Goal: Task Accomplishment & Management: Manage account settings

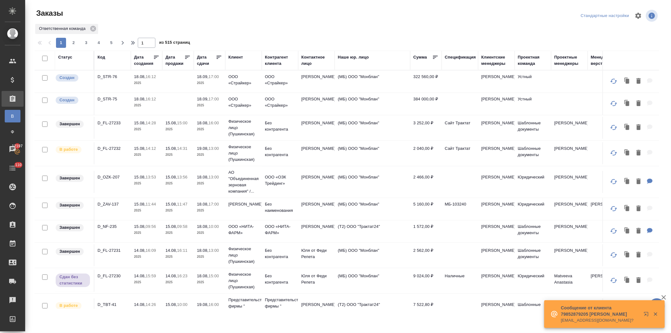
click at [235, 55] on div "Клиент" at bounding box center [235, 57] width 14 height 6
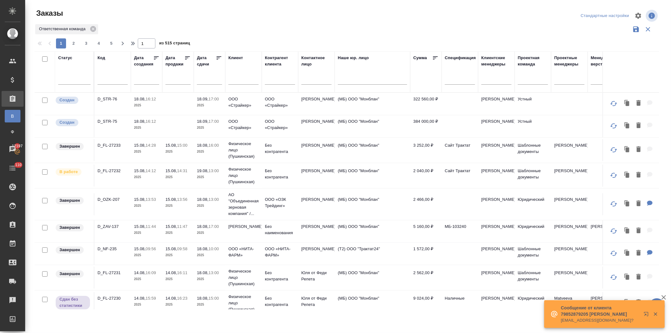
click at [238, 81] on input "text" at bounding box center [243, 80] width 30 height 8
type input "проминж"
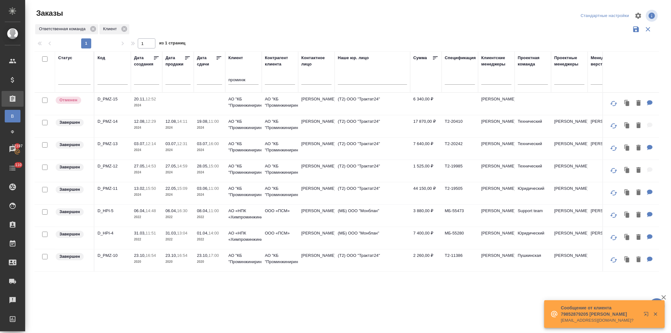
click at [222, 125] on p "2024" at bounding box center [209, 128] width 25 height 6
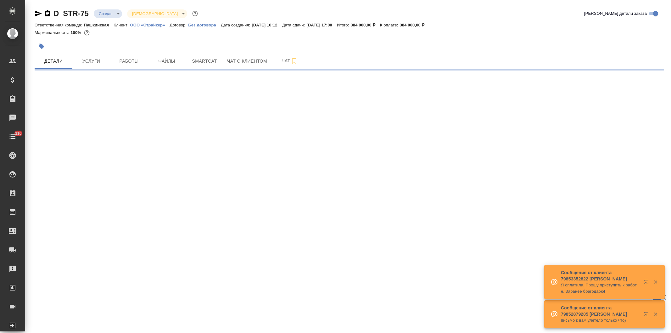
select select "RU"
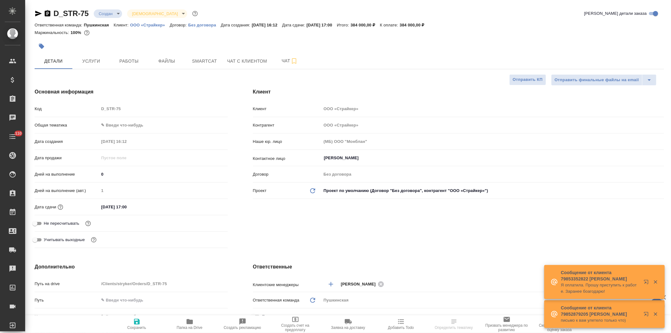
type textarea "x"
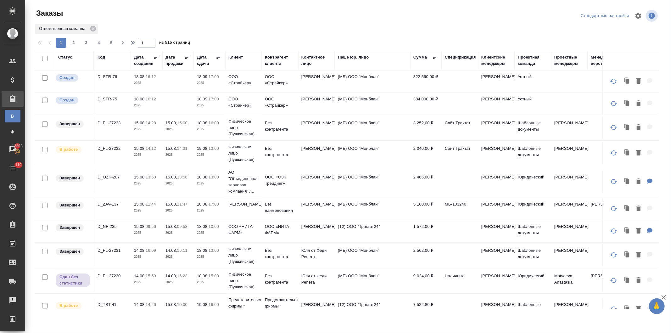
click at [235, 54] on th "Клиент" at bounding box center [243, 61] width 37 height 20
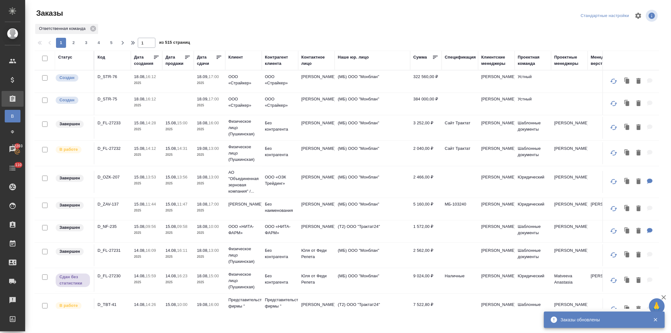
click at [235, 56] on div "Клиент" at bounding box center [235, 57] width 14 height 6
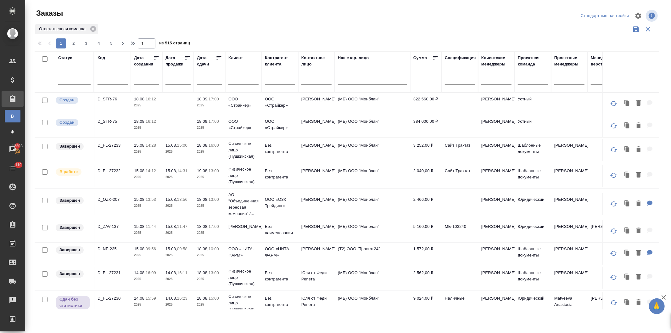
drag, startPoint x: 240, startPoint y: 80, endPoint x: 262, endPoint y: 70, distance: 23.4
click at [240, 80] on input "text" at bounding box center [243, 80] width 30 height 8
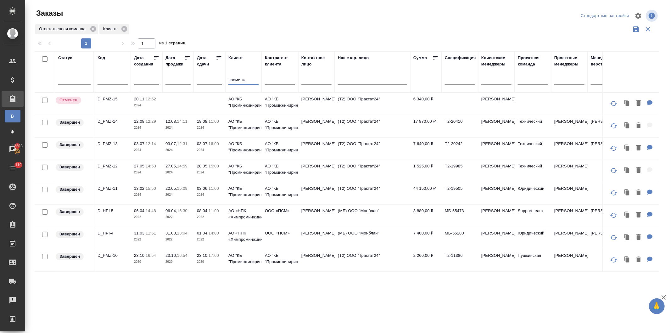
type input "проминж"
click at [191, 115] on td "31.03, 13:04 2022" at bounding box center [177, 104] width 31 height 22
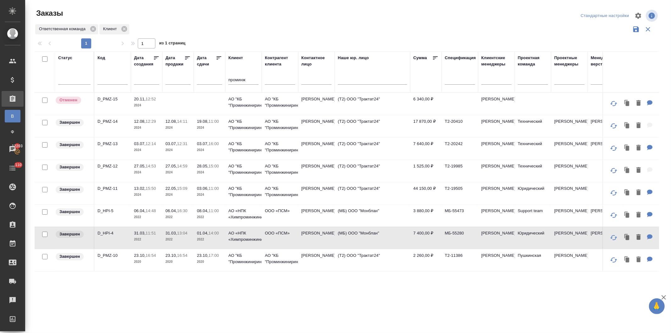
click at [187, 256] on p "16:54" at bounding box center [182, 255] width 10 height 5
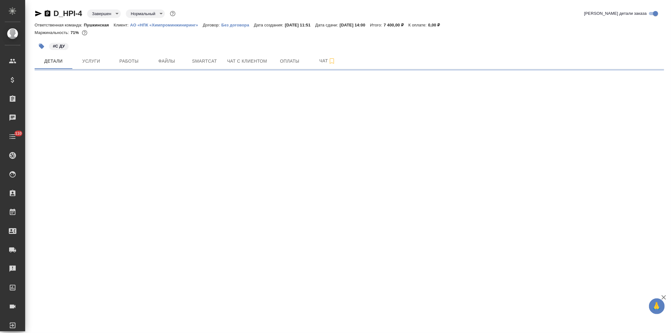
select select "RU"
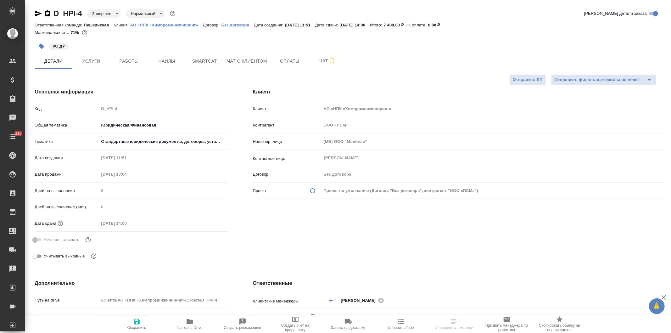
type textarea "x"
click at [91, 60] on span "Услуги" at bounding box center [91, 61] width 30 height 8
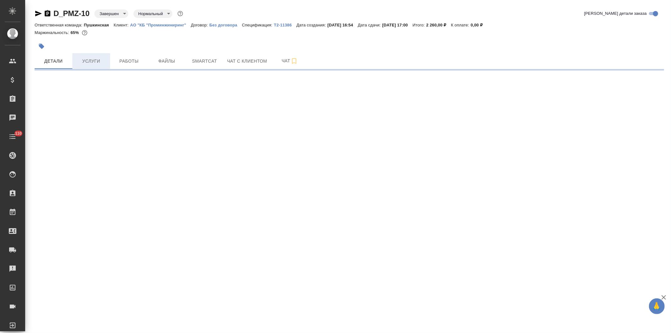
select select "RU"
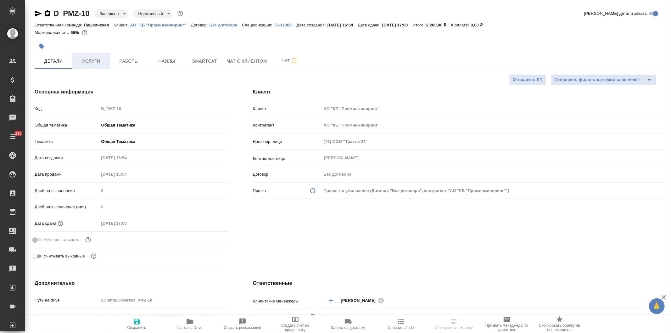
type textarea "x"
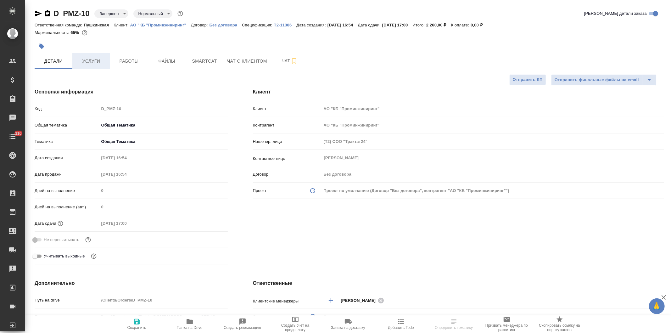
type textarea "x"
click at [91, 58] on span "Услуги" at bounding box center [91, 61] width 30 height 8
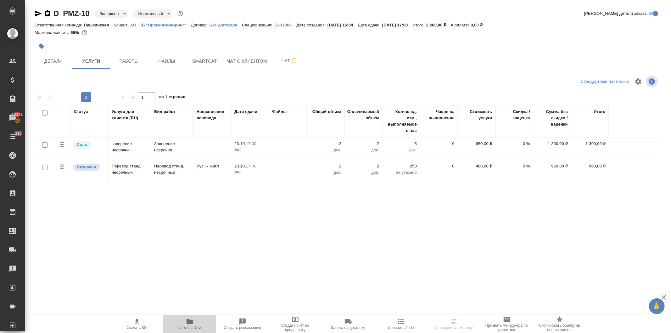
click at [191, 325] on icon "button" at bounding box center [190, 322] width 8 height 8
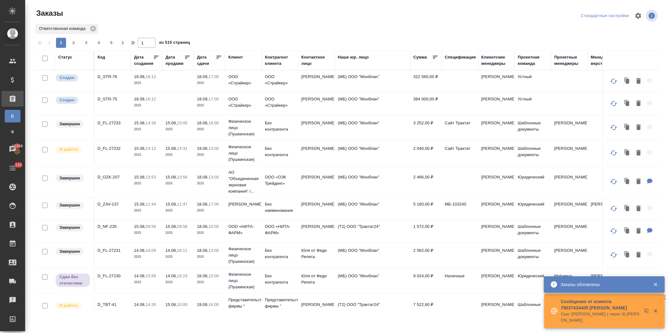
click at [99, 55] on div "Код" at bounding box center [102, 57] width 8 height 6
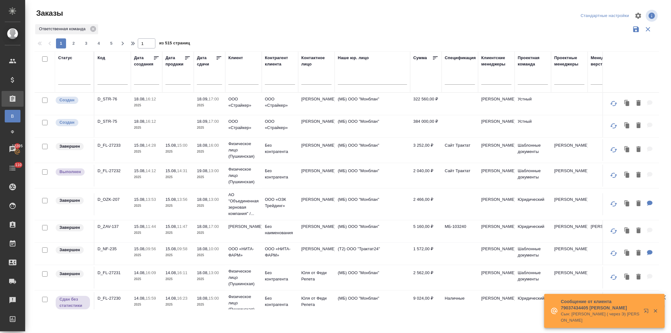
click at [105, 81] on input "text" at bounding box center [113, 80] width 30 height 8
type input "27232"
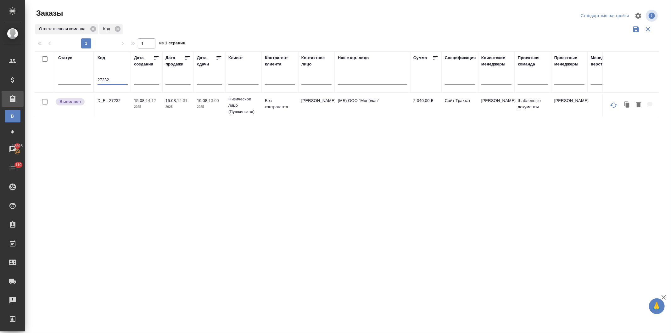
click at [163, 109] on td "15.08, 14:31 2025" at bounding box center [177, 105] width 31 height 22
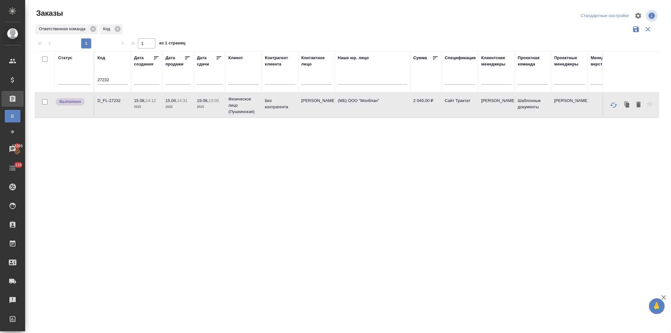
click at [163, 109] on td "15.08, 14:31 2025" at bounding box center [177, 105] width 31 height 22
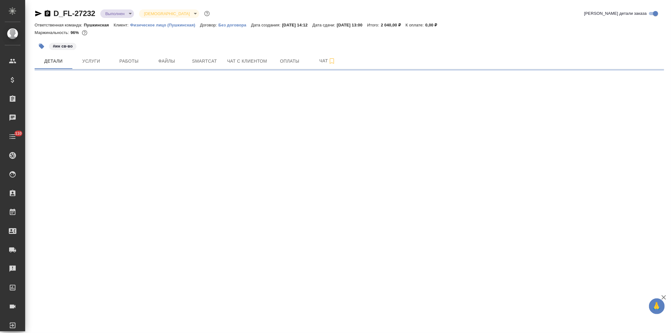
select select "RU"
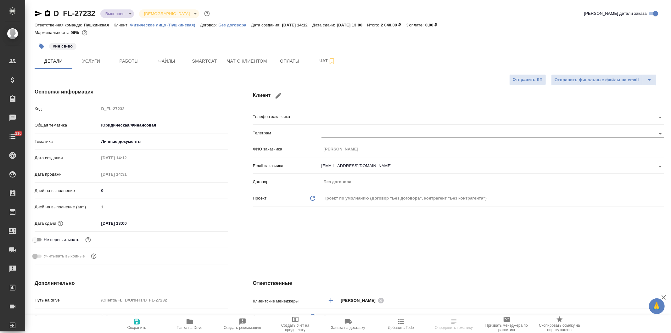
type textarea "x"
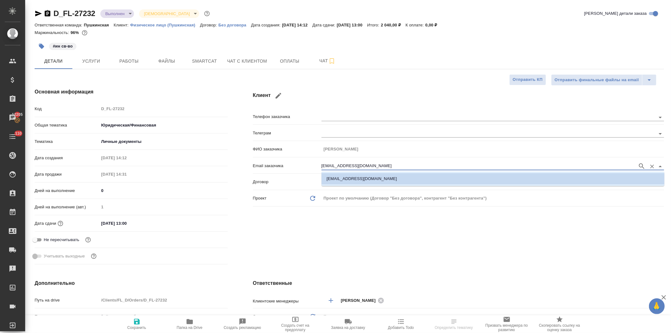
drag, startPoint x: 358, startPoint y: 163, endPoint x: 313, endPoint y: 164, distance: 44.4
click at [313, 164] on div "Email заказчика aevmenov@mail.ru" at bounding box center [458, 165] width 411 height 11
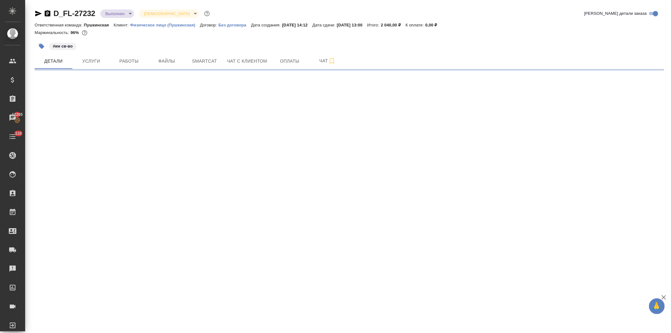
select select "RU"
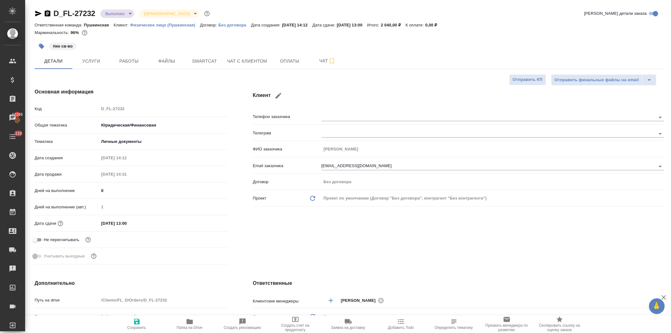
type textarea "x"
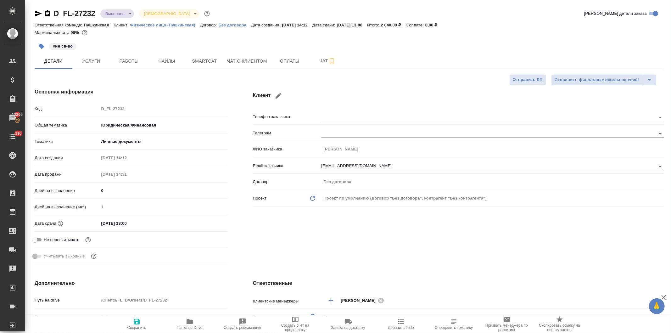
type textarea "x"
click at [188, 323] on icon "button" at bounding box center [190, 321] width 6 height 5
type textarea "x"
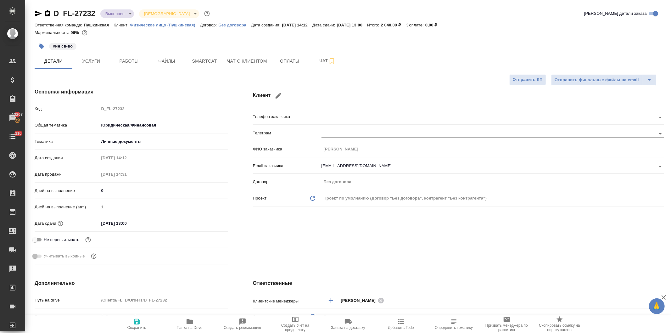
type textarea "x"
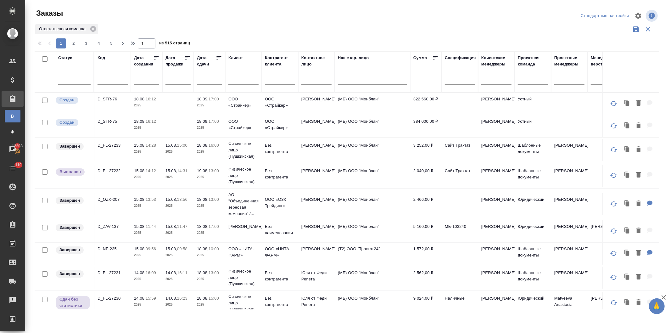
click at [310, 82] on input "text" at bounding box center [317, 80] width 30 height 8
type input "пермино"
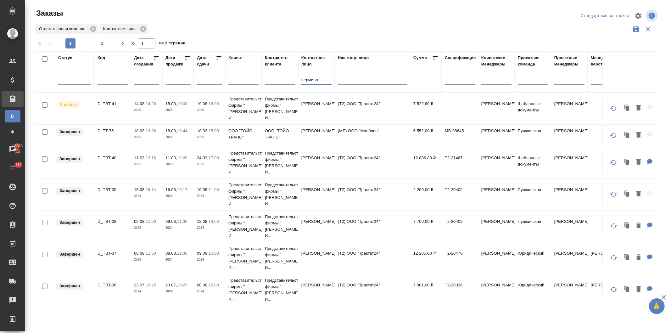
click at [196, 103] on td "19.08, 16:00 2025" at bounding box center [209, 109] width 31 height 22
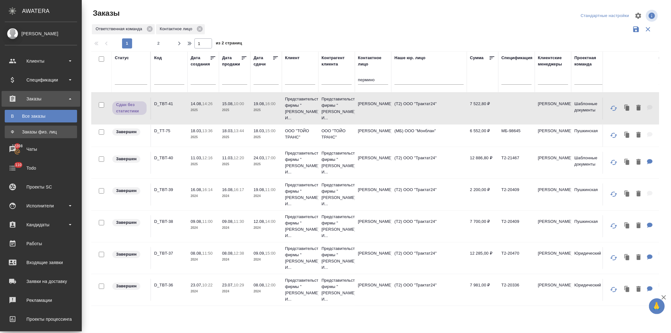
click at [39, 131] on div "Заказы физ. лиц" at bounding box center [41, 132] width 66 height 6
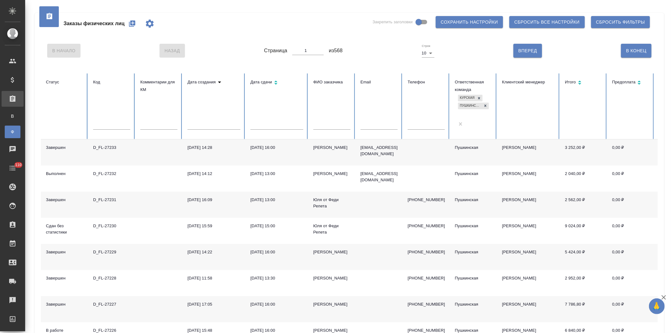
click at [131, 23] on icon "button" at bounding box center [132, 23] width 6 height 6
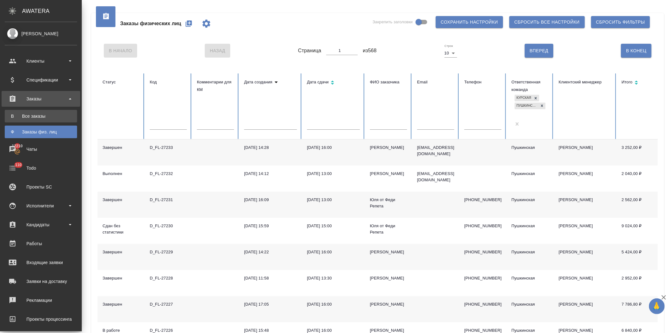
click at [21, 112] on link "В Все заказы" at bounding box center [41, 116] width 72 height 13
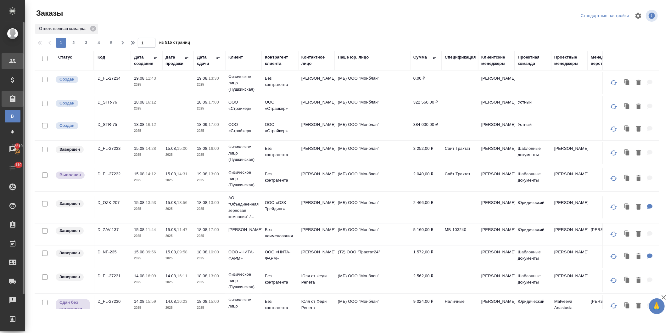
click at [9, 60] on div "Клиенты" at bounding box center [5, 60] width 16 height 9
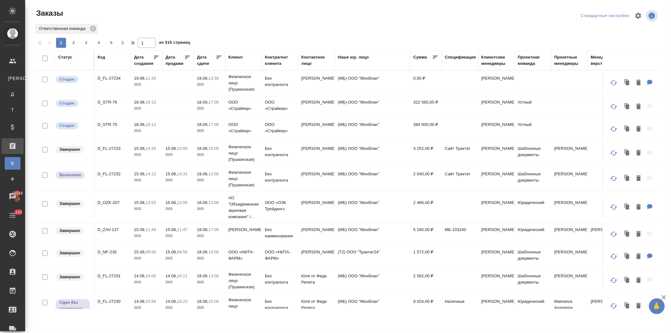
click at [310, 55] on div "Контактное лицо" at bounding box center [317, 60] width 30 height 13
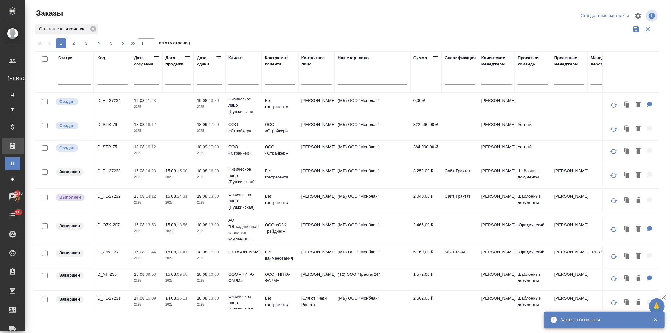
click at [305, 79] on input "text" at bounding box center [317, 80] width 30 height 8
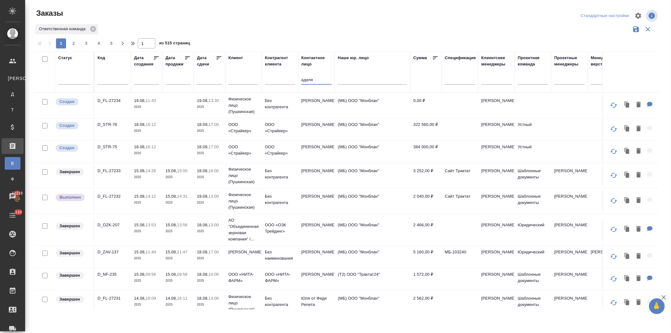
type input "аделя"
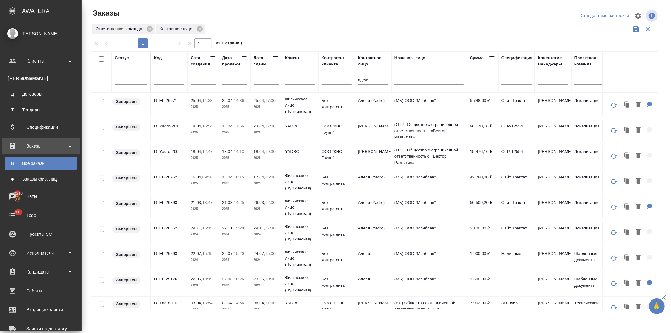
click at [34, 145] on div "Заказы" at bounding box center [41, 145] width 72 height 9
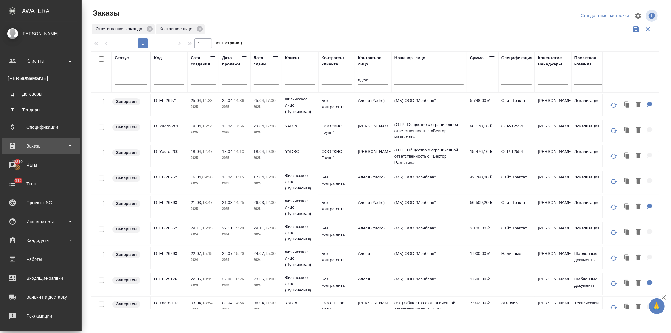
click at [34, 145] on div "Заказы" at bounding box center [41, 145] width 72 height 9
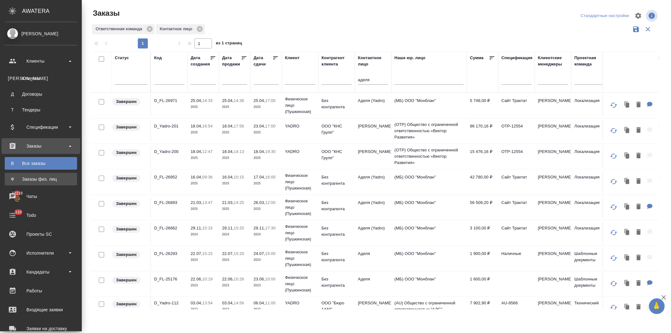
click at [35, 177] on div "Заказы физ. лиц" at bounding box center [41, 179] width 66 height 6
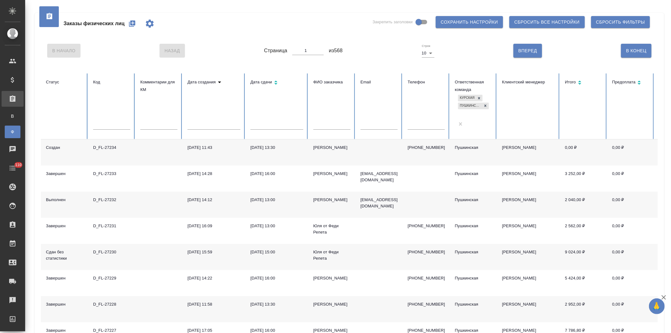
click at [129, 23] on icon "button" at bounding box center [132, 23] width 6 height 6
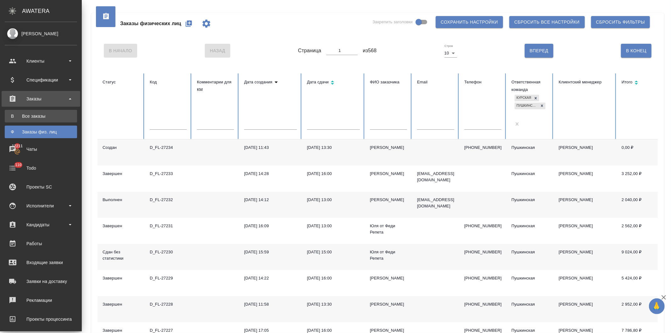
click at [33, 114] on div "Все заказы" at bounding box center [41, 116] width 66 height 6
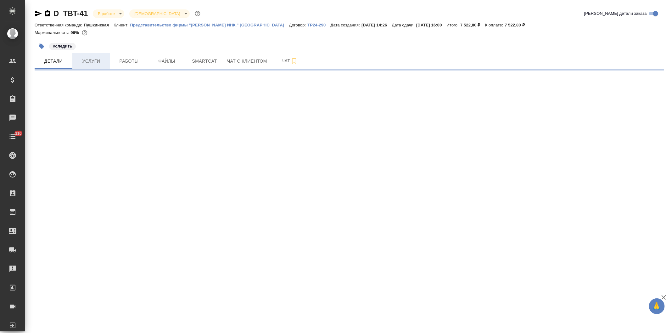
select select "RU"
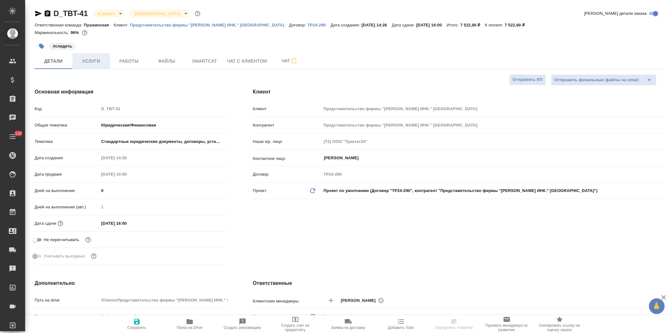
type textarea "x"
click at [92, 60] on span "Услуги" at bounding box center [91, 61] width 30 height 8
type textarea "x"
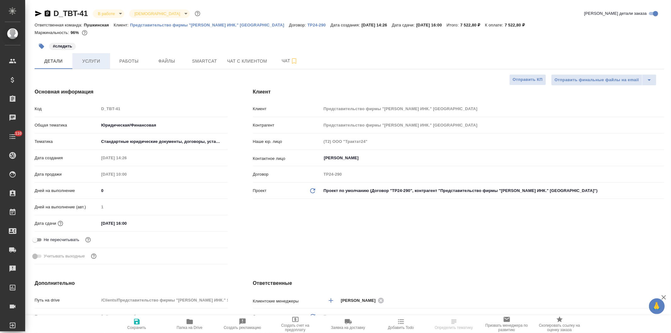
type textarea "x"
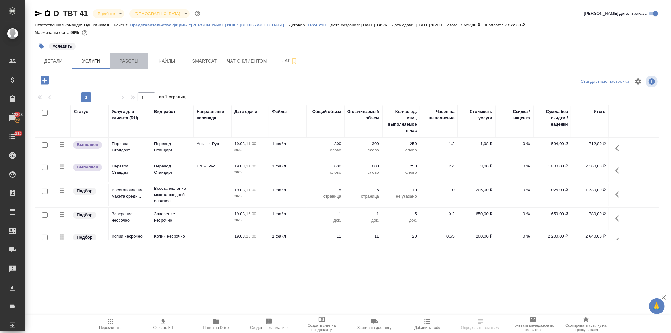
click at [123, 60] on span "Работы" at bounding box center [129, 61] width 30 height 8
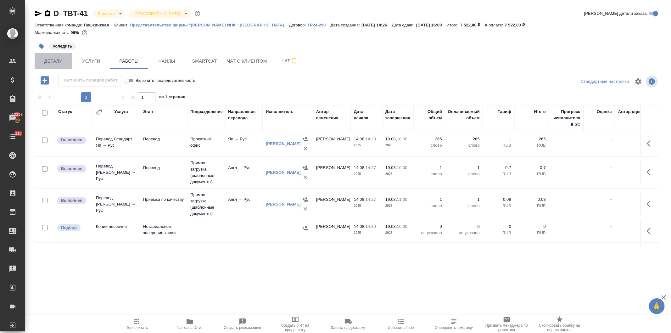
click at [52, 61] on span "Детали" at bounding box center [53, 61] width 30 height 8
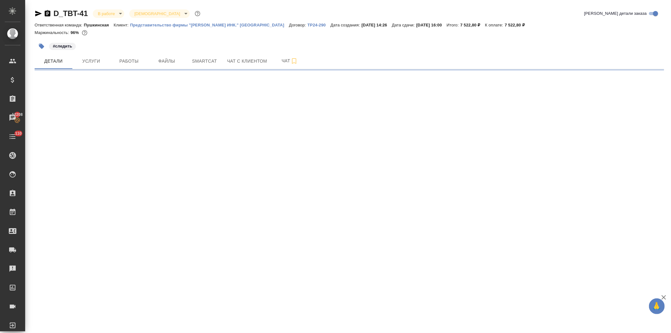
select select "RU"
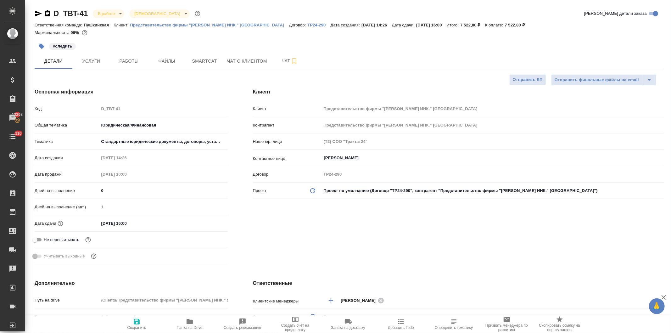
type textarea "x"
click at [74, 108] on div "Код D_TBT-41" at bounding box center [131, 108] width 193 height 11
type textarea "x"
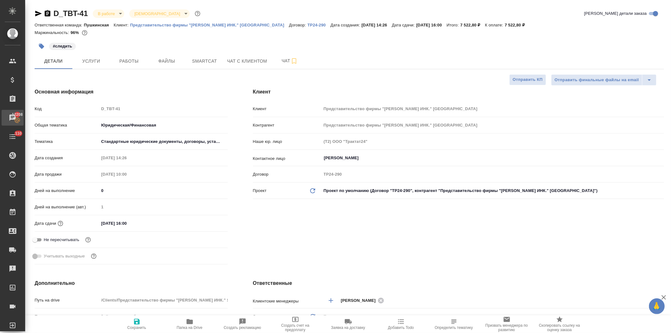
type textarea "x"
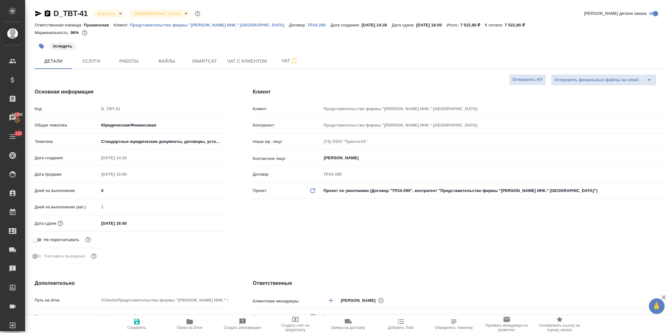
type textarea "x"
click at [191, 324] on icon "button" at bounding box center [190, 321] width 6 height 5
type textarea "x"
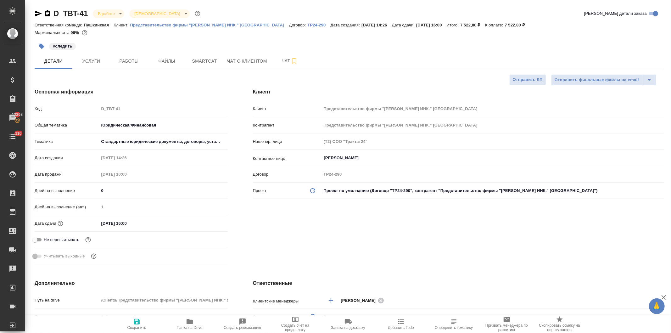
type textarea "x"
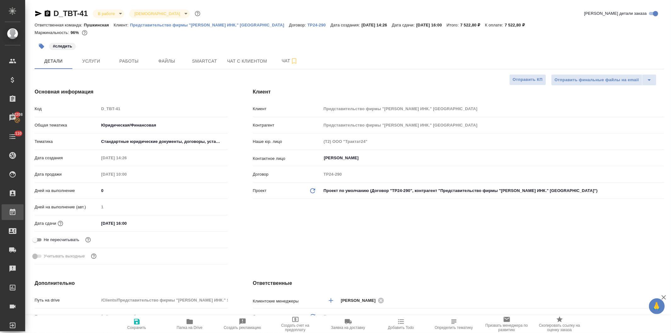
type textarea "x"
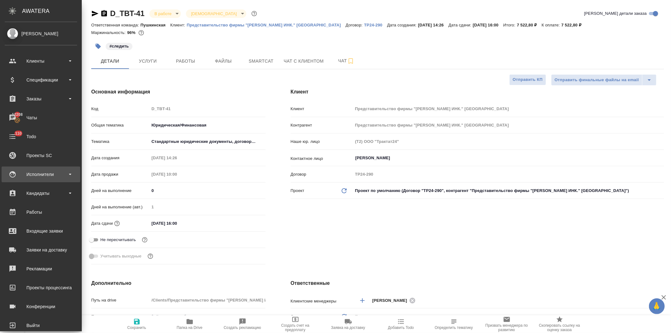
type textarea "x"
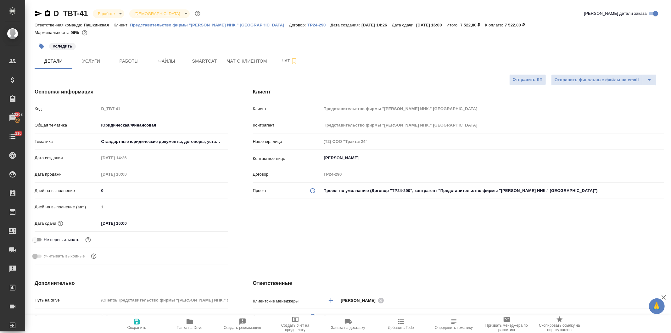
type textarea "x"
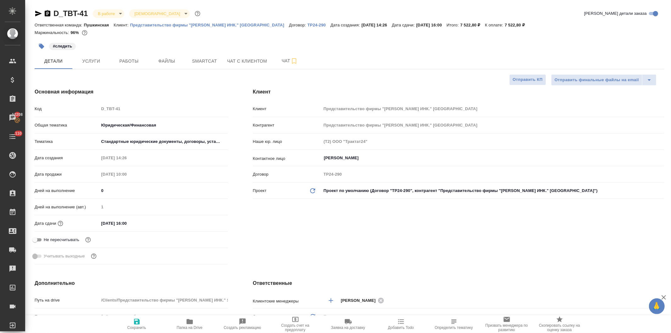
type textarea "x"
click at [93, 61] on span "Услуги" at bounding box center [91, 61] width 30 height 8
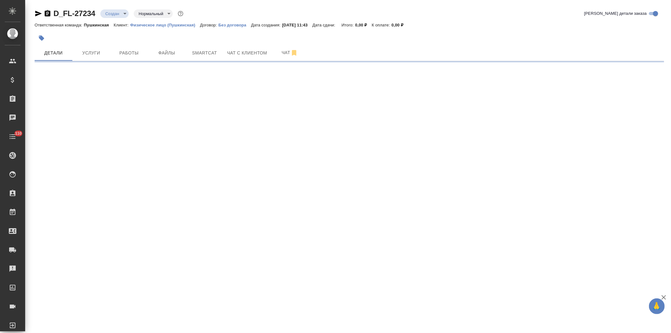
select select "RU"
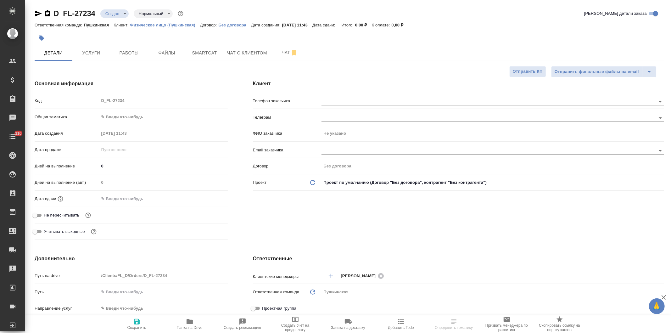
type textarea "x"
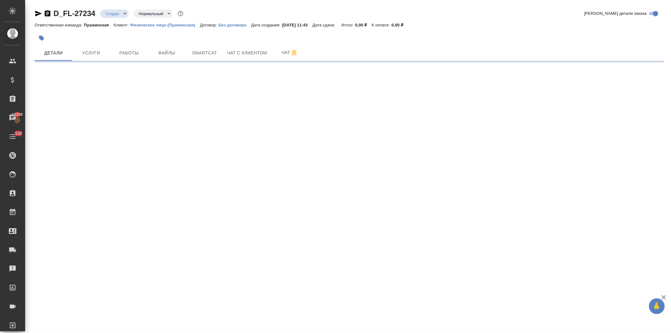
select select "RU"
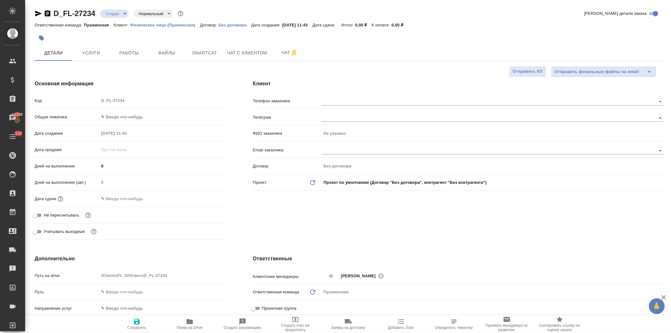
type textarea "x"
click at [342, 99] on input "text" at bounding box center [478, 102] width 313 height 8
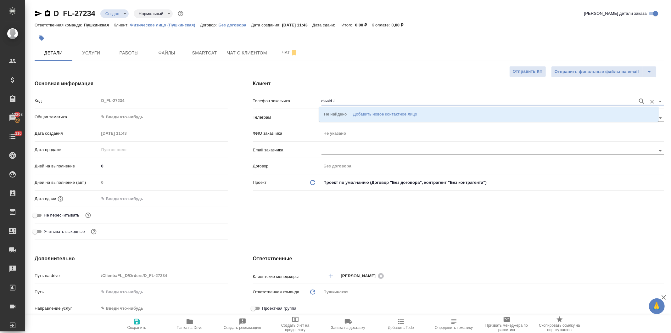
type input "фыФЫ"
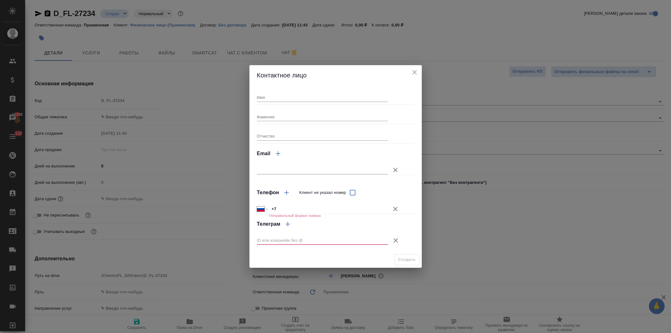
click at [291, 98] on input "Имя" at bounding box center [322, 97] width 131 height 9
type input "с"
type input "[PERSON_NAME]"
click at [302, 211] on input "+7" at bounding box center [329, 208] width 118 height 9
type input "[PHONE_NUMBER]"
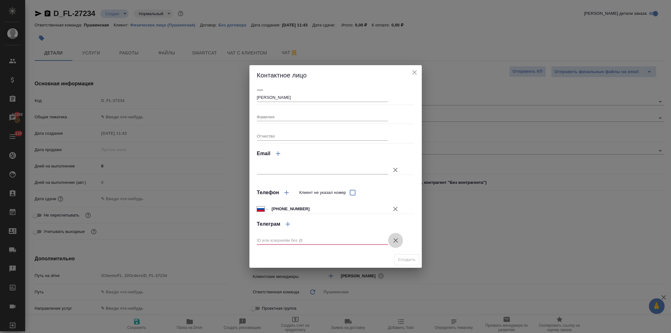
click at [392, 238] on icon "button" at bounding box center [396, 241] width 8 height 8
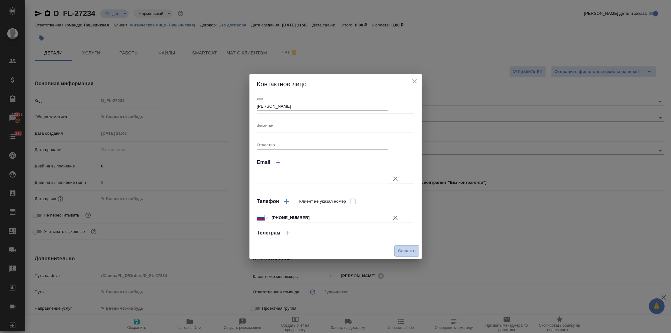
click at [405, 250] on span "Создать" at bounding box center [407, 250] width 18 height 7
type input "[PERSON_NAME]"
type textarea "x"
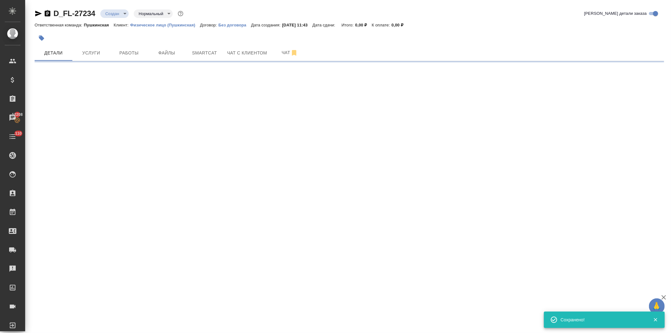
type input "holyTrinity"
select select "RU"
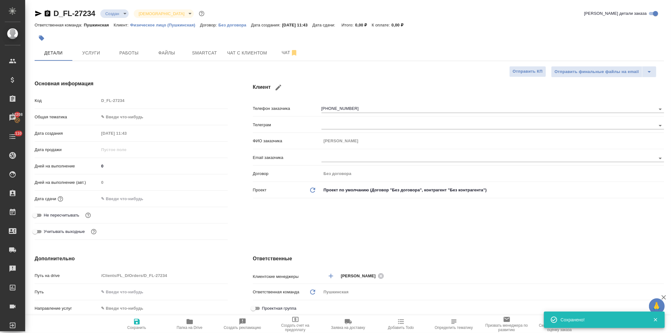
type textarea "x"
click at [113, 115] on body "🙏 .cls-1 fill:#fff; AWATERA Давыдова Елена Клиенты Спецификации Заказы 12208 Ча…" at bounding box center [335, 166] width 671 height 333
click at [124, 154] on li "Общая Тематика" at bounding box center [162, 157] width 127 height 10
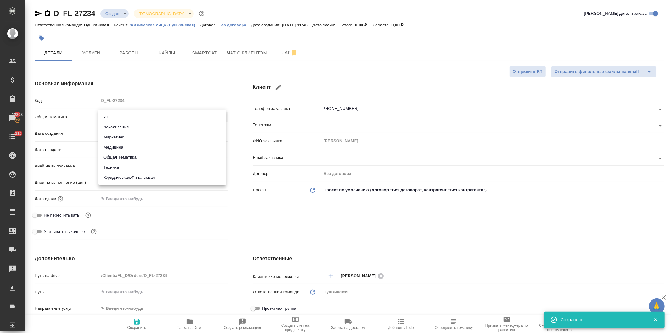
type input "obtem"
type textarea "x"
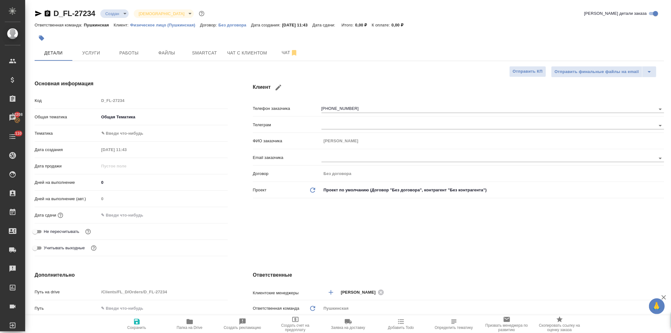
click at [123, 131] on body "🙏 .cls-1 fill:#fff; AWATERA Давыдова Елена Клиенты Спецификации Заказы 12208 Ча…" at bounding box center [335, 166] width 671 height 333
click at [123, 131] on li "Общая Тематика" at bounding box center [162, 133] width 127 height 10
type textarea "x"
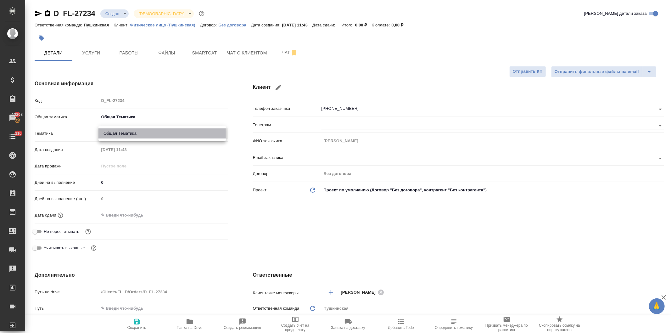
type input "6012b1ca196b0e5c9229a120"
click at [124, 213] on input "text" at bounding box center [126, 215] width 55 height 9
click at [207, 212] on icon "button" at bounding box center [210, 214] width 6 height 6
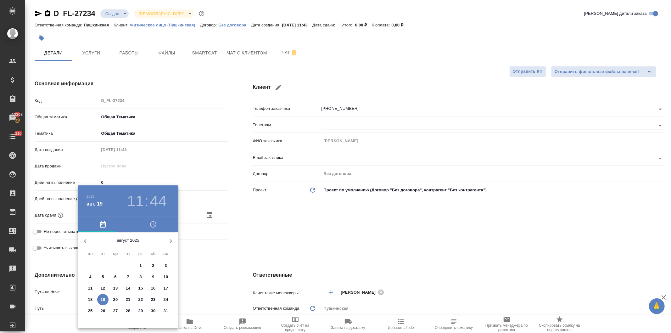
click at [130, 193] on h3 "11" at bounding box center [135, 201] width 17 height 18
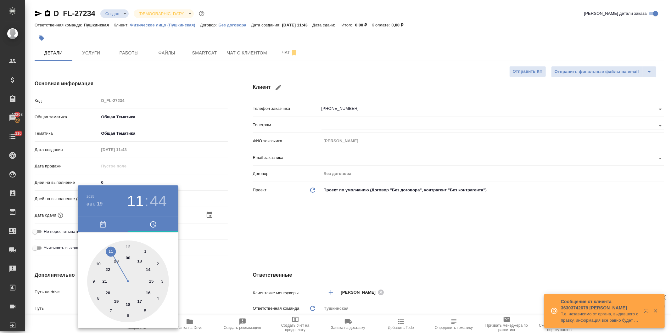
click at [140, 257] on div at bounding box center [128, 281] width 82 height 82
type input "19.08.2025 13:44"
type textarea "x"
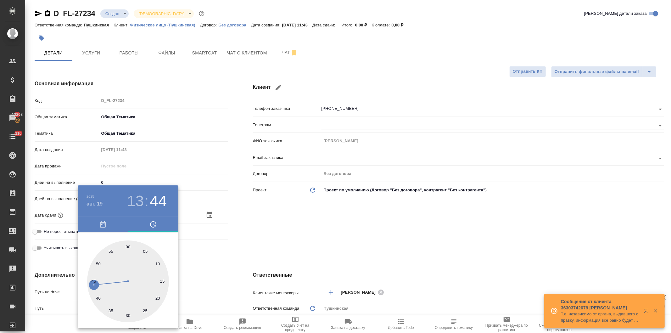
click at [127, 314] on div at bounding box center [128, 281] width 82 height 82
type input "[DATE] 13:30"
type textarea "x"
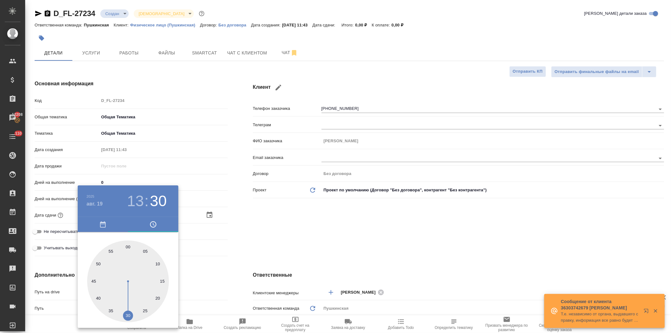
click at [265, 238] on div at bounding box center [335, 166] width 671 height 333
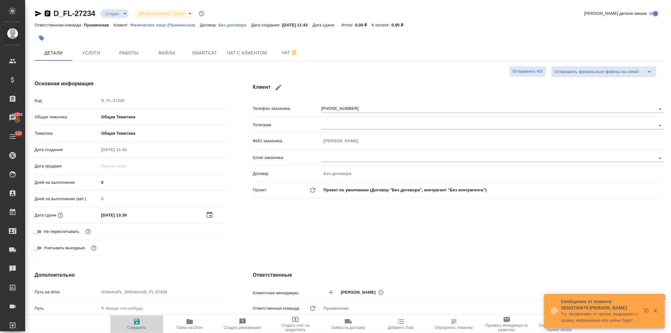
click at [135, 324] on icon "button" at bounding box center [137, 322] width 6 height 6
type textarea "x"
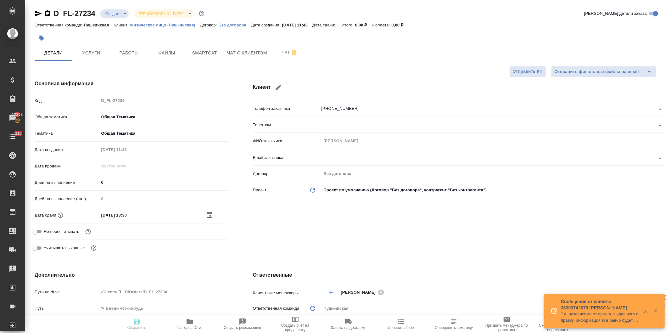
type textarea "x"
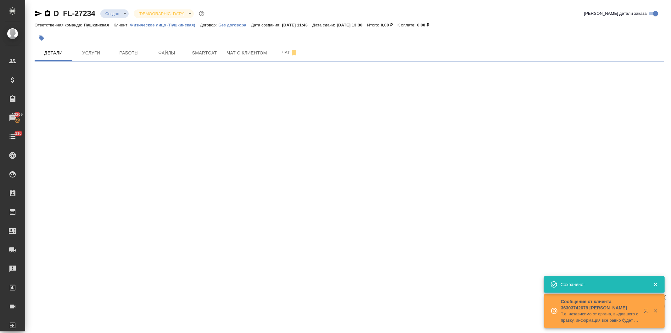
select select "RU"
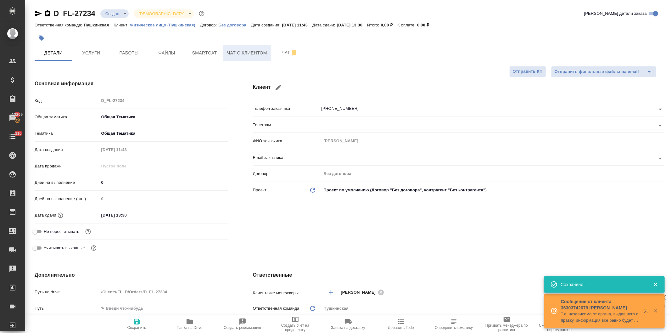
type textarea "x"
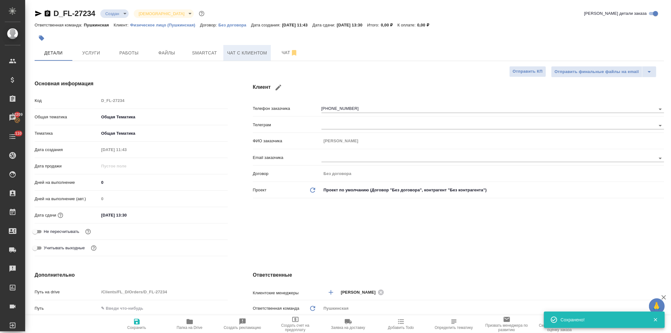
click at [245, 53] on span "Чат с клиентом" at bounding box center [247, 53] width 40 height 8
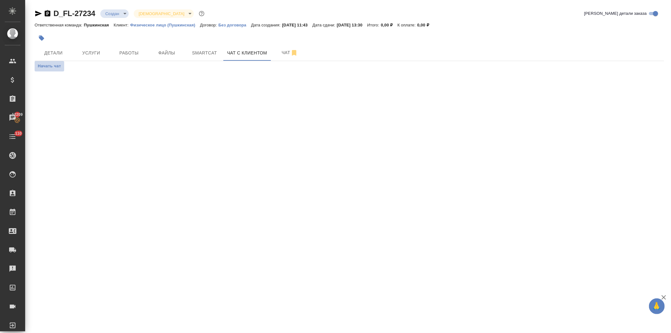
click at [54, 65] on span "Начать чат" at bounding box center [49, 66] width 23 height 7
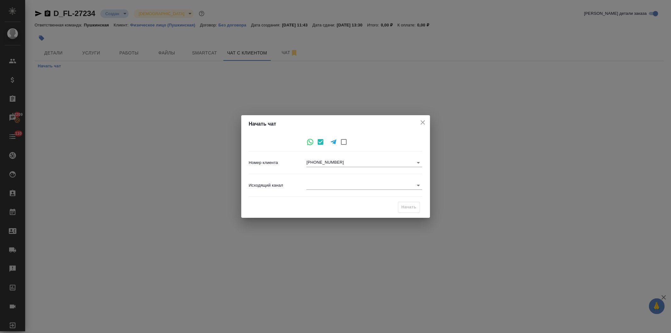
click at [307, 142] on icon at bounding box center [311, 142] width 8 height 8
click at [342, 140] on input "checkbox" at bounding box center [343, 141] width 13 height 13
checkbox input "true"
checkbox input "false"
click at [309, 142] on icon at bounding box center [311, 142] width 8 height 8
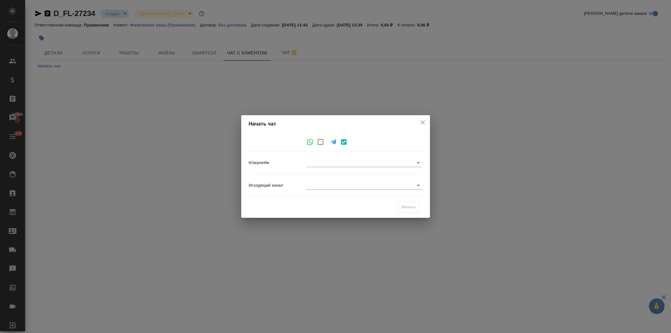
click at [309, 142] on icon at bounding box center [311, 142] width 8 height 8
click at [325, 161] on body "🙏 .cls-1 fill:#fff; AWATERA Давыдова Елена Клиенты Спецификации Заказы 12209 Ча…" at bounding box center [335, 166] width 671 height 333
click at [421, 120] on div at bounding box center [335, 166] width 671 height 333
click at [342, 141] on input "checkbox" at bounding box center [343, 141] width 13 height 13
click at [341, 140] on input "checkbox" at bounding box center [343, 141] width 13 height 13
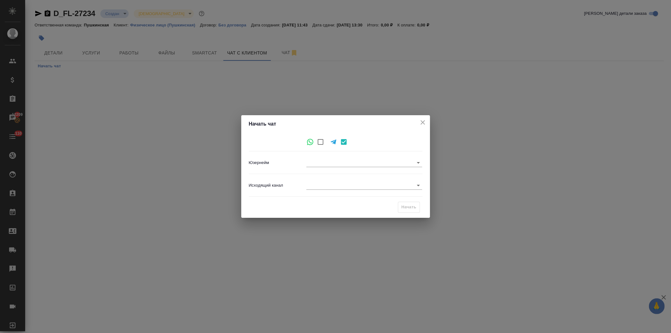
checkbox input "true"
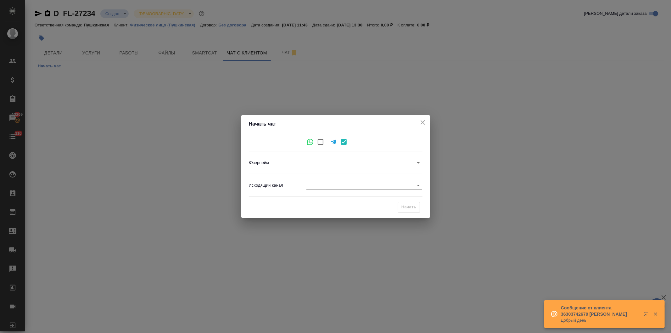
click at [416, 121] on h4 "Начать чат" at bounding box center [336, 124] width 174 height 8
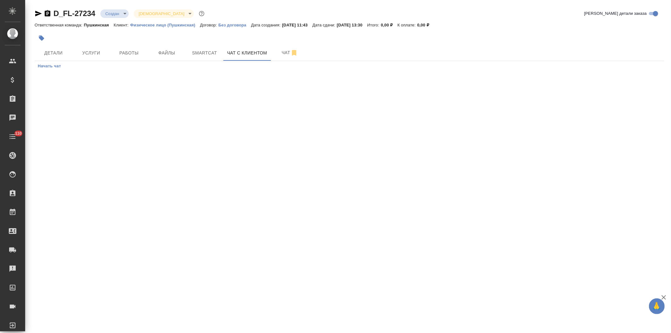
click at [53, 65] on span "Начать чат" at bounding box center [49, 66] width 23 height 7
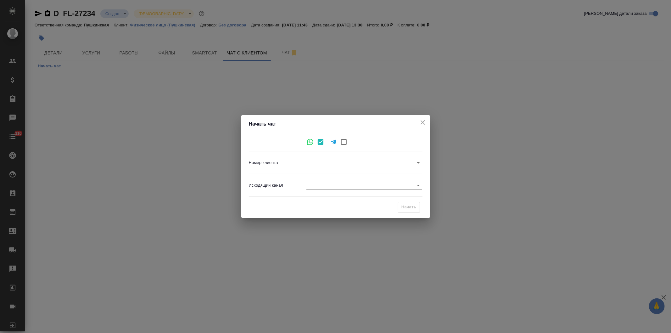
type input "1183f00e228b613beb854f8c"
click at [397, 184] on body "🙏 .cls-1 fill:#fff; AWATERA Давыдова Елена Клиенты Спецификации Заказы Чаты 110…" at bounding box center [335, 166] width 671 height 333
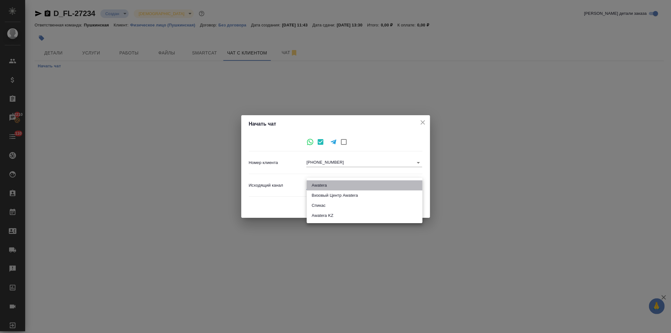
click at [325, 184] on li "Awatera" at bounding box center [365, 185] width 116 height 10
type input "2"
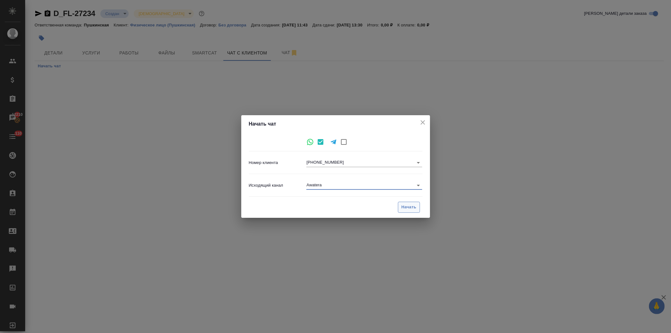
click at [402, 206] on span "Начать" at bounding box center [409, 207] width 15 height 7
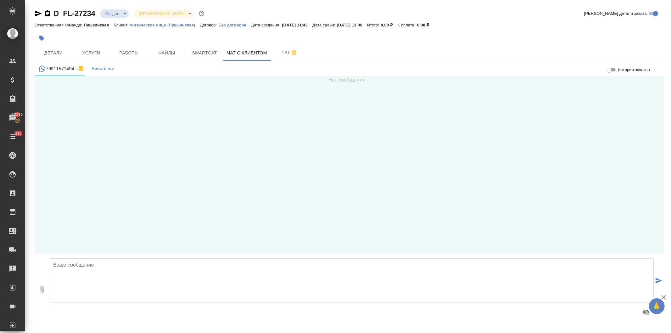
click at [106, 270] on textarea at bounding box center [352, 280] width 604 height 44
type textarea "Добрый день!"
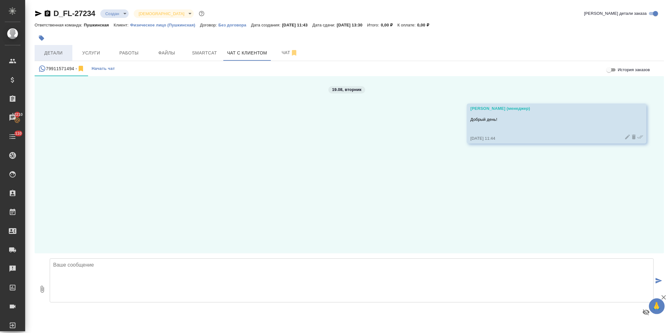
click at [54, 51] on span "Детали" at bounding box center [53, 53] width 30 height 8
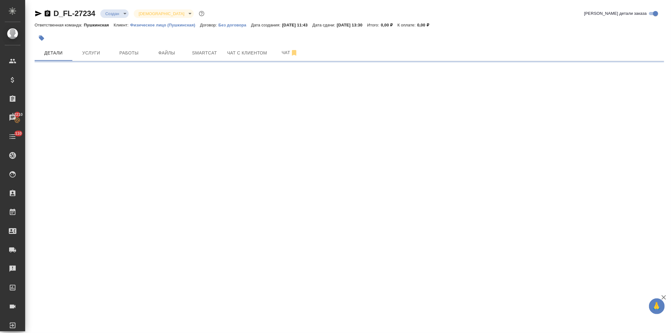
select select "RU"
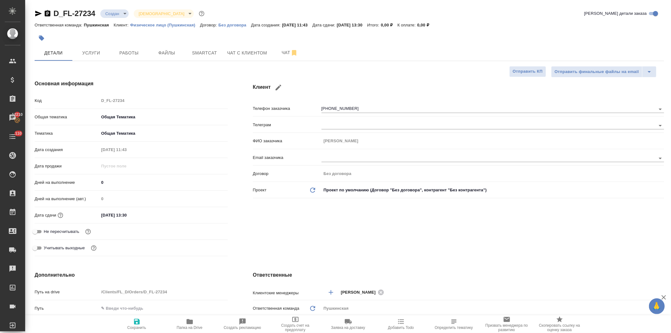
type textarea "x"
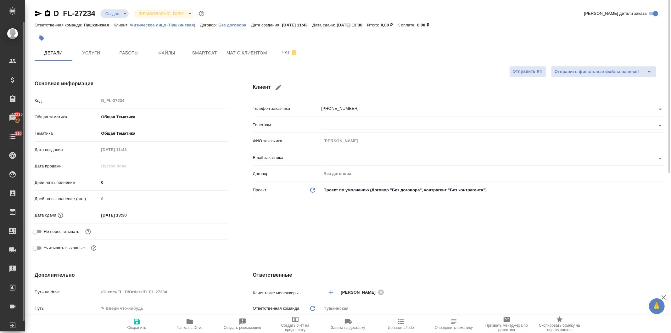
type textarea "x"
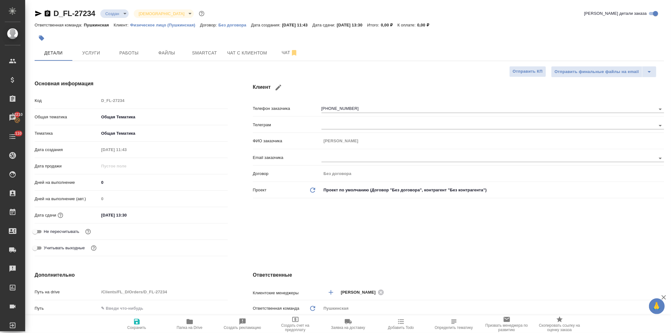
type textarea "x"
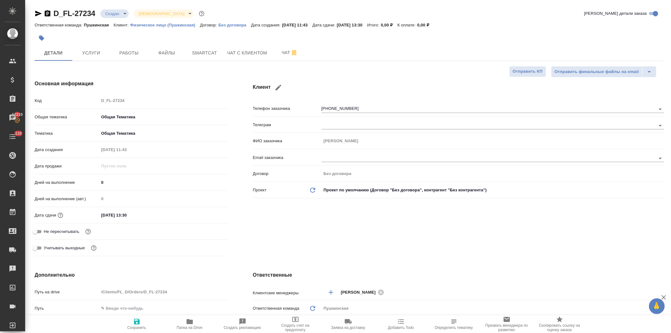
type textarea "x"
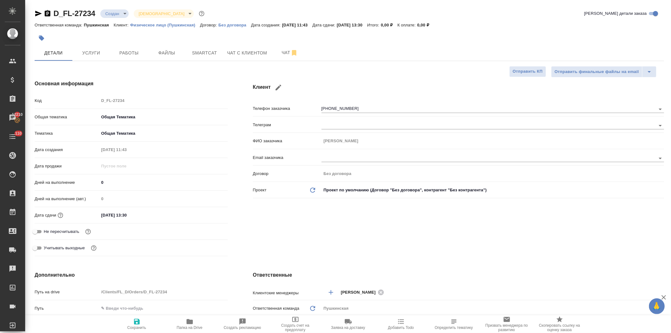
type textarea "x"
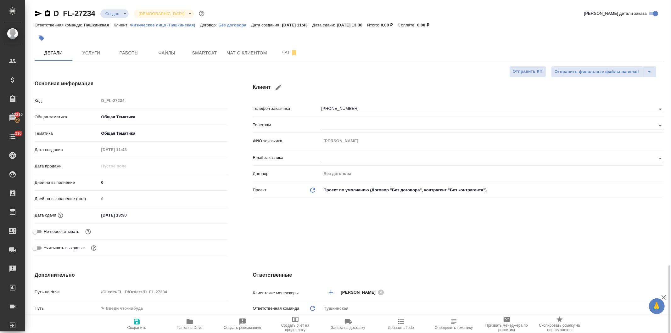
type textarea "x"
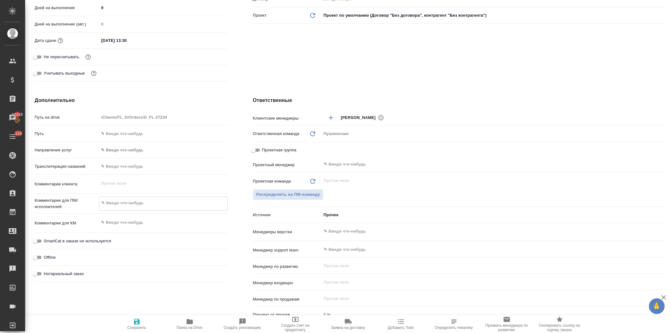
type textarea "П"
type textarea "x"
type textarea "Пе"
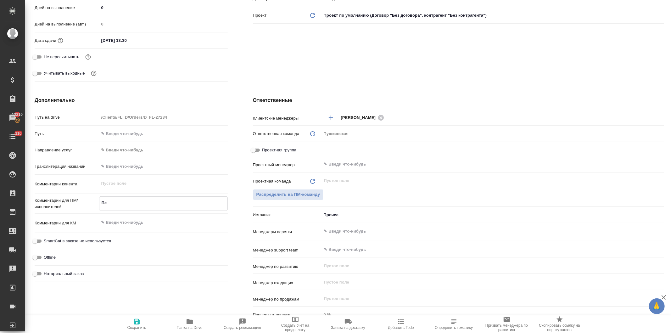
type textarea "x"
type textarea "Пер"
type textarea "x"
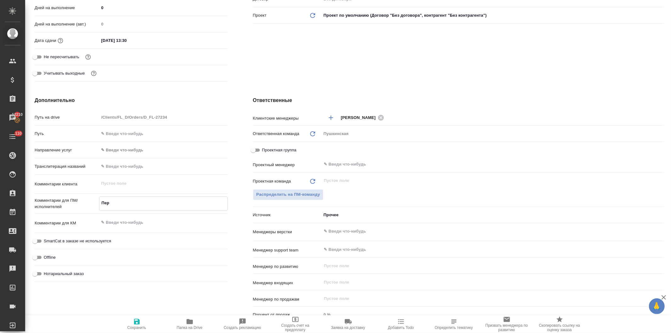
type textarea "x"
type textarea "Пере"
type textarea "x"
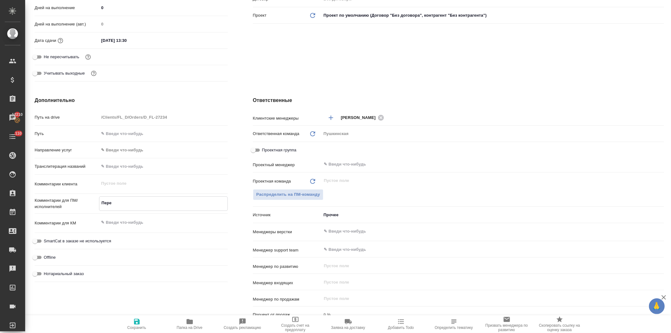
type textarea "x"
type textarea "Перев"
type textarea "x"
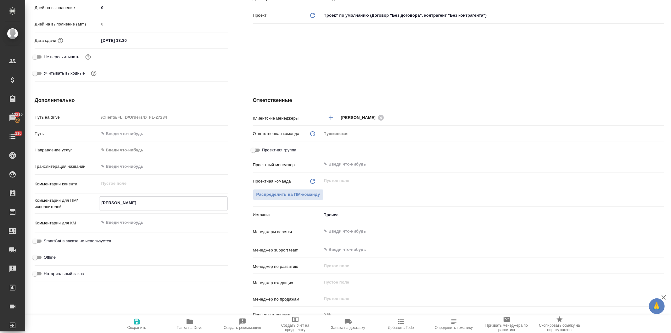
type textarea "Перево"
type textarea "x"
type textarea "Перевод"
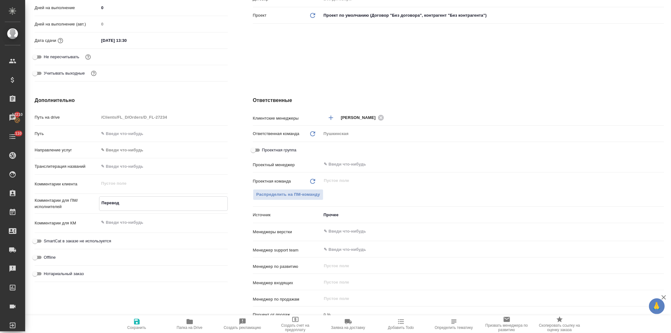
type textarea "x"
type textarea "Переводи"
type textarea "x"
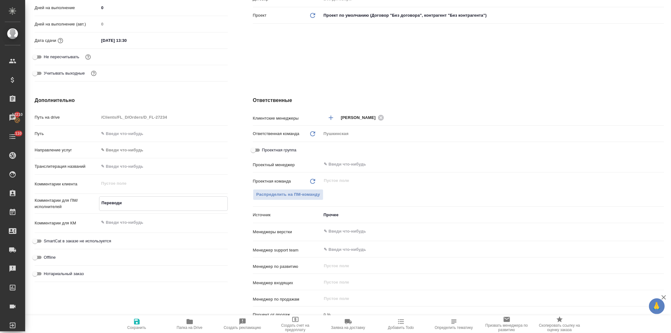
type textarea "x"
type textarea "Переводим"
type textarea "x"
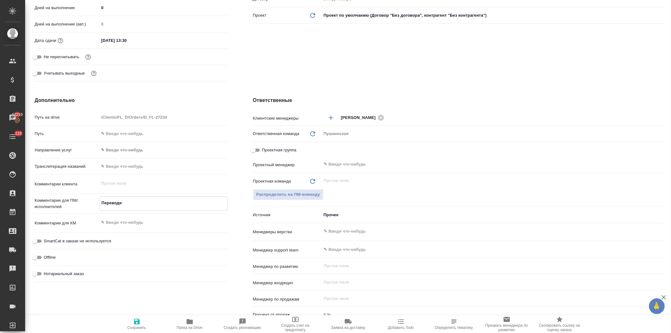
type textarea "x"
type textarea "Переводим"
type textarea "x"
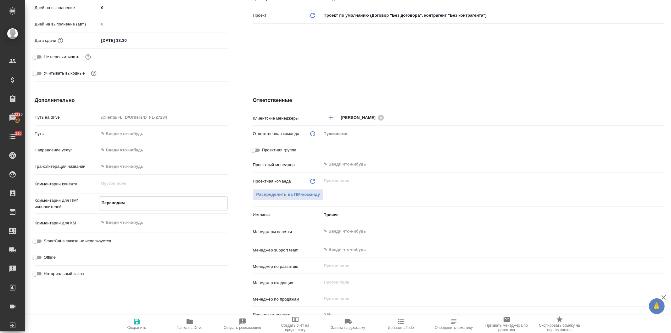
type textarea "Переводим т"
type textarea "x"
type textarea "Переводим то"
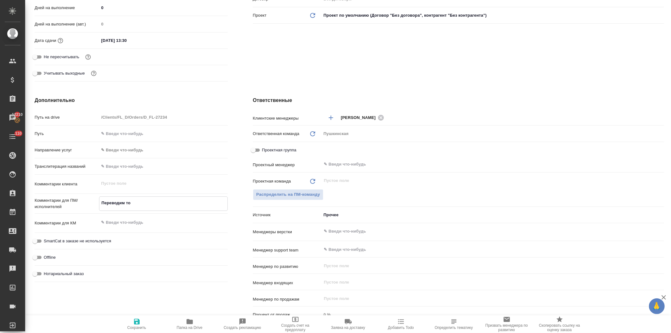
type textarea "x"
type textarea "Переводим тол"
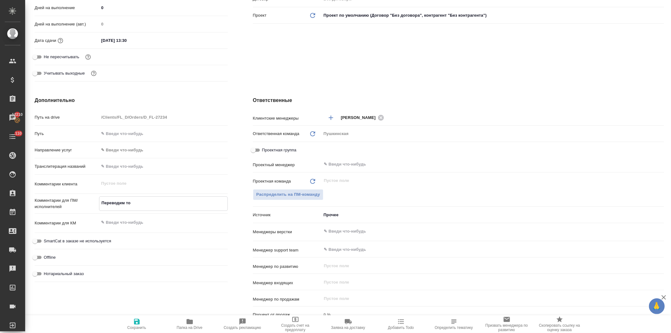
type textarea "x"
type textarea "Переводим толь"
type textarea "x"
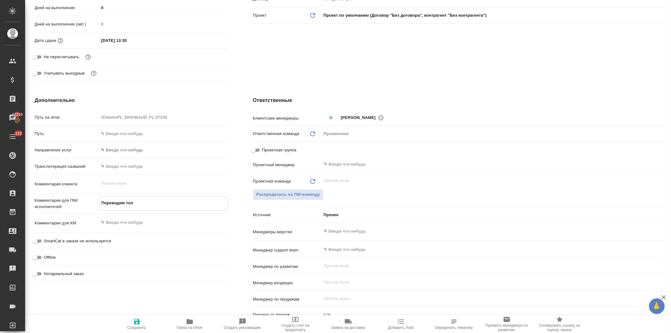
type textarea "x"
type textarea "Переводим тольк"
type textarea "x"
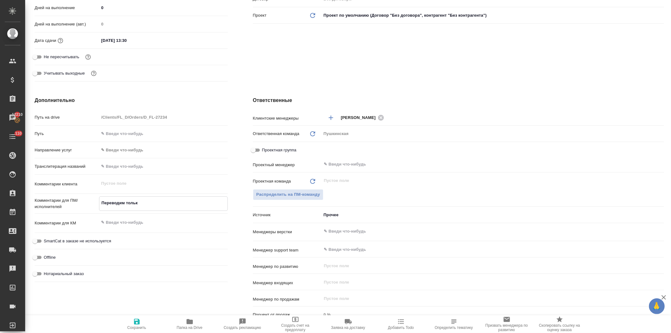
type textarea "Переводим только"
type textarea "x"
type textarea "Переводим только"
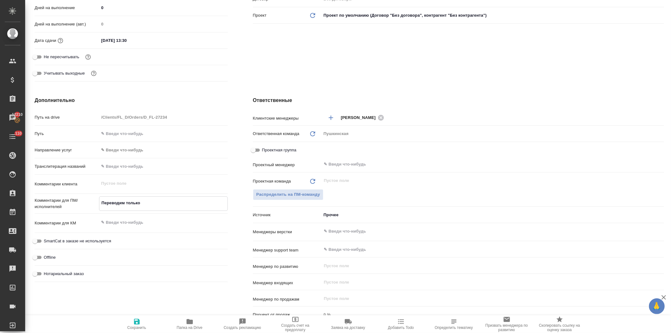
type textarea "x"
type textarea "Переводим только п"
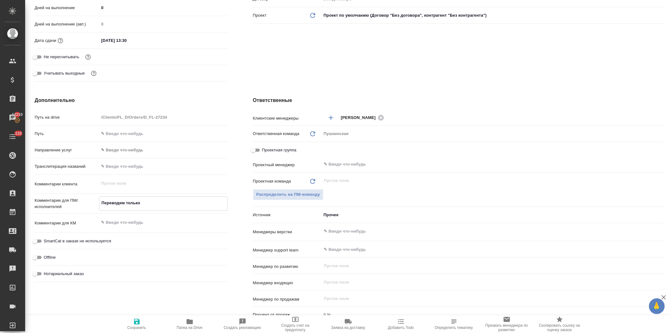
type textarea "x"
type textarea "Переводим только пе"
type textarea "x"
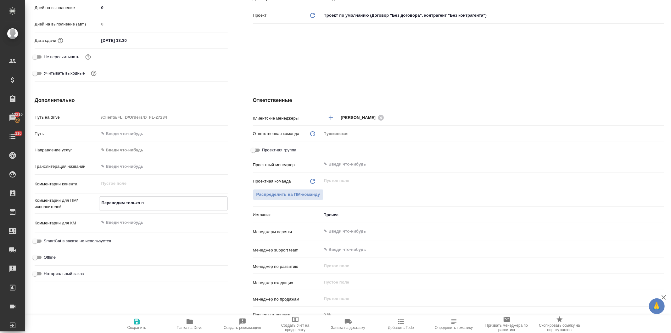
type textarea "x"
type textarea "Переводим только пер"
type textarea "x"
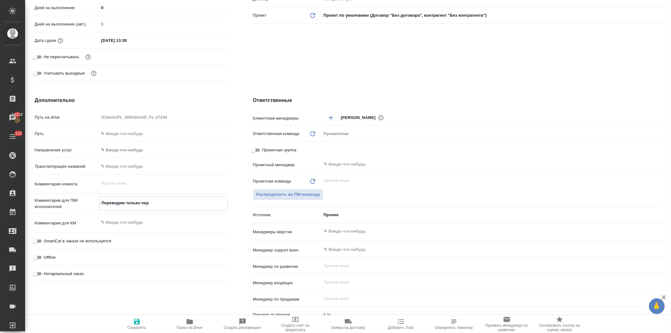
type textarea "x"
type textarea "Переводим только перв"
type textarea "x"
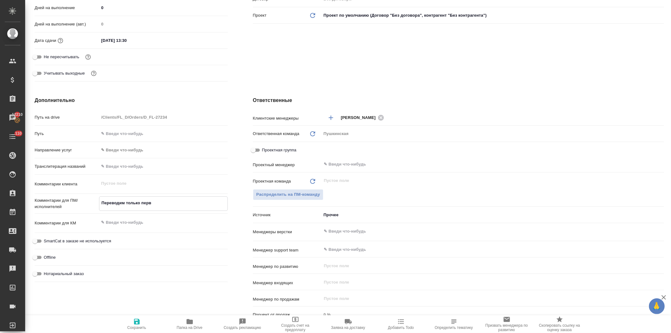
type textarea "Переводим только перву"
type textarea "x"
type textarea "Переводим только первую"
type textarea "x"
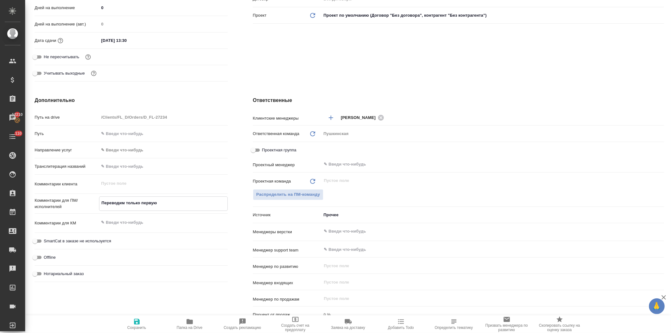
type textarea "x"
type textarea "Переводим только первую"
type textarea "x"
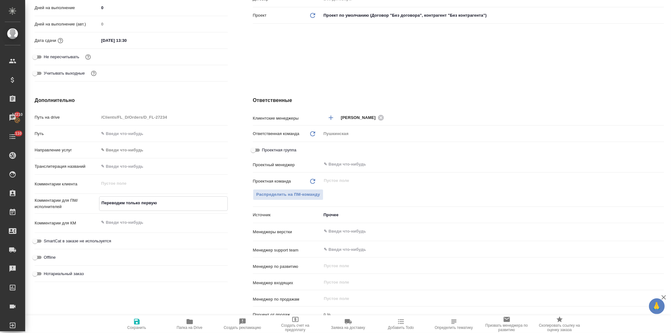
type textarea "x"
type textarea "Переводим только первую с"
type textarea "x"
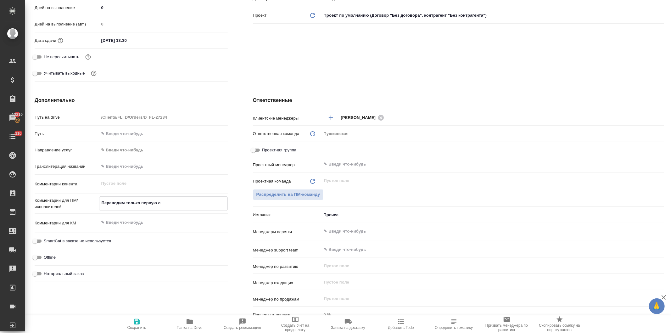
type textarea "Переводим только первую ст"
type textarea "x"
type textarea "Переводим только первую стр"
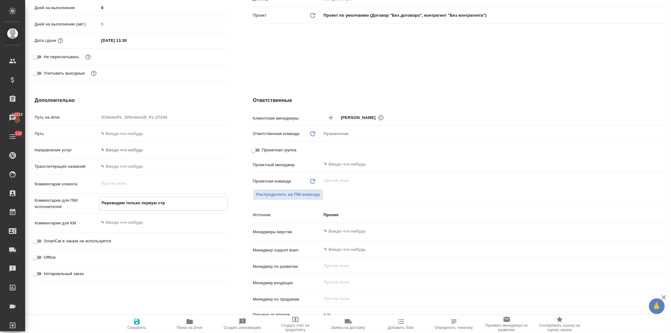
type textarea "x"
type textarea "Переводим только первую стра"
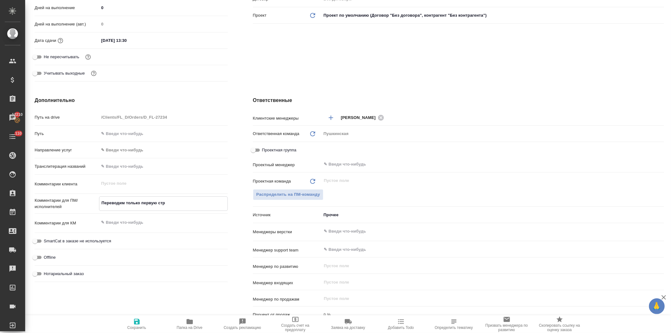
type textarea "x"
type textarea "Переводим только первую стран"
type textarea "x"
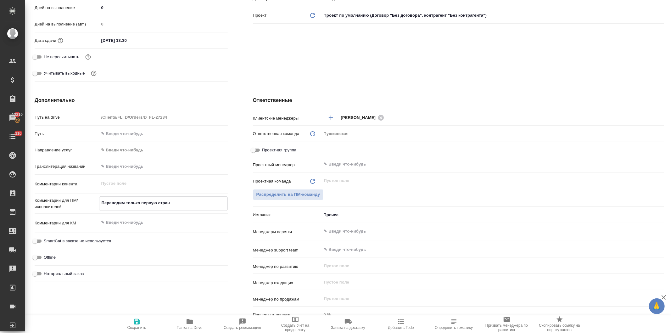
type textarea "x"
type textarea "Переводим только первую страни"
type textarea "x"
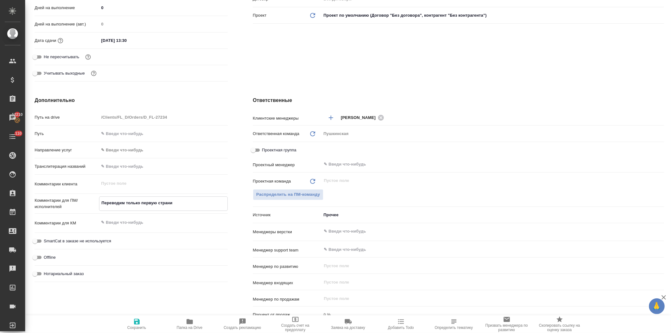
type textarea "Переводим только первую страниц"
type textarea "x"
type textarea "Переводим только первую страницу"
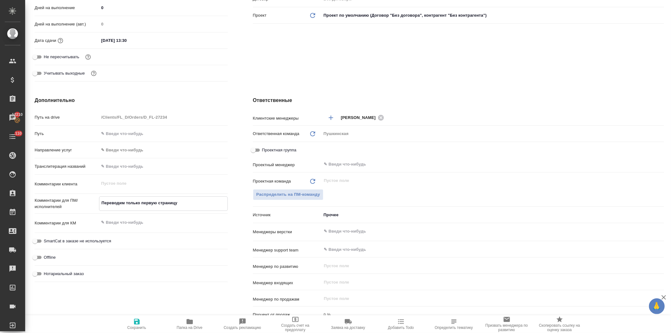
type textarea "x"
type textarea "Переводим только первую страницу"
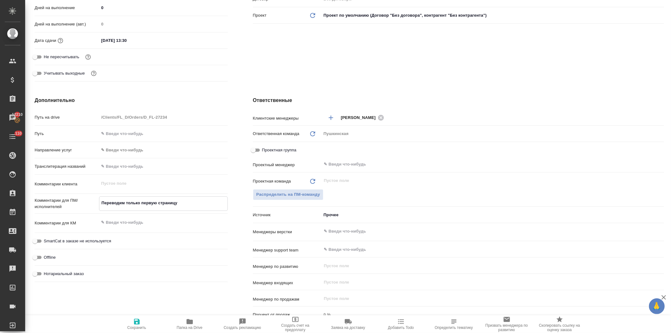
type textarea "x"
type textarea "Переводим только первую страницу д"
type textarea "x"
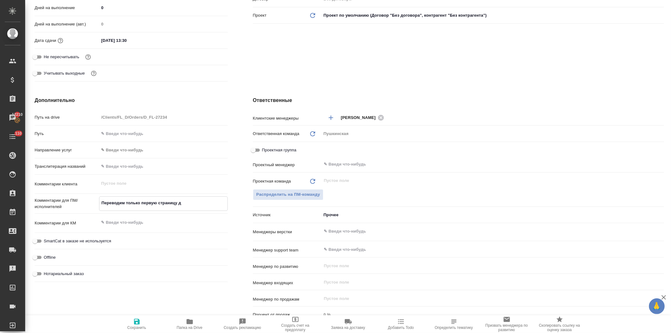
type textarea "x"
type textarea "Переводим только первую страницу до"
type textarea "x"
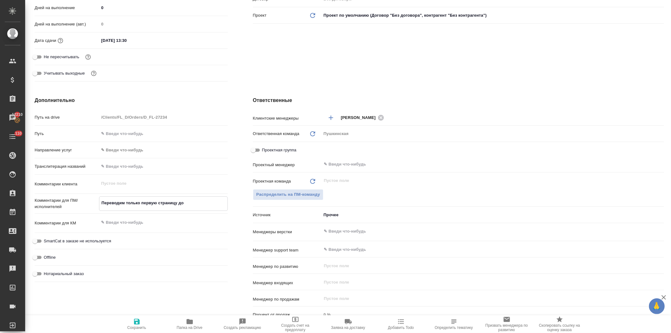
type textarea "x"
type textarea "Переводим только первую страницу док"
type textarea "x"
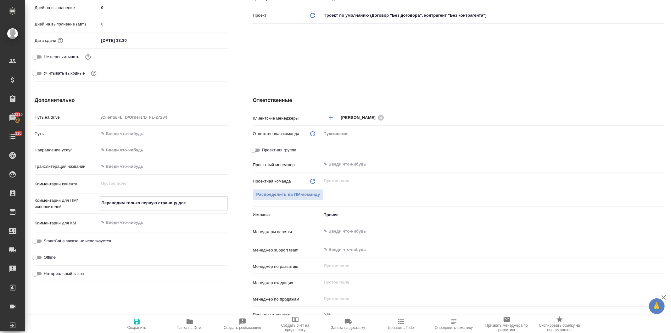
type textarea "Переводим только первую страницу доку"
type textarea "x"
type textarea "Переводим только первую страницу докум"
type textarea "x"
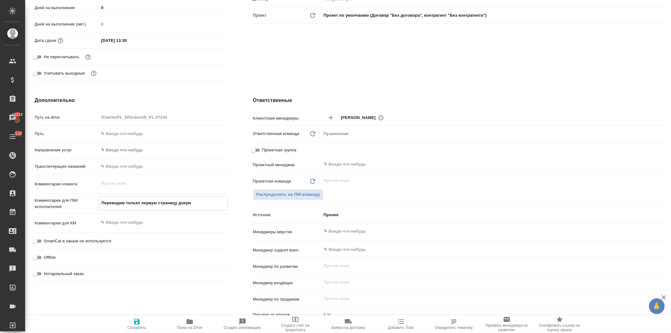
type textarea "x"
type textarea "Переводим только первую страницу докуме"
type textarea "x"
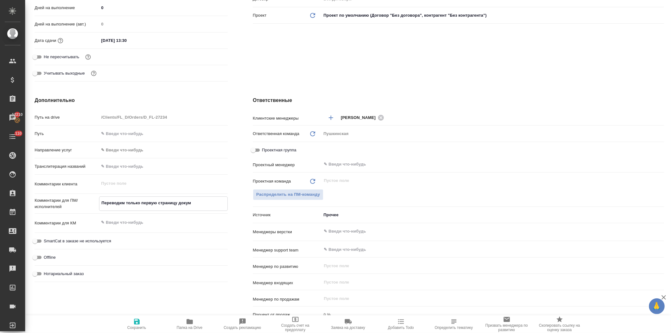
type textarea "x"
type textarea "Переводим только первую страницу докумен"
type textarea "x"
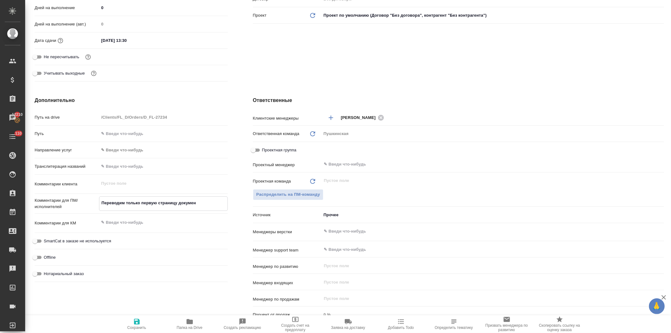
type textarea "x"
type textarea "Переводим только первую страницу документ"
type textarea "x"
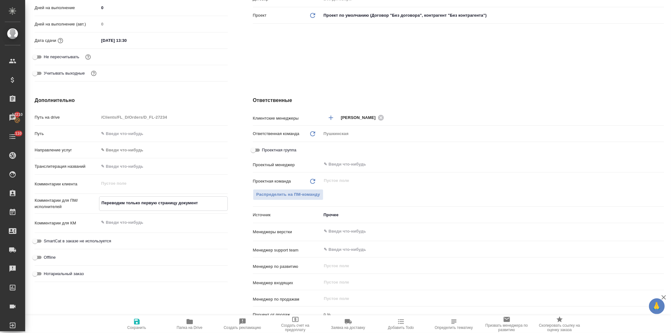
type textarea "Переводим только первую страницу документа"
type textarea "x"
type textarea "Переводим только первую страницу документа,"
type textarea "x"
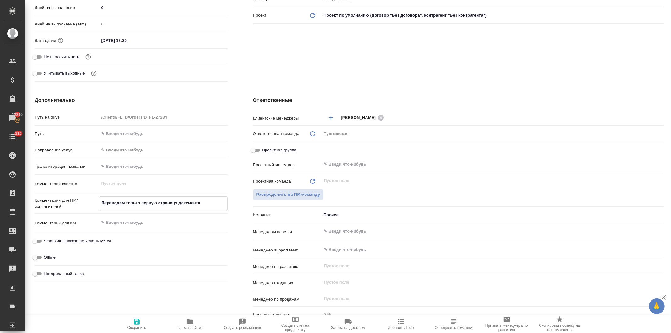
click at [137, 323] on icon "button" at bounding box center [137, 322] width 8 height 8
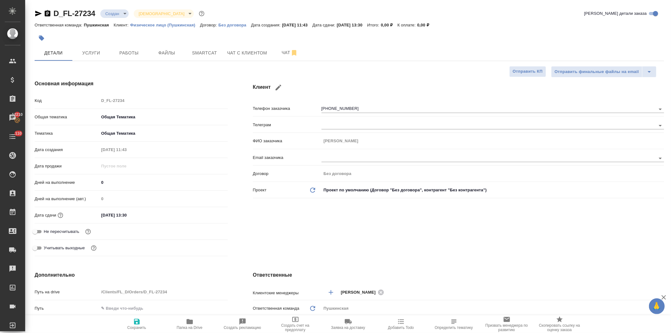
scroll to position [105, 0]
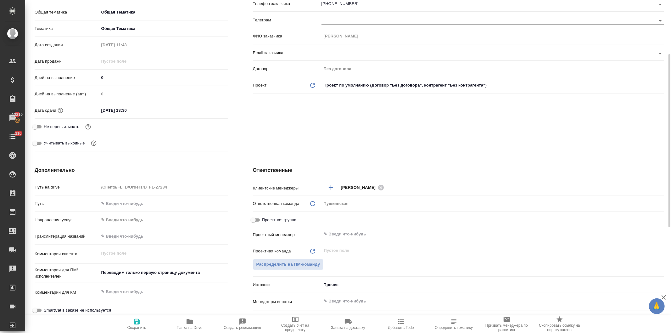
click at [190, 322] on icon "button" at bounding box center [190, 321] width 6 height 5
click at [189, 324] on icon "button" at bounding box center [190, 321] width 6 height 5
click at [138, 205] on input "text" at bounding box center [163, 203] width 129 height 9
paste input "https://drive.awatera.com/s/fXpAQZTJ7CXXQoN"
click at [297, 120] on div "Клиент Телефон заказчика +79911571494 Телеграм ФИО заказчика Сергей Email заказ…" at bounding box center [458, 65] width 437 height 204
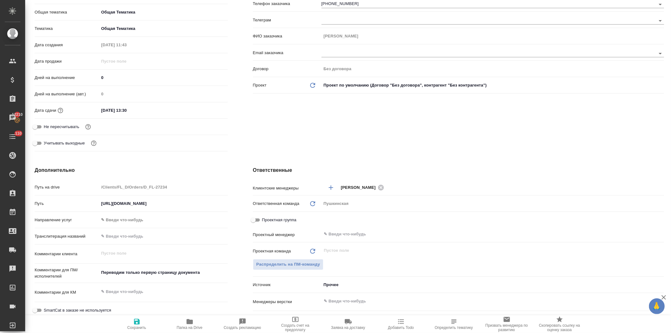
click at [136, 322] on icon "button" at bounding box center [137, 322] width 6 height 6
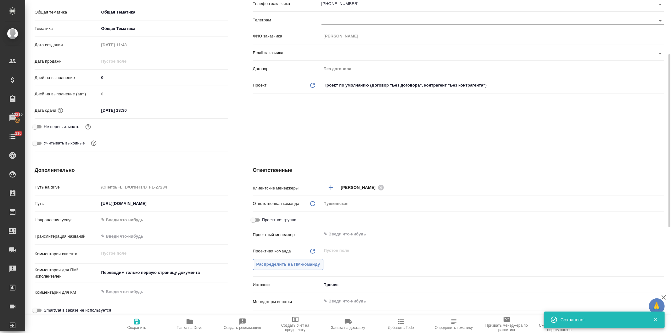
click at [290, 263] on span "Распределить на ПМ-команду" at bounding box center [288, 264] width 64 height 7
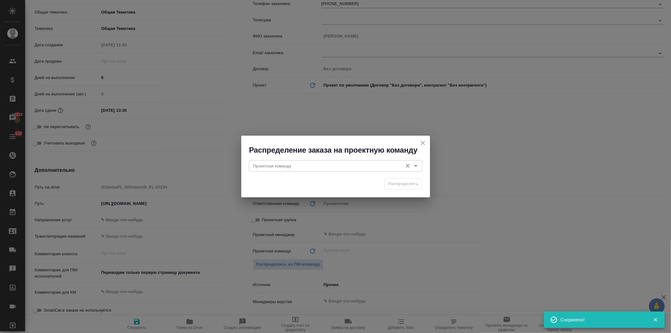
click at [281, 160] on div "Проектная команда" at bounding box center [336, 165] width 174 height 11
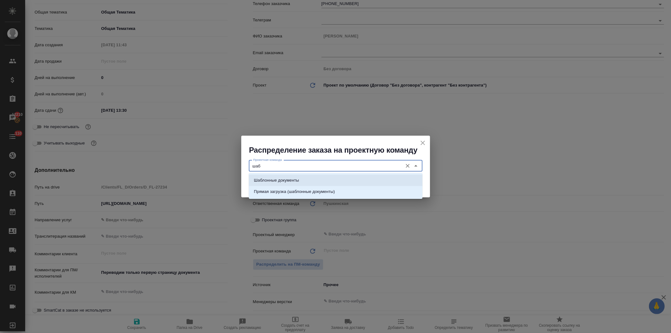
click at [295, 180] on p "Шаблонные документы" at bounding box center [276, 180] width 45 height 6
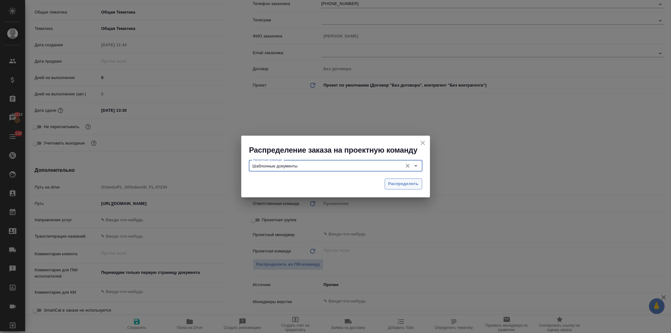
click at [410, 183] on span "Распределить" at bounding box center [403, 183] width 31 height 7
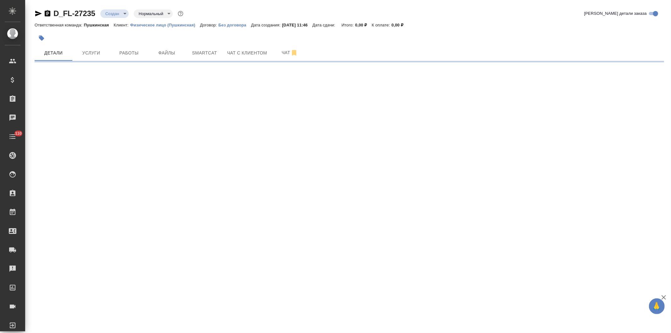
select select "RU"
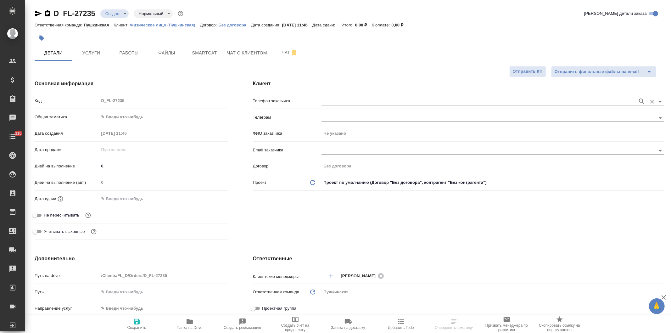
type textarea "x"
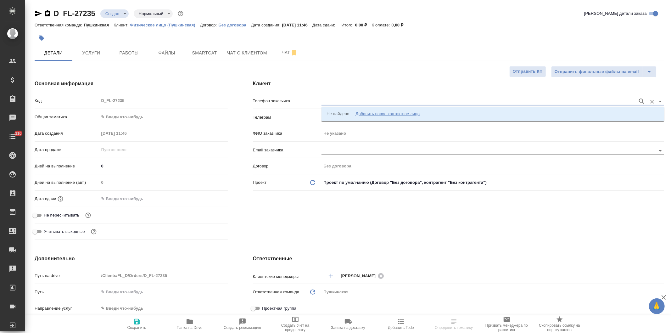
click at [335, 99] on input "text" at bounding box center [478, 102] width 313 height 8
type input "ыфыФЫ"
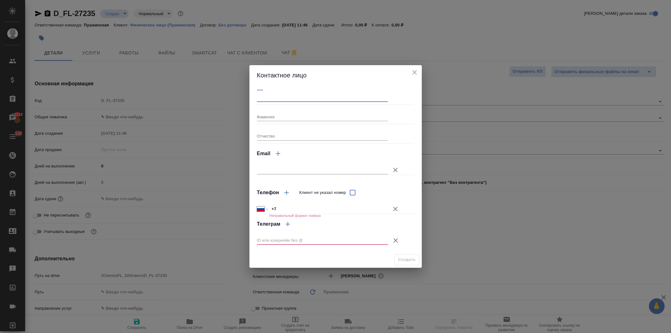
click at [291, 99] on input "Имя" at bounding box center [322, 97] width 131 height 9
type input "а"
type input "А"
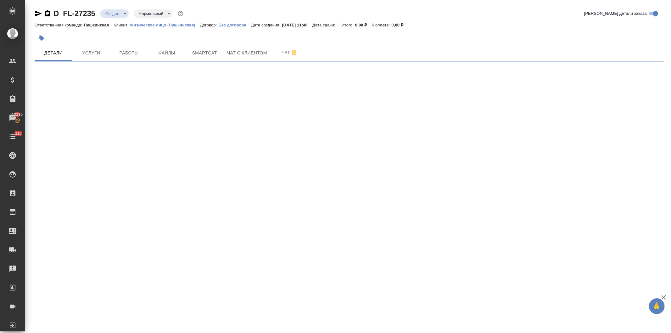
select select "RU"
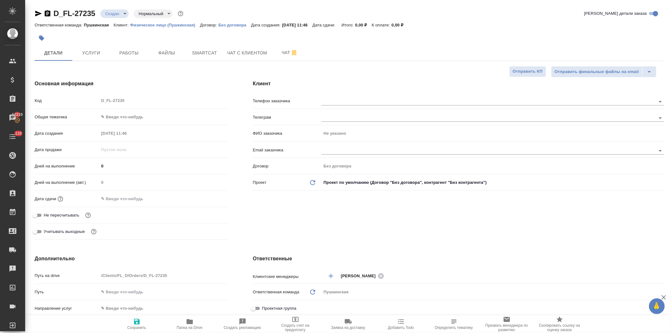
type textarea "x"
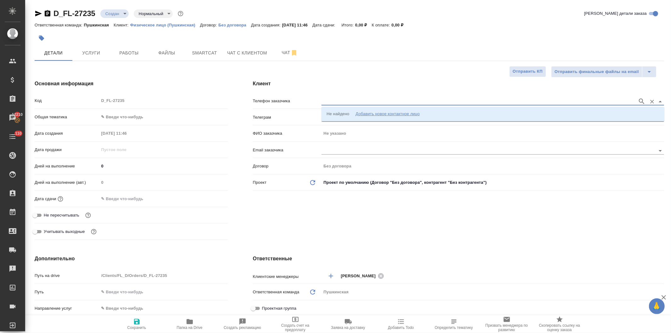
drag, startPoint x: 330, startPoint y: 103, endPoint x: 332, endPoint y: 104, distance: 3.4
click at [330, 103] on input "text" at bounding box center [478, 102] width 313 height 8
type input "ывфыв"
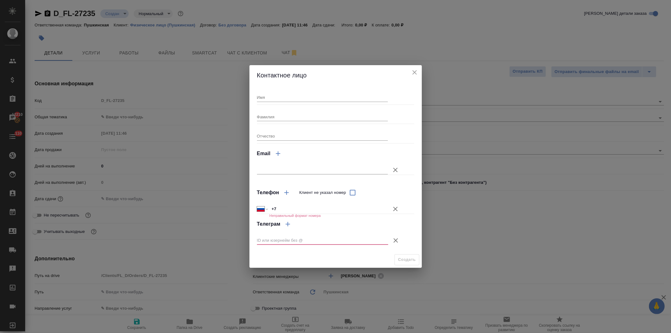
click at [307, 98] on input "Имя" at bounding box center [322, 97] width 131 height 9
type input "Аделя (Yadro)"
type textarea "x"
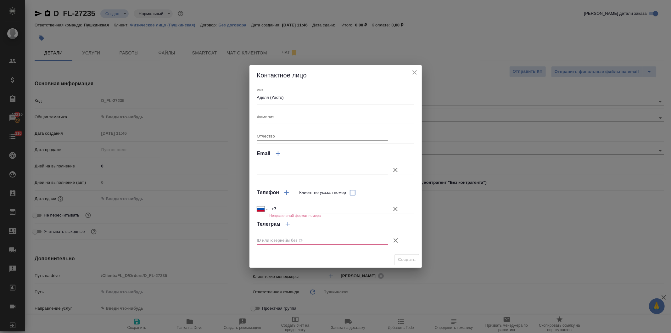
type textarea "x"
click at [273, 168] on input "text" at bounding box center [322, 170] width 131 height 9
paste input "a.khazieva@yadro.com"
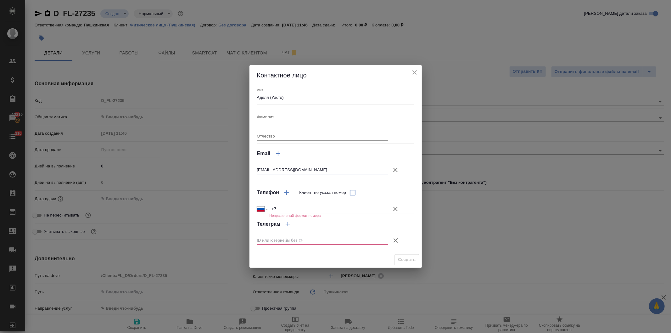
type input "a.khazieva@yadro.com"
click at [393, 208] on icon "button" at bounding box center [396, 209] width 8 height 8
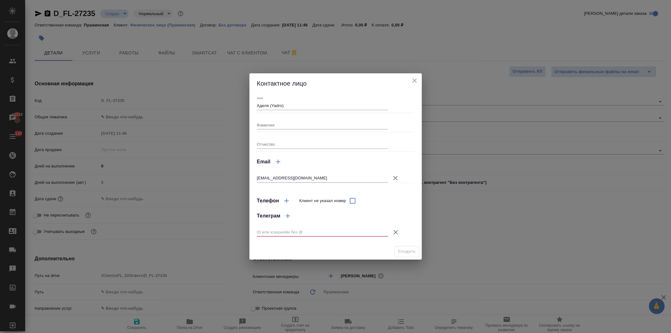
click at [393, 231] on icon "button" at bounding box center [396, 232] width 8 height 8
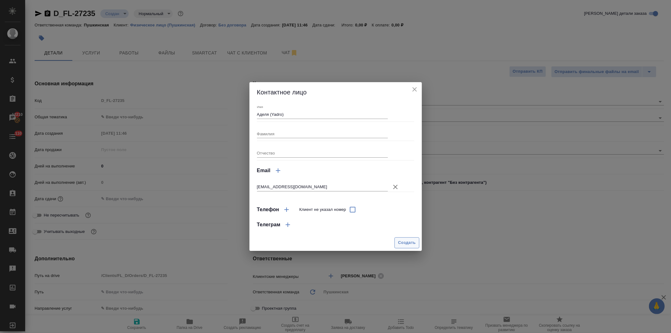
click at [407, 240] on span "Создать" at bounding box center [407, 242] width 18 height 7
type textarea "x"
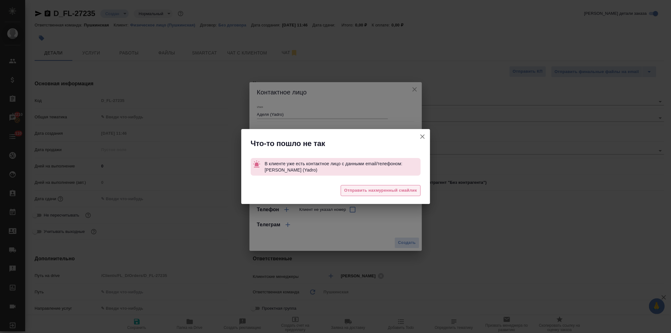
click at [379, 190] on span "Отправить нахмуренный смайлик" at bounding box center [380, 190] width 73 height 7
type textarea "x"
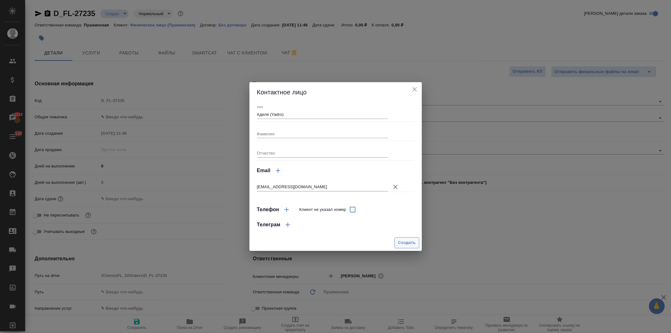
click at [401, 240] on span "Создать" at bounding box center [407, 242] width 18 height 7
type textarea "x"
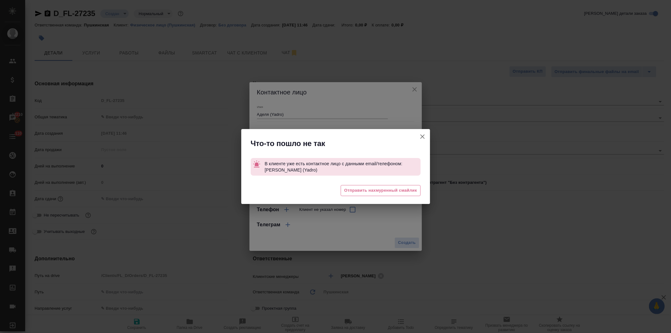
click at [420, 136] on icon "button" at bounding box center [423, 137] width 8 height 8
type textarea "x"
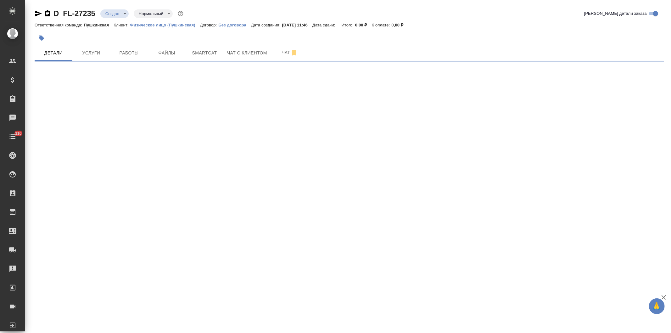
select select "RU"
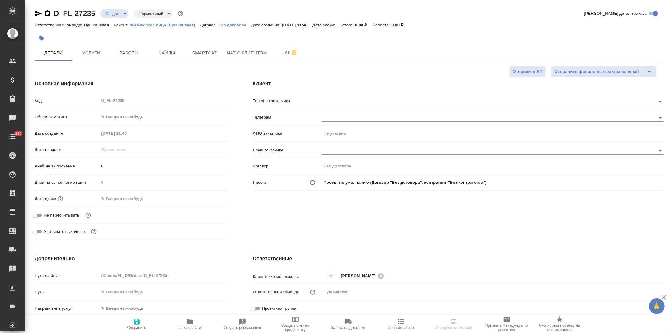
type textarea "x"
click at [342, 100] on input "text" at bounding box center [478, 102] width 313 height 8
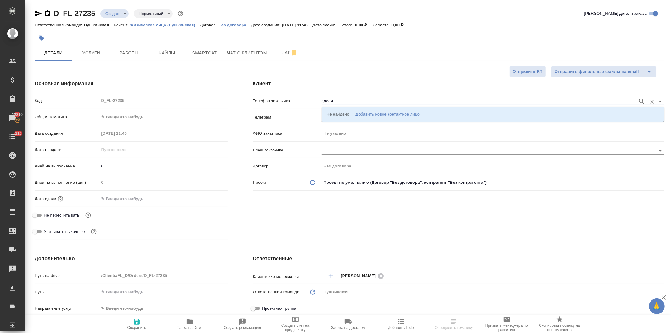
type input "аделя"
type input "ад"
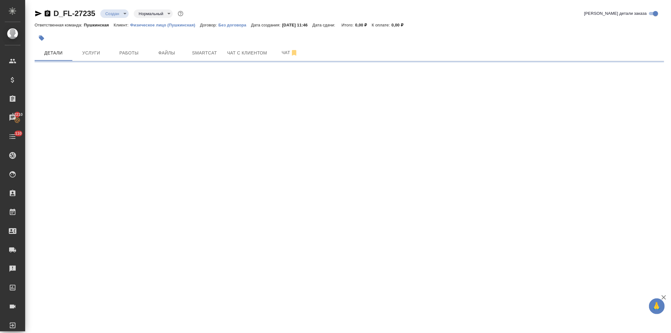
select select "RU"
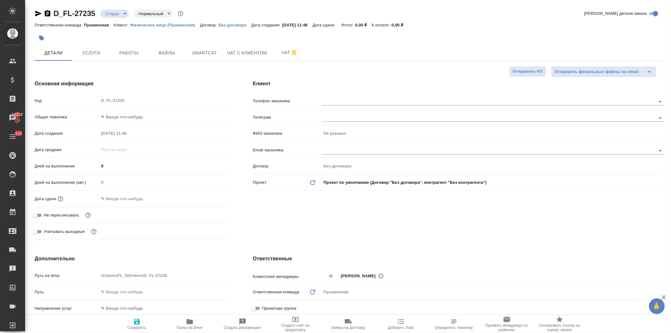
type textarea "x"
click at [342, 150] on input "text" at bounding box center [478, 151] width 313 height 8
paste input "a.khazieva@yadro.com"
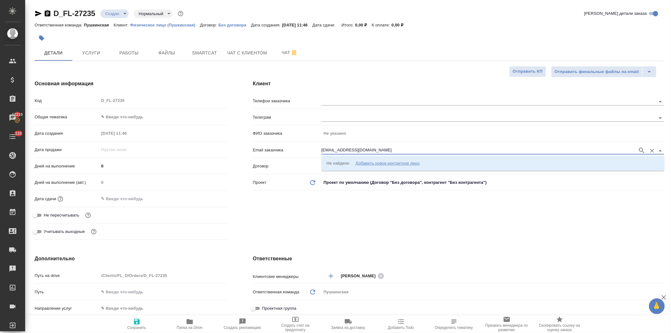
type input "a.khazieva@yadro.com"
click at [362, 163] on p "+79999665949 Аделя (Yadro) a.khazieva@yadro.com" at bounding box center [406, 163] width 159 height 6
type input "Аделя (Yadro)"
type input "+79999665949 Аделя (Yadro) a.khazieva@yadro.com"
type textarea "x"
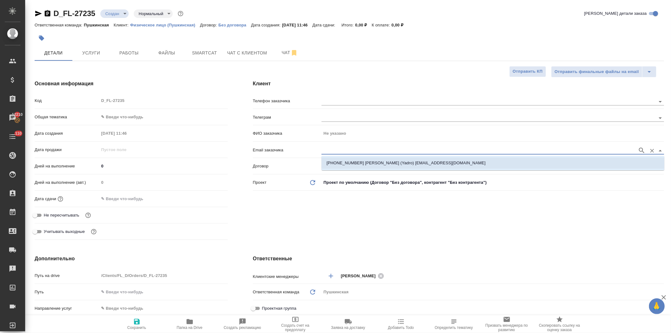
type textarea "x"
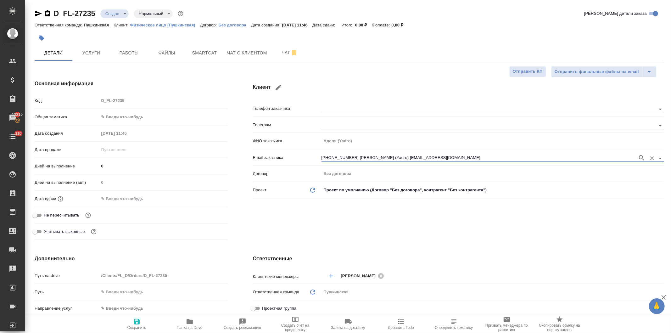
click at [138, 324] on icon "button" at bounding box center [137, 322] width 6 height 6
type textarea "x"
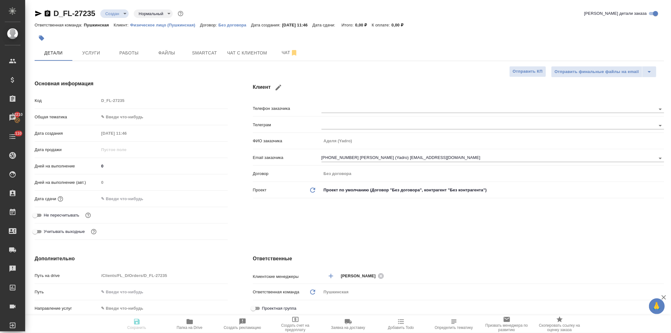
type textarea "x"
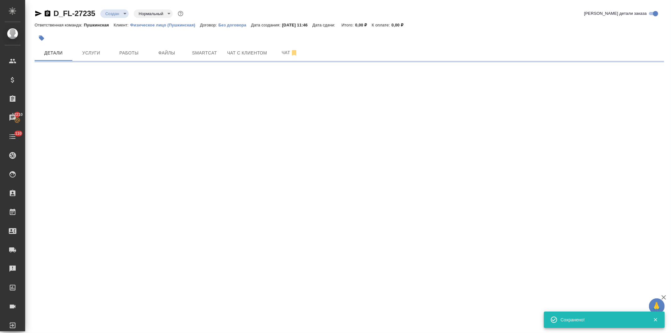
select select "RU"
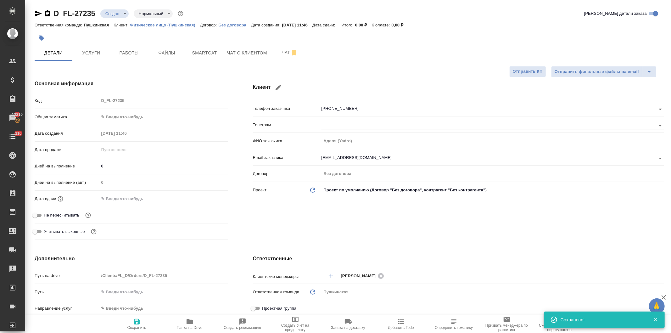
type textarea "x"
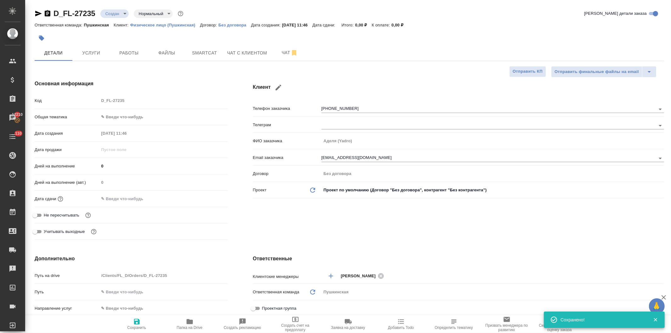
type textarea "x"
click at [192, 324] on icon "button" at bounding box center [190, 321] width 6 height 5
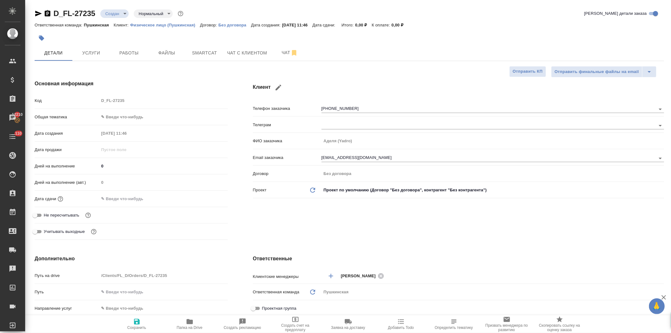
type textarea "x"
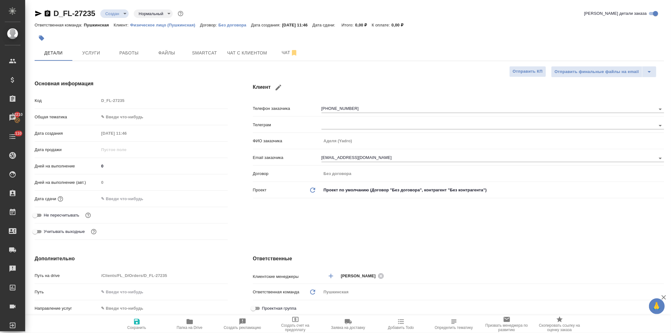
type textarea "x"
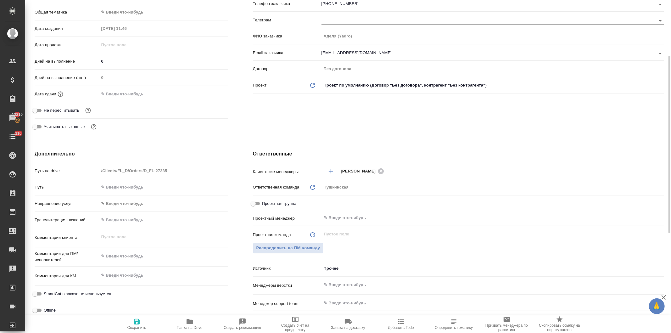
click at [126, 185] on input "text" at bounding box center [163, 187] width 129 height 9
paste input "https://drive.awatera.com/s/ywcbPEfdnsqda8G"
type input "https://drive.awatera.com/s/ywcbPEfdnsqda8G"
type textarea "x"
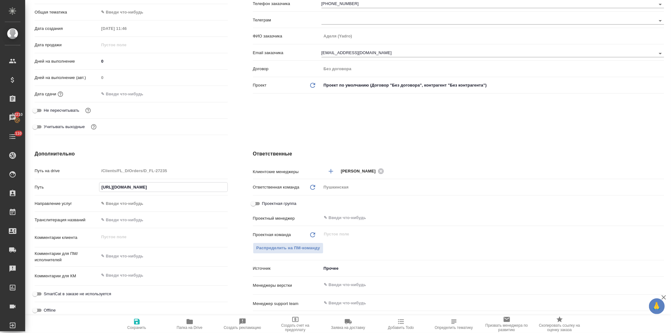
type textarea "x"
type input "https://drive.awatera.com/s/ywcbPEfdnsqda8G"
click at [273, 118] on div "Клиент Телефон заказчика +79999665949 Телеграм ФИО заказчика Аделя (Yadro) Emai…" at bounding box center [458, 57] width 437 height 188
click at [138, 324] on icon "button" at bounding box center [137, 322] width 6 height 6
type textarea "x"
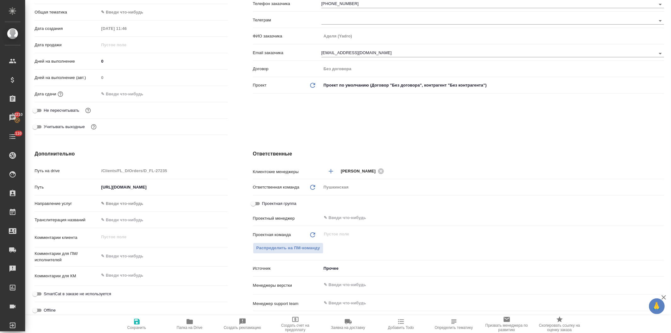
type textarea "x"
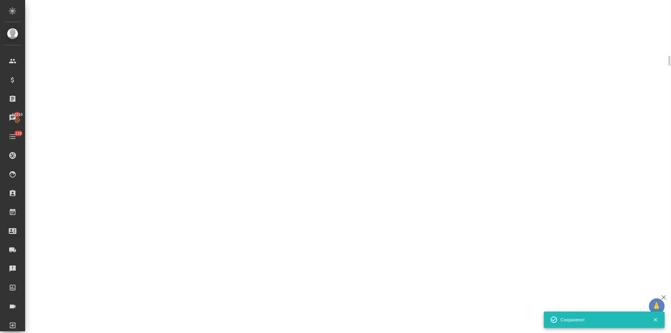
select select "RU"
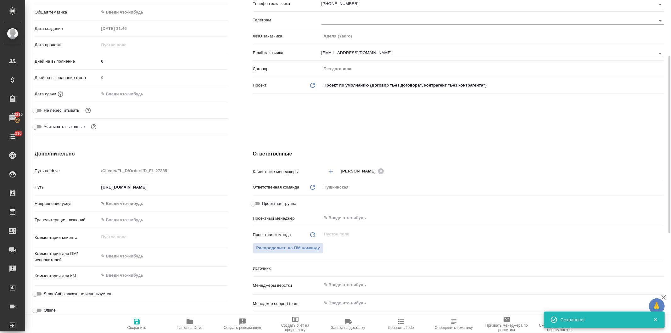
type textarea "x"
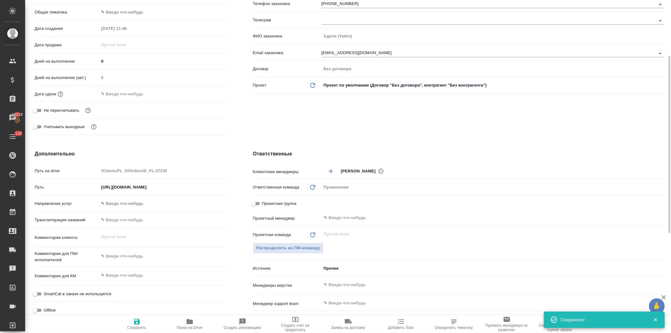
type textarea "x"
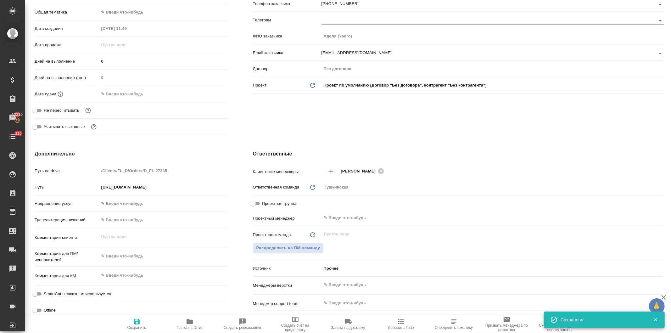
click at [140, 255] on textarea at bounding box center [163, 256] width 129 height 11
paste textarea "прошу запустить самый срочный перевод двух файлов с сохранением форматирования …"
type textarea "прошу запустить самый срочный перевод двух файлов с сохранением форматирования …"
type textarea "x"
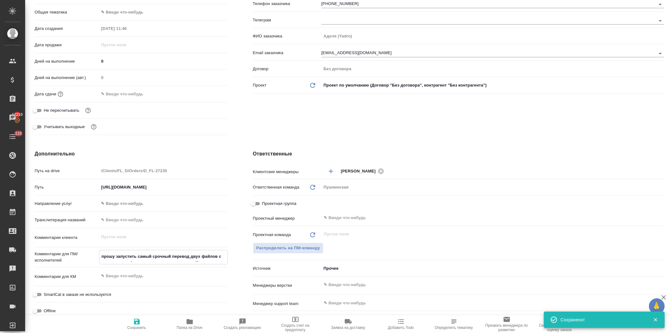
type textarea "x"
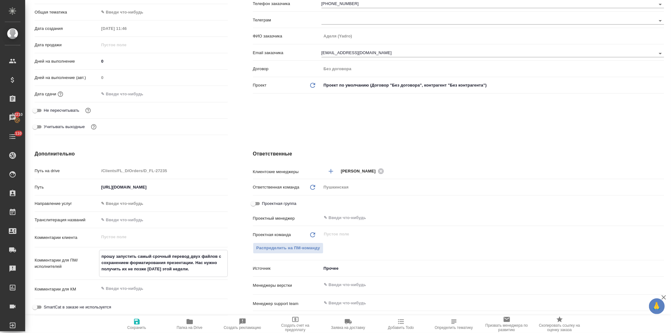
click at [103, 256] on textarea "прошу запустить самый срочный перевод двух файлов с сохранением форматирования …" at bounding box center [163, 262] width 128 height 23
type textarea "рошу запустить самый срочный перевод двух файлов с сохранением форматирования п…"
type textarea "x"
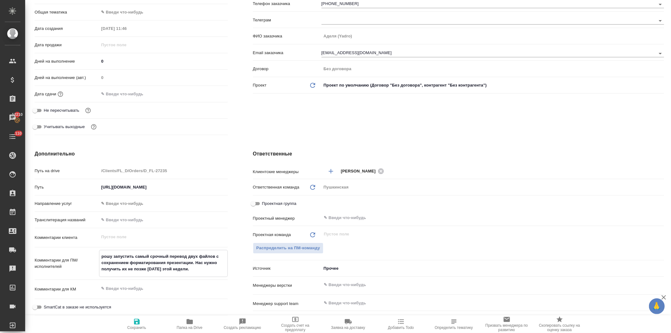
type textarea "x"
type textarea "Прошу запустить самый срочный перевод двух файлов с сохранением форматирования …"
type textarea "x"
type textarea "Прошу запустить самый срочный перевод двух файлов с сохранением форматирования …"
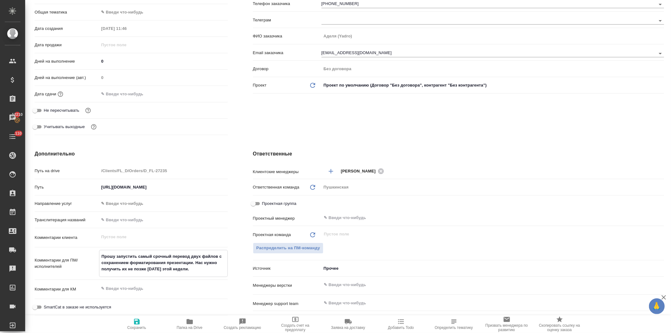
type textarea "x"
click at [258, 113] on div "Клиент Телефон заказчика +79999665949 Телеграм ФИО заказчика Аделя (Yadro) Emai…" at bounding box center [458, 57] width 437 height 188
click at [136, 323] on icon "button" at bounding box center [137, 322] width 8 height 8
type textarea "x"
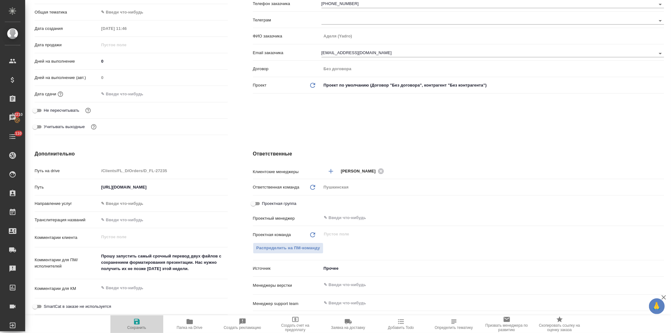
type textarea "x"
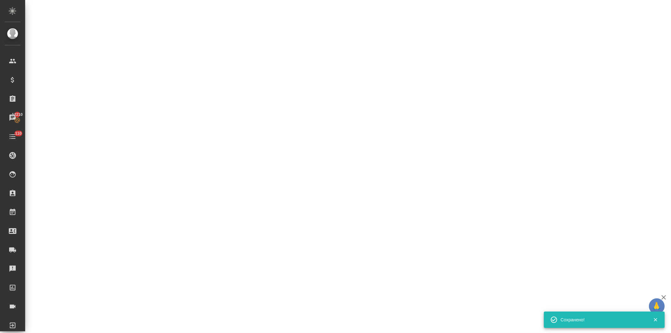
select select "RU"
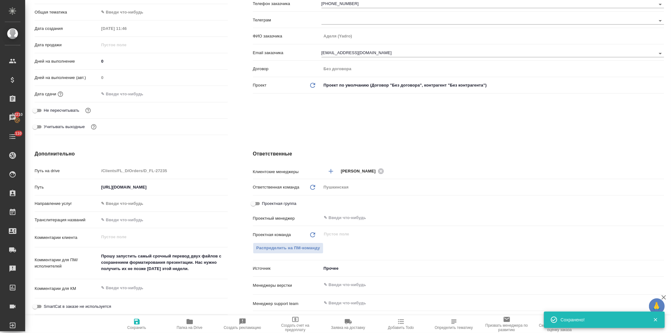
type textarea "x"
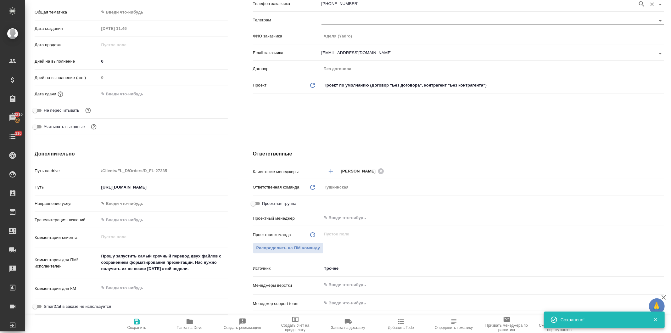
type textarea "x"
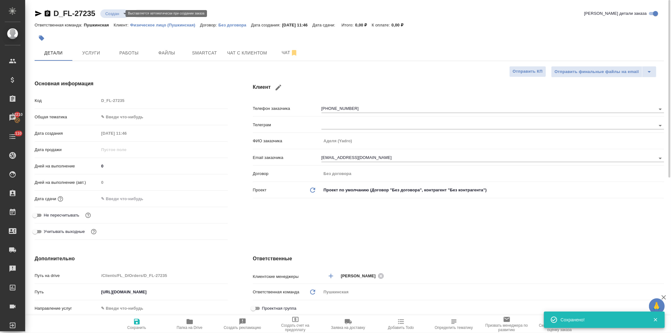
click at [109, 12] on body "🙏 .cls-1 fill:#fff; AWATERA Давыдова Елена Клиенты Спецификации Заказы 12210 Ча…" at bounding box center [335, 166] width 671 height 333
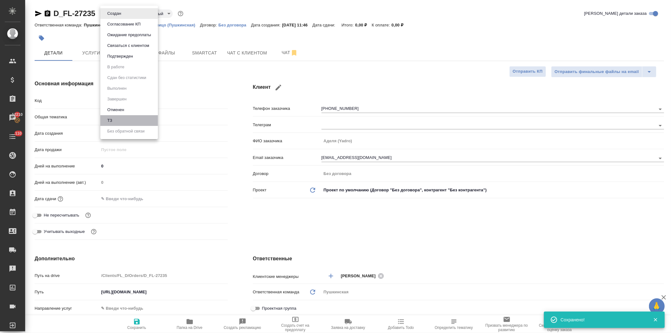
click at [119, 119] on li "ТЗ" at bounding box center [129, 120] width 58 height 11
type textarea "x"
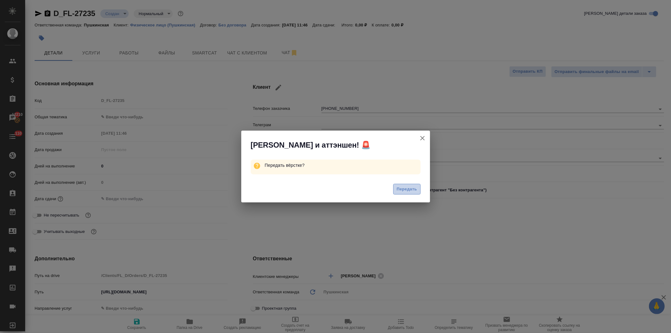
click at [401, 187] on span "Передать" at bounding box center [407, 189] width 20 height 7
type textarea "x"
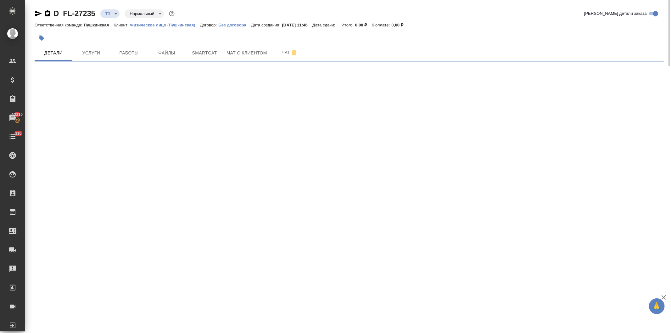
select select "RU"
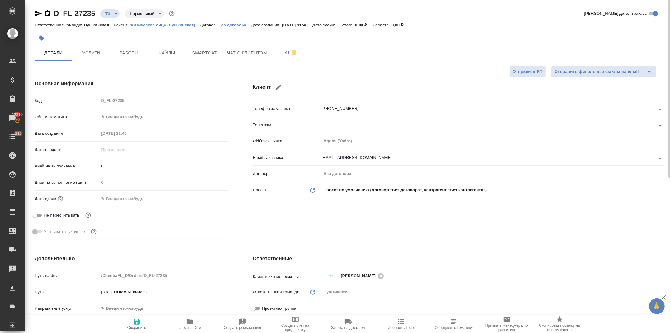
type textarea "x"
click at [169, 52] on span "Файлы" at bounding box center [167, 53] width 30 height 8
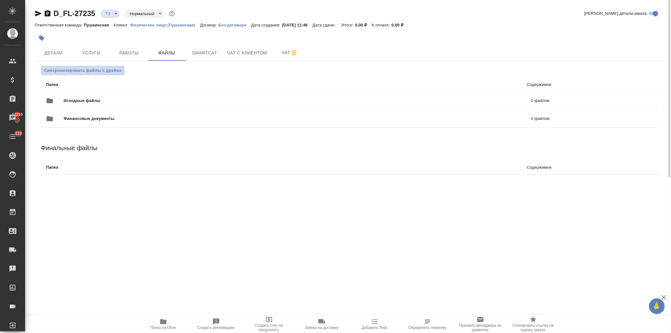
click at [103, 69] on span "Синхронизировать файлы с драйва" at bounding box center [82, 70] width 77 height 6
click at [54, 51] on span "Детали" at bounding box center [53, 53] width 30 height 8
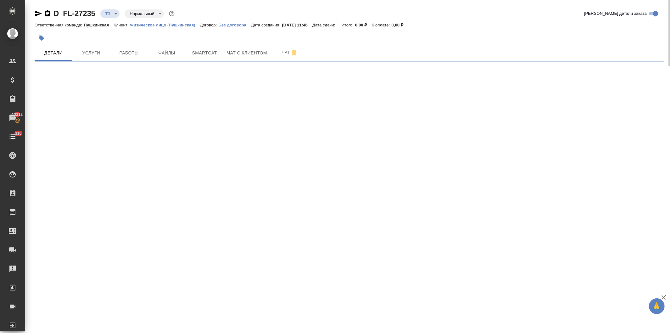
select select "RU"
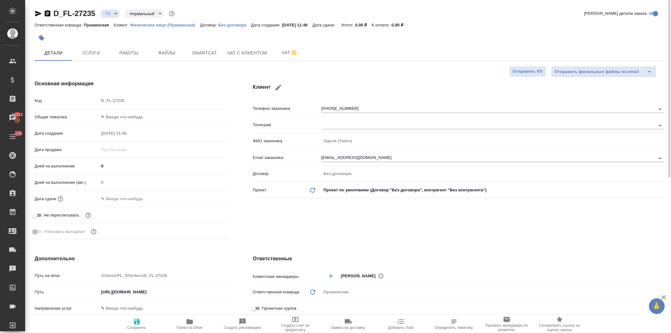
type textarea "x"
click at [142, 117] on body "🙏 .cls-1 fill:#fff; AWATERA Давыдова Елена Клиенты Спецификации Заказы 12212 Ча…" at bounding box center [335, 166] width 671 height 333
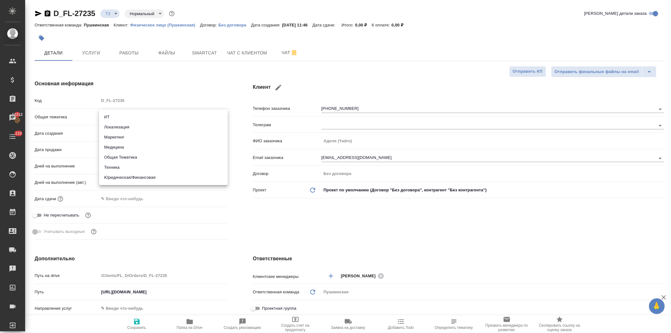
click at [115, 134] on li "Маркетинг" at bounding box center [163, 137] width 129 height 10
type input "marketing"
type textarea "x"
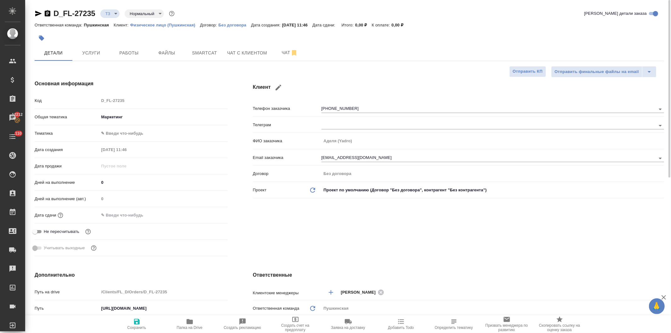
click at [116, 128] on body "🙏 .cls-1 fill:#fff; AWATERA Давыдова Елена Клиенты Спецификации Заказы 12212 Ча…" at bounding box center [335, 166] width 671 height 333
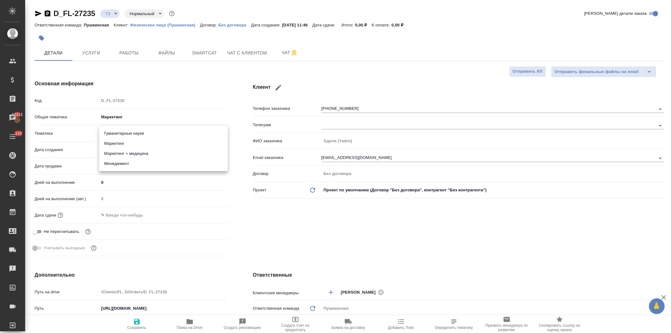
click at [121, 142] on li "Маркетинг" at bounding box center [163, 143] width 129 height 10
type textarea "x"
type input "5a8b8b956a9677013d343d63"
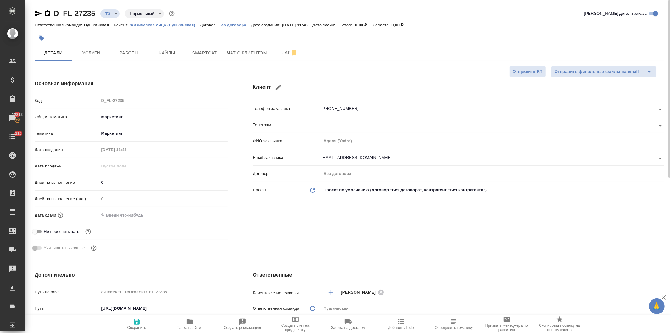
click at [136, 323] on icon "button" at bounding box center [137, 322] width 8 height 8
type textarea "x"
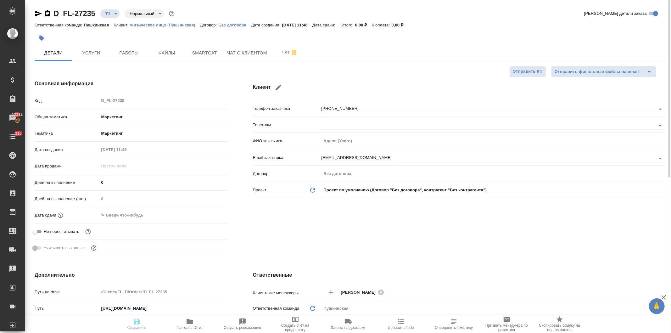
type textarea "x"
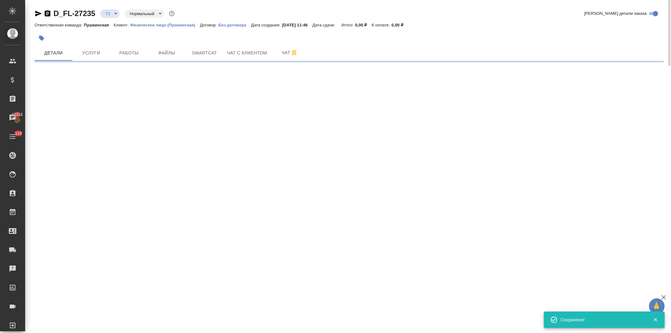
select select "RU"
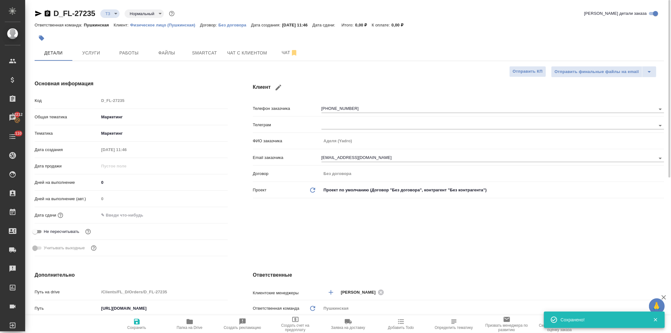
type textarea "x"
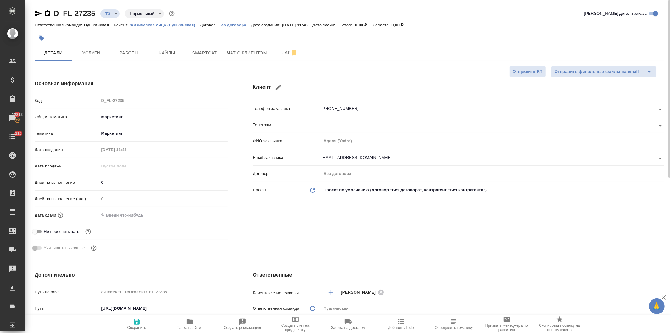
type textarea "x"
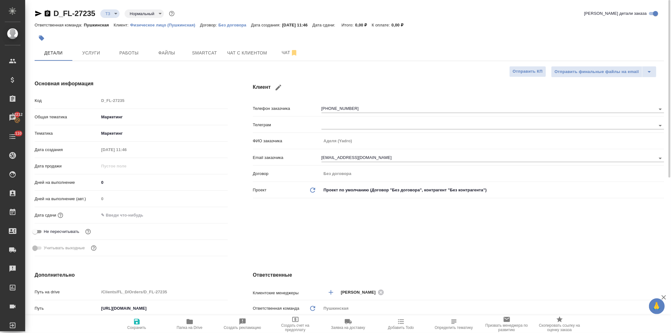
type textarea "x"
click at [79, 97] on div "Код D_FL-27235" at bounding box center [131, 100] width 193 height 11
type textarea "x"
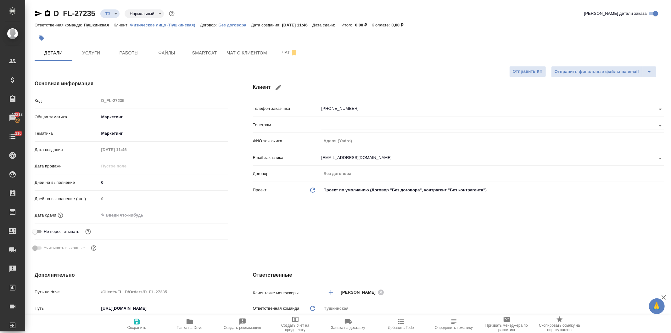
type textarea "x"
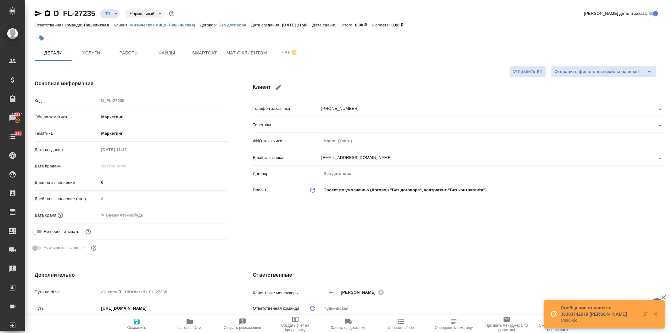
type textarea "x"
click at [93, 50] on span "Услуги" at bounding box center [91, 53] width 30 height 8
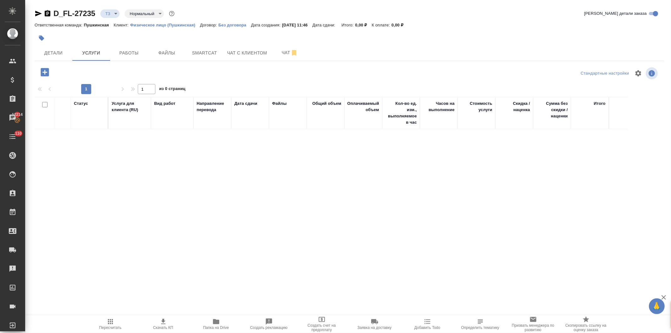
click at [42, 70] on icon "button" at bounding box center [45, 72] width 8 height 8
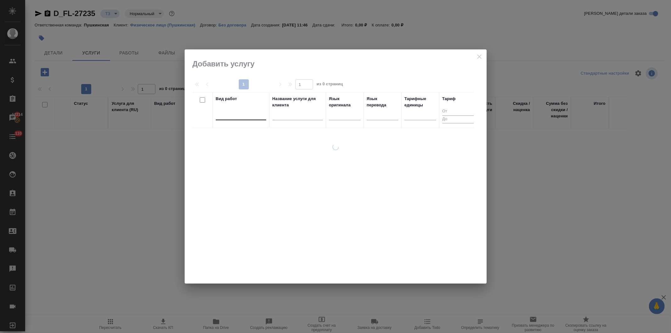
click at [239, 118] on div at bounding box center [241, 113] width 50 height 9
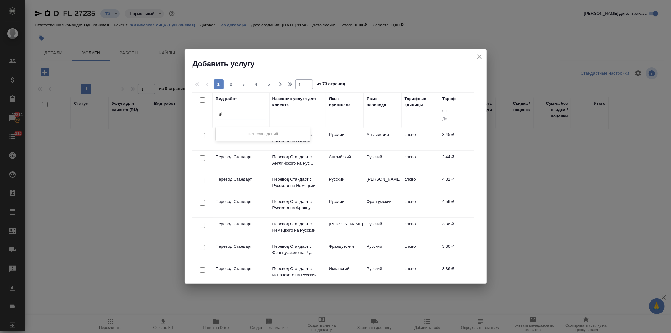
type input "g"
type input "перевод про"
click at [248, 131] on div "Перевод Профессиональный" at bounding box center [263, 133] width 94 height 11
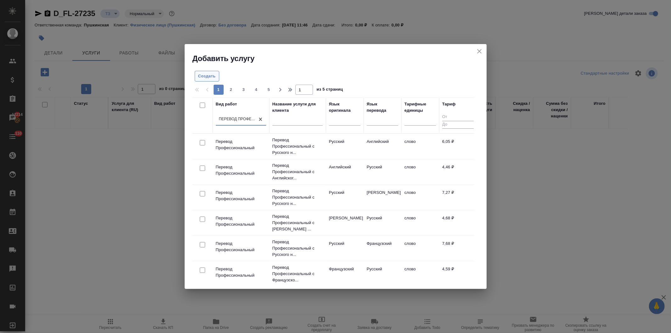
click at [206, 75] on span "Создать" at bounding box center [207, 76] width 18 height 7
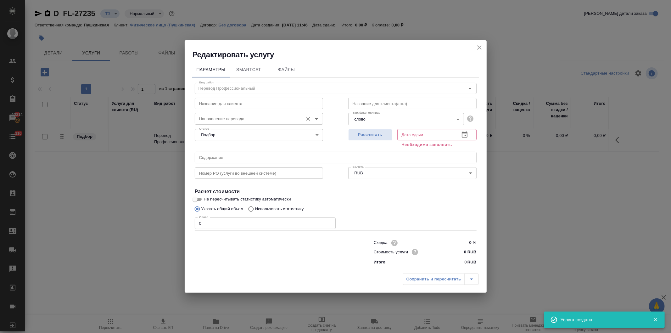
click at [221, 117] on input "Направление перевода" at bounding box center [249, 119] width 104 height 8
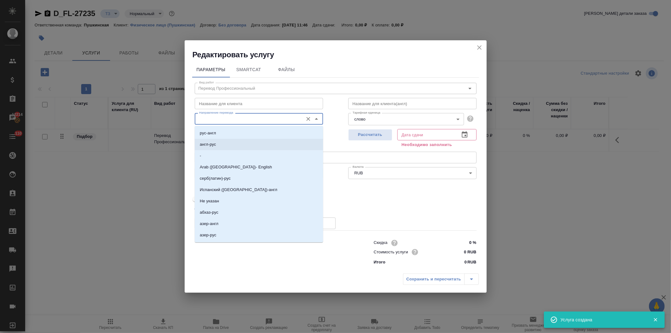
click at [212, 142] on p "англ-рус" at bounding box center [208, 144] width 16 height 6
type input "англ-рус"
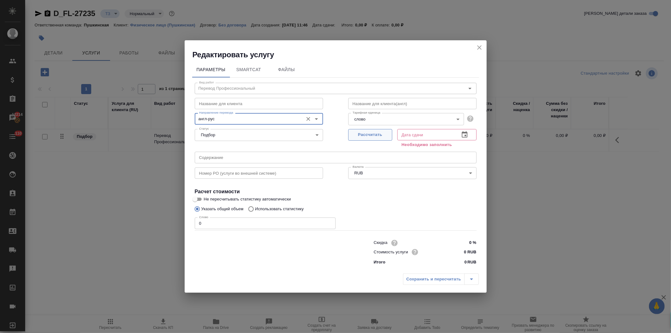
click at [375, 133] on span "Рассчитать" at bounding box center [370, 134] width 37 height 7
type input "19.08.2025 11:56"
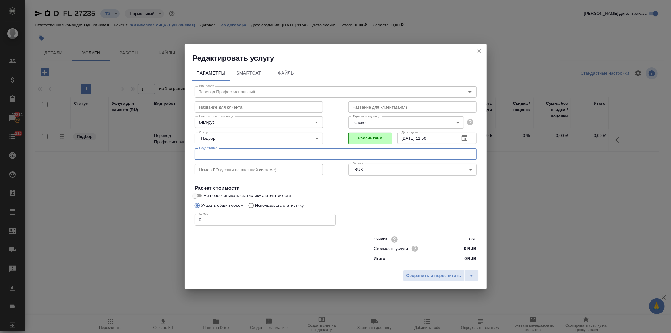
click at [221, 152] on input "text" at bounding box center [336, 153] width 282 height 11
paste input "12_05_25_-_DASA_Impact_Report_2025_Final"
click at [305, 155] on input "12_05_25_-_DASA_Impact_Report_2025_Final," at bounding box center [336, 153] width 282 height 11
paste input "20242904_JEDHub_Annual_Economic_Report_2024_v1.0"
type input "12_05_25_-_DASA_Impact_Report_2025_Final, 20242904_JEDHub_Annual_Economic_Repor…"
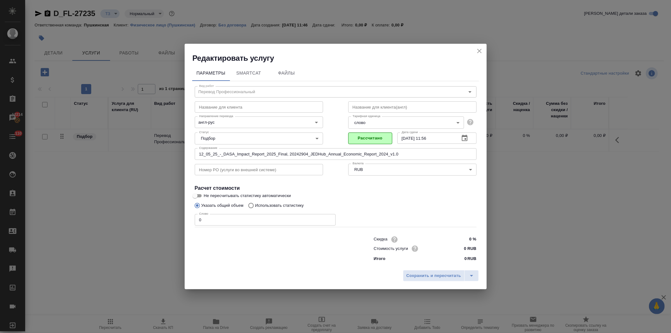
click at [466, 250] on input "0 RUB" at bounding box center [465, 248] width 24 height 9
type input "9 RUB"
click at [428, 276] on span "Сохранить и пересчитать" at bounding box center [434, 276] width 55 height 7
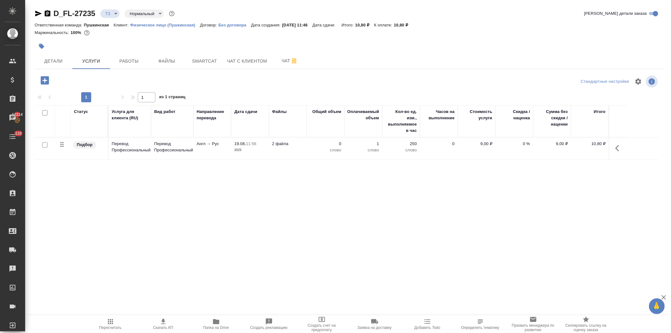
click at [210, 149] on td "Англ → Рус" at bounding box center [213, 149] width 38 height 22
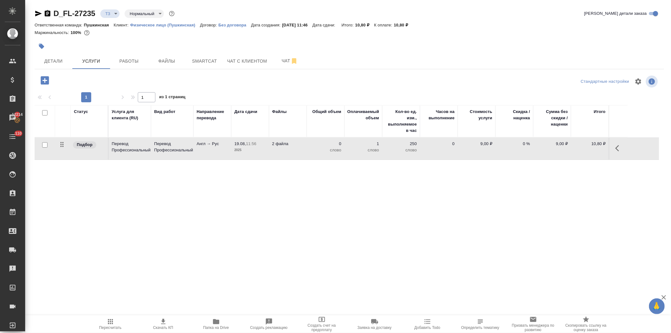
click at [210, 149] on td "Англ → Рус" at bounding box center [213, 149] width 38 height 22
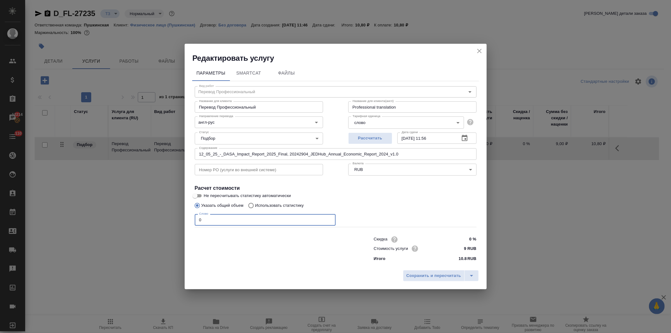
drag, startPoint x: 213, startPoint y: 219, endPoint x: 173, endPoint y: 193, distance: 47.3
click at [157, 215] on div "Редактировать услугу Параметры SmartCat Файлы Вид работ Перевод Профессиональны…" at bounding box center [335, 166] width 671 height 333
type input "12500"
click at [422, 276] on span "Сохранить и пересчитать" at bounding box center [434, 275] width 55 height 7
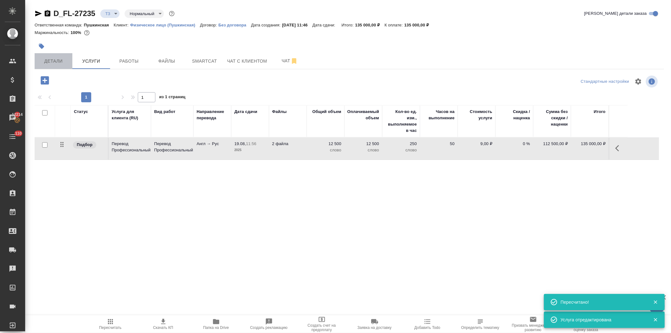
click at [51, 61] on span "Детали" at bounding box center [53, 61] width 30 height 8
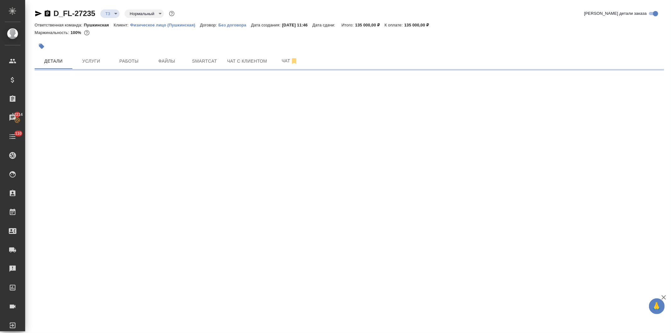
select select "RU"
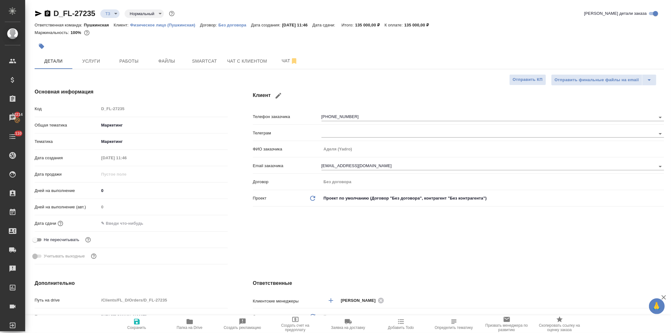
type textarea "x"
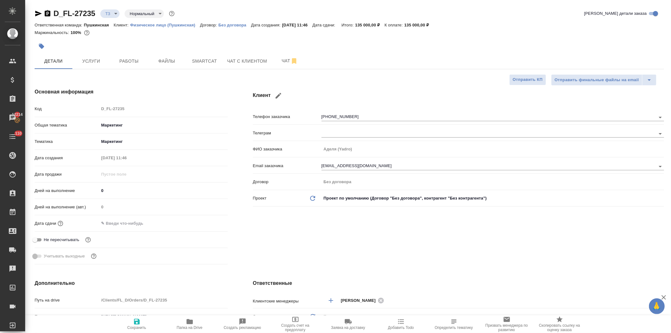
type textarea "x"
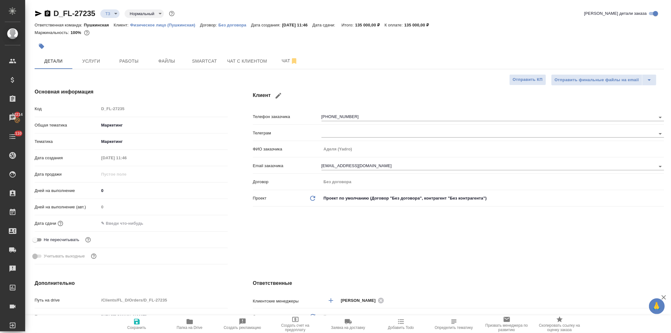
type textarea "x"
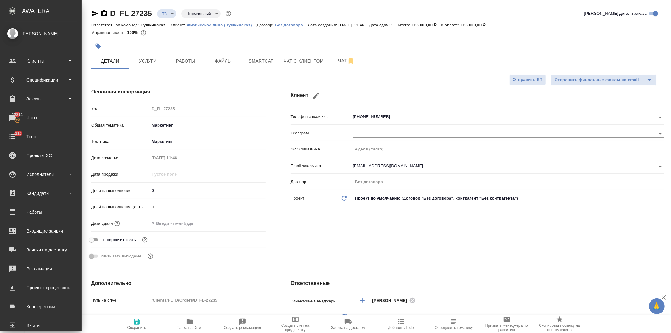
type textarea "x"
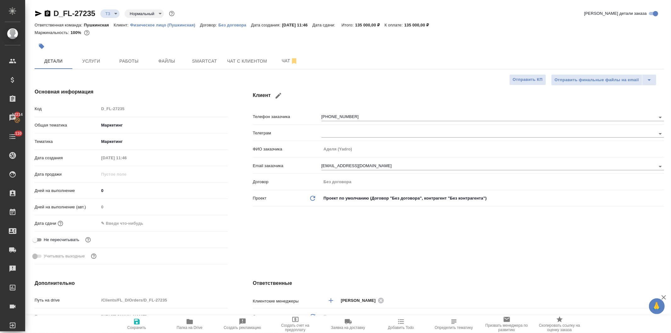
click at [35, 13] on icon "button" at bounding box center [39, 14] width 8 height 8
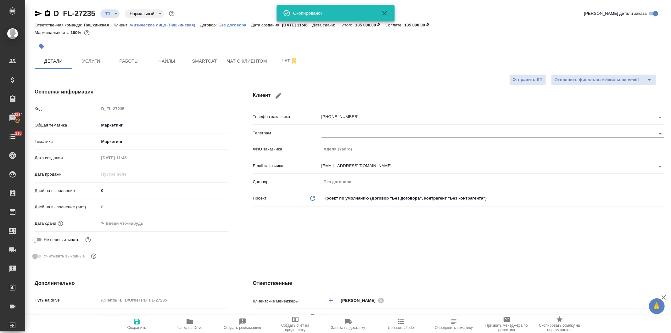
type textarea "x"
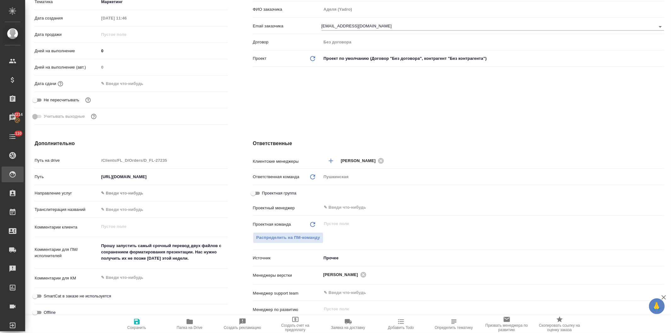
type textarea "x"
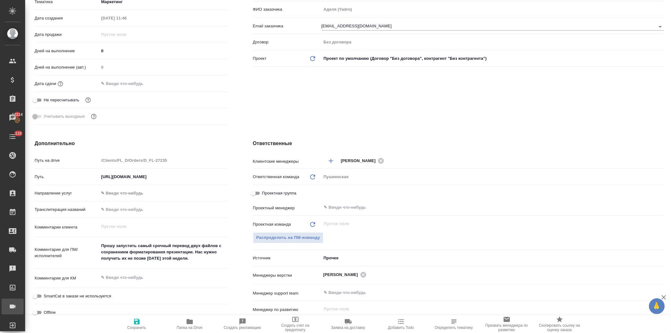
type textarea "x"
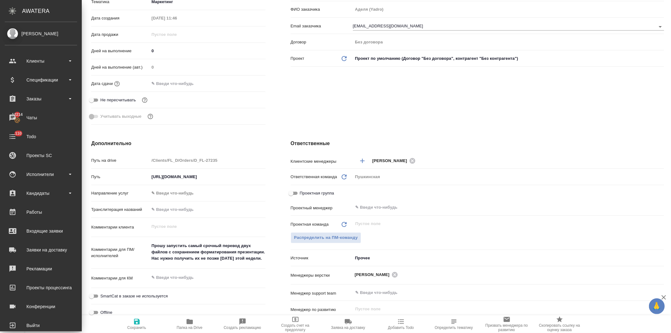
type textarea "x"
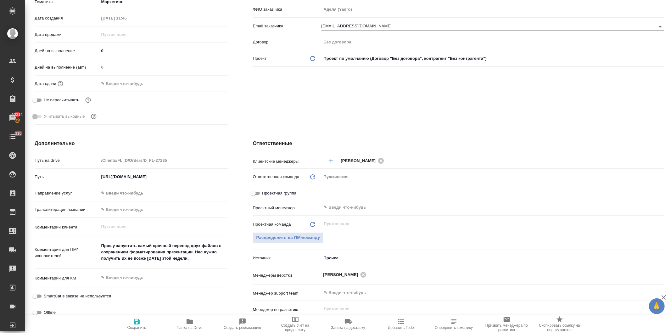
scroll to position [0, 0]
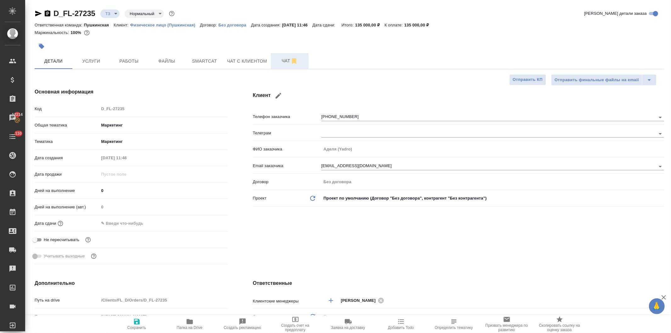
click at [281, 61] on span "Чат" at bounding box center [290, 61] width 30 height 8
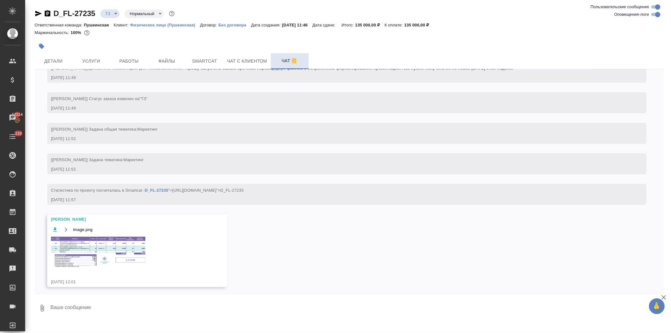
scroll to position [37, 0]
click at [114, 248] on img at bounding box center [98, 250] width 94 height 31
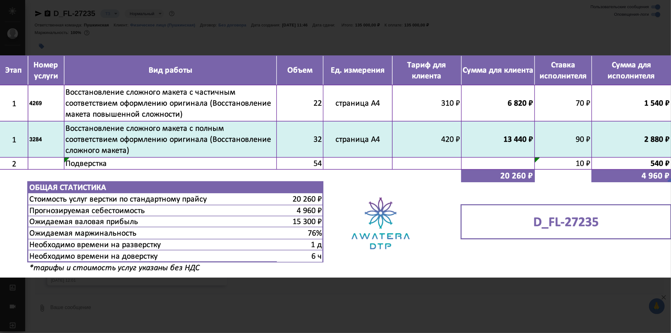
click at [152, 36] on div "image.png 1 of 1" at bounding box center [335, 166] width 671 height 333
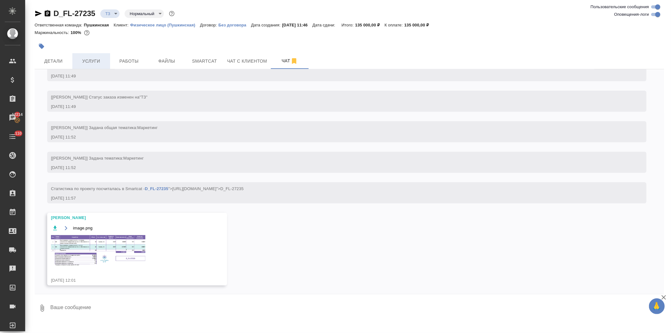
click at [90, 61] on span "Услуги" at bounding box center [91, 61] width 30 height 8
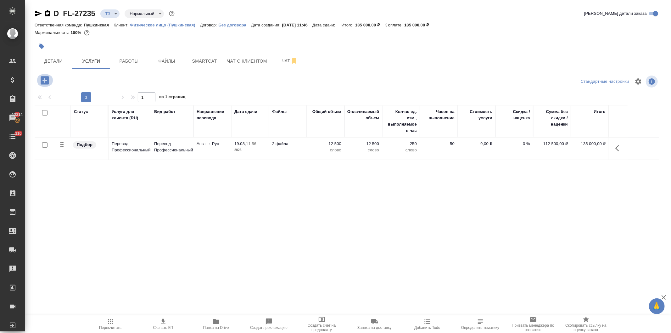
click at [42, 79] on icon "button" at bounding box center [45, 80] width 8 height 8
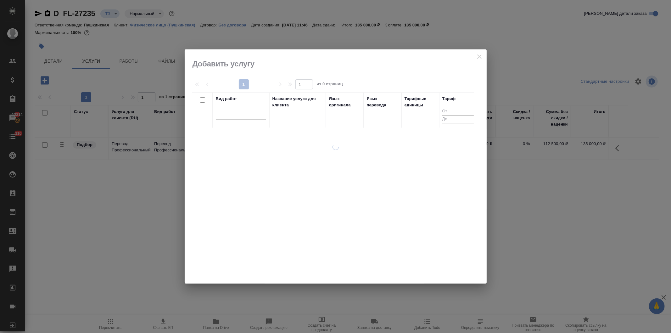
click at [227, 117] on div at bounding box center [241, 113] width 50 height 9
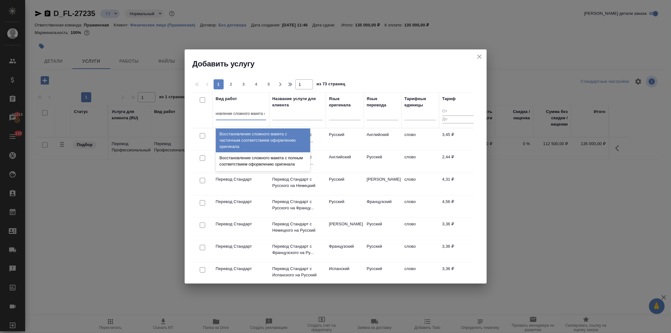
type input "восстановление сложного макета с"
click at [240, 139] on div "Восстановление сложного макета с частичным соответствием оформлению оригинала" at bounding box center [263, 140] width 94 height 24
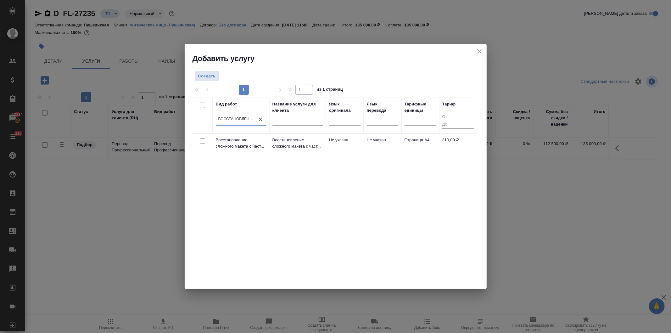
scroll to position [0, 0]
click at [205, 76] on span "Создать" at bounding box center [207, 76] width 18 height 7
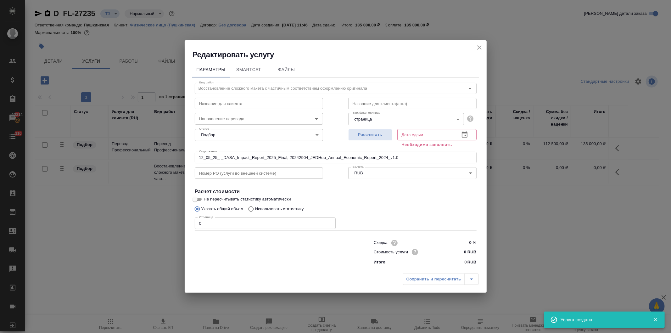
click at [372, 117] on body "🙏 .cls-1 fill:#fff; AWATERA Давыдова Елена Клиенты Спецификации Заказы 12214 Ча…" at bounding box center [335, 166] width 671 height 333
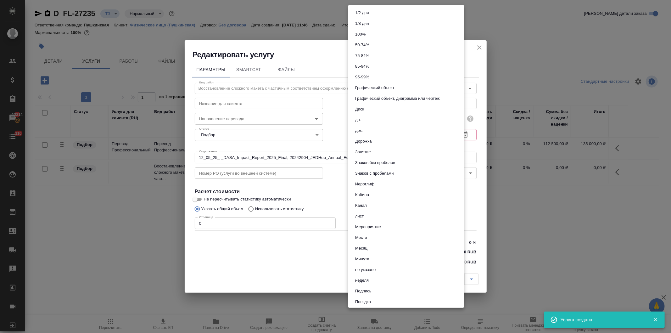
scroll to position [236, 0]
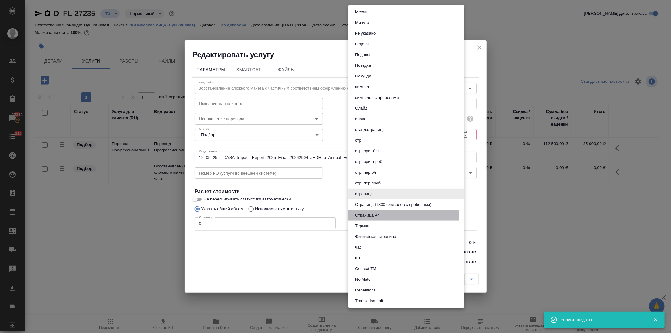
click at [379, 213] on button "Страница А4" at bounding box center [367, 215] width 28 height 7
type input "5f036ec4e16dec2d6b59c8ff"
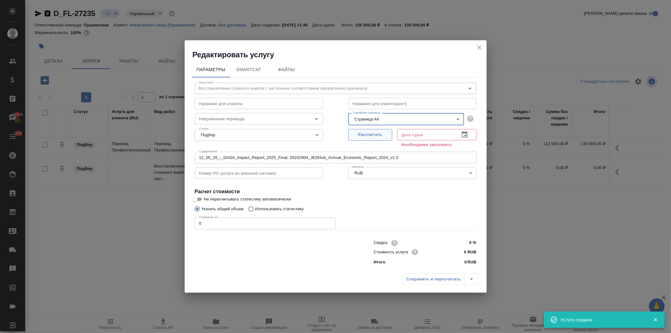
click at [376, 134] on span "Рассчитать" at bounding box center [370, 134] width 37 height 7
type input "19.08.2025 12:03"
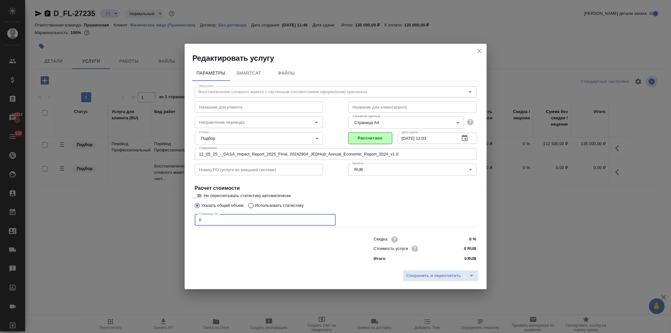
drag, startPoint x: 175, startPoint y: 219, endPoint x: 150, endPoint y: 217, distance: 24.9
click at [150, 217] on div "Редактировать услугу Параметры SmartCat Файлы Вид работ Восстановление сложного…" at bounding box center [335, 166] width 671 height 333
type input "22"
click at [465, 247] on input "0 RUB" at bounding box center [465, 248] width 24 height 9
type input "310 RUB"
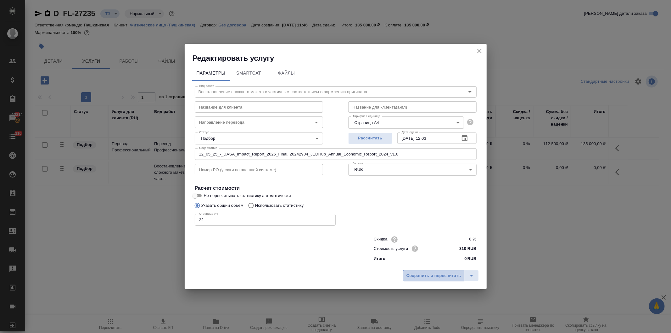
click at [422, 278] on span "Сохранить и пересчитать" at bounding box center [434, 275] width 55 height 7
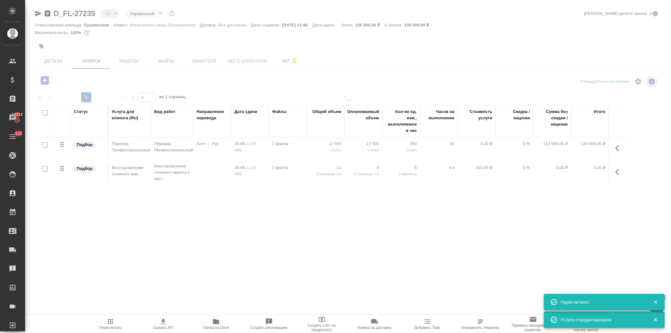
type input "new"
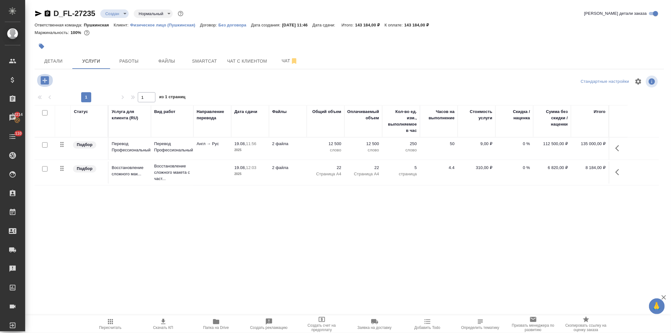
click at [42, 79] on icon "button" at bounding box center [45, 80] width 8 height 8
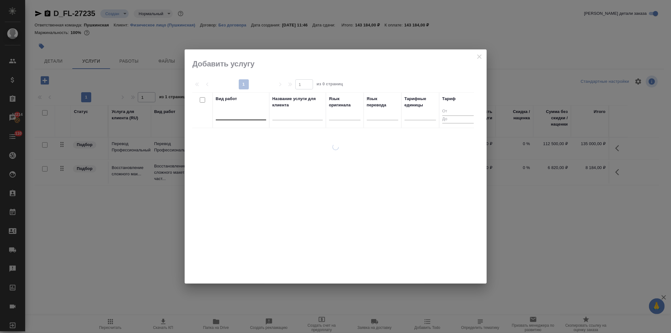
click at [238, 115] on div at bounding box center [241, 113] width 50 height 9
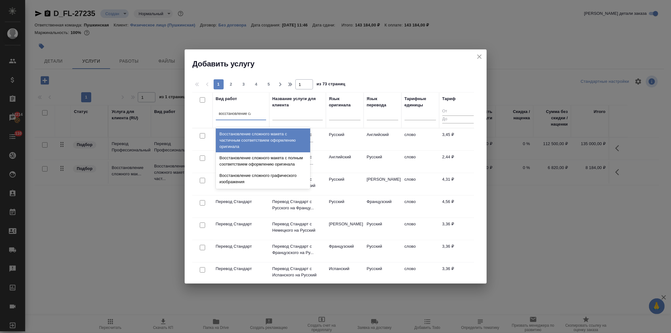
type input "восстановление сло"
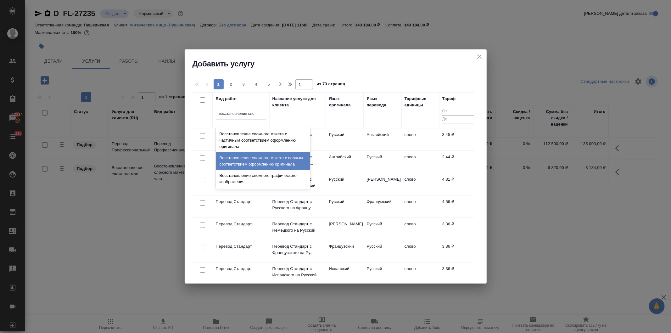
click at [242, 157] on div "Восстановление сложного макета с полным соответствием оформлению оригинала" at bounding box center [263, 161] width 94 height 18
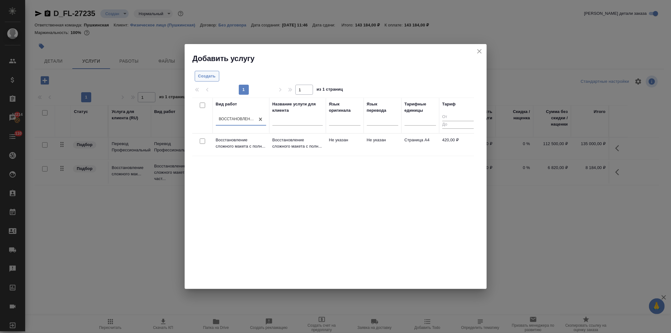
click at [204, 75] on span "Создать" at bounding box center [207, 76] width 18 height 7
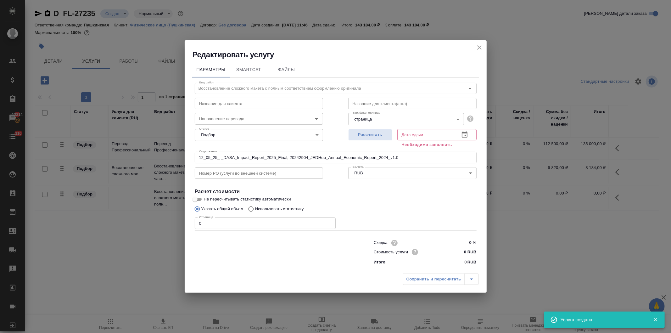
click at [375, 120] on body "🙏 .cls-1 fill:#fff; AWATERA Давыдова Елена Клиенты Спецификации Заказы 12214 Ча…" at bounding box center [335, 166] width 671 height 333
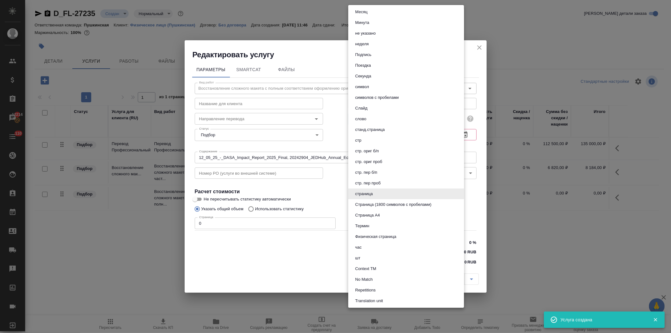
click at [380, 212] on button "Страница А4" at bounding box center [367, 215] width 28 height 7
type input "5f036ec4e16dec2d6b59c8ff"
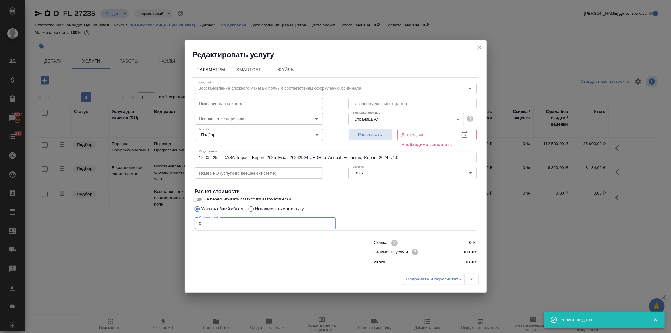
drag, startPoint x: 209, startPoint y: 222, endPoint x: 173, endPoint y: 221, distance: 35.9
click at [170, 221] on div "Редактировать услугу Параметры SmartCat Файлы Вид работ Восстановление сложного…" at bounding box center [335, 166] width 671 height 333
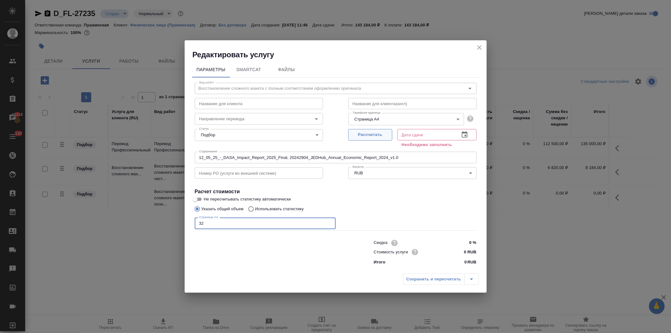
type input "32"
click at [362, 134] on span "Рассчитать" at bounding box center [370, 134] width 37 height 7
type input "21.08.2025 12:03"
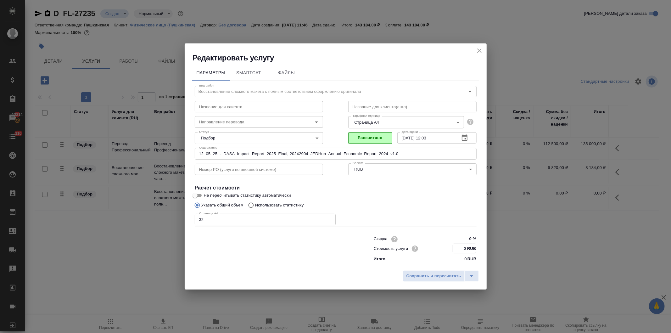
click at [463, 248] on input "0 RUB" at bounding box center [464, 248] width 23 height 9
type input "420 RUB"
click at [428, 277] on span "Сохранить и пересчитать" at bounding box center [434, 275] width 55 height 7
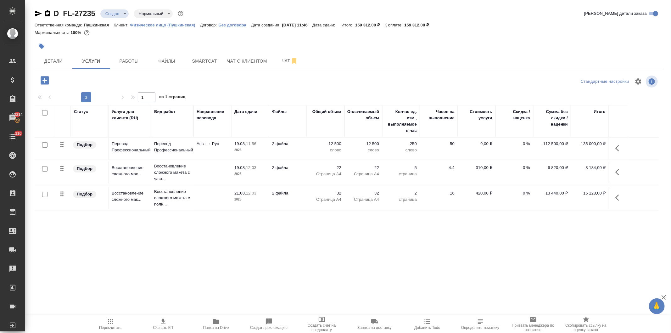
click at [366, 266] on div ".cls-1 fill:#fff; AWATERA Давыдова Елена Клиенты Спецификации Заказы 12214 Чаты…" at bounding box center [335, 166] width 671 height 333
click at [281, 61] on span "Чат" at bounding box center [290, 61] width 30 height 8
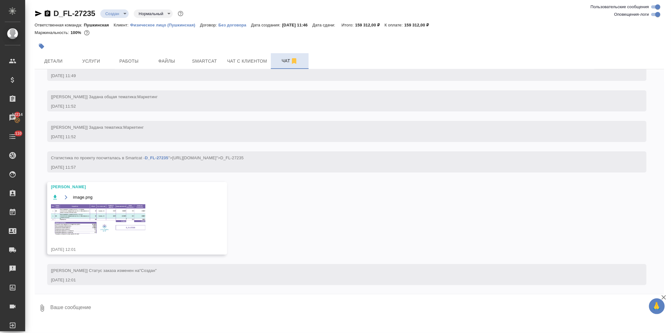
scroll to position [68, 0]
click at [58, 60] on span "Детали" at bounding box center [53, 61] width 30 height 8
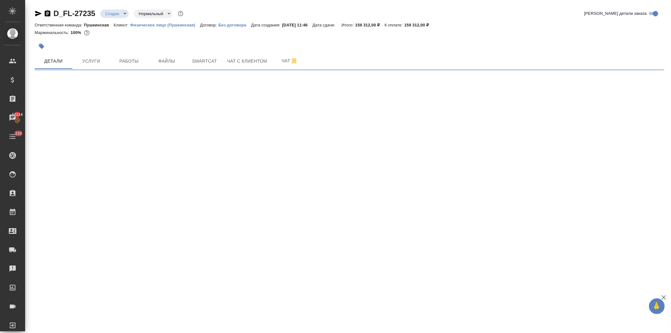
select select "RU"
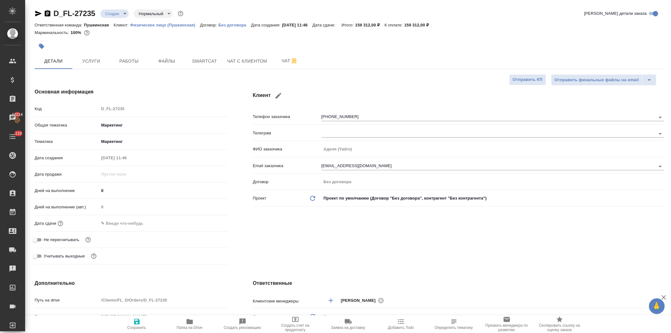
type textarea "x"
click at [142, 223] on input "text" at bounding box center [126, 223] width 55 height 9
click at [206, 222] on icon "button" at bounding box center [210, 223] width 8 height 8
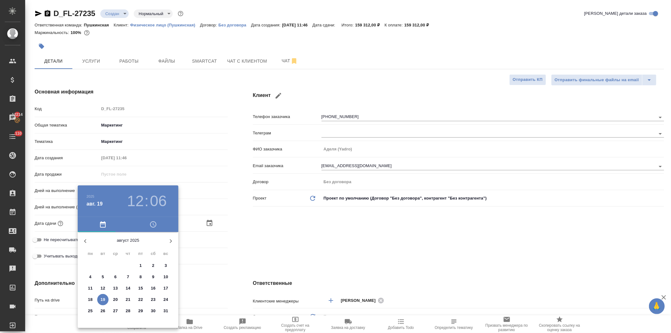
click at [139, 297] on p "22" at bounding box center [140, 299] width 5 height 6
type input "22.08.2025 12:06"
type textarea "x"
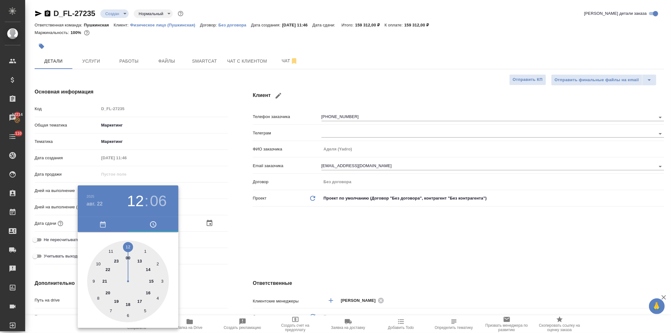
click at [127, 302] on div at bounding box center [128, 281] width 82 height 82
type input "22.08.2025 18:06"
type textarea "x"
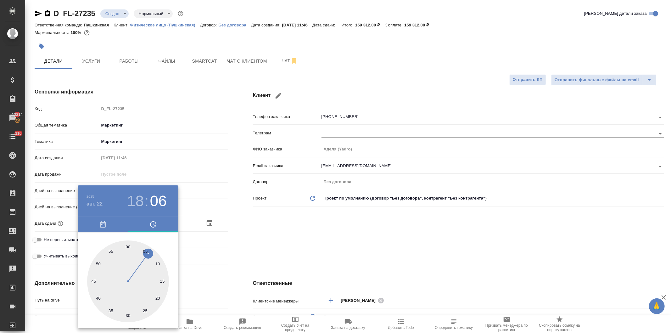
click at [128, 245] on div at bounding box center [128, 281] width 82 height 82
type input "22.08.2025 18:00"
click at [316, 238] on div at bounding box center [335, 166] width 671 height 333
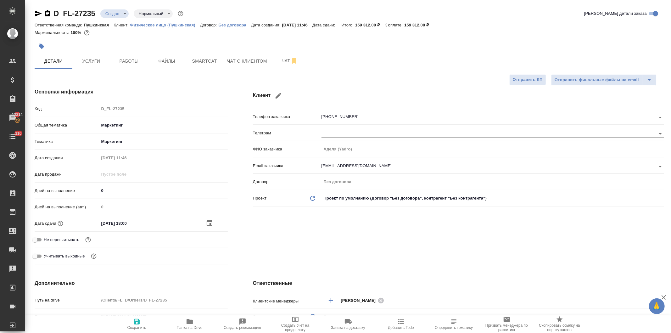
click at [206, 223] on icon "button" at bounding box center [210, 223] width 8 height 8
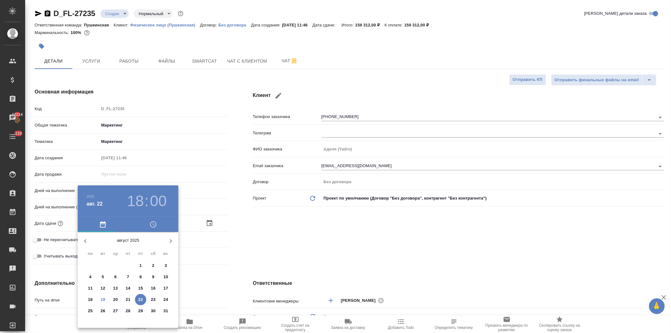
click at [136, 200] on h3 "18" at bounding box center [135, 201] width 17 height 18
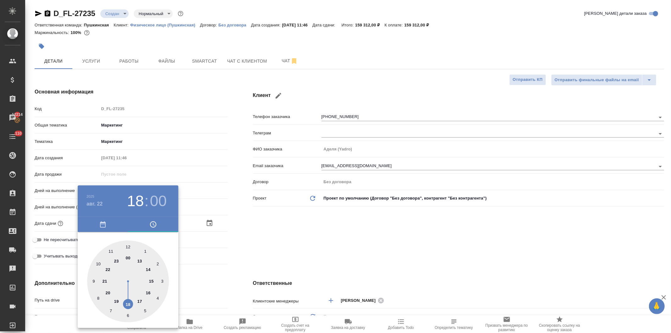
click at [139, 298] on div at bounding box center [128, 281] width 82 height 82
click at [255, 249] on div at bounding box center [335, 166] width 671 height 333
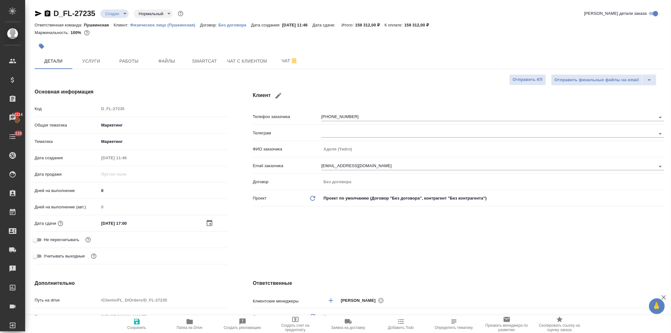
click at [137, 320] on icon "button" at bounding box center [137, 322] width 8 height 8
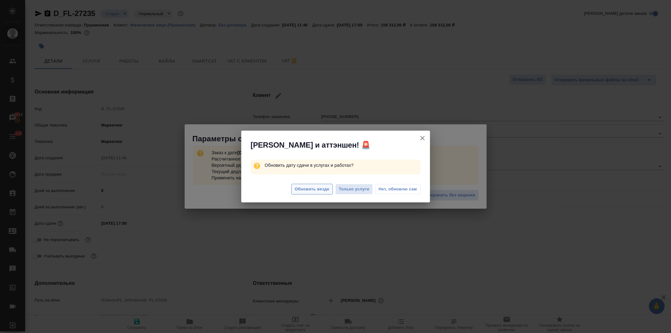
click at [305, 187] on span "Обновить везде" at bounding box center [312, 189] width 35 height 7
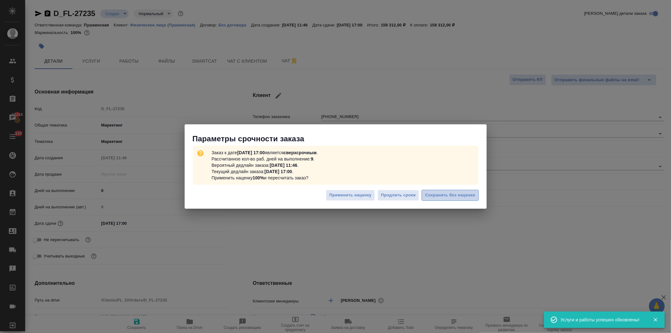
click at [451, 196] on span "Сохранить без наценки" at bounding box center [450, 195] width 50 height 7
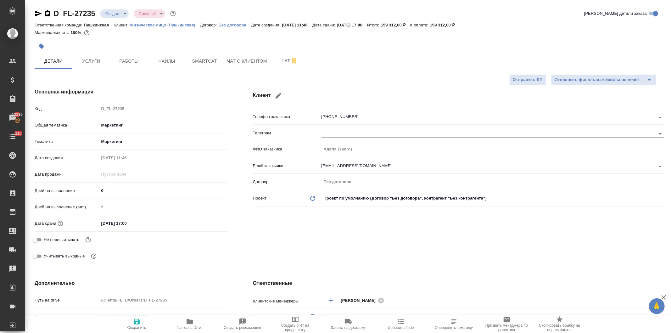
click at [36, 12] on icon "button" at bounding box center [38, 14] width 7 height 6
click at [128, 106] on div "Код D_FL-27235" at bounding box center [131, 108] width 193 height 11
drag, startPoint x: 97, startPoint y: 107, endPoint x: 89, endPoint y: 109, distance: 8.0
click at [89, 109] on div "Код D_FL-27235" at bounding box center [131, 108] width 193 height 11
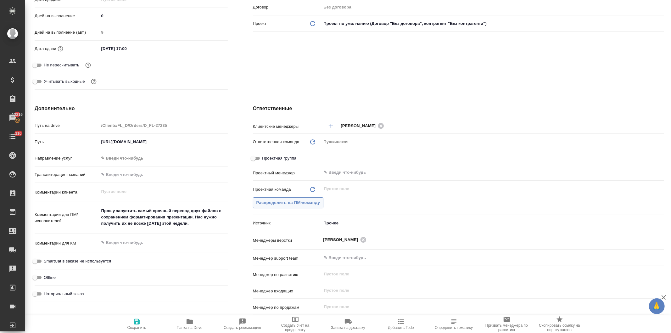
click at [291, 203] on span "Распределить на ПМ-команду" at bounding box center [288, 202] width 64 height 7
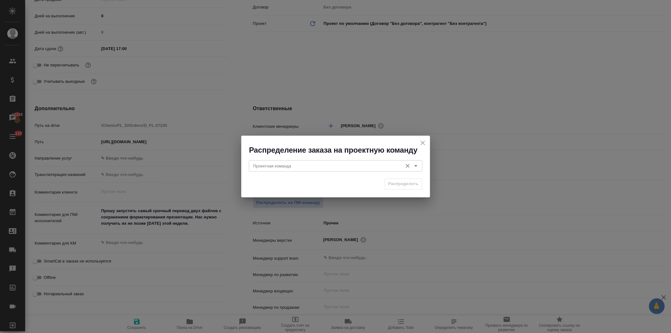
click at [291, 166] on input "Проектная команда" at bounding box center [325, 166] width 149 height 8
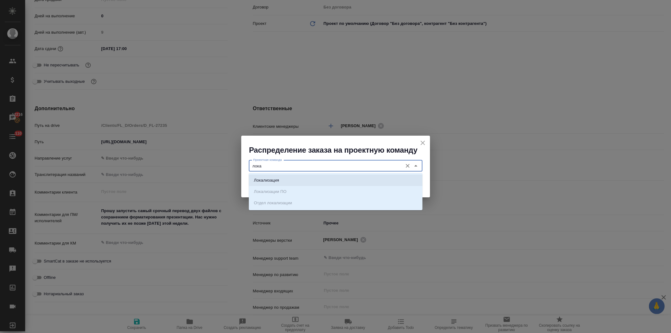
click at [279, 176] on li "Локализация" at bounding box center [336, 180] width 174 height 11
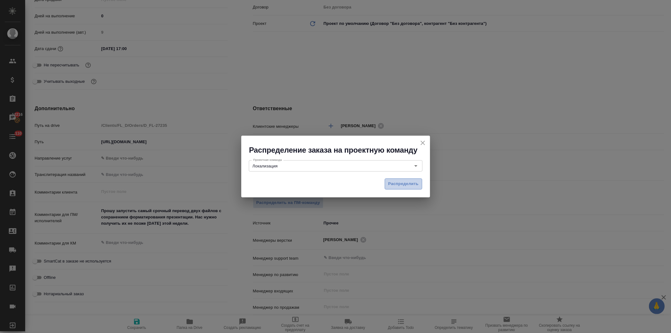
click at [405, 183] on span "Распределить" at bounding box center [403, 183] width 31 height 7
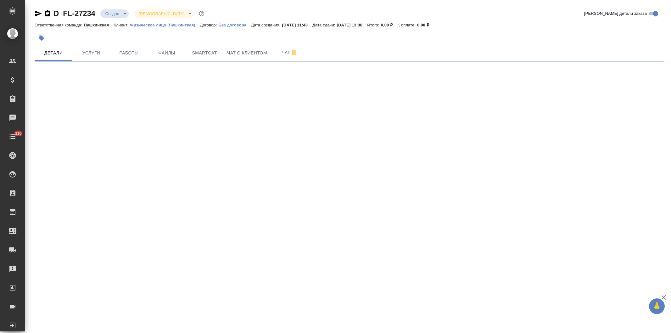
select select "RU"
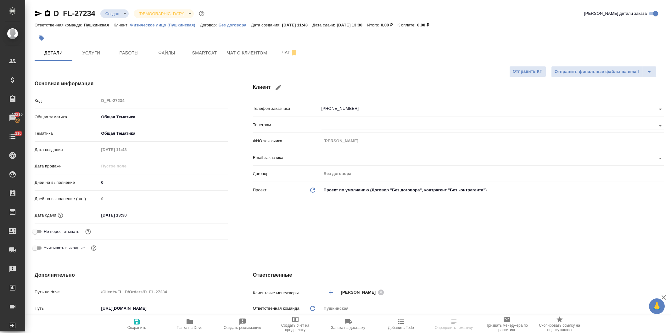
type textarea "x"
click at [91, 49] on span "Услуги" at bounding box center [91, 53] width 30 height 8
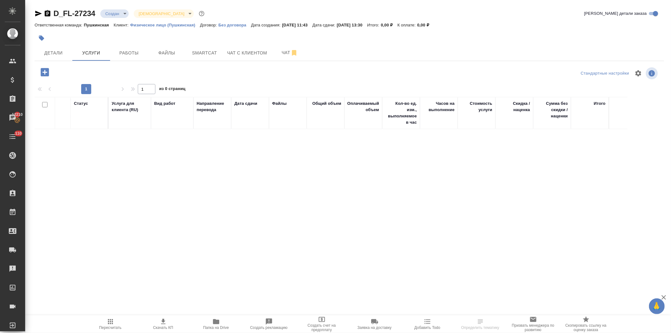
click at [40, 70] on icon "button" at bounding box center [44, 72] width 11 height 11
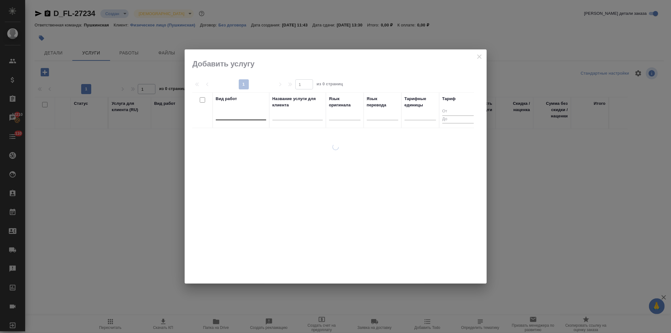
click at [227, 117] on div at bounding box center [241, 113] width 50 height 9
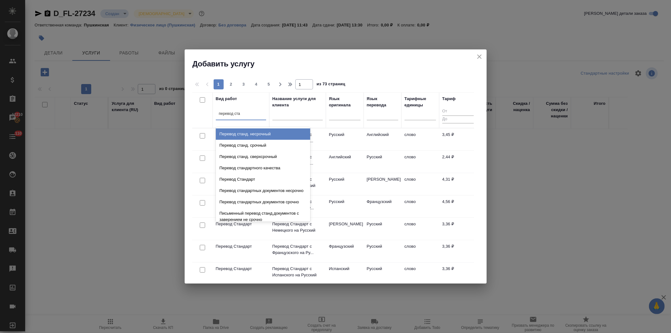
type input "перевод стан"
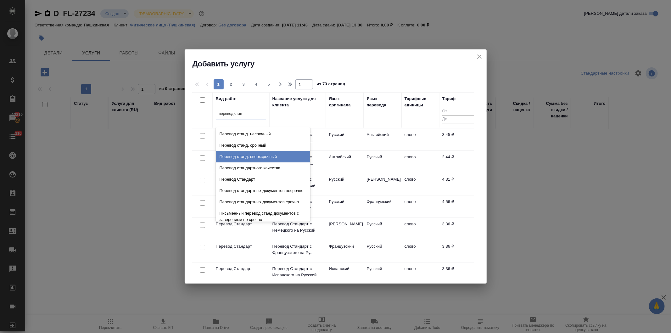
click at [239, 156] on div "Перевод станд. сверхсрочный" at bounding box center [263, 156] width 94 height 11
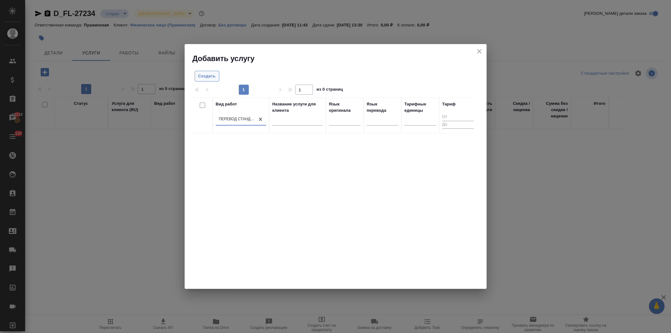
click at [207, 73] on span "Создать" at bounding box center [207, 76] width 18 height 7
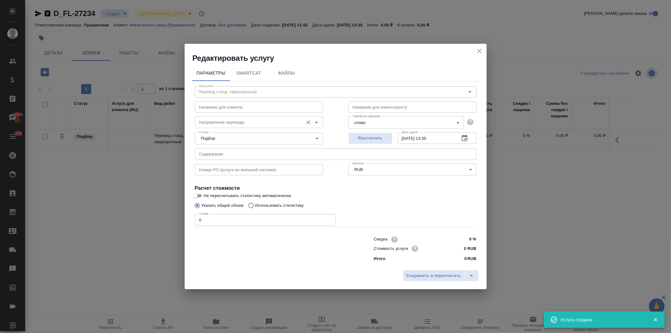
click at [221, 121] on input "Направление перевода" at bounding box center [249, 122] width 104 height 8
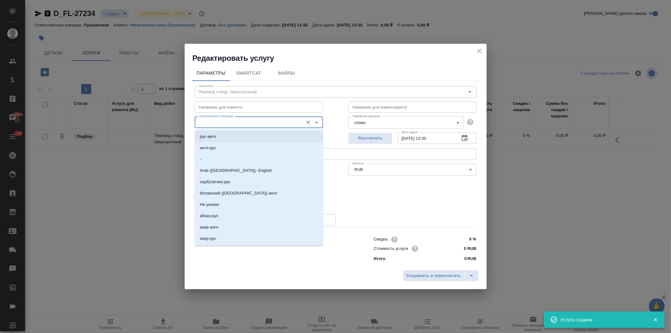
click at [205, 135] on p "рус-англ" at bounding box center [208, 136] width 16 height 6
type input "рус-англ"
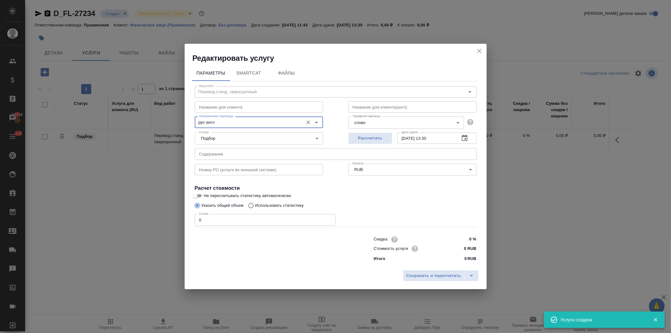
click at [369, 124] on body "🙏 .cls-1 fill:#fff; AWATERA [PERSON_NAME] Спецификации Заказы 12210 Чаты 110 To…" at bounding box center [335, 166] width 671 height 333
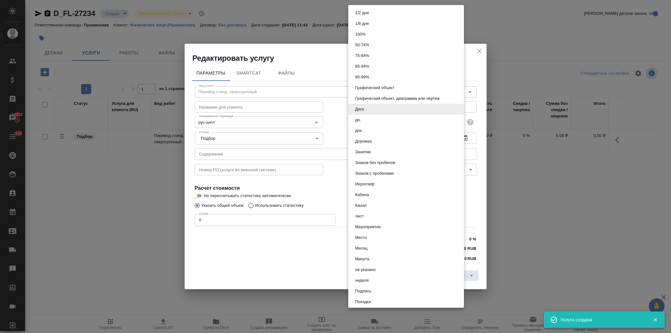
click at [363, 130] on button "док." at bounding box center [358, 130] width 11 height 7
type input "5a8b1489cc6b4906c91bfd8b"
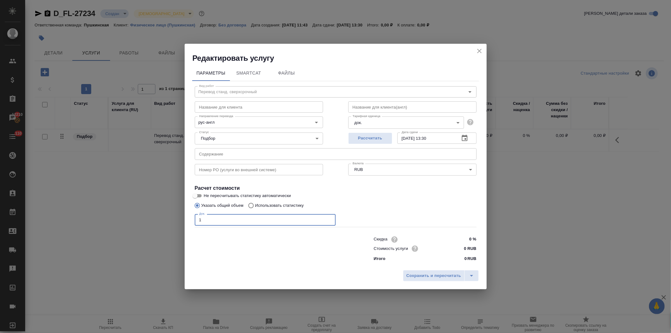
drag, startPoint x: 208, startPoint y: 220, endPoint x: 177, endPoint y: 218, distance: 31.2
click at [177, 218] on div "Редактировать услугу Параметры SmartCat Файлы Вид работ Перевод станд. сверхсро…" at bounding box center [335, 166] width 671 height 333
type input "1"
click at [461, 247] on input "0 RUB" at bounding box center [464, 248] width 23 height 9
type input "1300 RUB"
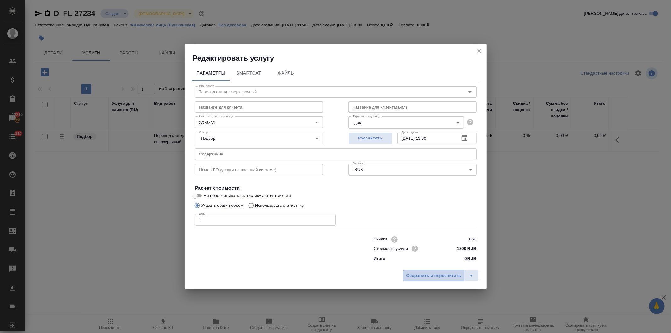
click at [437, 276] on span "Сохранить и пересчитать" at bounding box center [434, 275] width 55 height 7
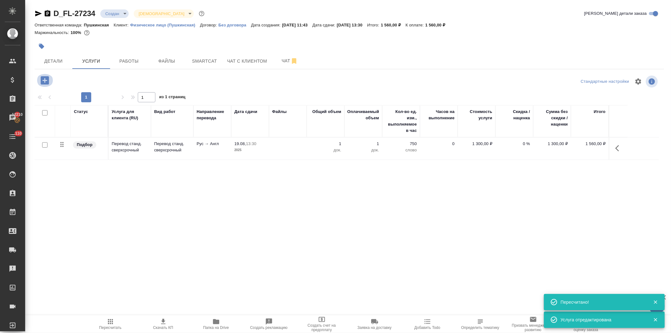
click at [42, 80] on icon "button" at bounding box center [45, 80] width 8 height 8
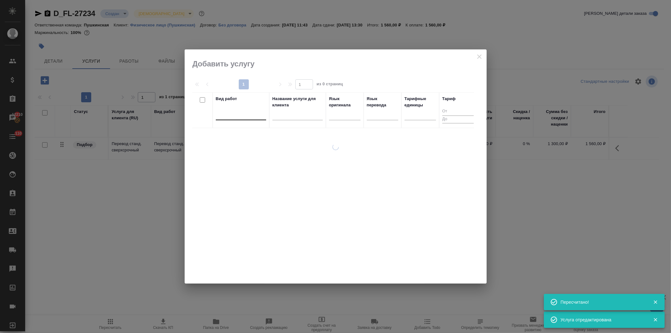
click at [236, 115] on div at bounding box center [241, 113] width 50 height 9
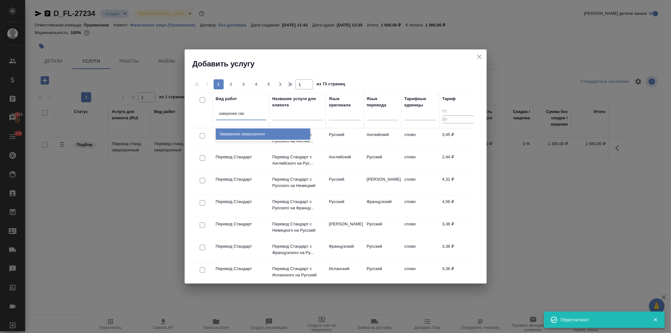
type input "заверение свер"
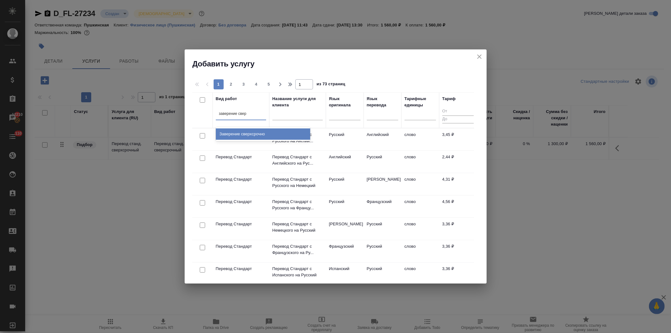
click at [246, 133] on div "Заверение сверхсрочно" at bounding box center [263, 133] width 94 height 11
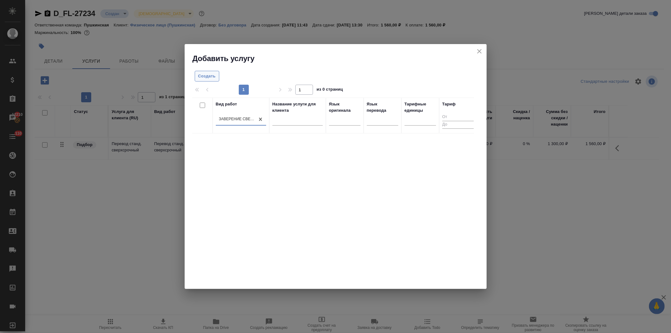
click at [203, 75] on span "Создать" at bounding box center [207, 76] width 18 height 7
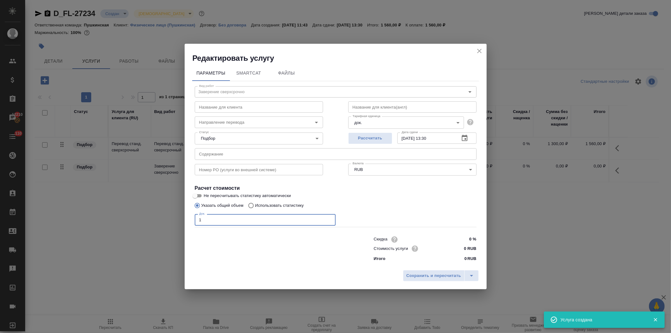
drag, startPoint x: 206, startPoint y: 217, endPoint x: 171, endPoint y: 223, distance: 36.1
click at [171, 215] on div "Редактировать услугу Параметры SmartCat Файлы Вид работ Заверение сверхсрочно В…" at bounding box center [335, 166] width 671 height 333
type input "1"
click at [463, 247] on input "0 RUB" at bounding box center [464, 248] width 23 height 9
type input "1500 RUB"
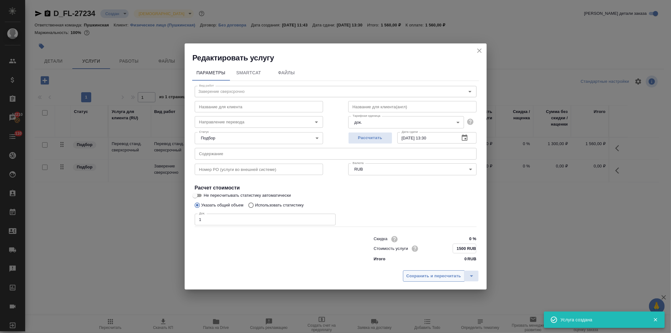
click at [435, 275] on span "Сохранить и пересчитать" at bounding box center [434, 276] width 55 height 7
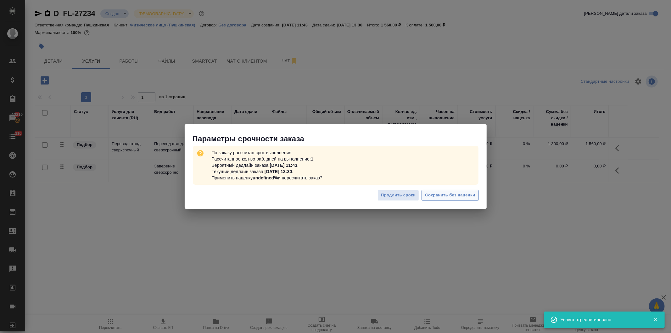
click at [441, 193] on span "Сохранить без наценки" at bounding box center [450, 195] width 50 height 7
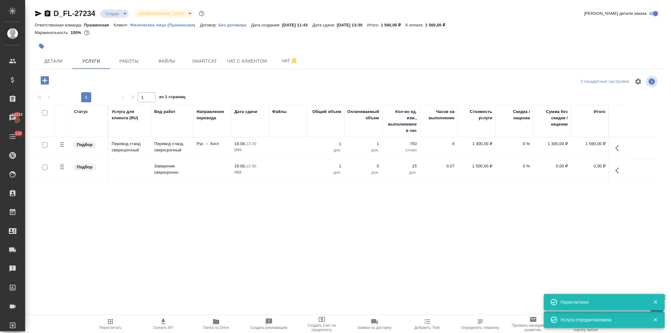
type input "urgent"
click at [54, 59] on span "Детали" at bounding box center [53, 61] width 30 height 8
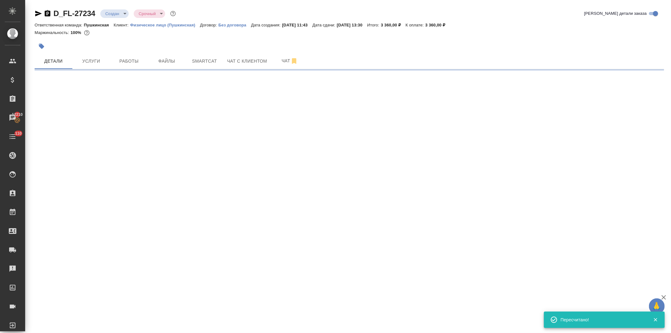
select select "RU"
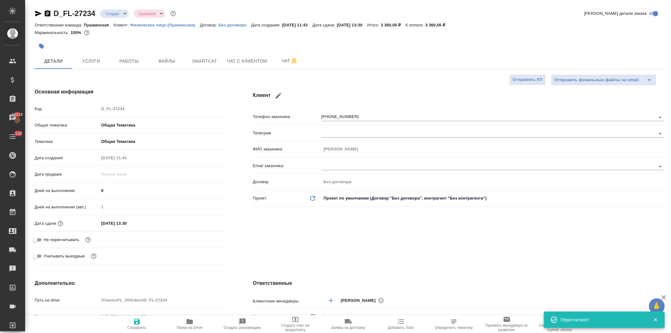
type textarea "x"
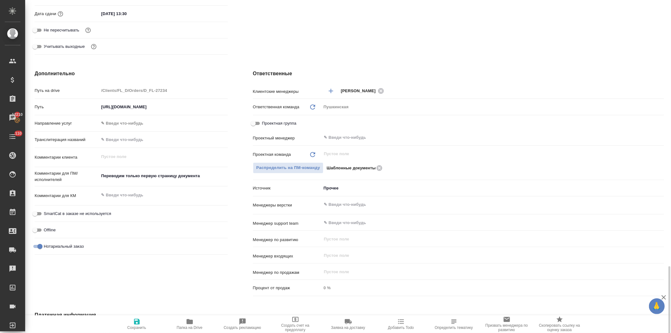
scroll to position [317, 0]
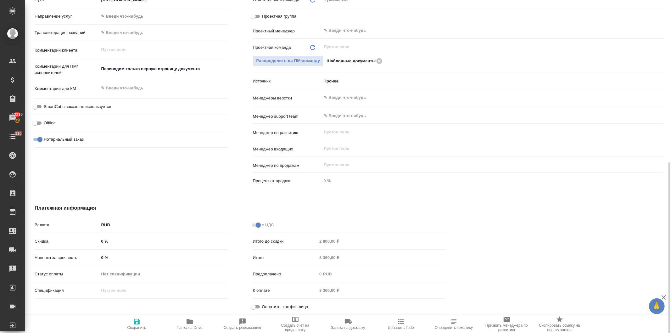
click at [255, 304] on input "Оплатить, как физ.лицо" at bounding box center [253, 307] width 23 height 8
checkbox input "true"
type textarea "x"
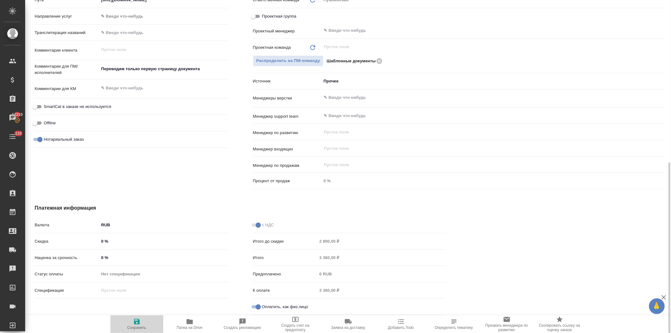
click at [137, 323] on icon "button" at bounding box center [137, 322] width 8 height 8
type textarea "x"
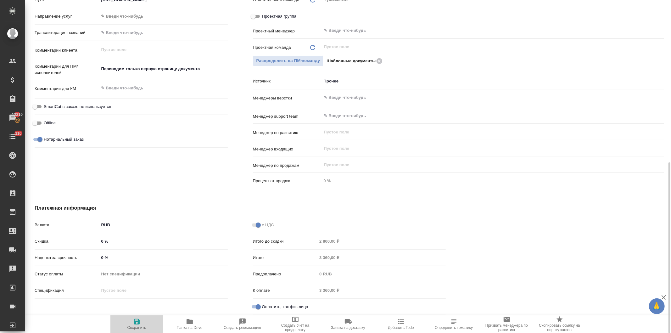
type textarea "x"
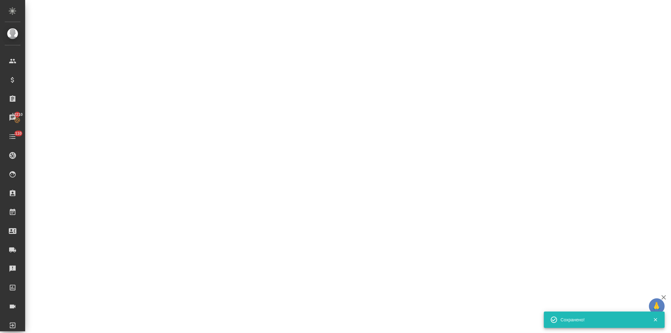
select select "RU"
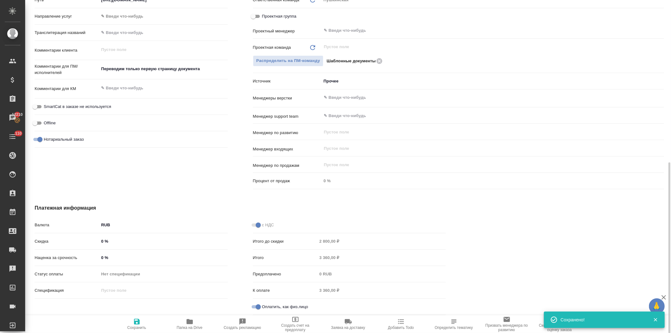
type textarea "x"
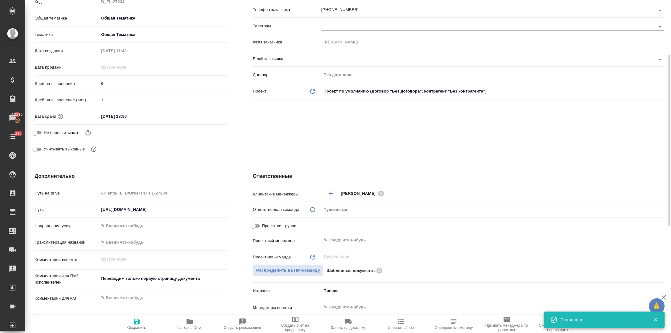
scroll to position [0, 0]
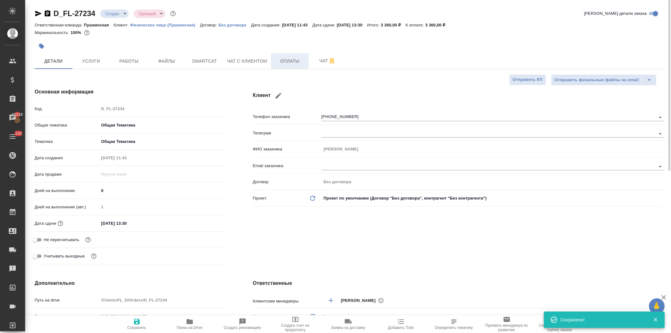
click at [286, 63] on span "Оплаты" at bounding box center [290, 61] width 30 height 8
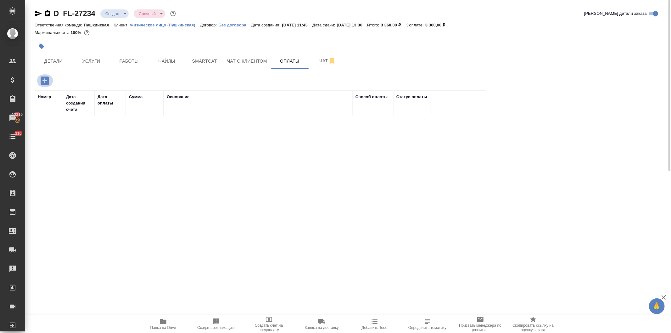
click at [41, 76] on icon "button" at bounding box center [44, 80] width 11 height 11
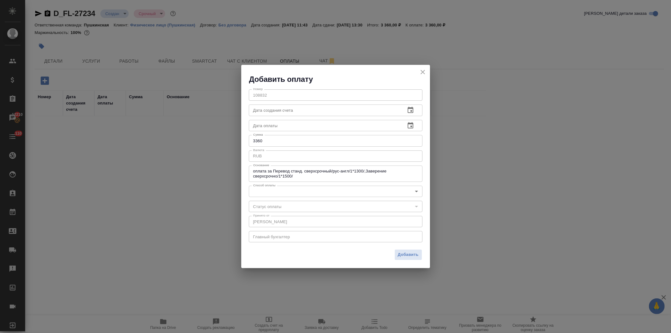
click at [287, 191] on body "🙏 .cls-1 fill:#fff; AWATERA Давыдова Елена Клиенты Спецификации Заказы 12210 Ча…" at bounding box center [335, 166] width 671 height 333
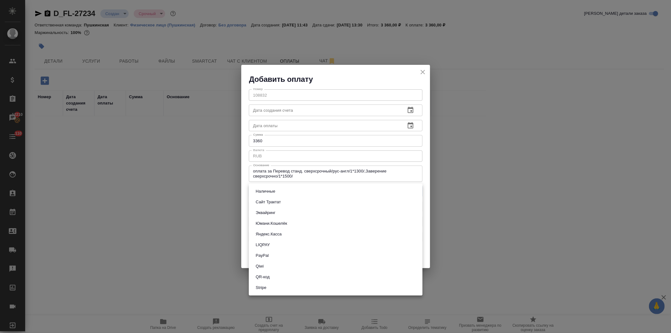
click at [264, 193] on button "Наличные" at bounding box center [265, 191] width 23 height 7
type input "cash"
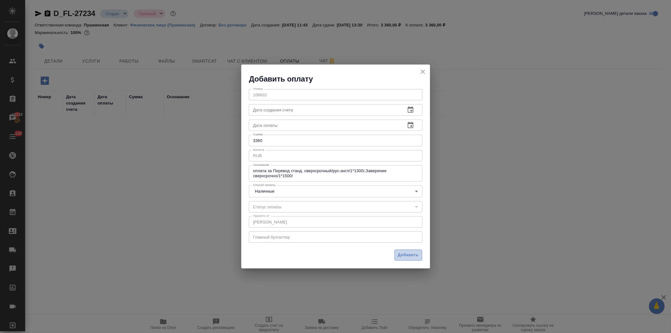
click at [401, 254] on span "Добавить" at bounding box center [408, 254] width 21 height 7
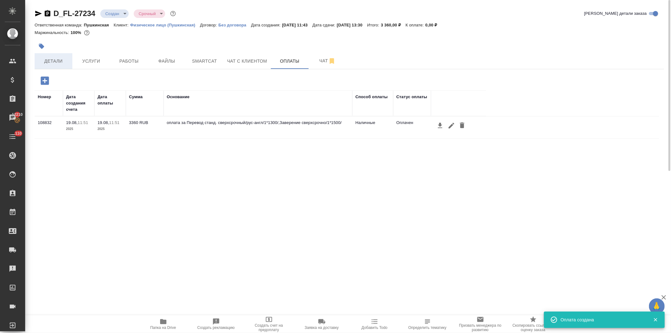
click at [47, 59] on span "Детали" at bounding box center [53, 61] width 30 height 8
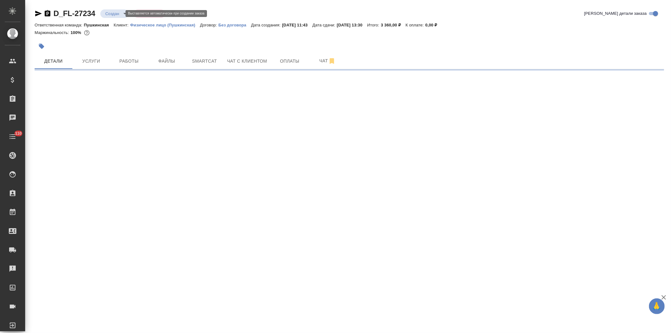
click at [107, 12] on body "🙏 .cls-1 fill:#fff; AWATERA [PERSON_NAME] Спецификации Заказы Чаты 110 Todo Про…" at bounding box center [335, 166] width 671 height 333
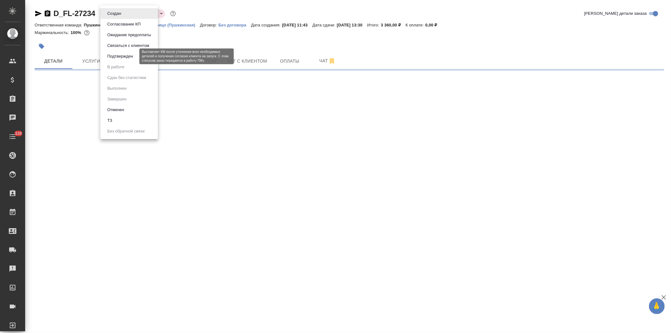
click at [115, 55] on button "Подтвержден" at bounding box center [120, 56] width 30 height 7
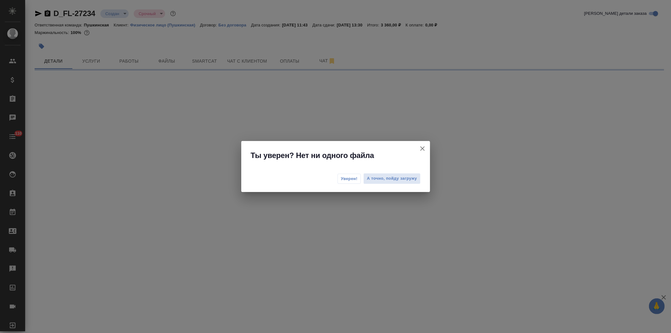
select select "RU"
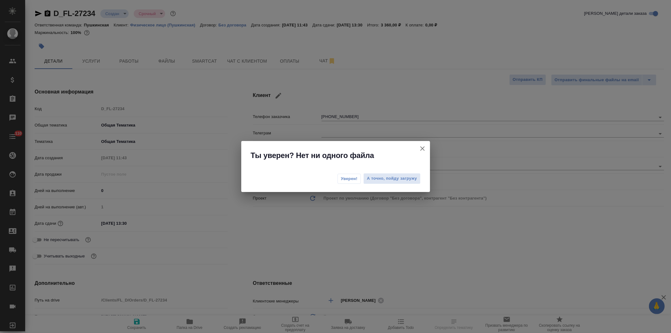
type textarea "x"
click at [345, 179] on span "Уверен!" at bounding box center [349, 179] width 17 height 6
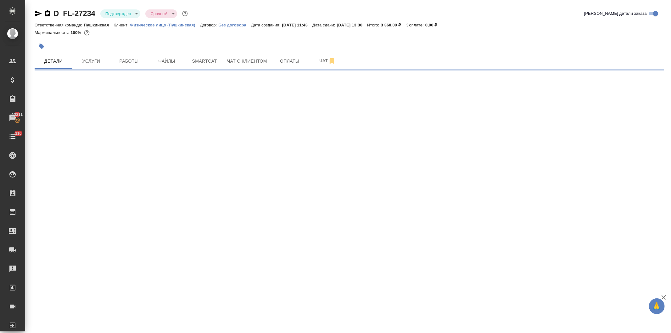
select select "RU"
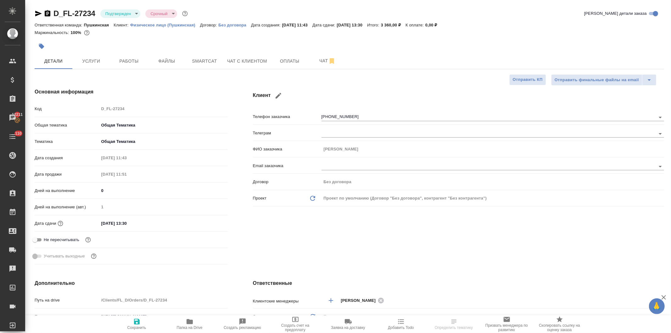
click at [35, 12] on icon "button" at bounding box center [38, 14] width 7 height 6
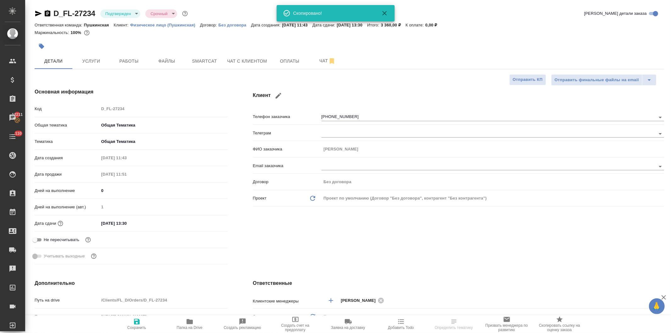
type textarea "x"
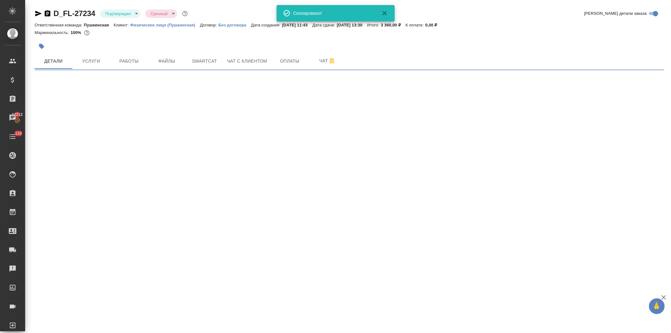
select select "RU"
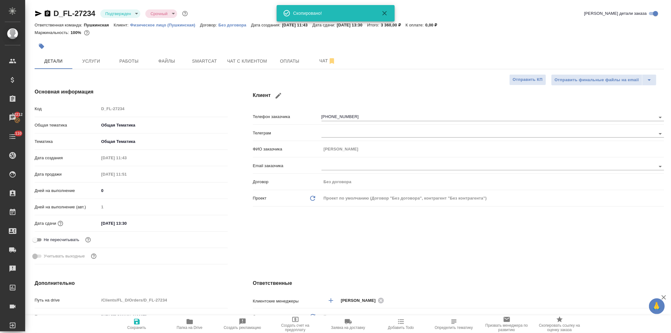
type textarea "x"
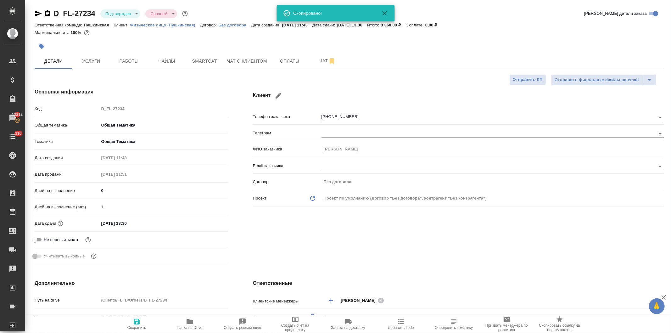
type textarea "x"
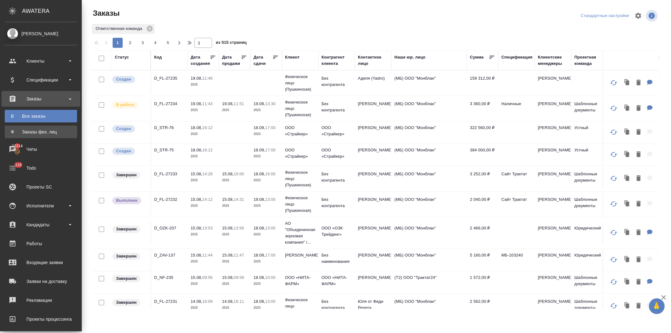
click at [23, 131] on div "Заказы физ. лиц" at bounding box center [41, 132] width 66 height 6
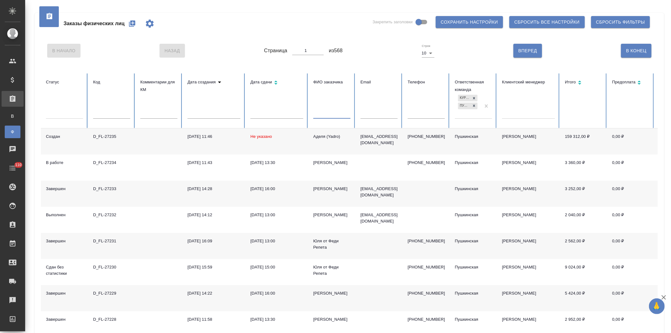
click at [329, 114] on input "text" at bounding box center [331, 114] width 37 height 9
type input "[PERSON_NAME]"
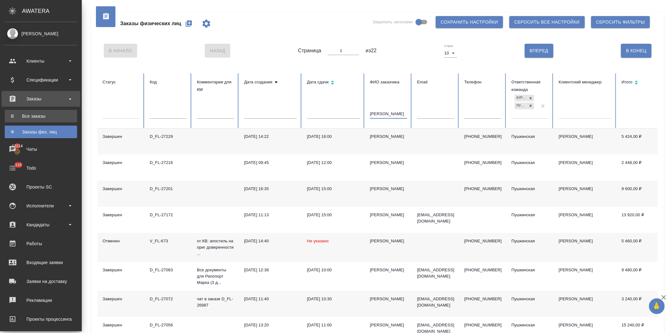
click at [35, 116] on div "Все заказы" at bounding box center [41, 116] width 66 height 6
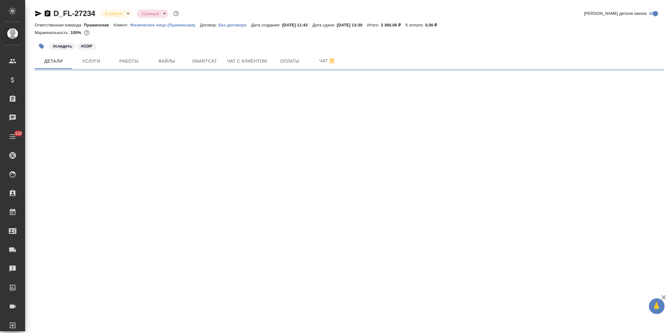
select select "RU"
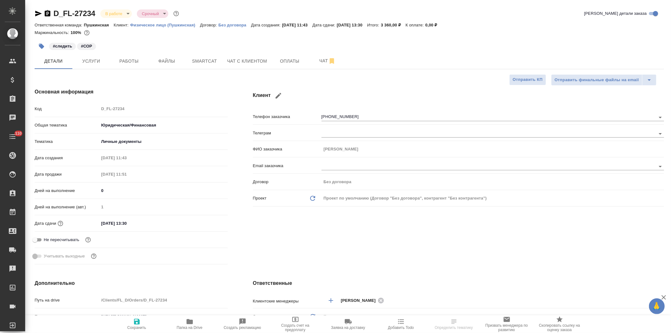
type textarea "x"
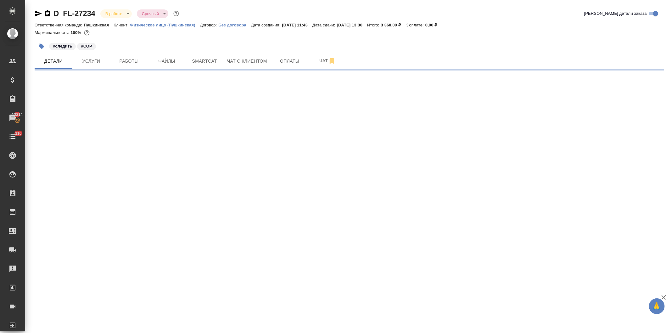
select select "RU"
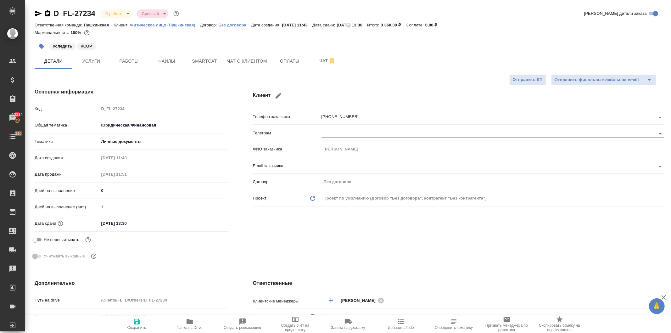
type textarea "x"
click at [93, 60] on span "Услуги" at bounding box center [91, 61] width 30 height 8
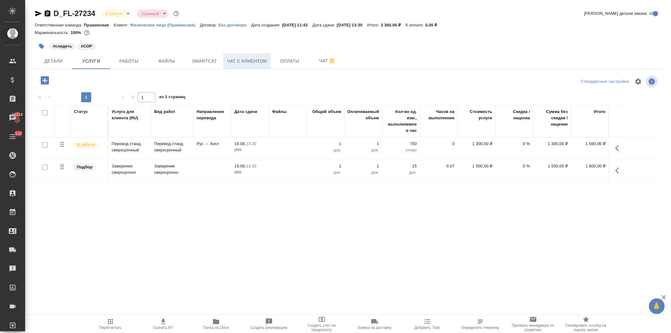
click at [255, 61] on span "Чат с клиентом" at bounding box center [247, 61] width 40 height 8
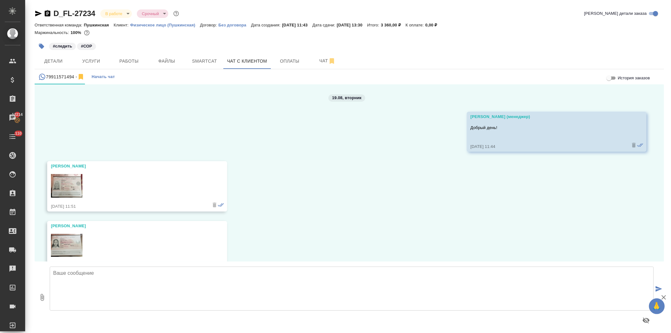
click at [123, 280] on textarea at bounding box center [352, 289] width 604 height 44
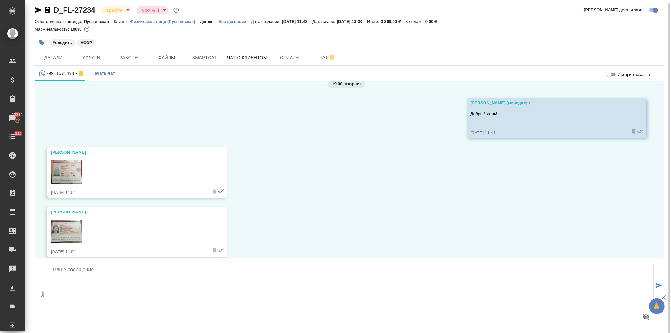
scroll to position [18, 0]
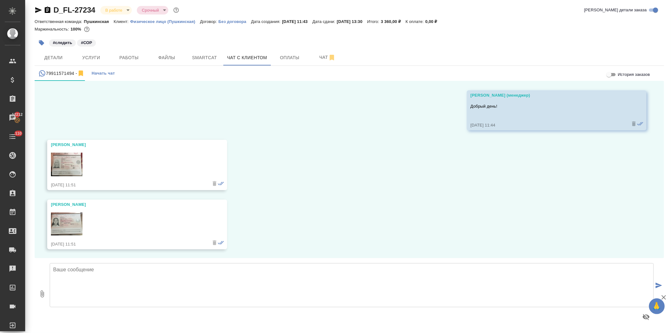
click at [68, 168] on img at bounding box center [66, 165] width 31 height 24
click at [70, 223] on img at bounding box center [66, 223] width 31 height 23
click at [84, 57] on span "Услуги" at bounding box center [91, 58] width 30 height 8
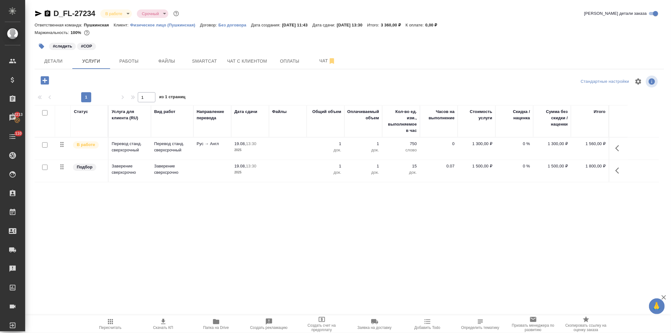
click at [220, 325] on span "Папка на Drive" at bounding box center [216, 324] width 45 height 12
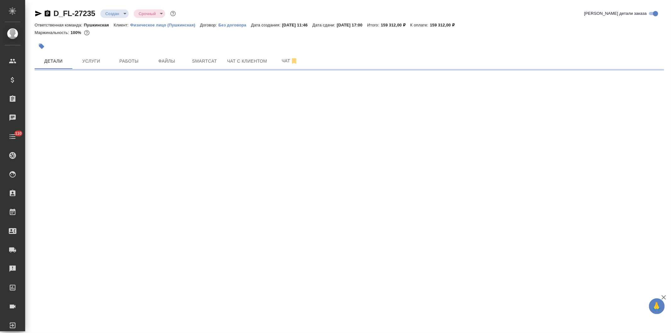
select select "RU"
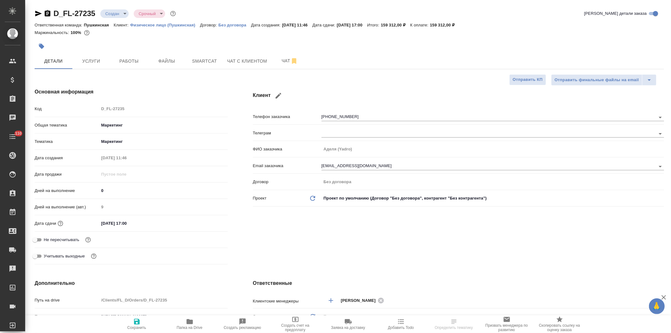
type textarea "x"
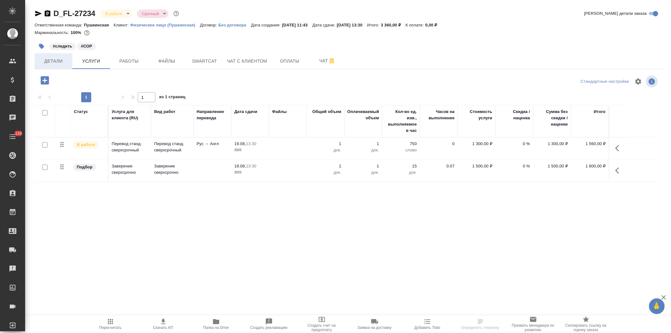
click at [51, 59] on span "Детали" at bounding box center [53, 61] width 30 height 8
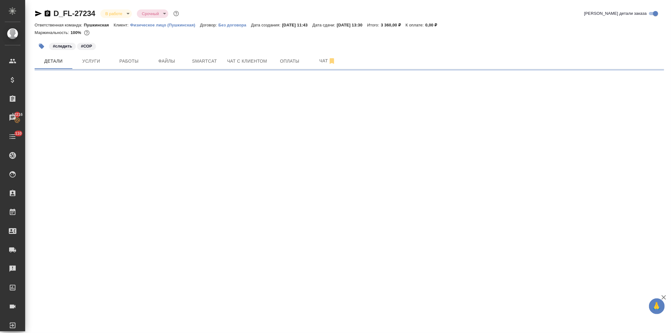
select select "RU"
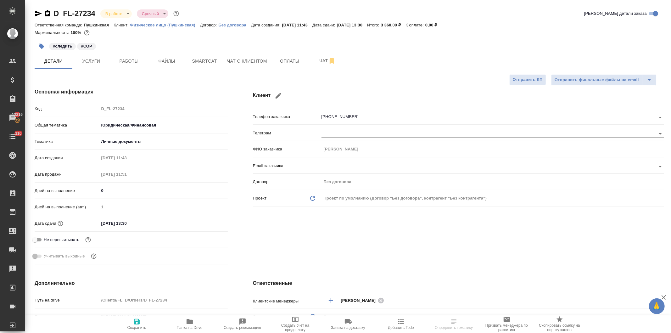
type textarea "x"
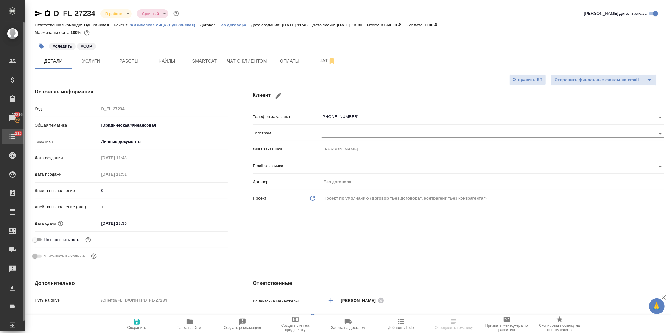
type textarea "x"
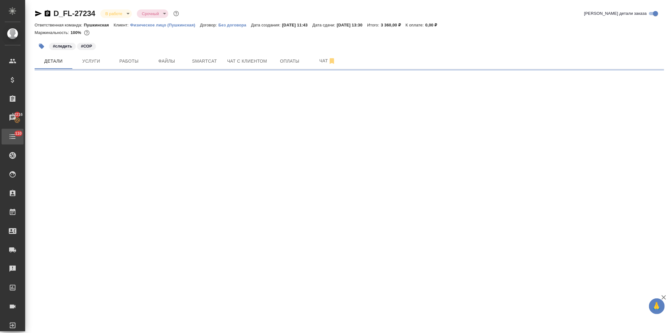
select select "RU"
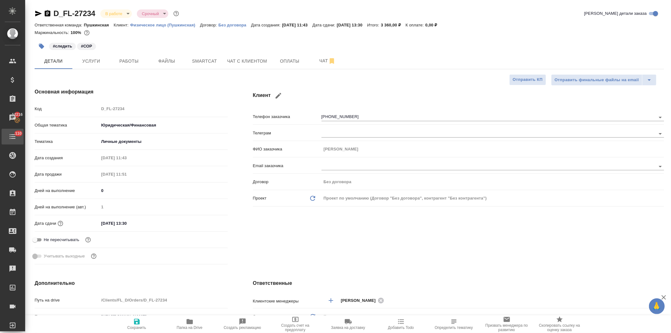
type textarea "x"
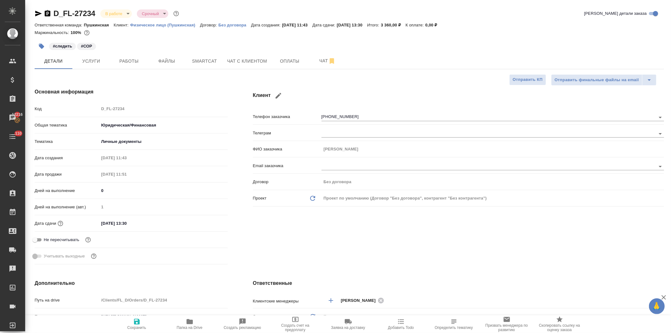
type textarea "x"
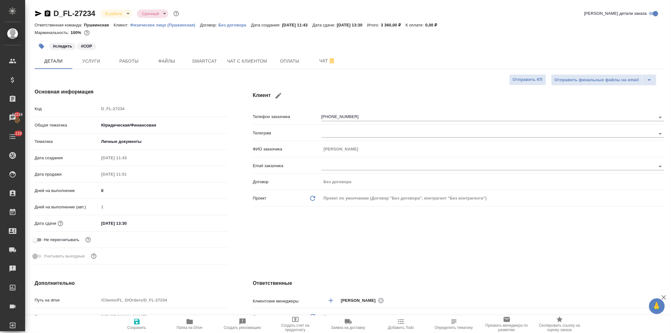
type textarea "x"
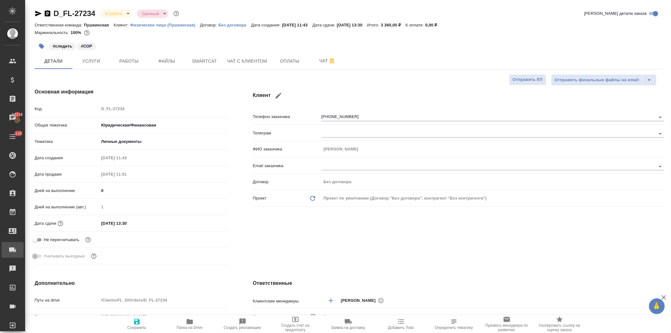
type textarea "x"
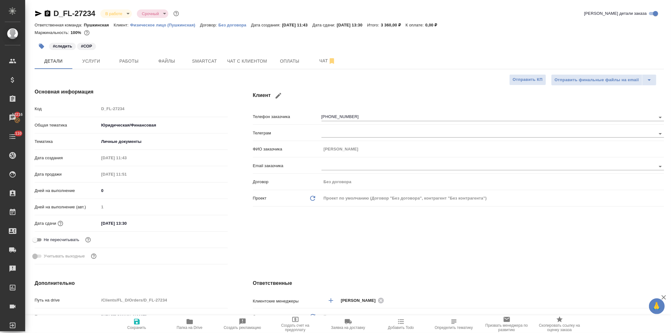
type textarea "x"
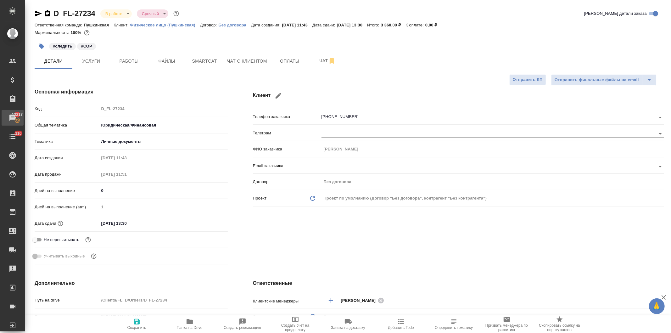
type textarea "x"
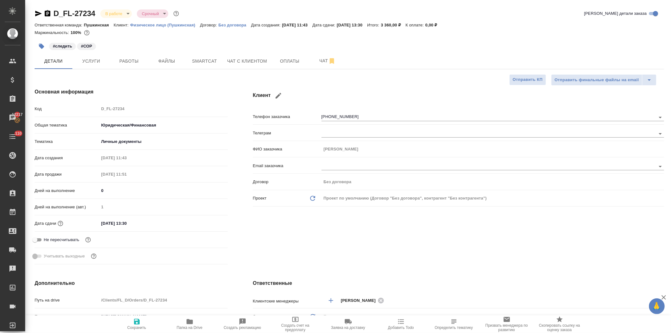
type textarea "x"
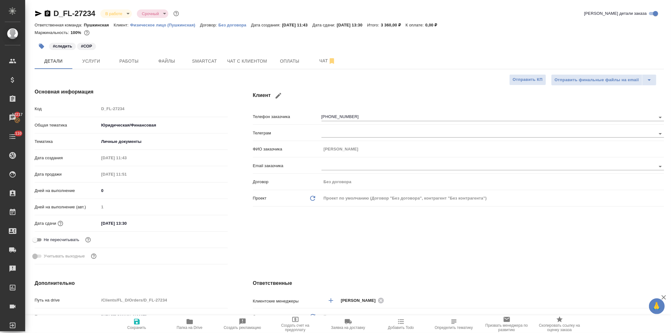
type textarea "x"
click at [85, 57] on button "Услуги" at bounding box center [91, 61] width 38 height 16
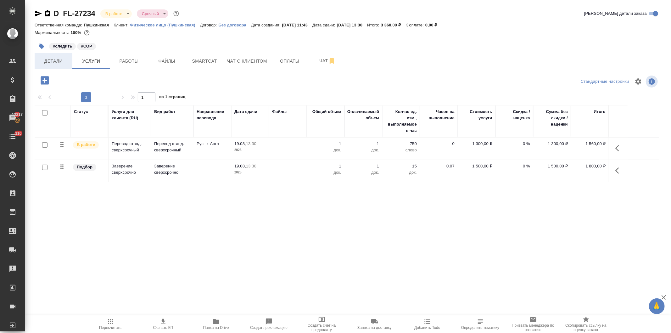
click at [54, 60] on span "Детали" at bounding box center [53, 61] width 30 height 8
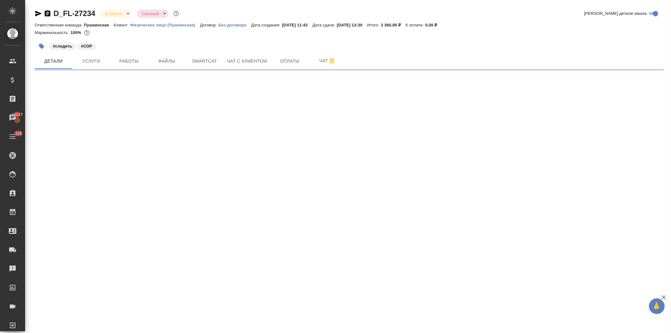
select select "RU"
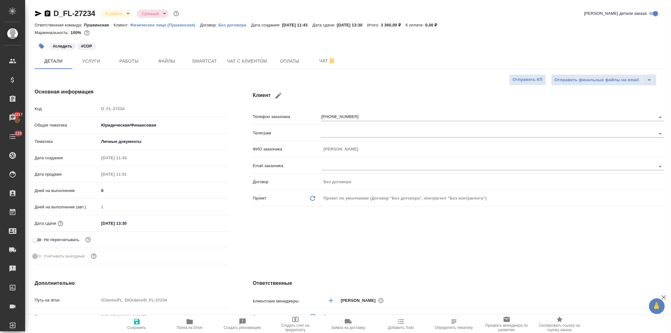
type textarea "x"
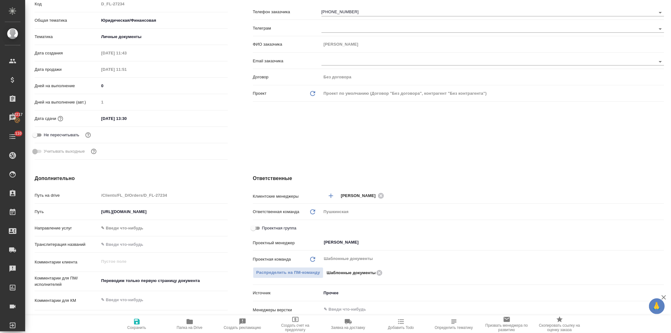
click at [252, 225] on input "Проектная группа" at bounding box center [253, 228] width 23 height 8
checkbox input "true"
type textarea "x"
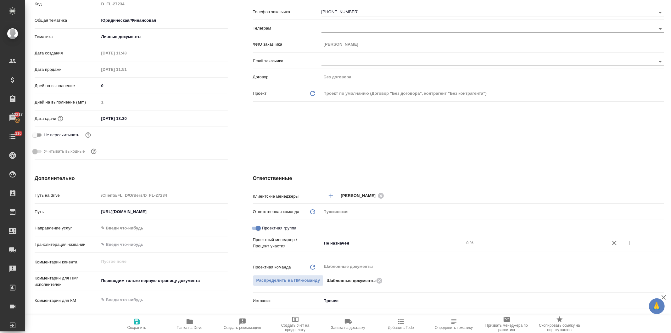
drag, startPoint x: 317, startPoint y: 237, endPoint x: 345, endPoint y: 244, distance: 28.7
click at [346, 240] on div "Не назначен ​" at bounding box center [393, 242] width 143 height 11
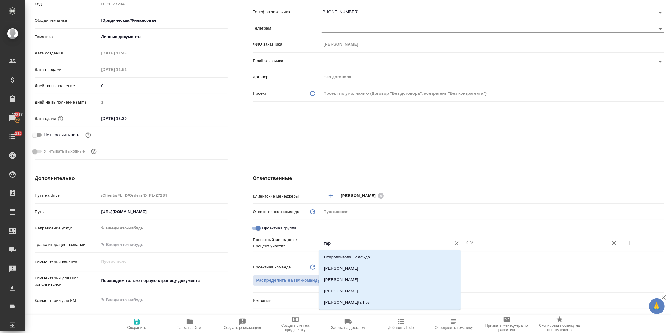
type input "тара"
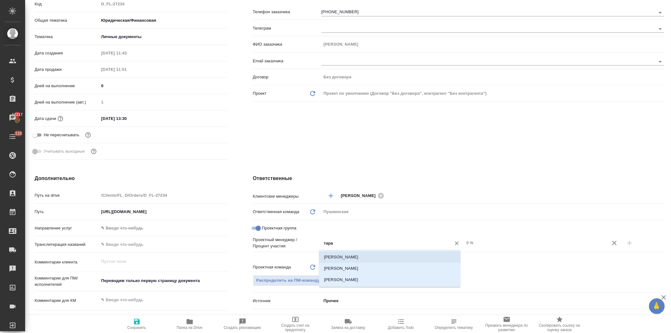
click at [347, 258] on li "[PERSON_NAME]" at bounding box center [390, 256] width 142 height 11
type textarea "x"
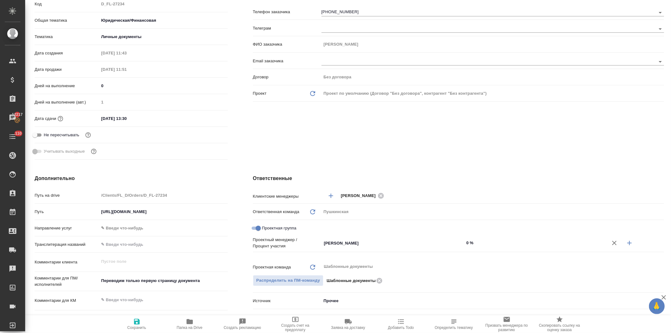
click at [464, 242] on input "0 %" at bounding box center [535, 242] width 143 height 9
type input "40 %"
type textarea "x"
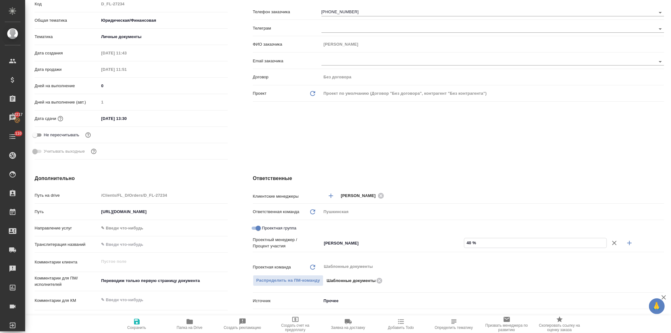
type input "470 %"
type textarea "x"
type input "47 %"
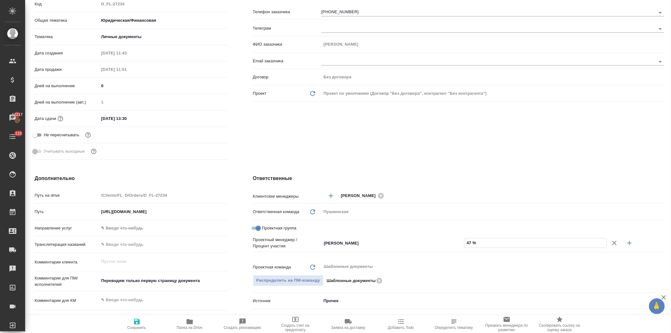
type textarea "x"
type input "47 %"
click at [626, 241] on icon "button" at bounding box center [630, 243] width 8 height 8
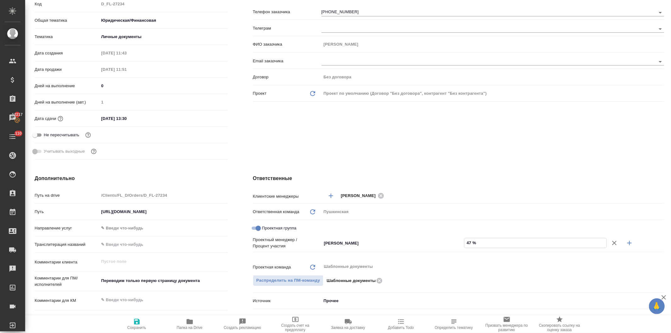
type textarea "x"
click at [335, 253] on input "Не назначен" at bounding box center [383, 254] width 118 height 8
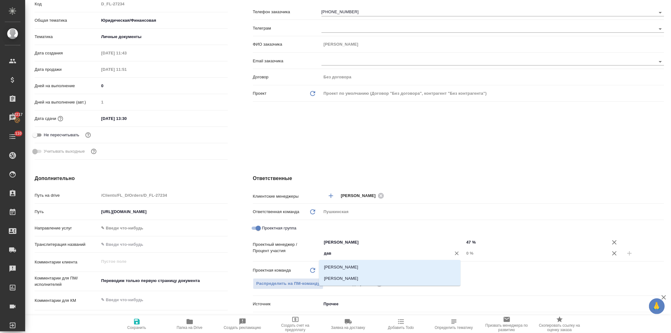
type input "давы"
drag, startPoint x: 342, startPoint y: 265, endPoint x: 389, endPoint y: 260, distance: 47.2
click at [342, 265] on li "[PERSON_NAME]" at bounding box center [390, 267] width 142 height 11
type textarea "x"
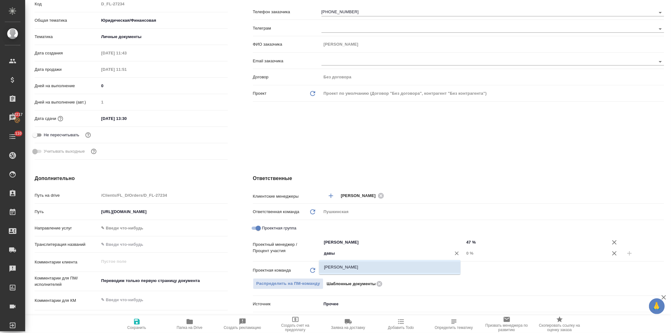
type textarea "x"
click at [464, 254] on input "0 %" at bounding box center [535, 253] width 143 height 9
type input "50 %"
type textarea "x"
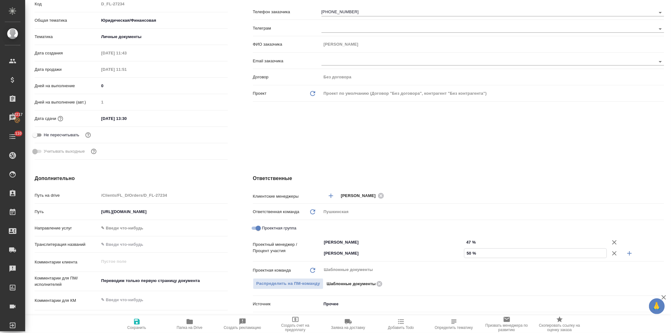
type textarea "x"
type input "530 %"
type textarea "x"
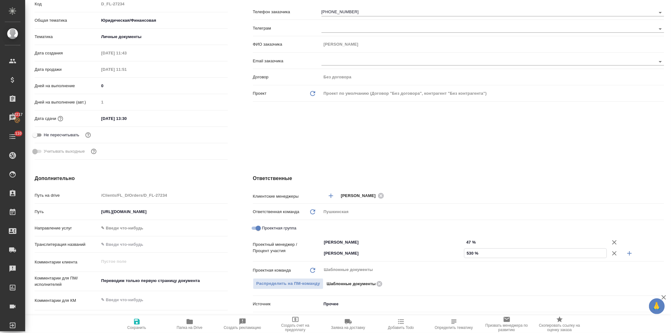
type input "53 %"
type textarea "x"
type input "53 %"
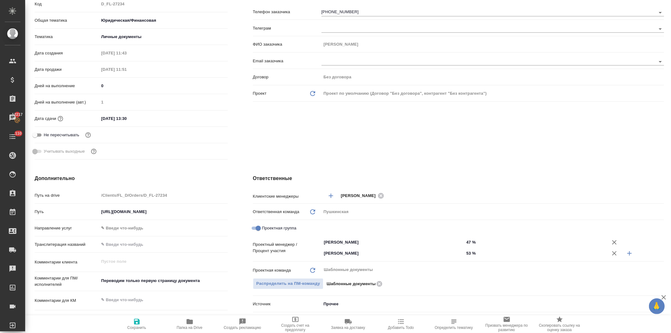
click at [413, 147] on div "Клиент Телефон заказчика +79911571494 Телеграм ФИО заказчика Сергей Email заказ…" at bounding box center [458, 73] width 437 height 204
click at [136, 321] on icon "button" at bounding box center [137, 322] width 6 height 6
type textarea "x"
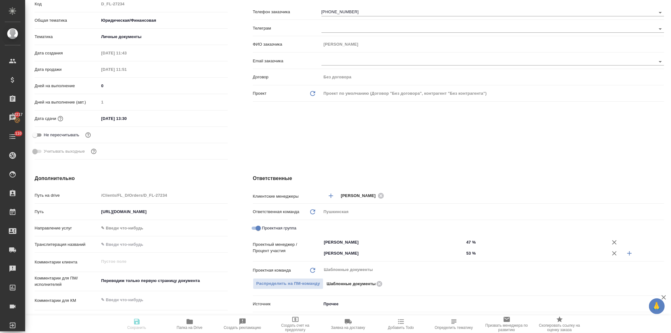
type textarea "x"
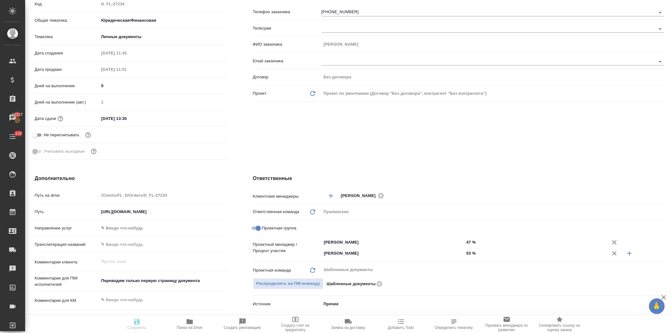
type textarea "x"
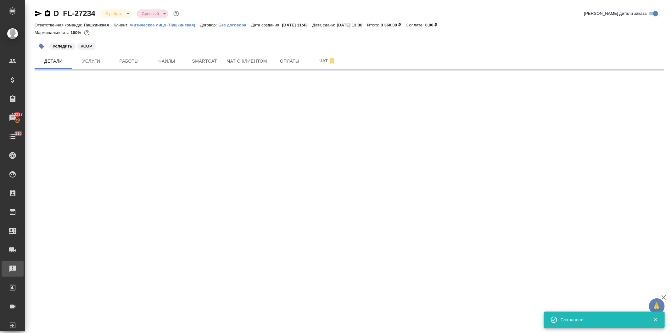
scroll to position [0, 0]
select select "RU"
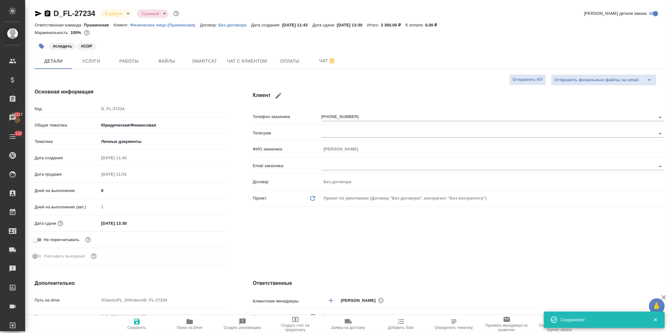
type textarea "x"
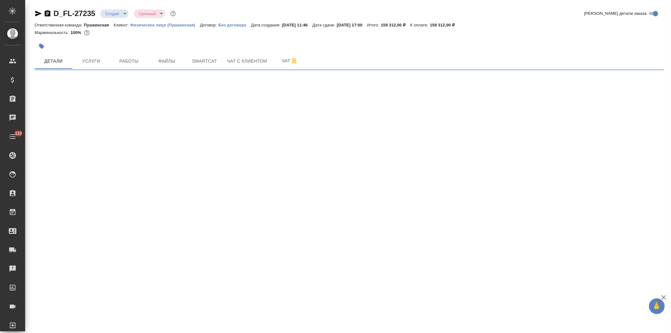
click at [116, 12] on body "🙏 .cls-1 fill:#fff; AWATERA [PERSON_NAME] Спецификации Заказы Чаты 110 Todo Про…" at bounding box center [335, 166] width 671 height 333
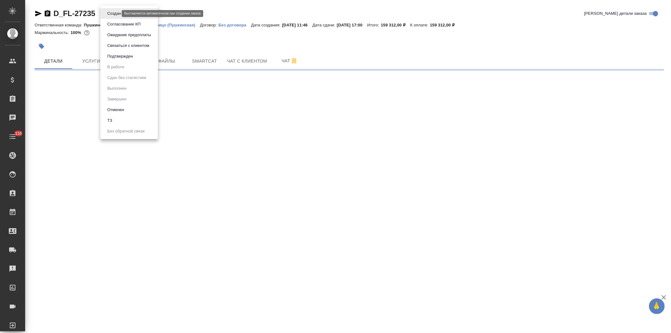
select select "RU"
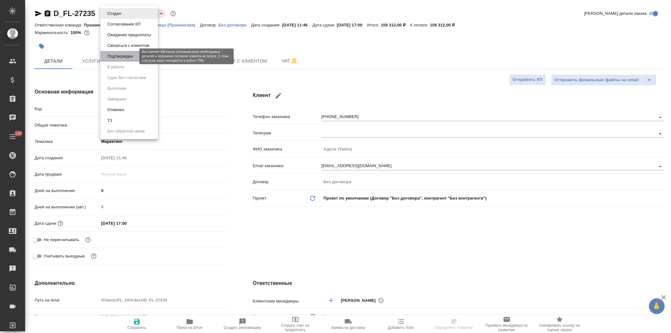
click at [121, 55] on button "Подтвержден" at bounding box center [120, 56] width 30 height 7
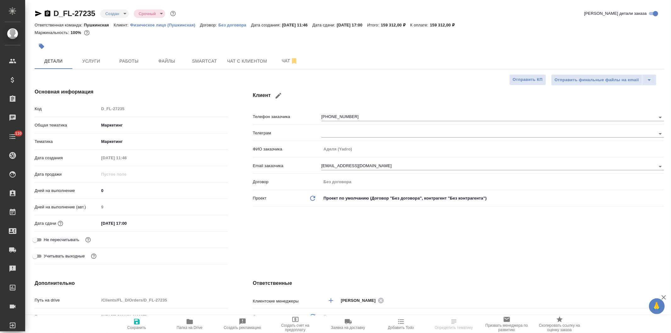
type textarea "x"
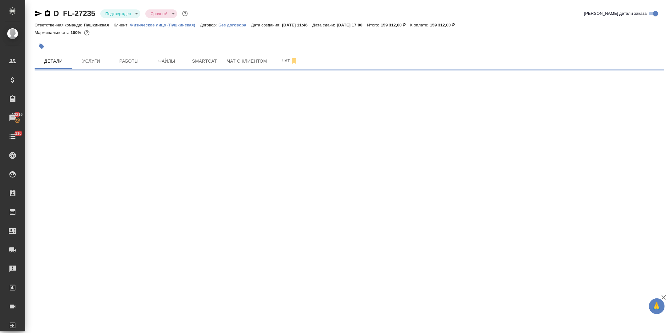
select select "RU"
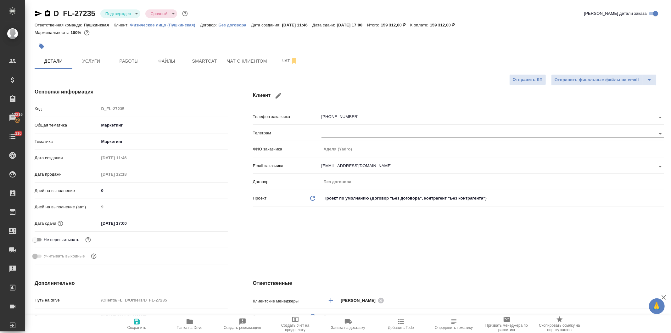
type textarea "x"
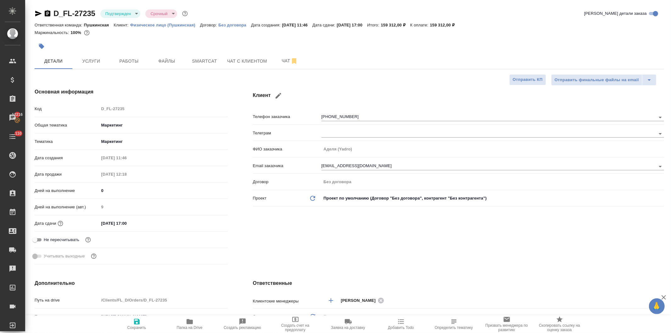
type textarea "x"
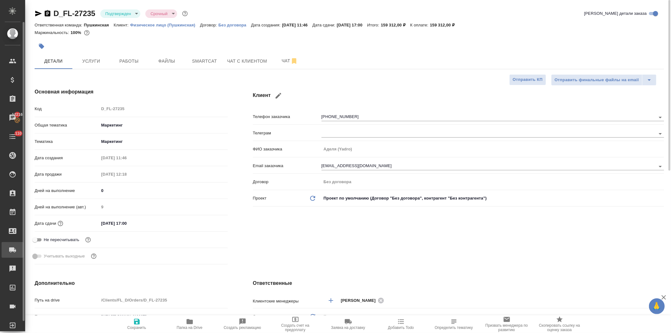
type textarea "x"
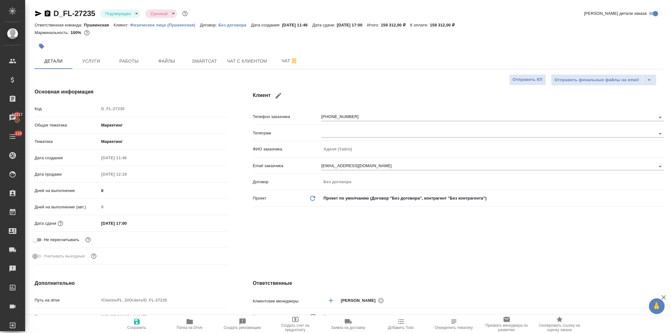
type textarea "x"
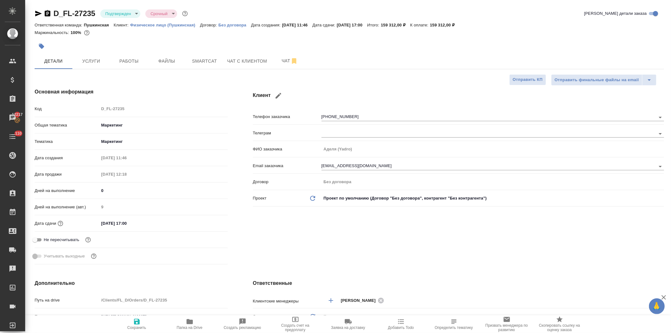
type textarea "x"
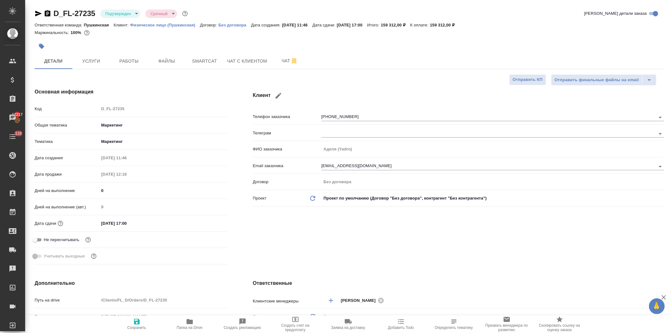
type textarea "x"
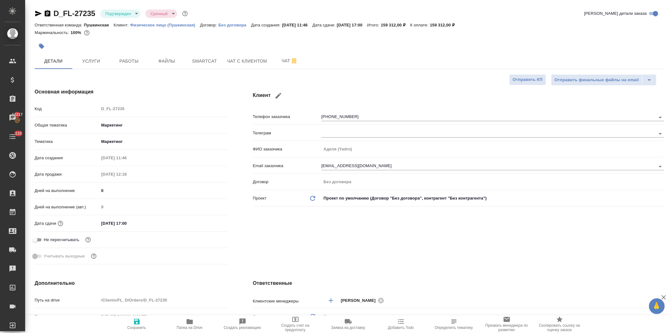
type textarea "x"
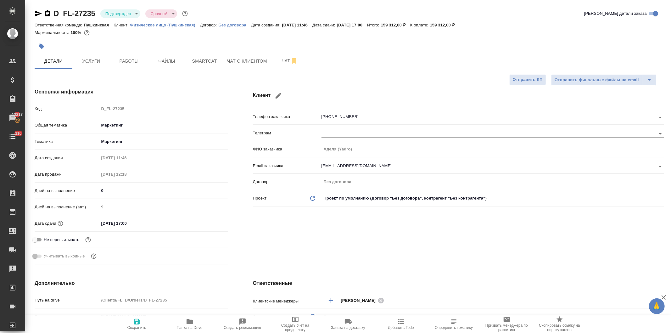
type textarea "x"
click at [82, 106] on div "Код D_FL-27235" at bounding box center [131, 108] width 193 height 11
type textarea "x"
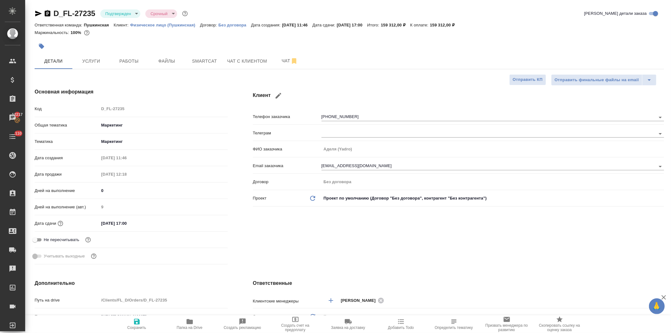
type textarea "x"
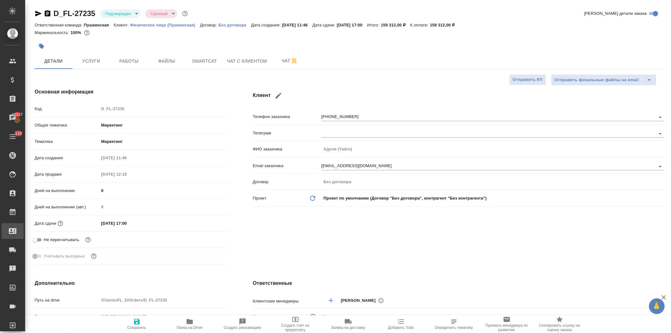
type textarea "x"
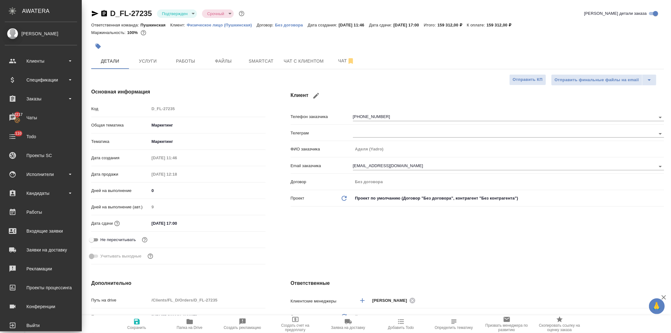
type textarea "x"
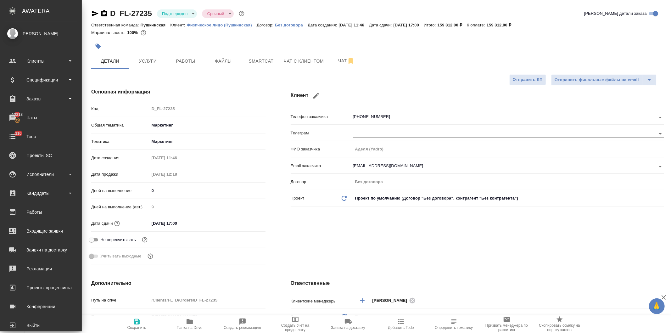
type textarea "x"
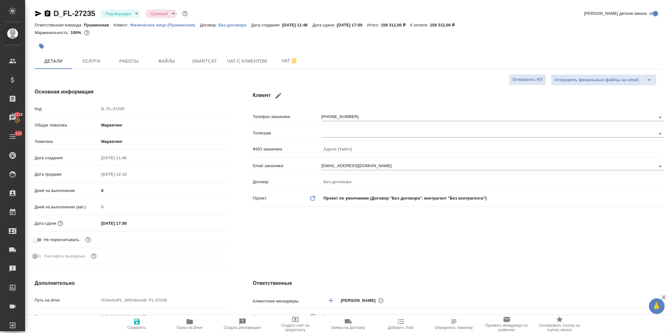
type textarea "x"
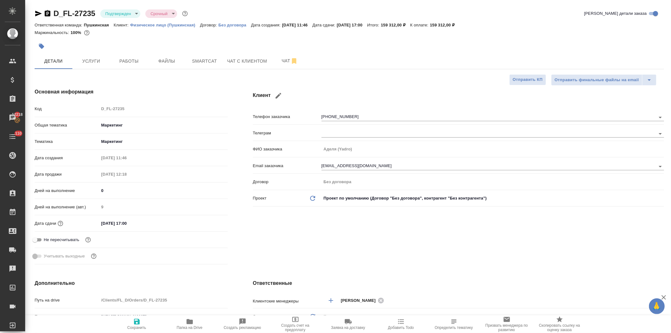
type textarea "x"
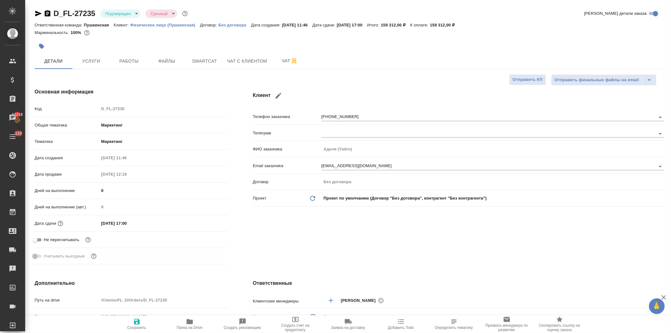
type textarea "x"
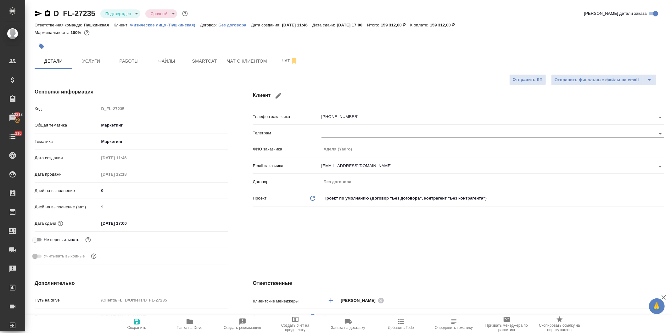
type textarea "x"
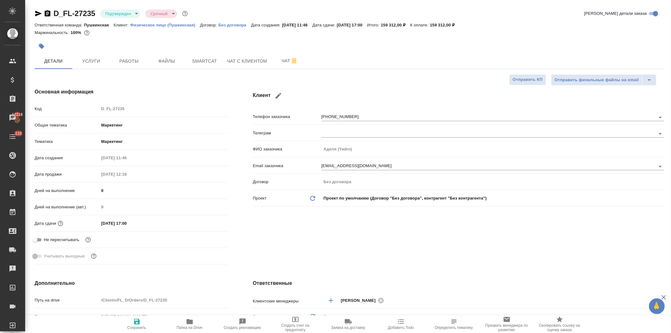
type textarea "x"
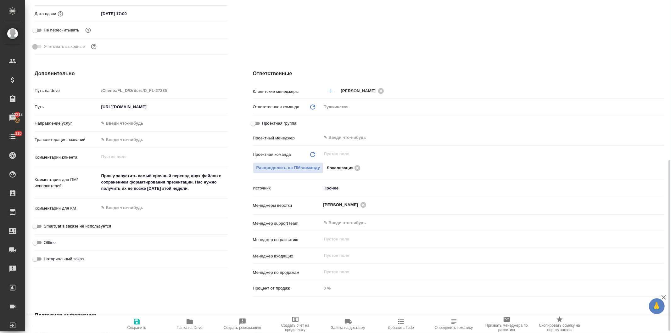
scroll to position [327, 0]
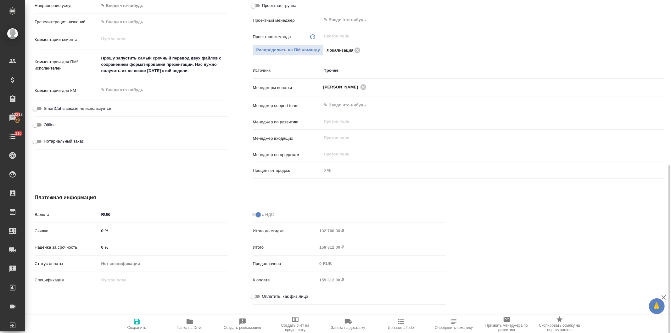
click at [252, 295] on input "Оплатить, как физ.лицо" at bounding box center [253, 297] width 23 height 8
checkbox input "true"
type textarea "x"
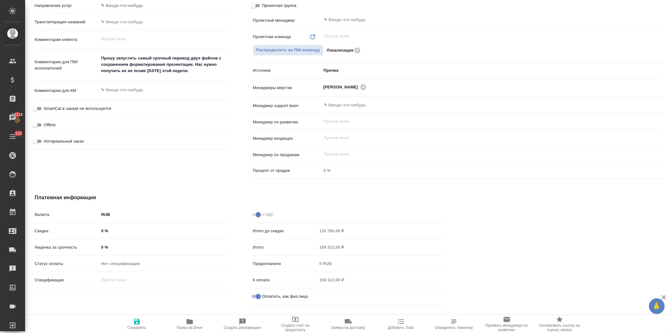
click at [138, 323] on icon "button" at bounding box center [137, 322] width 6 height 6
type textarea "x"
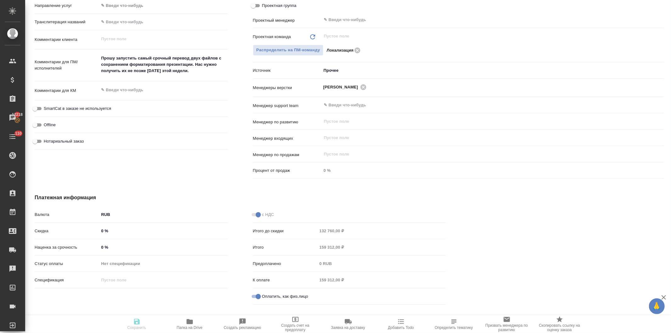
type textarea "x"
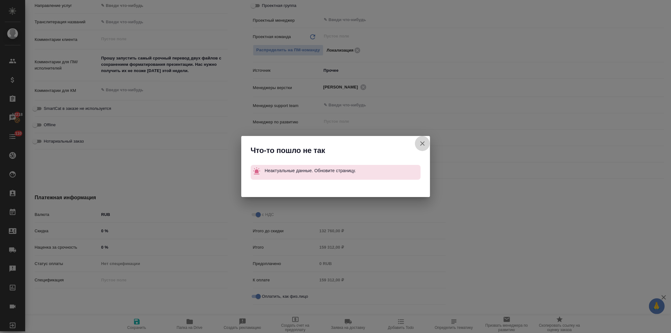
drag, startPoint x: 420, startPoint y: 140, endPoint x: 121, endPoint y: 43, distance: 314.8
click at [420, 140] on icon "button" at bounding box center [423, 144] width 8 height 8
type textarea "x"
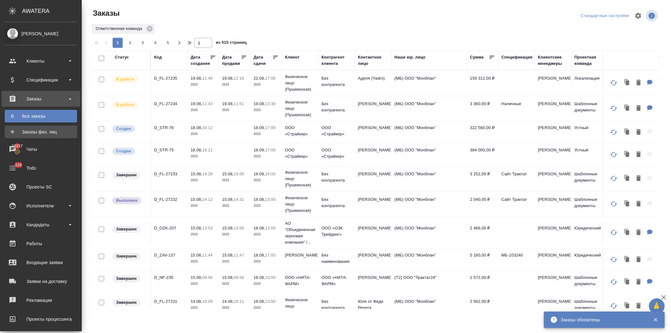
click at [35, 130] on div "Заказы физ. лиц" at bounding box center [41, 132] width 66 height 6
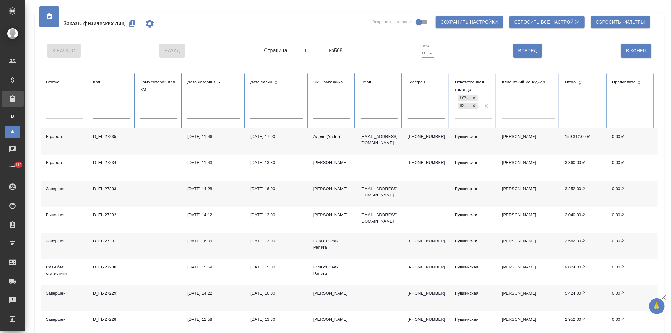
click at [323, 113] on input "text" at bounding box center [331, 114] width 37 height 9
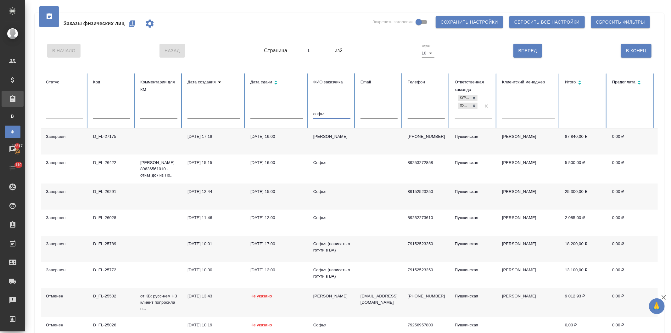
type input "софья"
click at [206, 137] on div "[DATE] 17:18" at bounding box center [214, 136] width 53 height 6
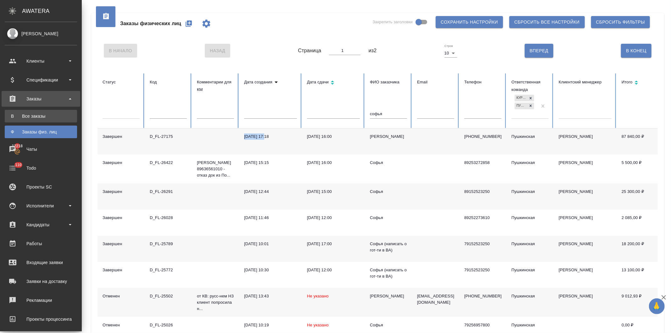
click at [32, 114] on div "Все заказы" at bounding box center [41, 116] width 66 height 6
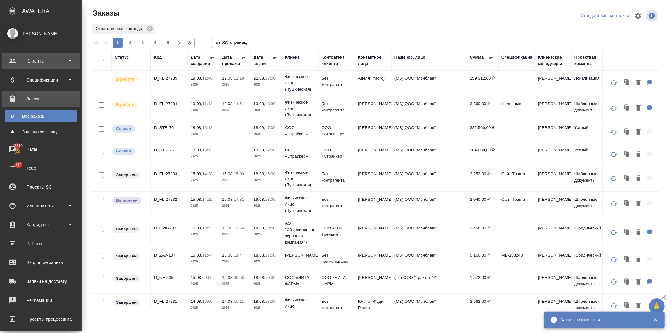
click at [9, 59] on div "Клиенты" at bounding box center [41, 60] width 72 height 9
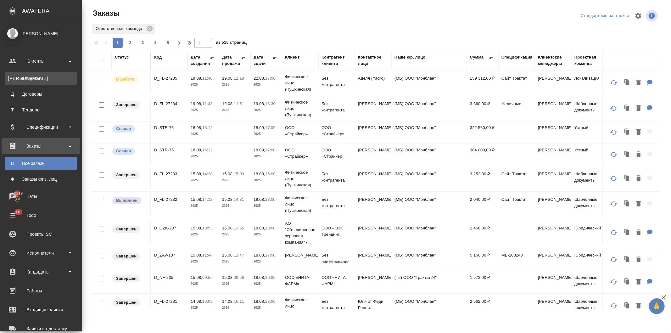
click at [29, 77] on div "Клиенты" at bounding box center [41, 78] width 66 height 6
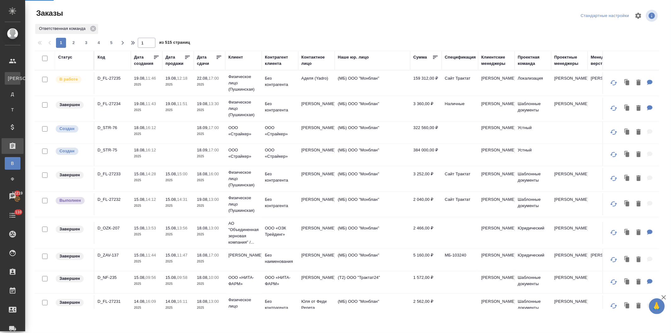
select select "RU"
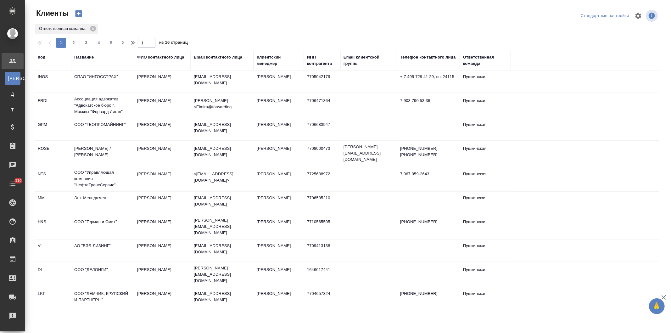
click at [81, 55] on div "Название" at bounding box center [84, 57] width 20 height 6
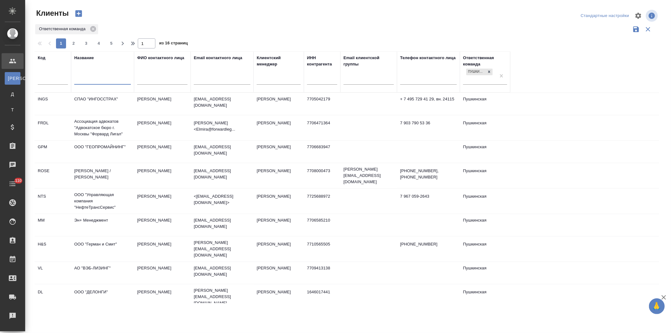
click at [84, 79] on input "text" at bounding box center [102, 80] width 57 height 8
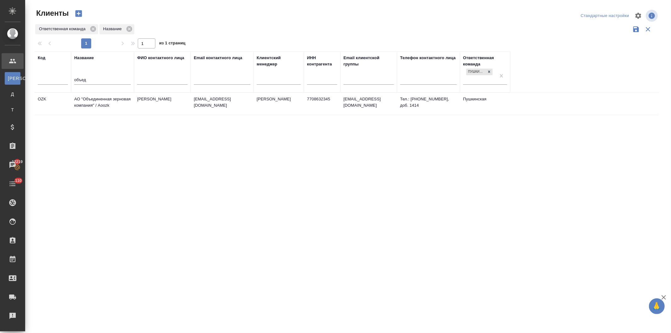
click at [103, 99] on td "АО "Объединенная зерновая компания" / Aoozk" at bounding box center [102, 104] width 63 height 22
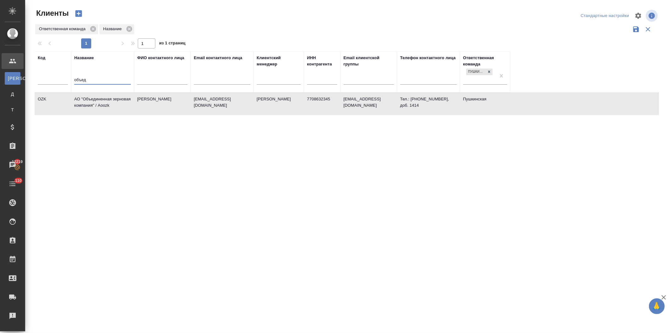
drag, startPoint x: 95, startPoint y: 78, endPoint x: 44, endPoint y: 80, distance: 50.4
click at [44, 80] on tr "Код Название объед ФИО контактного лица Email контактного лица Клиентский менед…" at bounding box center [273, 71] width 476 height 41
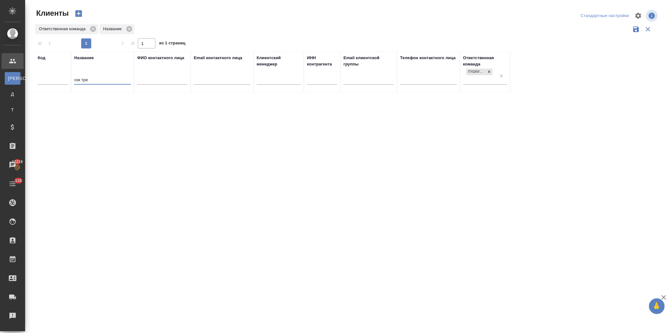
type input "озк тре"
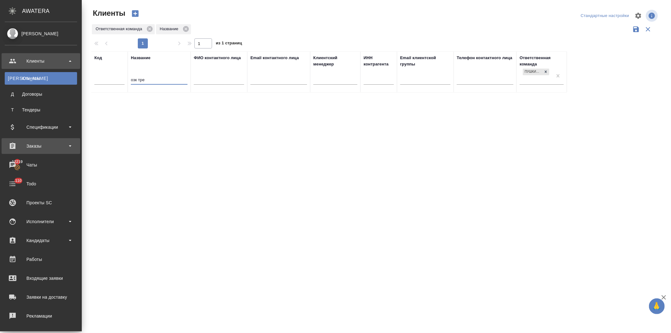
click at [31, 143] on div "Заказы" at bounding box center [41, 145] width 72 height 9
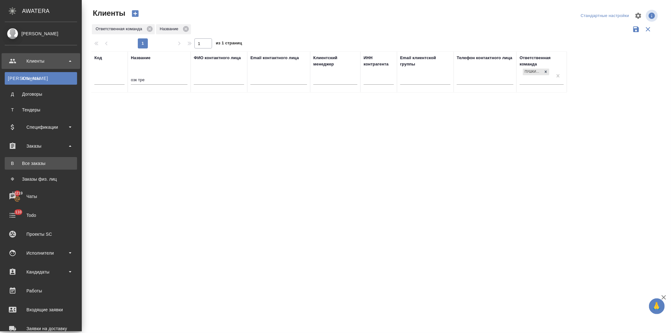
click at [32, 162] on div "Все заказы" at bounding box center [41, 163] width 66 height 6
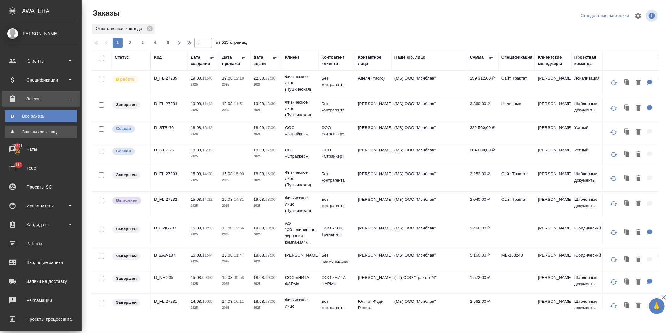
click at [38, 130] on div "Заказы физ. лиц" at bounding box center [41, 132] width 66 height 6
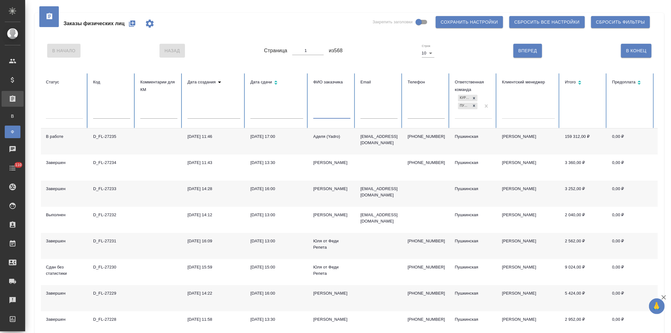
click at [323, 115] on input "text" at bounding box center [331, 114] width 37 height 9
type input "[PERSON_NAME]"
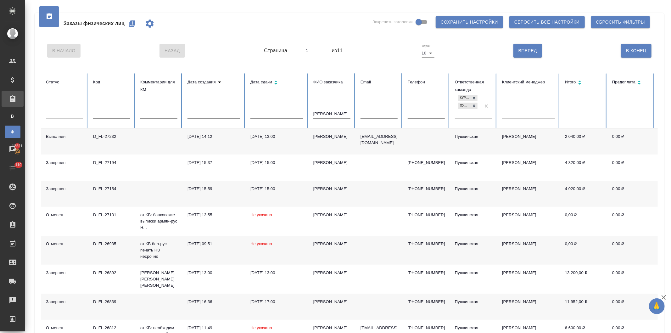
click at [224, 139] on div "[DATE] 14:12" at bounding box center [214, 136] width 53 height 6
click at [20, 112] on link "В Все заказы" at bounding box center [13, 116] width 16 height 13
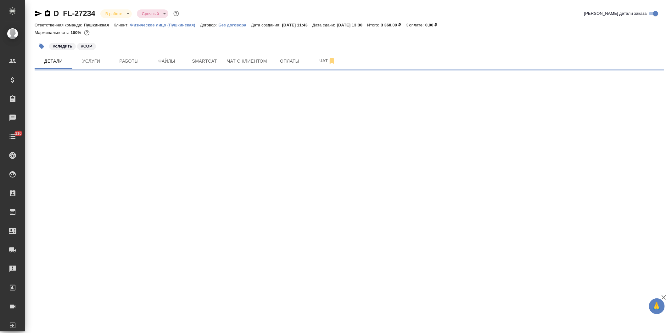
select select "RU"
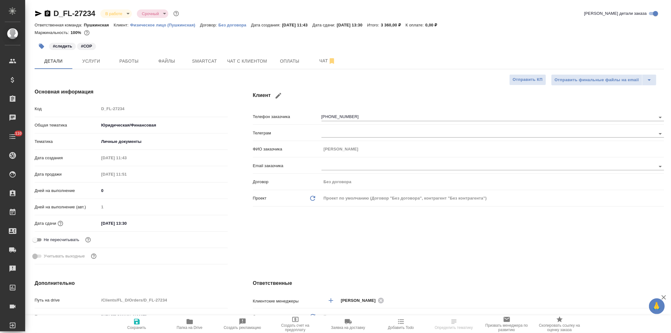
type textarea "x"
click at [293, 60] on span "Оплаты" at bounding box center [290, 61] width 30 height 8
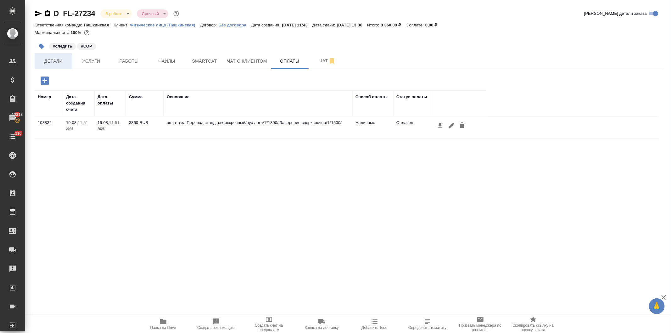
click at [56, 59] on span "Детали" at bounding box center [53, 61] width 30 height 8
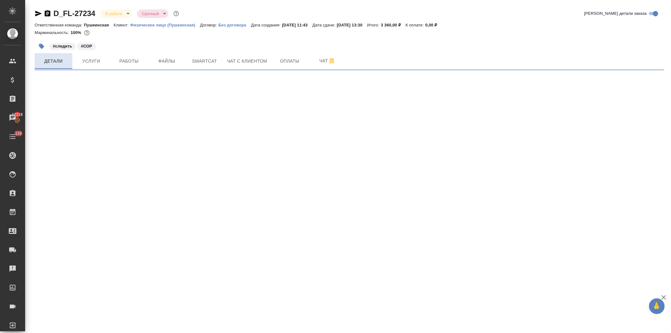
select select "RU"
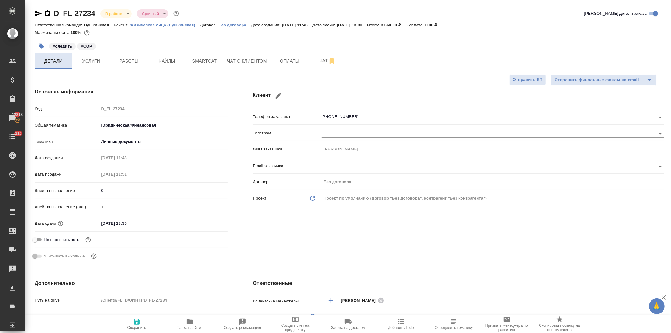
type textarea "x"
click at [75, 111] on div "Код D_FL-27234" at bounding box center [131, 108] width 193 height 11
type textarea "x"
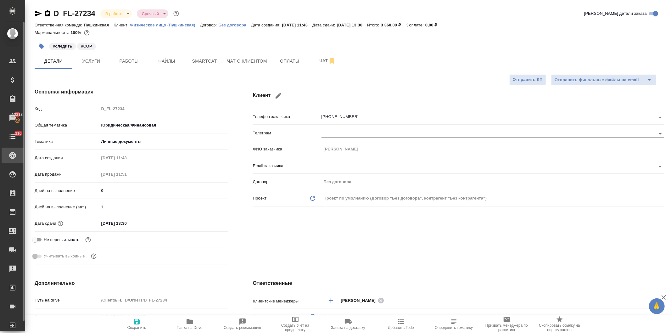
type textarea "x"
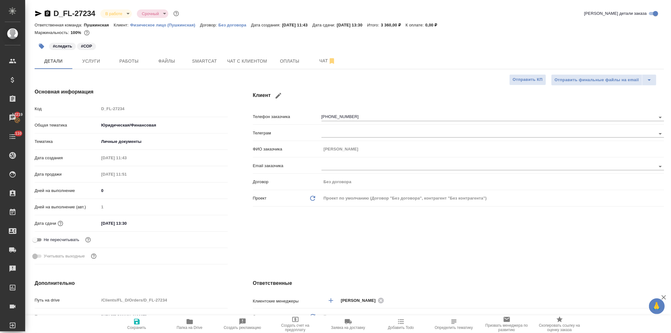
type textarea "x"
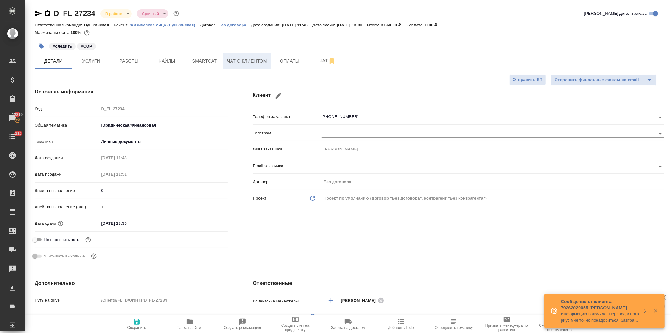
click at [239, 61] on span "Чат с клиентом" at bounding box center [247, 61] width 40 height 8
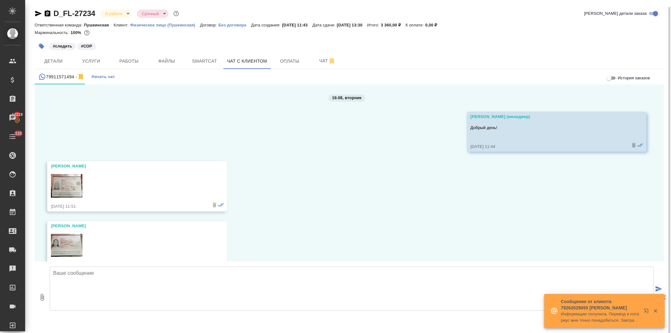
scroll to position [18, 0]
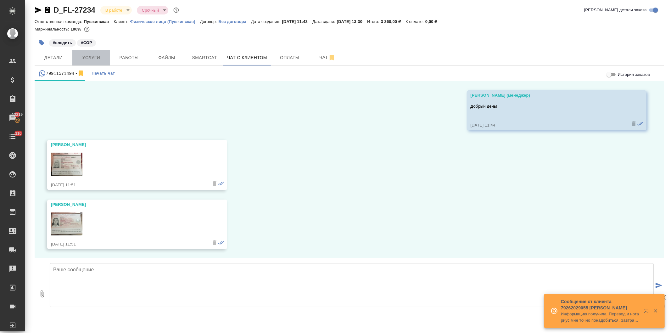
click at [91, 54] on span "Услуги" at bounding box center [91, 58] width 30 height 8
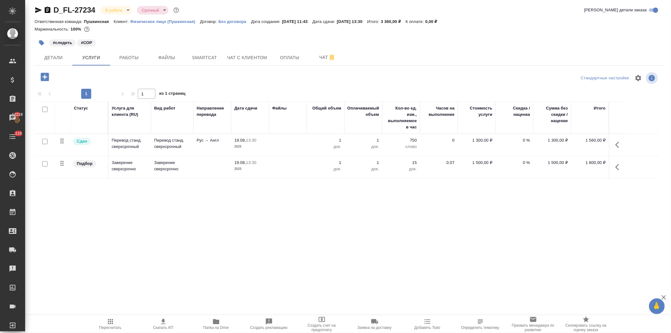
click at [216, 325] on icon "button" at bounding box center [216, 322] width 8 height 8
click at [124, 58] on span "Работы" at bounding box center [129, 58] width 30 height 8
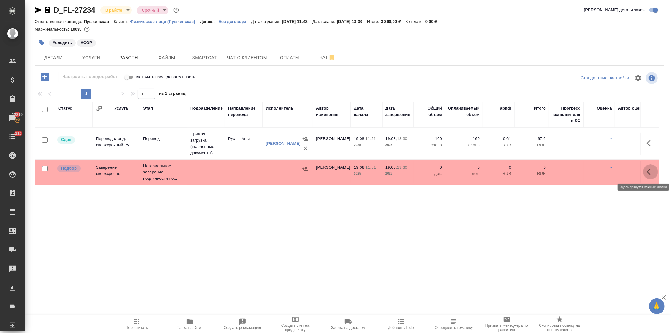
click at [643, 170] on button "button" at bounding box center [650, 171] width 15 height 15
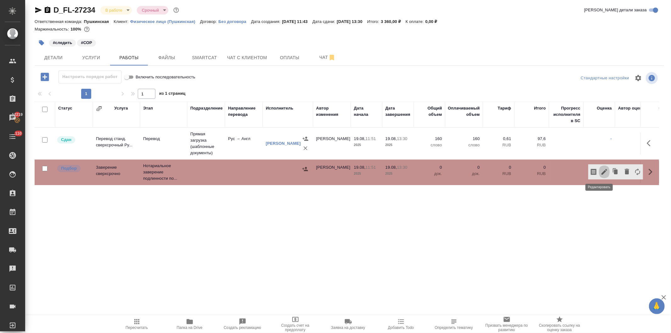
click at [601, 172] on icon "button" at bounding box center [605, 172] width 8 height 8
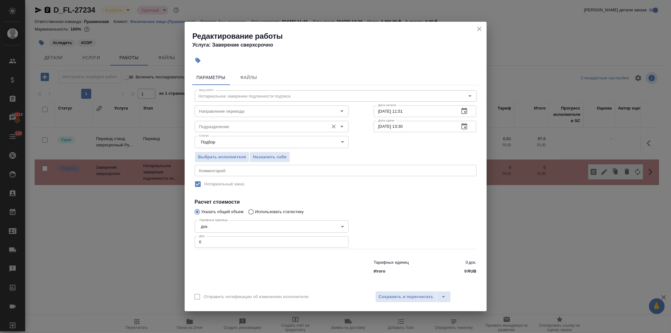
click at [234, 124] on input "Подразделение" at bounding box center [261, 127] width 129 height 8
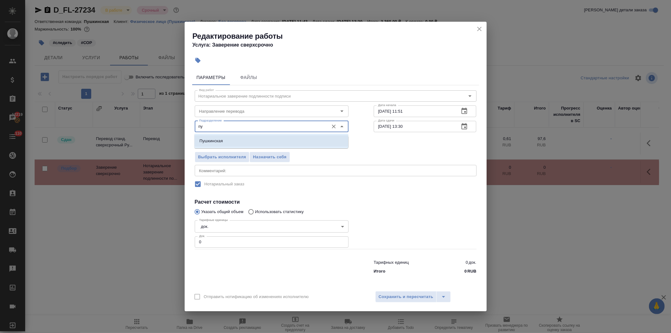
click at [225, 136] on li "Пушкинская" at bounding box center [271, 140] width 154 height 11
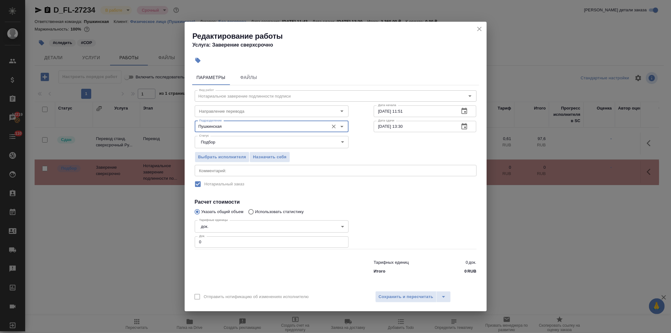
type input "Пушкинская"
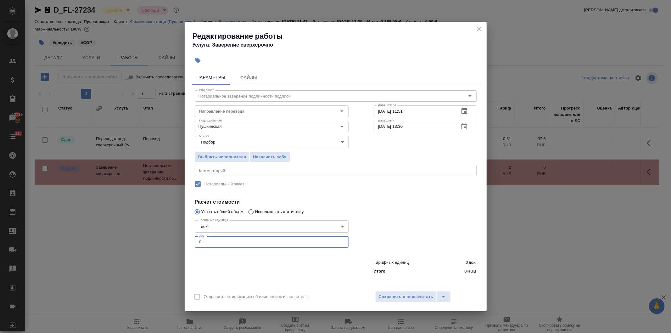
drag, startPoint x: 178, startPoint y: 245, endPoint x: 171, endPoint y: 247, distance: 7.7
click at [173, 245] on div "Редактирование работы Услуга: Заверение сверхсрочно Параметры Файлы Вид работ Н…" at bounding box center [335, 166] width 671 height 333
type input "1"
click at [391, 295] on span "Сохранить и пересчитать" at bounding box center [406, 296] width 55 height 7
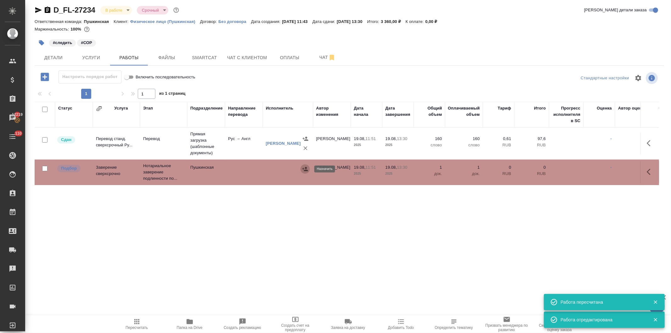
click at [303, 169] on icon "button" at bounding box center [305, 169] width 6 height 4
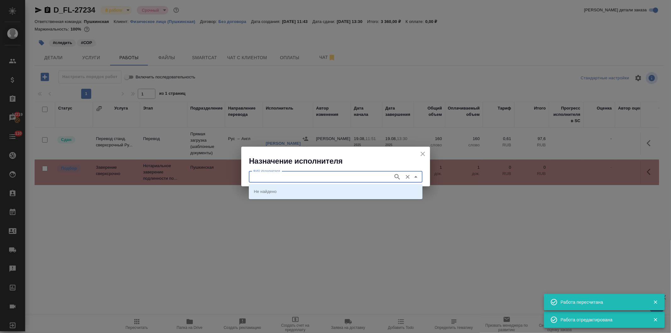
click at [289, 176] on input "ФИО Исполнителя" at bounding box center [320, 177] width 139 height 8
type input "федорченко"
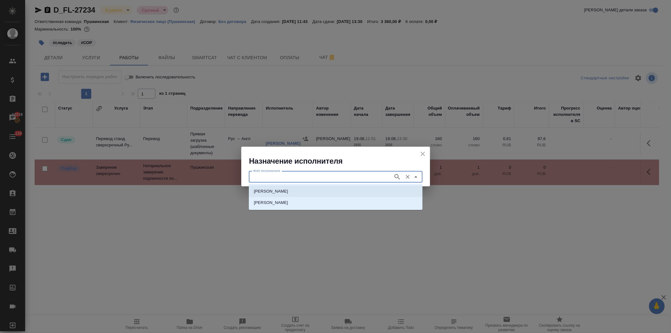
click at [288, 191] on p "НОТАРИУС Федорченко Александр Вячеславович" at bounding box center [271, 191] width 34 height 6
type input "НОТАРИУС Федорченко Александр Вячеславович"
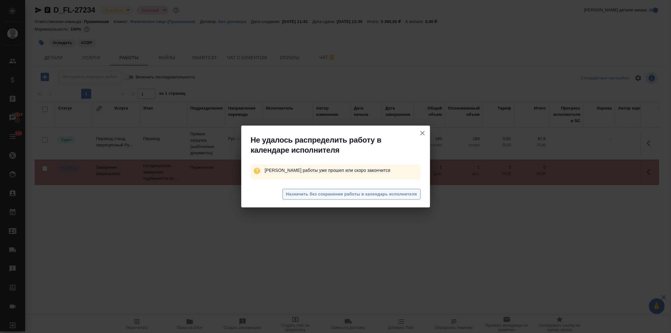
click at [307, 194] on span "Назначить без сохранения работы в календарь исполнителя" at bounding box center [351, 194] width 131 height 7
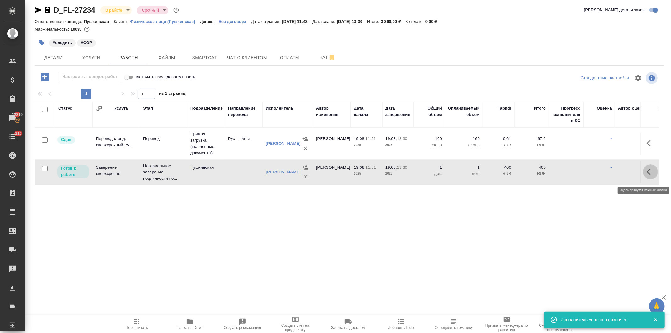
click at [647, 174] on icon "button" at bounding box center [651, 172] width 8 height 8
click at [601, 172] on icon "button" at bounding box center [605, 172] width 8 height 8
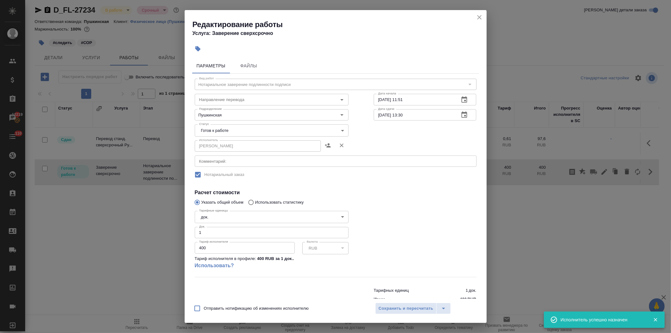
click at [229, 127] on body "🙏 .cls-1 fill:#fff; AWATERA Давыдова Елена Клиенты Спецификации Заказы 12219 Ча…" at bounding box center [335, 166] width 671 height 333
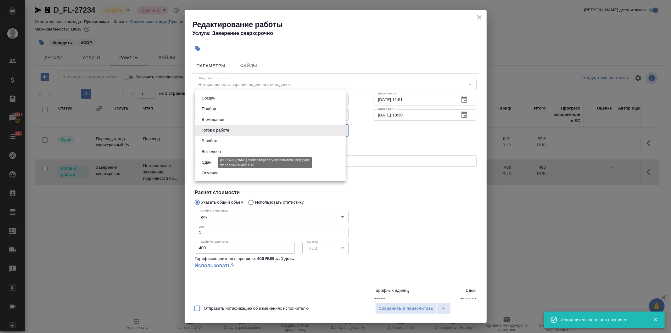
click at [211, 162] on button "Сдан" at bounding box center [207, 162] width 14 height 7
type input "closed"
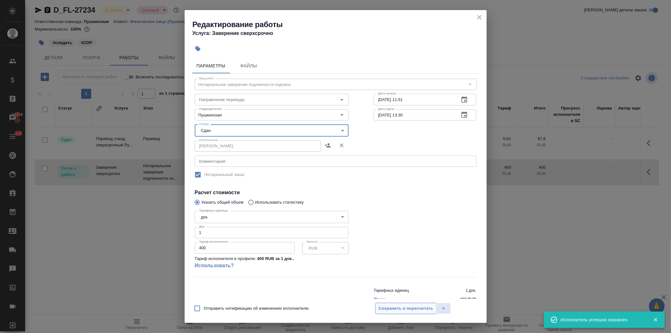
click at [396, 307] on span "Сохранить и пересчитать" at bounding box center [406, 308] width 55 height 7
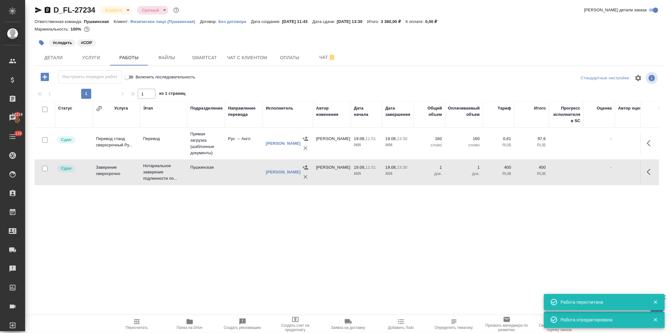
click at [135, 322] on icon "button" at bounding box center [136, 321] width 5 height 5
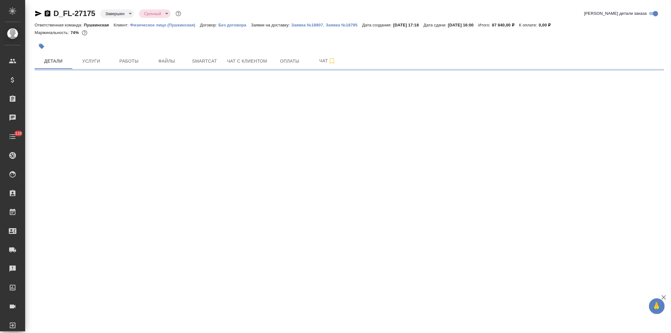
select select "RU"
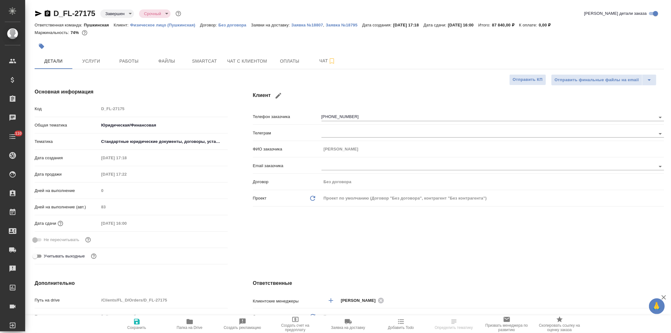
type textarea "x"
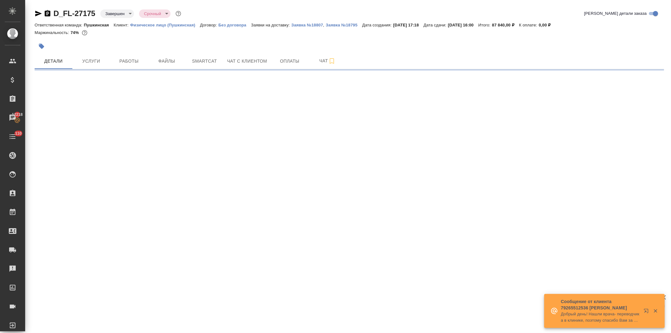
select select "RU"
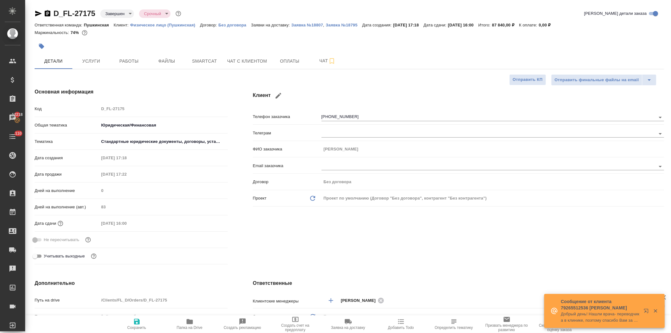
type textarea "x"
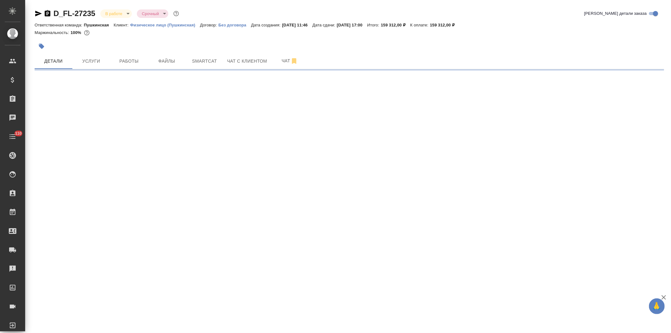
select select "RU"
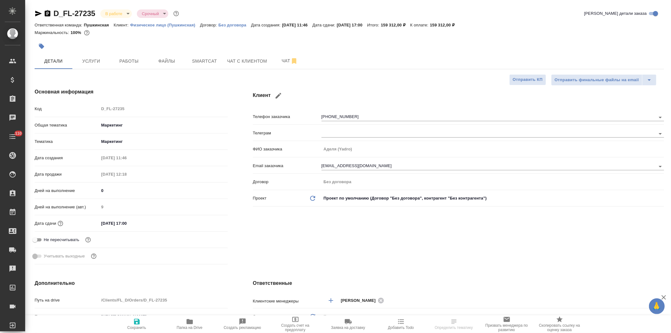
type textarea "x"
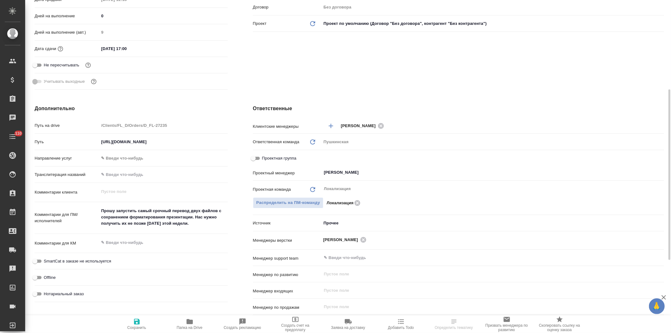
scroll to position [317, 0]
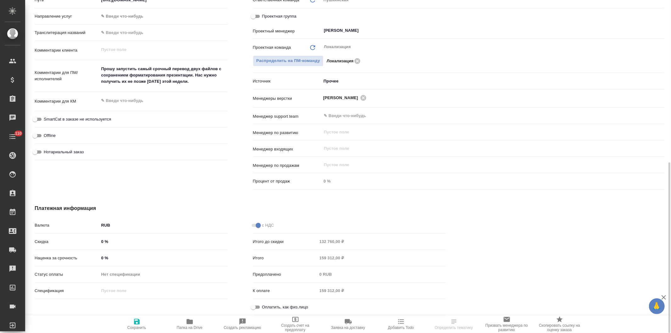
click at [254, 305] on input "Оплатить, как физ.лицо" at bounding box center [253, 307] width 23 height 8
checkbox input "true"
type textarea "x"
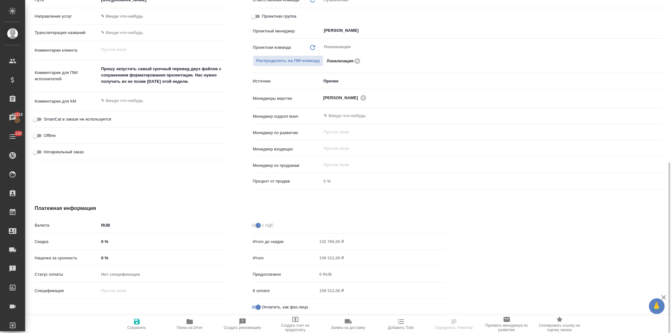
click at [138, 324] on icon "button" at bounding box center [137, 322] width 6 height 6
type textarea "x"
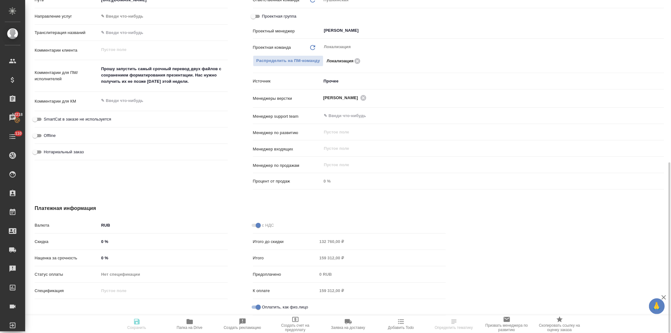
type textarea "x"
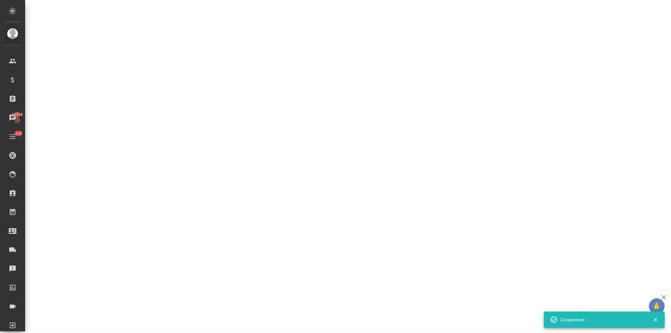
select select "RU"
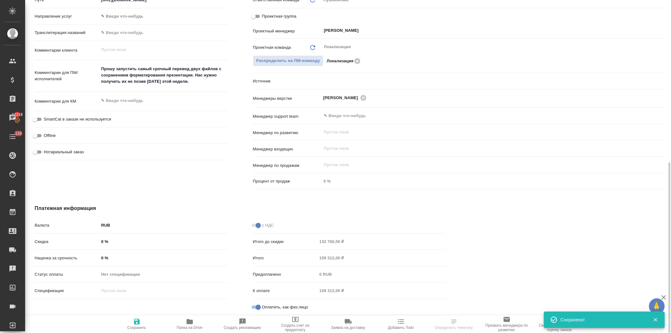
type textarea "x"
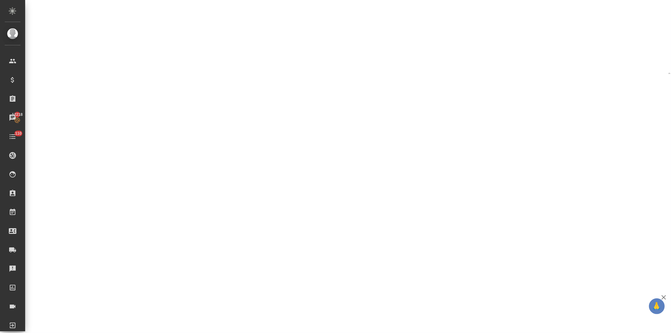
select select "RU"
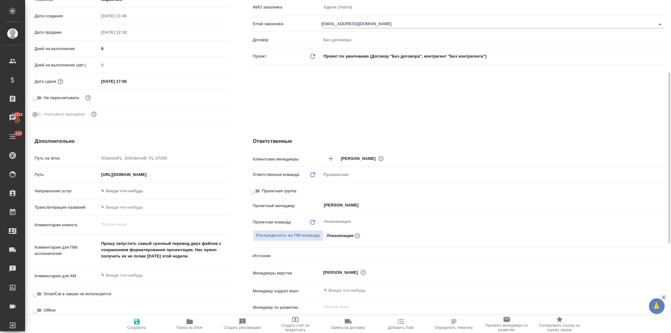
type textarea "x"
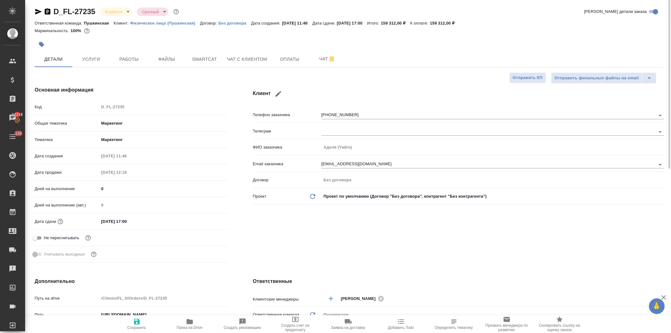
scroll to position [0, 0]
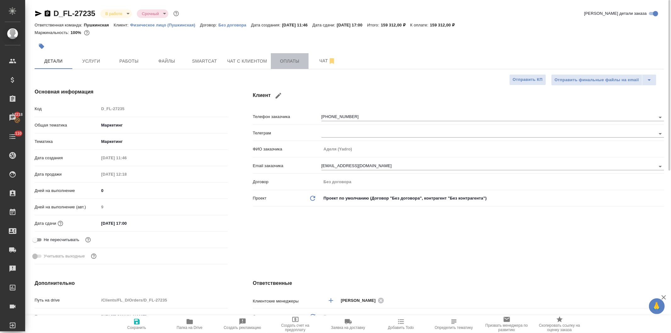
click at [291, 62] on span "Оплаты" at bounding box center [290, 61] width 30 height 8
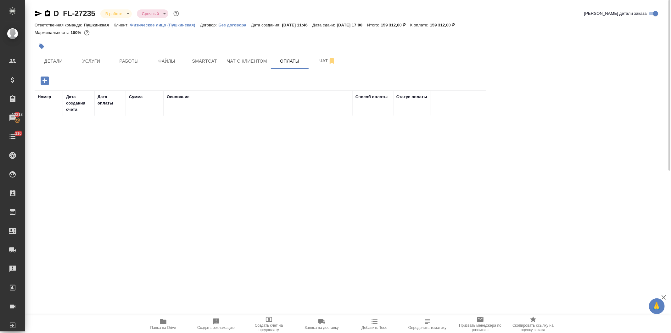
click at [44, 80] on icon "button" at bounding box center [44, 80] width 11 height 11
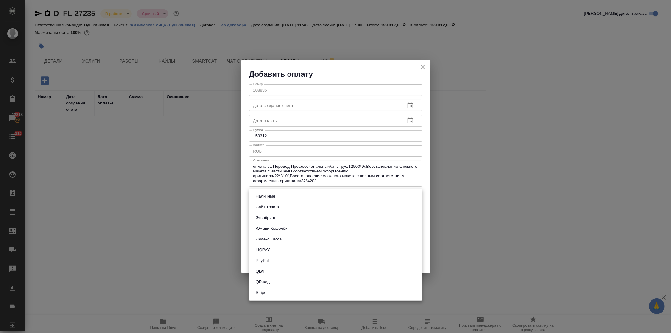
click at [278, 195] on body "🙏 .cls-1 fill:#fff; AWATERA Давыдова Елена Клиенты Спецификации Заказы 12218 Ча…" at bounding box center [335, 166] width 671 height 333
click at [275, 208] on button "Сайт Трактат" at bounding box center [268, 207] width 29 height 7
type input "site-traktat"
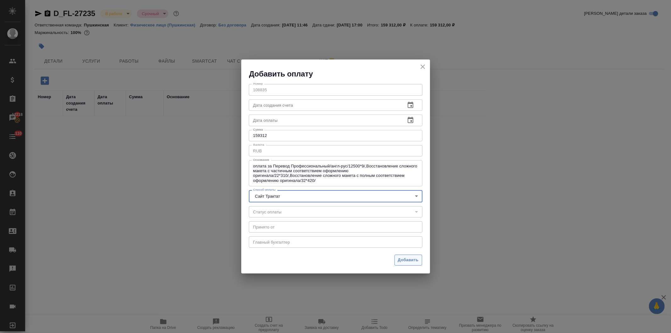
click at [406, 258] on span "Добавить" at bounding box center [408, 259] width 21 height 7
type input "0"
type input "auto-kassa"
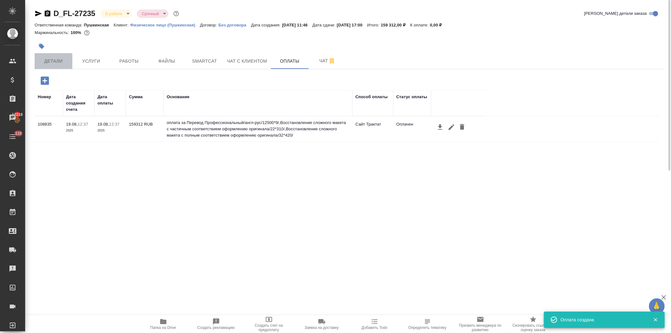
click at [49, 60] on span "Детали" at bounding box center [53, 61] width 30 height 8
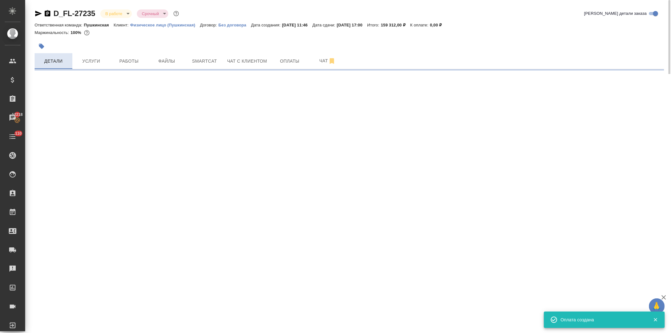
select select "RU"
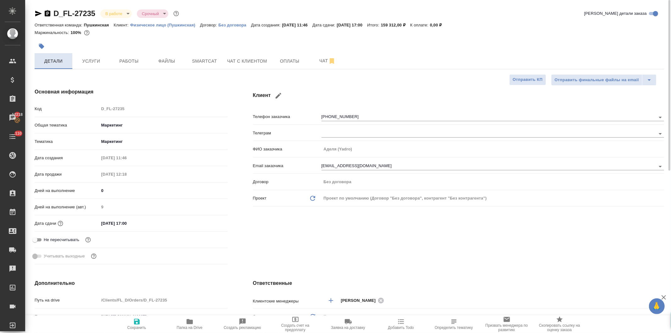
type textarea "x"
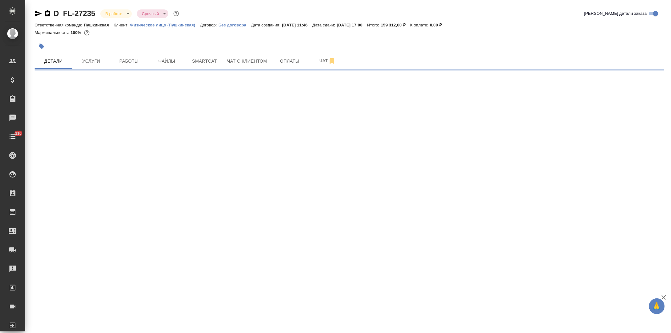
select select "RU"
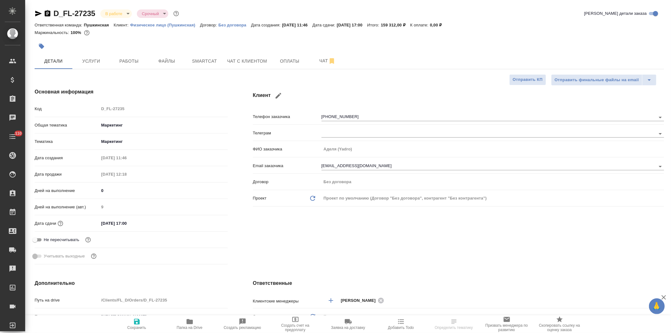
type textarea "x"
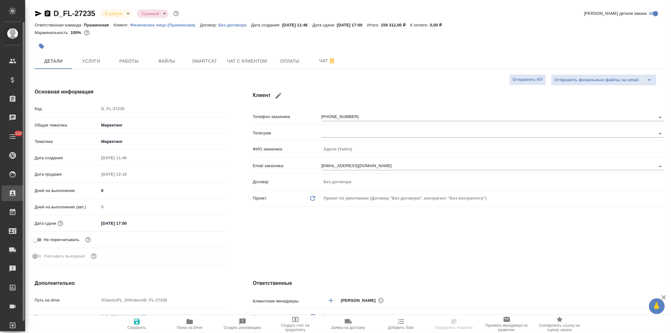
type textarea "x"
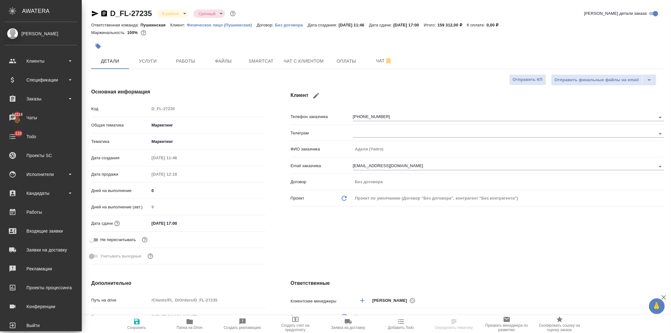
type textarea "x"
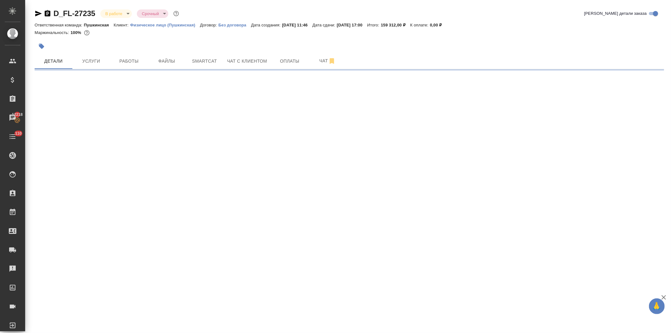
select select "RU"
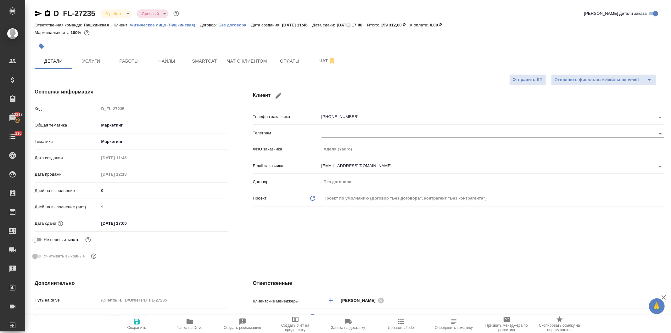
type textarea "x"
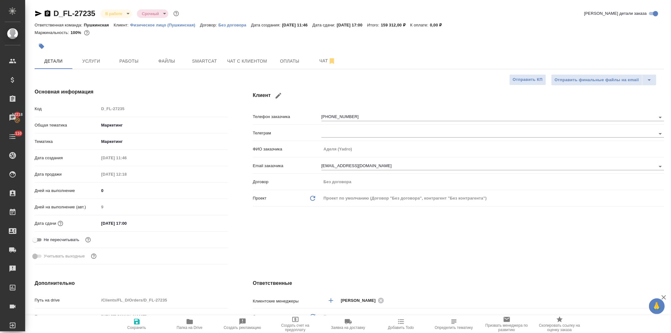
type textarea "x"
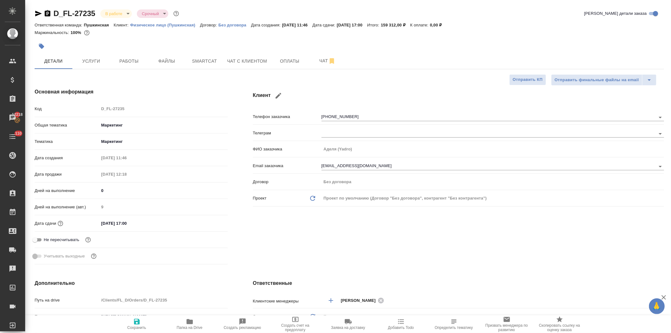
type textarea "x"
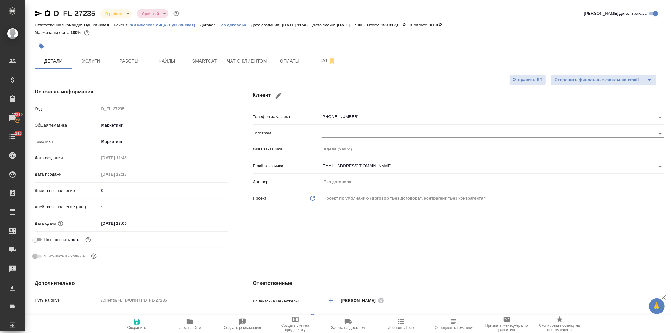
type textarea "x"
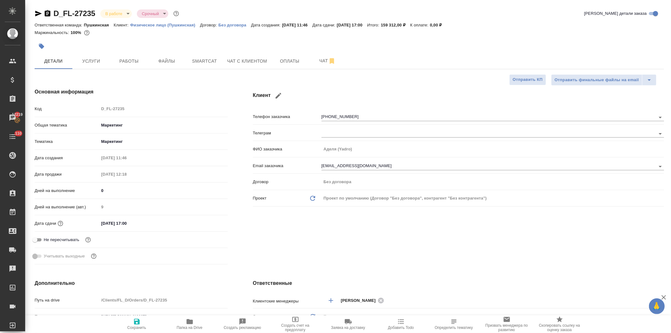
type textarea "x"
click at [89, 58] on span "Услуги" at bounding box center [91, 61] width 30 height 8
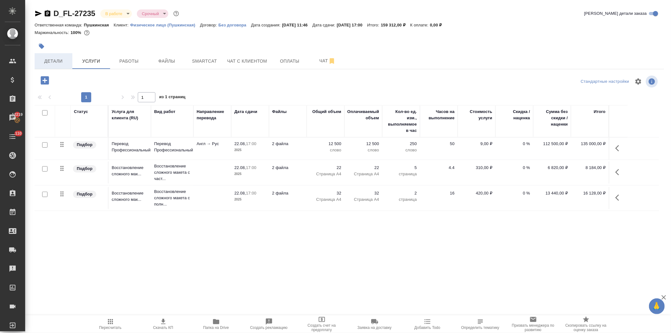
click at [52, 58] on span "Детали" at bounding box center [53, 61] width 30 height 8
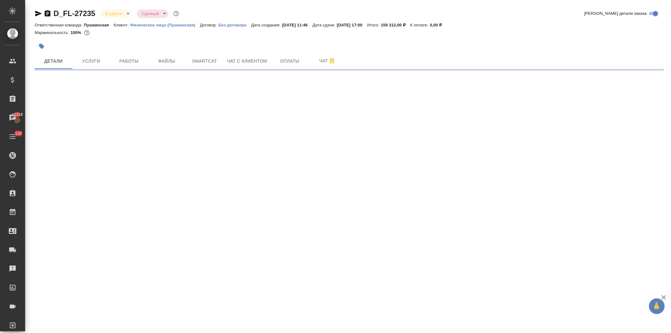
select select "RU"
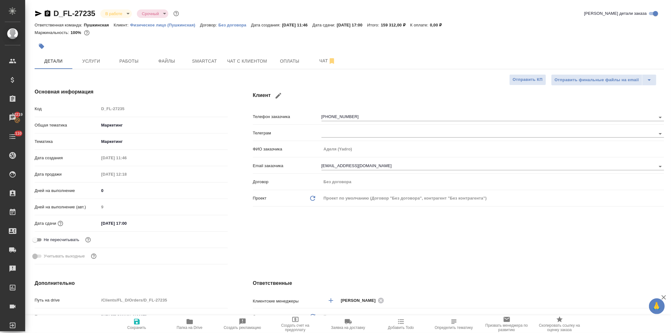
type textarea "x"
click at [74, 109] on div "Код D_FL-27235" at bounding box center [131, 108] width 193 height 11
type textarea "x"
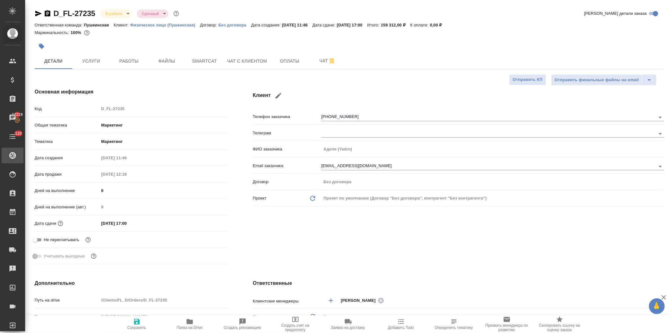
type textarea "x"
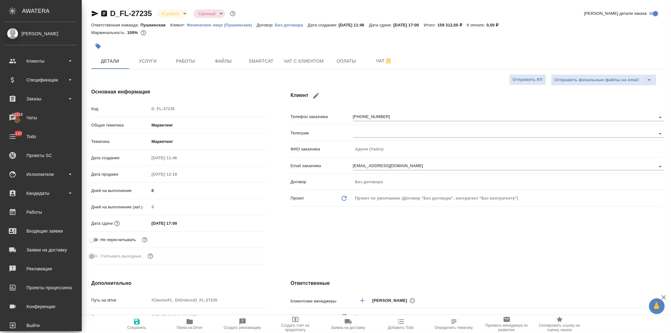
type textarea "x"
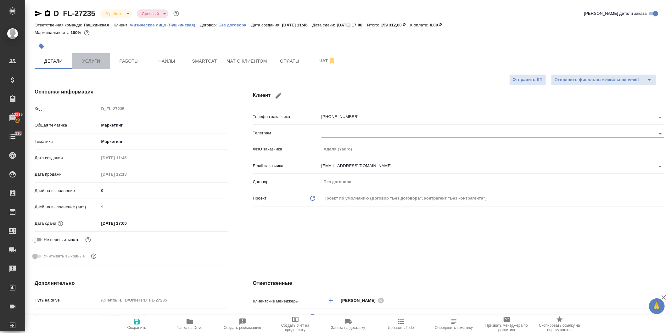
click at [90, 61] on span "Услуги" at bounding box center [91, 61] width 30 height 8
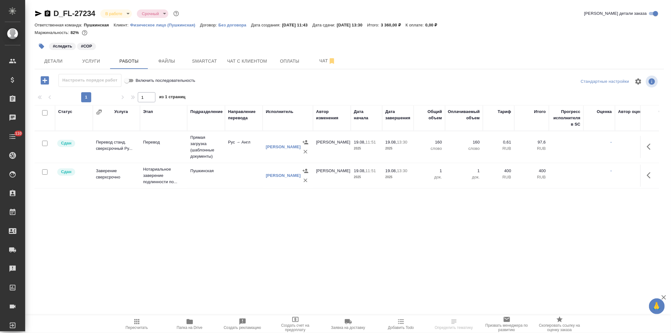
click at [111, 12] on body "🙏 .cls-1 fill:#fff; AWATERA [PERSON_NAME] Спецификации Заказы Чаты 110 Todo Про…" at bounding box center [335, 166] width 671 height 333
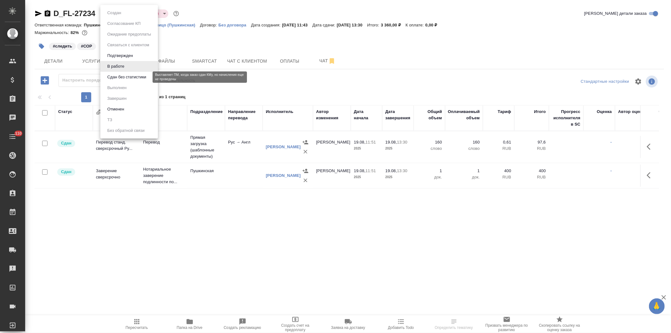
click at [118, 77] on button "Сдан без статистики" at bounding box center [126, 77] width 43 height 7
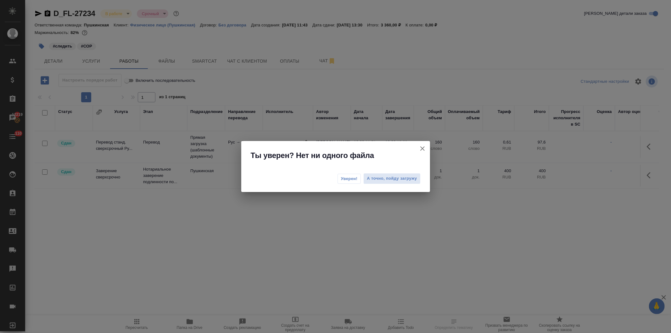
click at [341, 178] on button "Уверен!" at bounding box center [350, 179] width 24 height 10
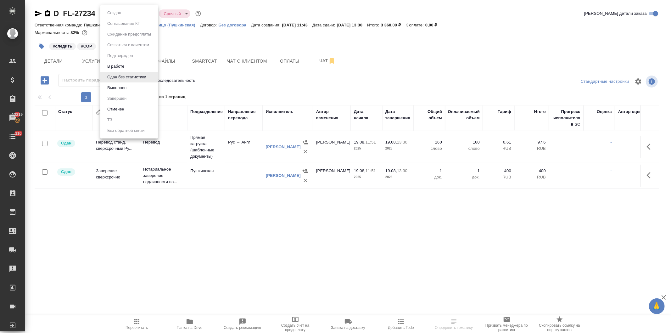
click at [114, 10] on body "🙏 .cls-1 fill:#fff; AWATERA [PERSON_NAME] Спецификации Заказы 12219 Чаты 110 To…" at bounding box center [335, 166] width 671 height 333
click at [117, 84] on button "Выполнен" at bounding box center [116, 87] width 23 height 7
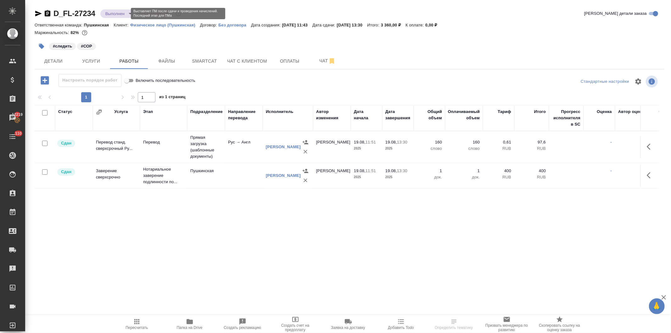
click at [107, 12] on body "🙏 .cls-1 fill:#fff; AWATERA [PERSON_NAME] Спецификации Заказы 12219 Чаты 110 To…" at bounding box center [335, 166] width 671 height 333
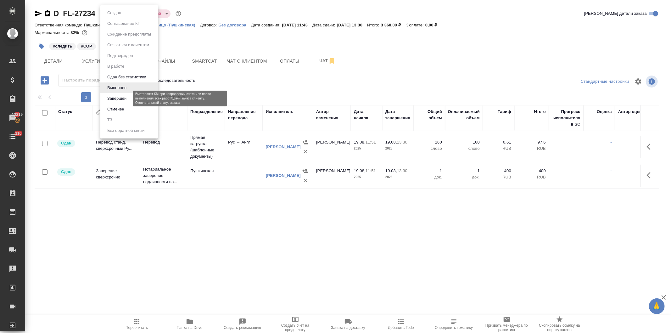
click at [116, 97] on button "Завершен" at bounding box center [116, 98] width 23 height 7
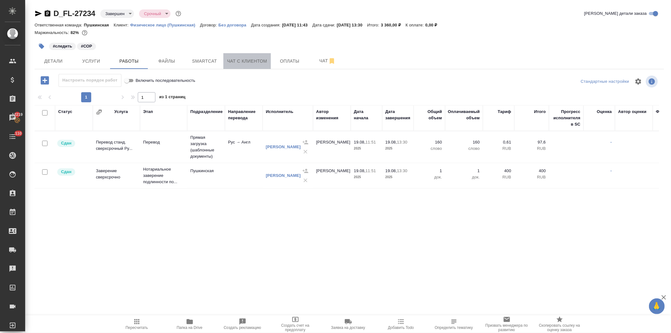
click at [247, 54] on button "Чат с клиентом" at bounding box center [247, 61] width 48 height 16
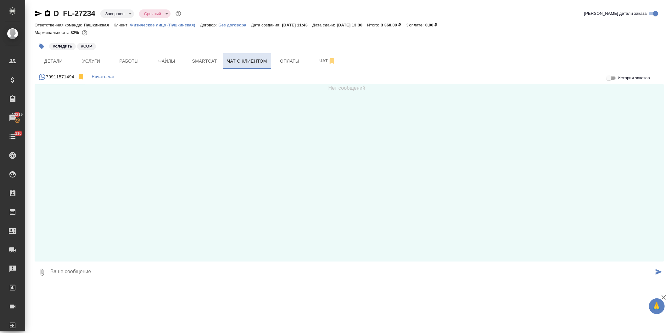
scroll to position [18, 0]
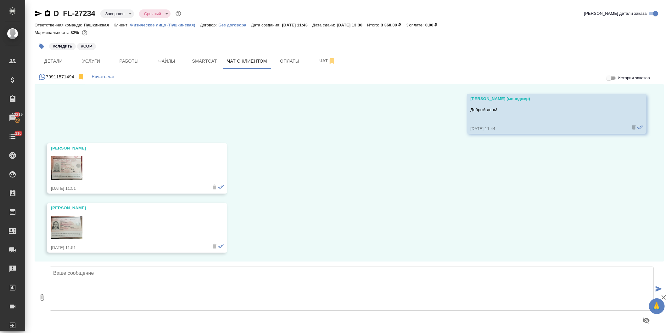
click at [128, 290] on textarea at bounding box center [352, 289] width 604 height 44
type textarea "[PERSON_NAME], Документ будет готов к 14:00"
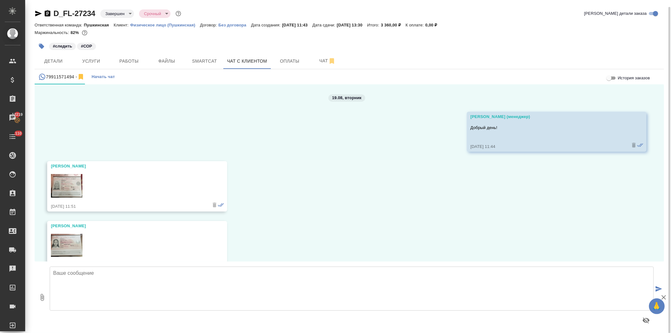
scroll to position [83, 0]
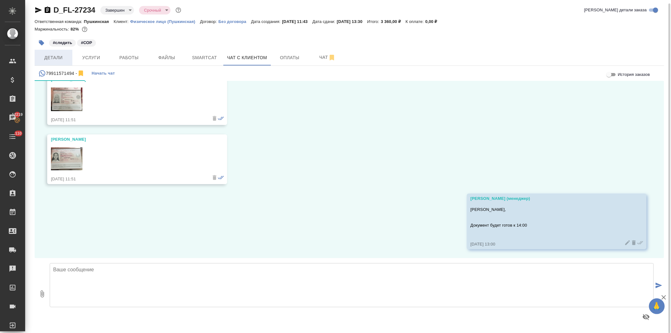
click at [54, 58] on span "Детали" at bounding box center [53, 58] width 30 height 8
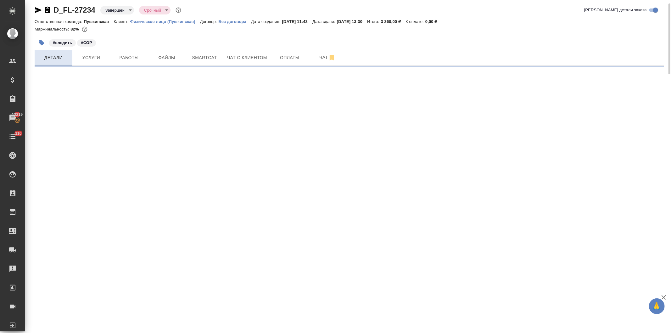
select select "RU"
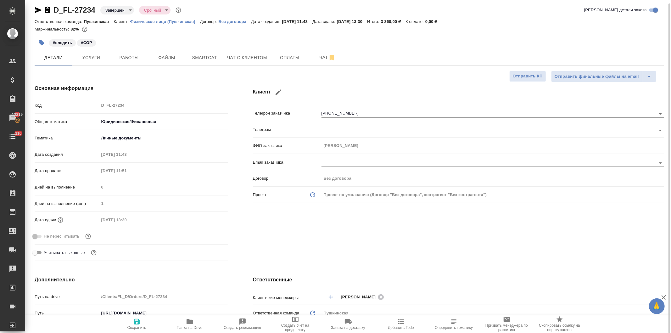
type textarea "x"
click at [256, 59] on span "Чат с клиентом" at bounding box center [247, 58] width 40 height 8
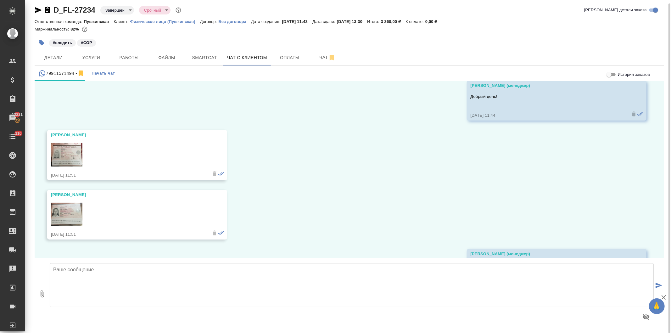
scroll to position [27, 0]
click at [66, 211] on img at bounding box center [66, 214] width 31 height 23
click at [64, 212] on img at bounding box center [66, 214] width 31 height 23
click at [66, 156] on img at bounding box center [66, 155] width 31 height 24
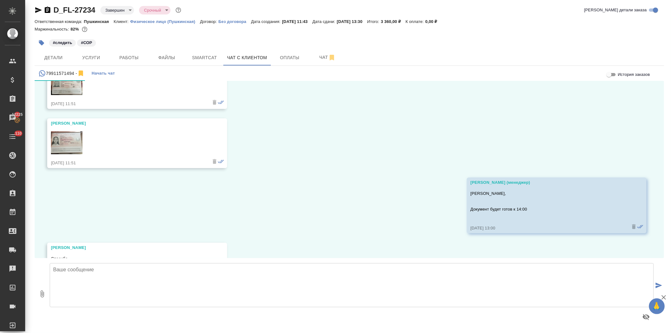
scroll to position [132, 0]
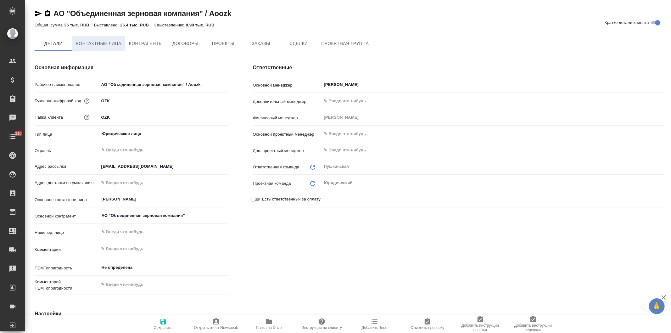
type textarea "x"
click at [93, 40] on span "Контактные лица" at bounding box center [98, 44] width 45 height 8
select select "RU"
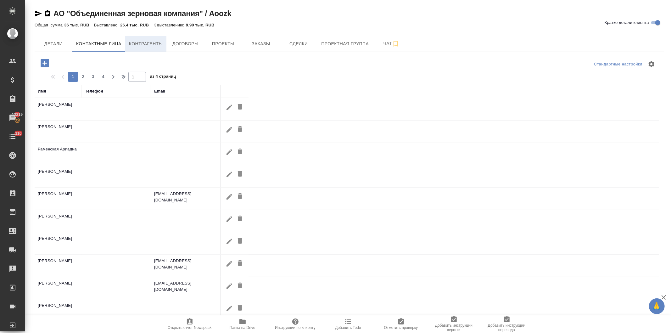
click at [146, 43] on span "Контрагенты" at bounding box center [146, 44] width 34 height 8
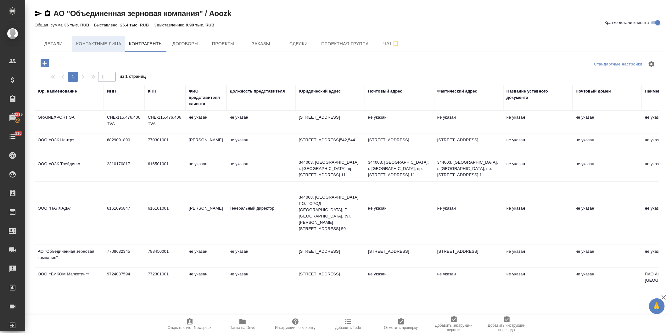
click at [79, 42] on span "Контактные лица" at bounding box center [98, 44] width 45 height 8
select select "RU"
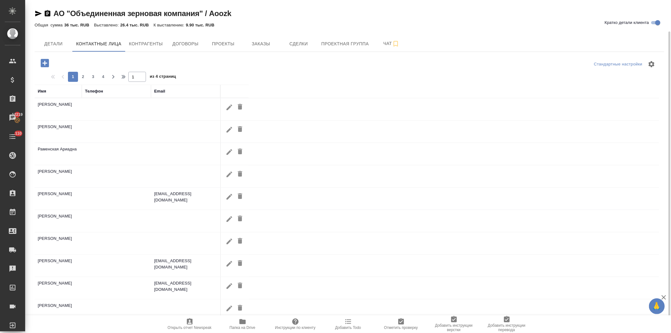
scroll to position [16, 0]
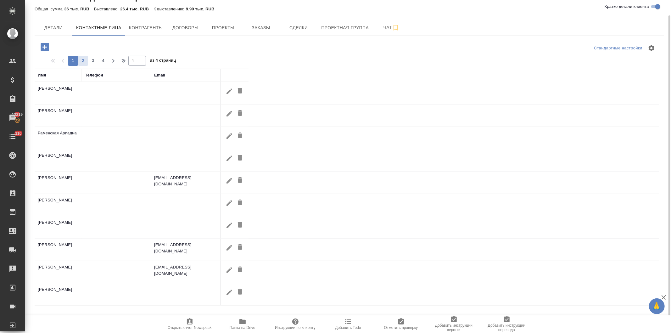
click at [83, 59] on span "2" at bounding box center [83, 61] width 10 height 6
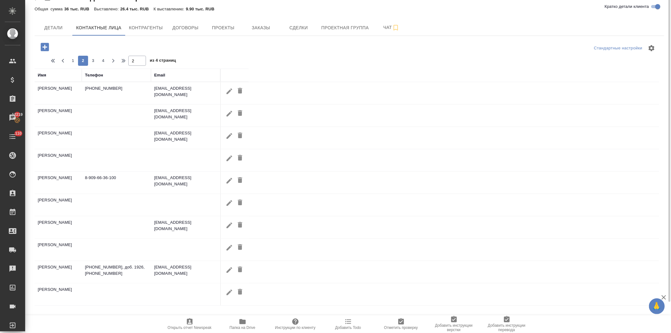
scroll to position [0, 0]
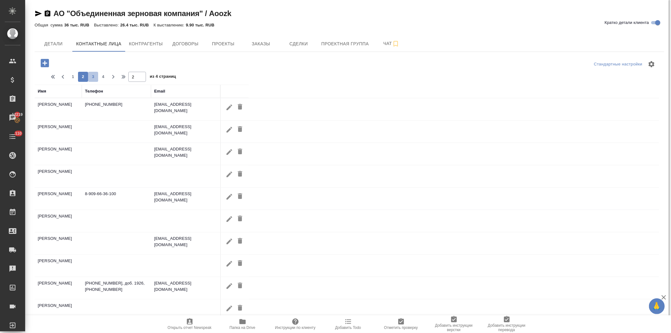
click at [88, 77] on span "3" at bounding box center [93, 77] width 10 height 6
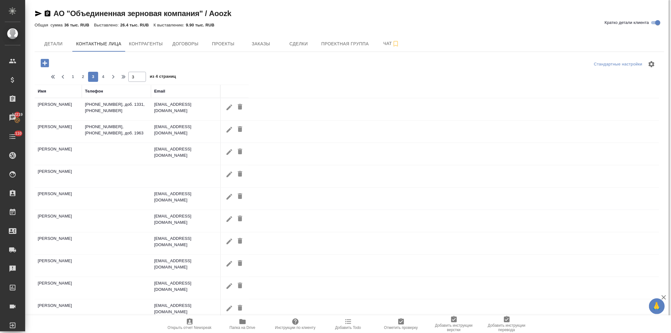
scroll to position [16, 0]
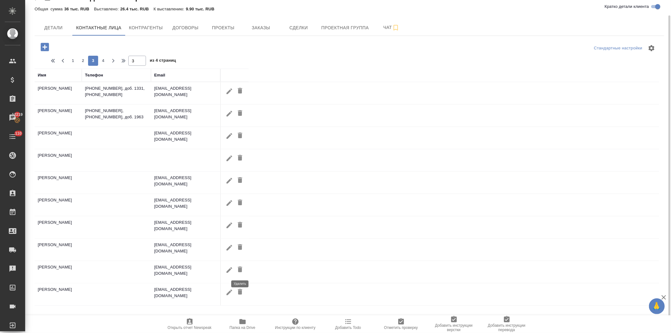
click at [237, 268] on icon "button" at bounding box center [240, 270] width 8 height 8
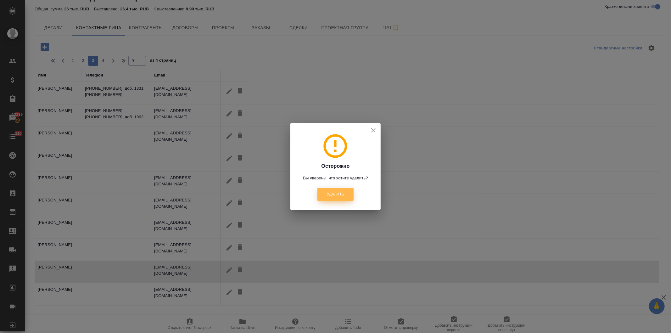
click at [335, 194] on span "Удалить" at bounding box center [335, 194] width 17 height 5
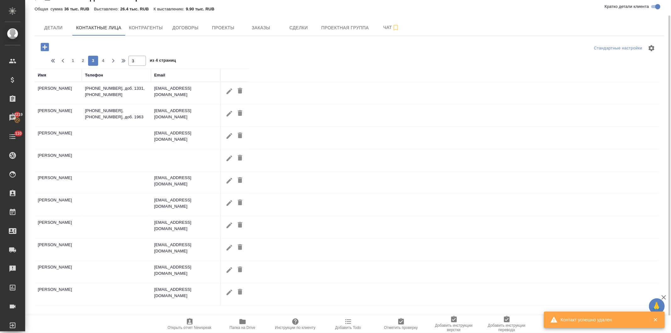
scroll to position [0, 0]
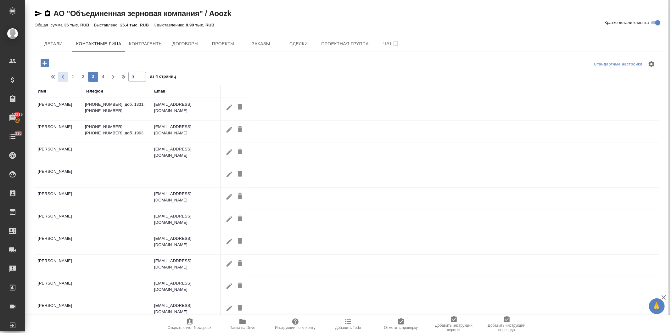
click at [61, 77] on icon "button" at bounding box center [63, 77] width 8 height 8
type input "2"
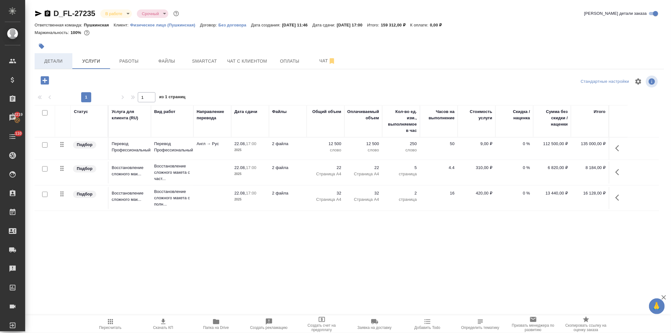
click at [48, 61] on span "Детали" at bounding box center [53, 61] width 30 height 8
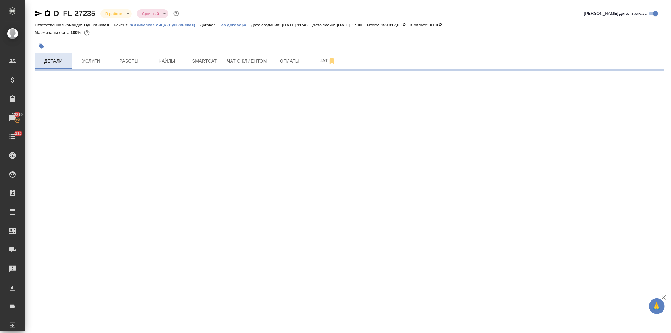
select select "RU"
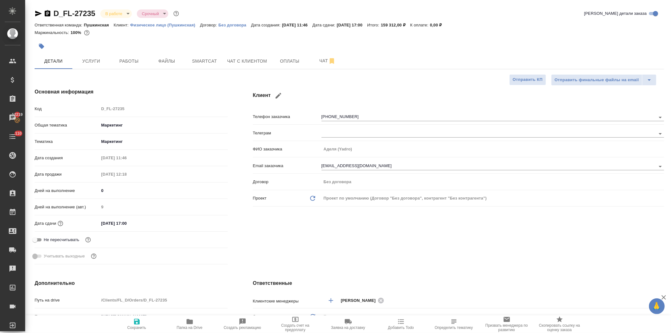
type textarea "x"
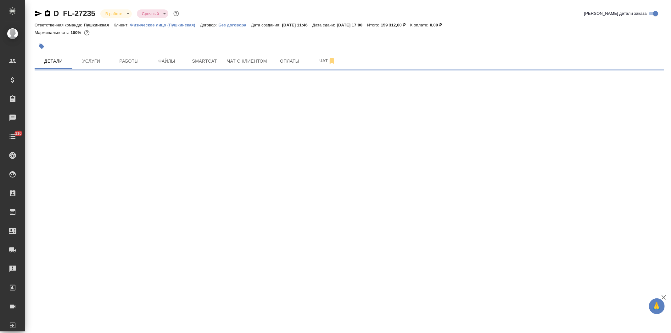
select select "RU"
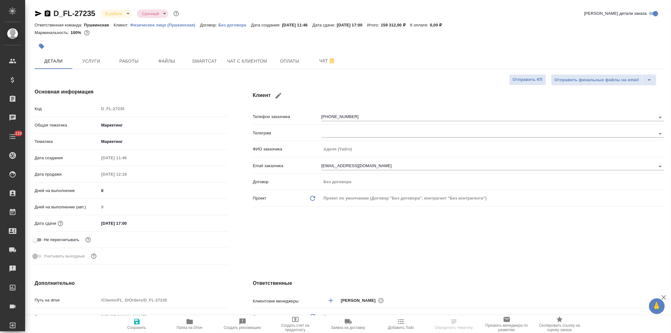
type textarea "x"
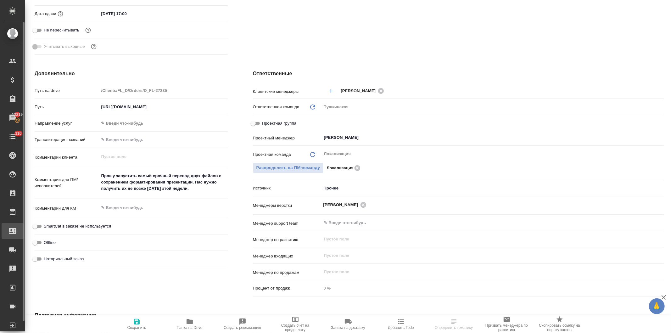
type textarea "x"
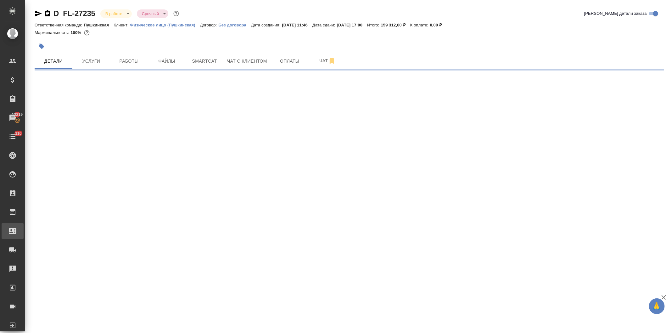
scroll to position [0, 0]
select select "RU"
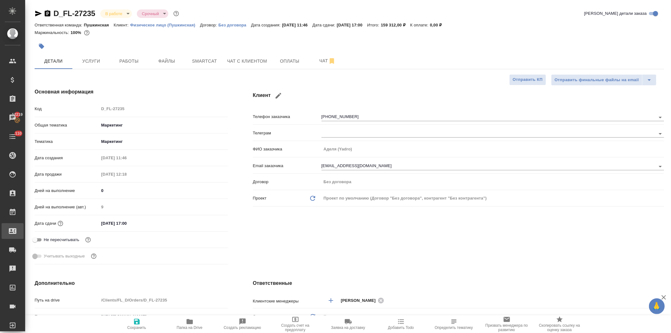
type textarea "x"
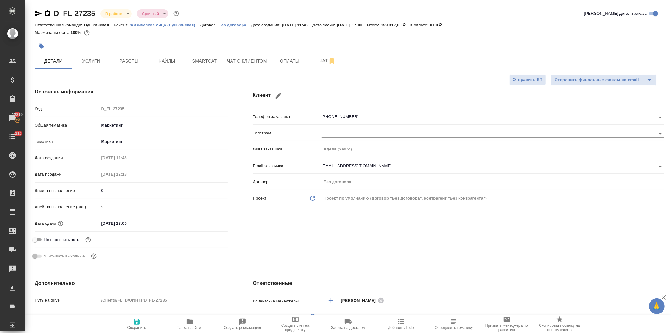
type textarea "x"
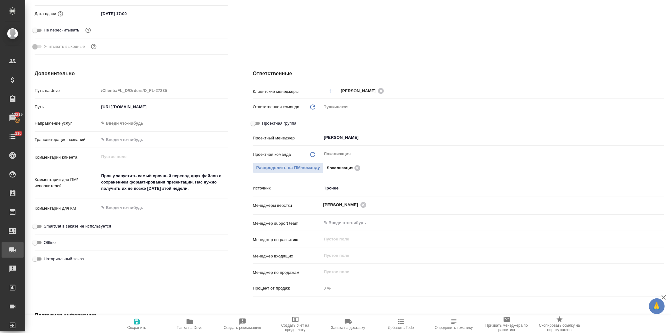
type textarea "x"
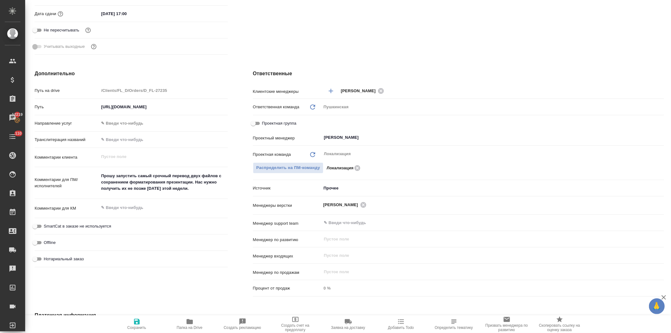
type textarea "x"
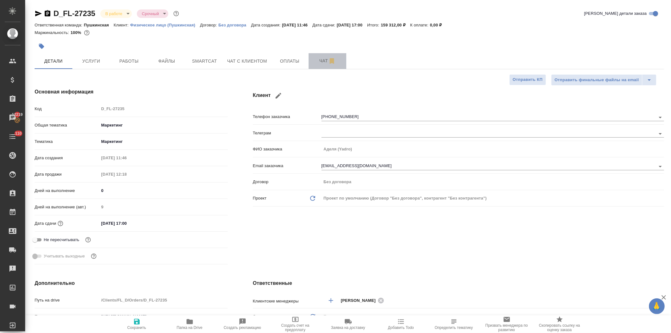
click at [320, 58] on span "Чат" at bounding box center [328, 61] width 30 height 8
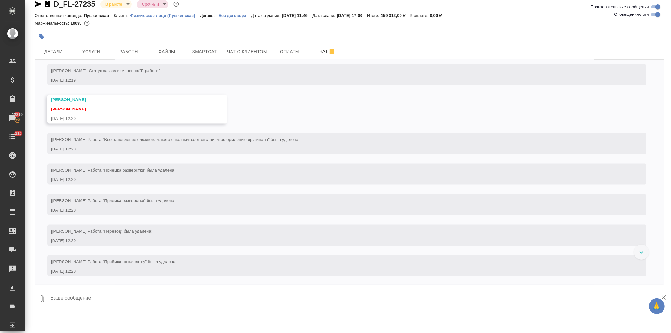
scroll to position [629, 0]
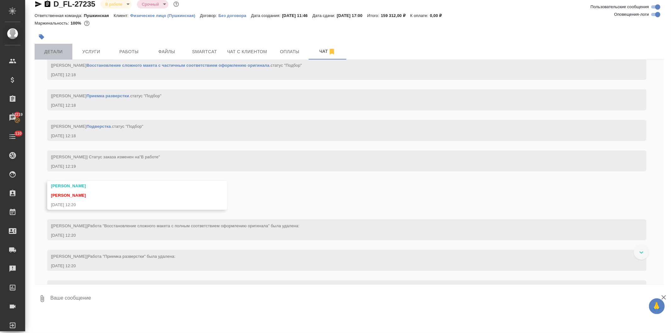
click at [54, 51] on span "Детали" at bounding box center [53, 52] width 30 height 8
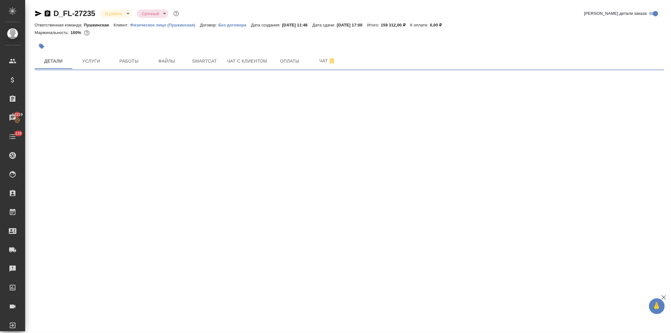
select select "RU"
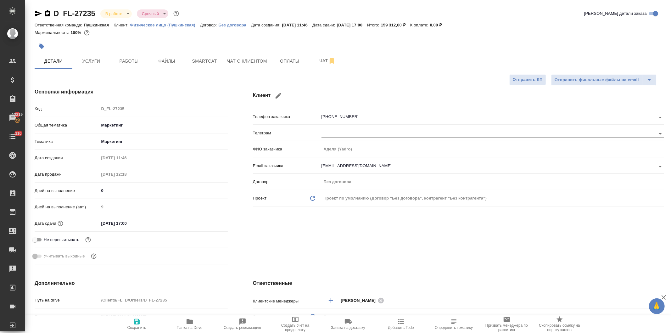
type textarea "x"
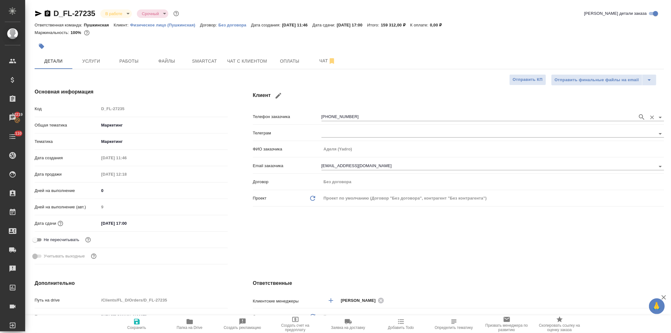
type textarea "x"
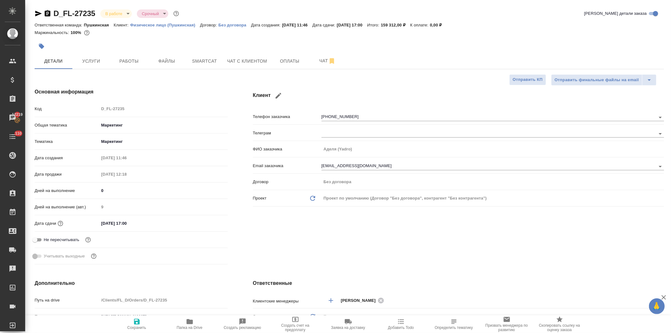
type textarea "x"
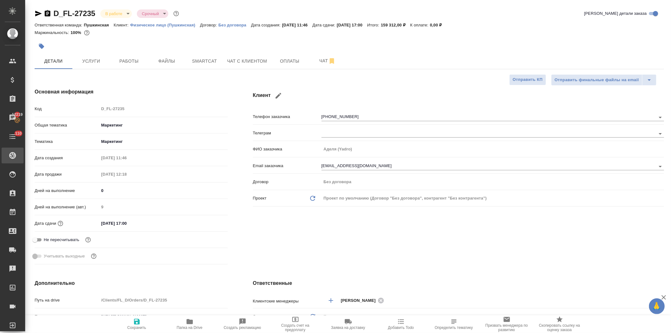
type textarea "x"
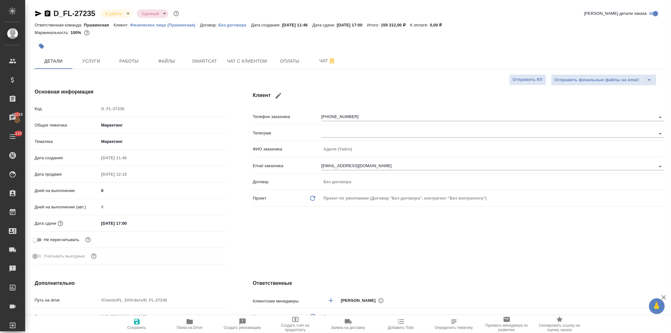
type textarea "x"
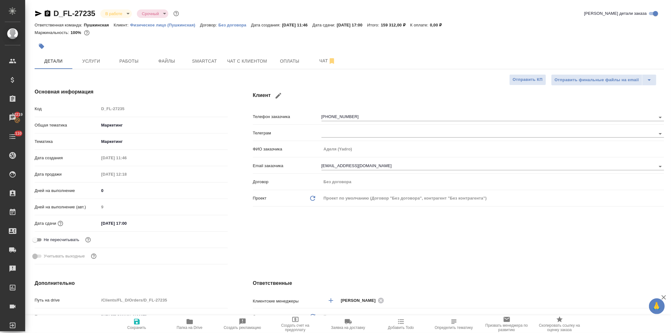
type textarea "x"
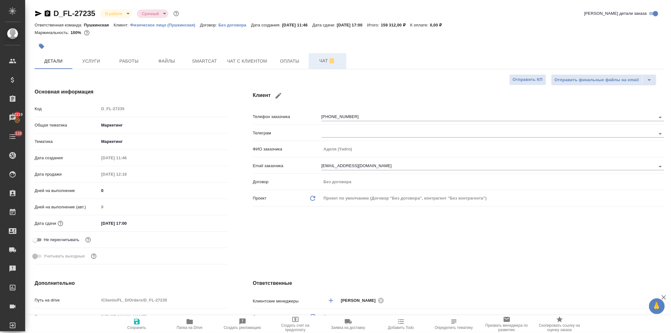
click at [316, 55] on button "Чат" at bounding box center [328, 61] width 38 height 16
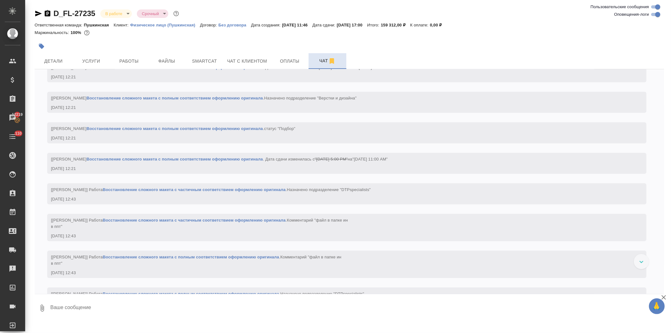
scroll to position [1193, 0]
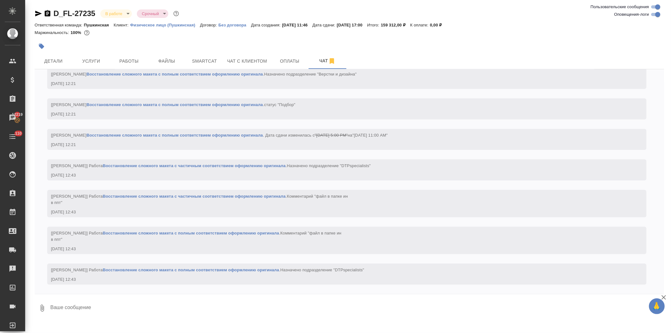
click at [102, 310] on textarea at bounding box center [357, 307] width 615 height 21
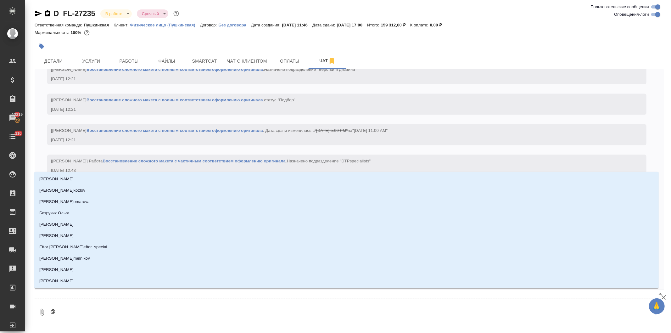
type textarea "@з"
type input "з"
type textarea "@за"
type input "за"
type textarea "@заб"
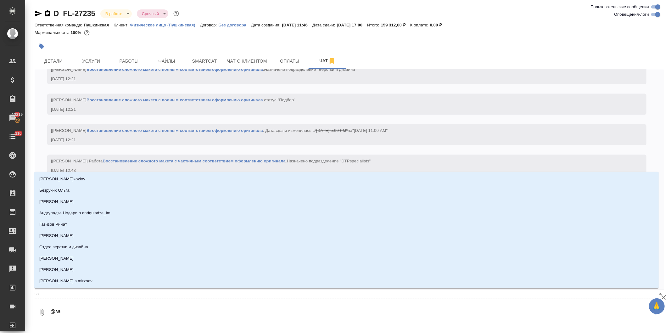
type input "заб"
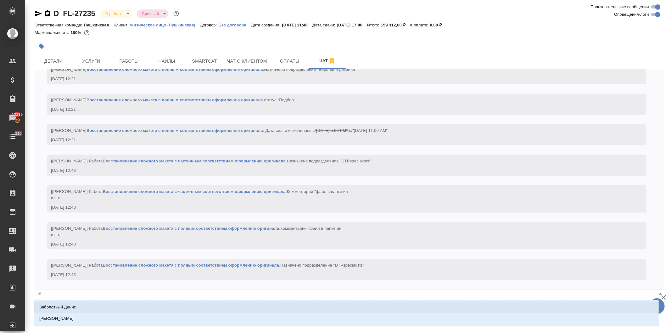
type textarea "@забо"
type input "забо"
click at [95, 319] on li "Заборова Александра" at bounding box center [346, 318] width 625 height 11
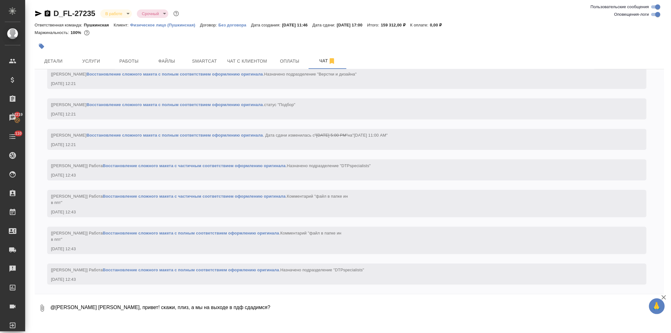
type textarea "@Заборова Александра Саша, привет! скажи, плиз, а мы на выходе в пдф сдадимся?"
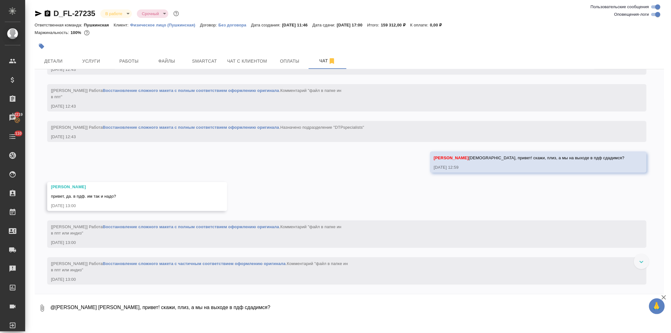
scroll to position [1336, 0]
click at [101, 158] on button "Ответить на сообщение" at bounding box center [85, 159] width 69 height 12
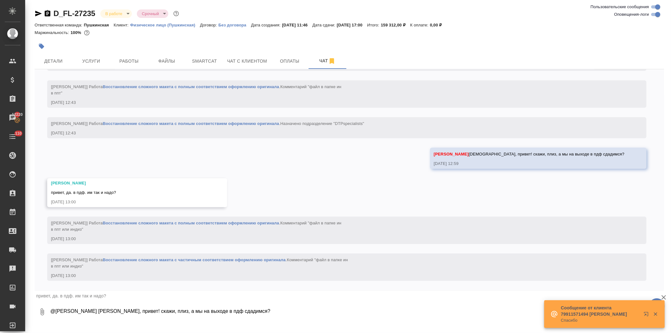
click at [95, 314] on textarea "@Заборова Александра Саша, привет! скажи, плиз, а мы на выходе в пдф сдадимся?" at bounding box center [357, 311] width 615 height 21
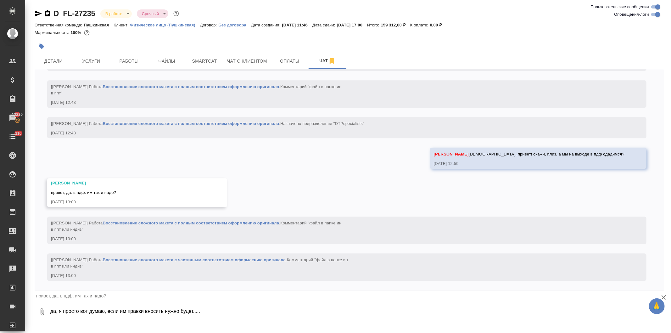
type textarea "да, я просто вот думаю, если им правки вносить нужно будет....."
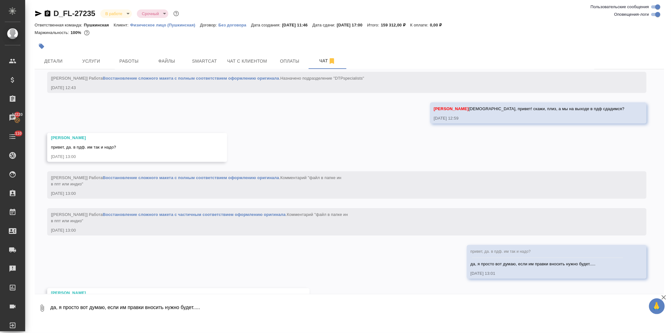
scroll to position [1417, 0]
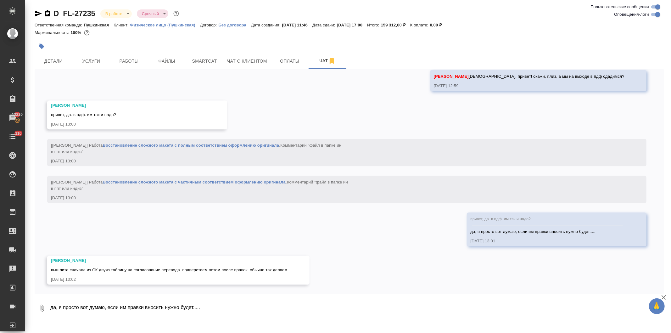
click at [89, 309] on textarea "да, я просто вот думаю, если им правки вносить нужно будет....." at bounding box center [357, 307] width 615 height 21
type textarea "там объем большой, к сроку не успеют вычитать"
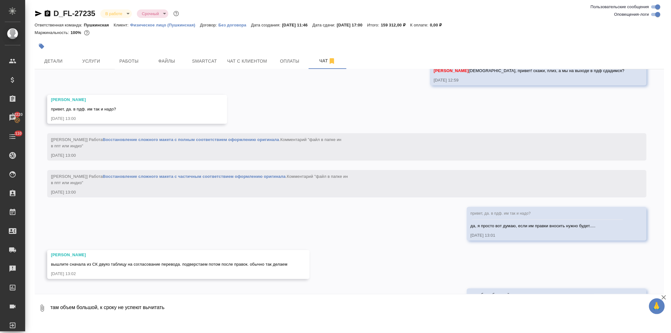
scroll to position [1448, 0]
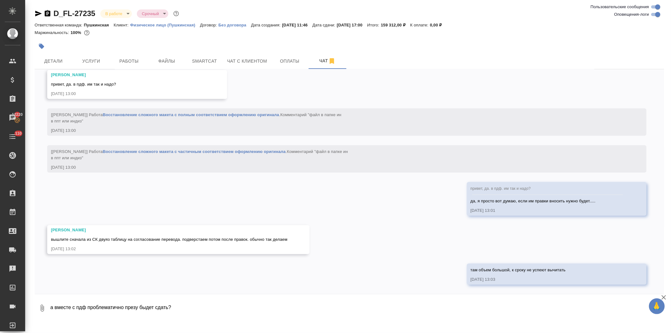
type textarea "а вместе с пдф проблематично презу быдет сдать?"
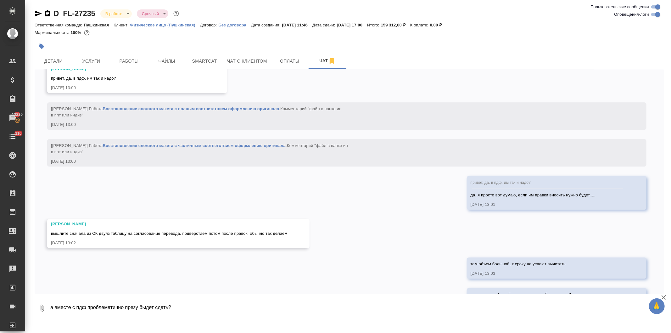
scroll to position [1478, 0]
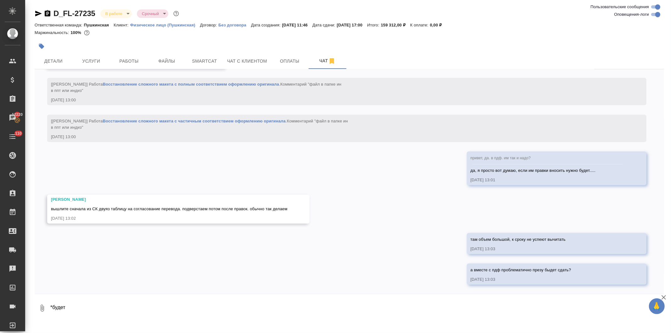
type textarea "*будет"
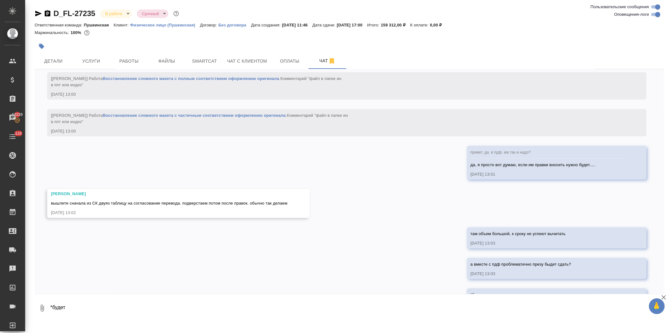
scroll to position [1509, 0]
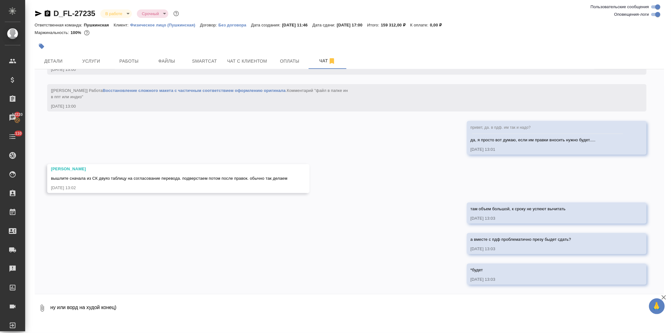
type textarea "ну или ворд на худой конец)"
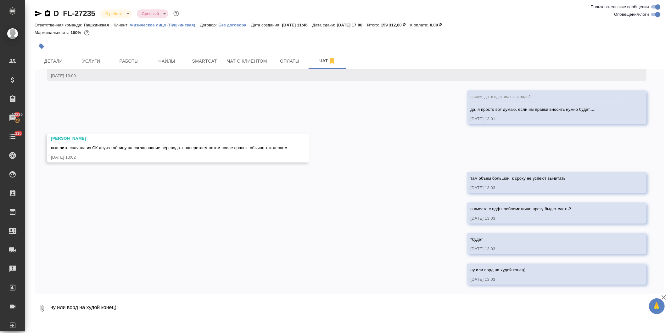
scroll to position [1540, 0]
click at [191, 308] on textarea "ну или ворд на худой конец)" at bounding box center [357, 307] width 615 height 21
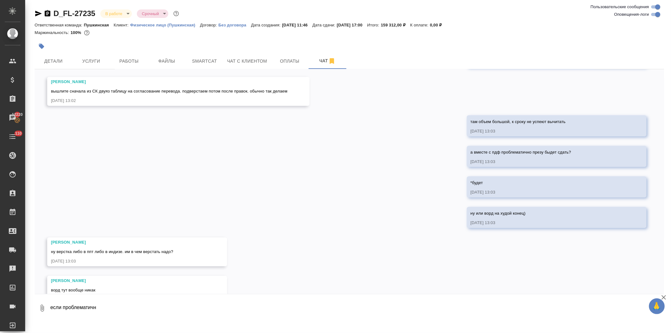
scroll to position [1616, 0]
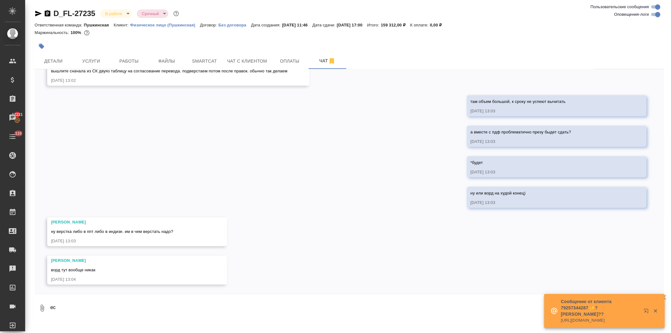
type textarea "е"
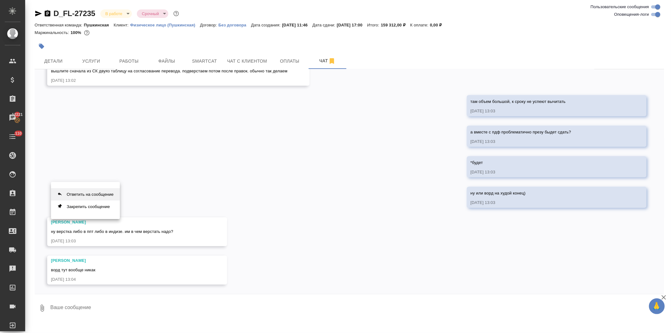
click at [99, 193] on button "Ответить на сообщение" at bounding box center [85, 194] width 69 height 12
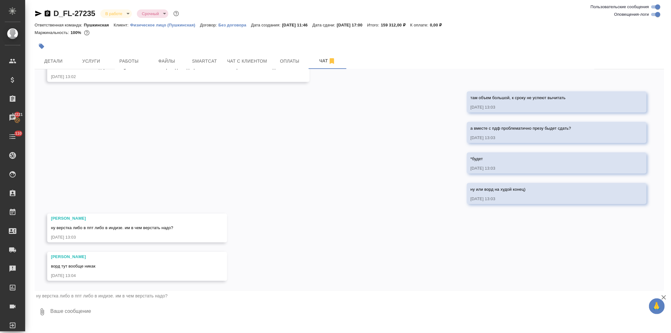
click at [87, 307] on textarea at bounding box center [357, 311] width 615 height 21
type textarea "давай в ппт тогда, если это лишней работы не добавит и ппт сдадим и пдф так нор…"
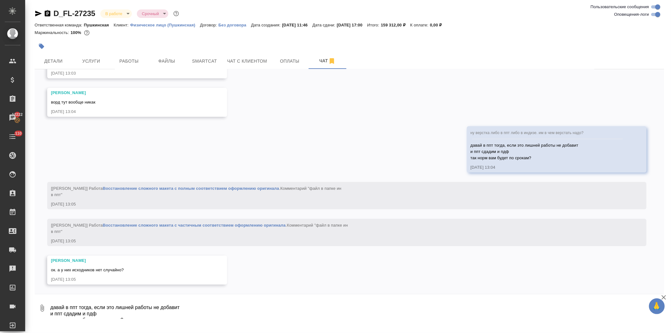
scroll to position [1784, 0]
type textarea "попробую узнать"
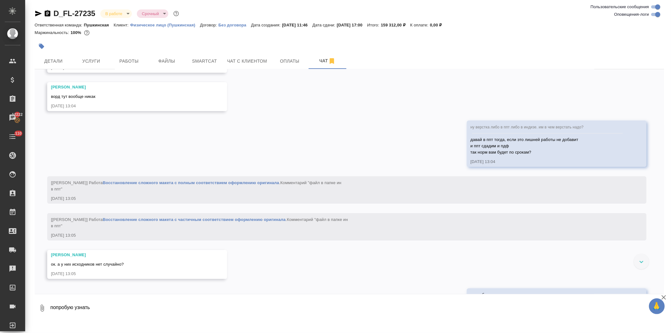
scroll to position [1814, 0]
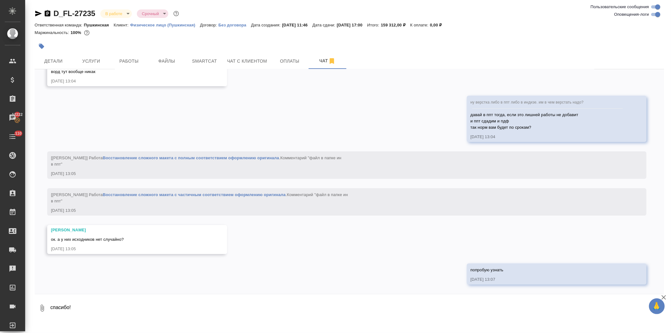
type textarea "спасибо!"
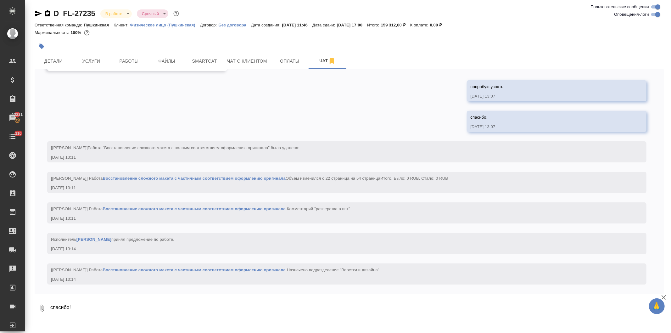
scroll to position [2004, 0]
click at [125, 310] on textarea "спасибо!" at bounding box center [357, 307] width 615 height 21
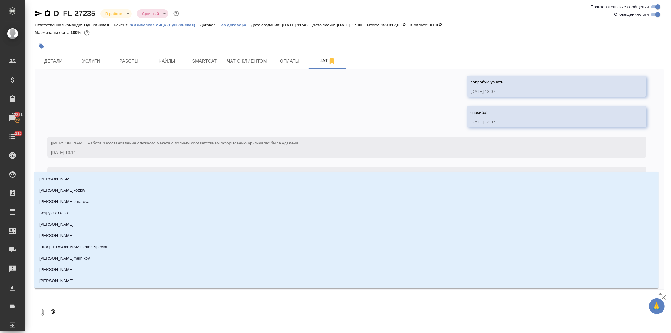
type textarea "@з"
type input "з"
type textarea "@за"
type input "за"
type textarea "@заб"
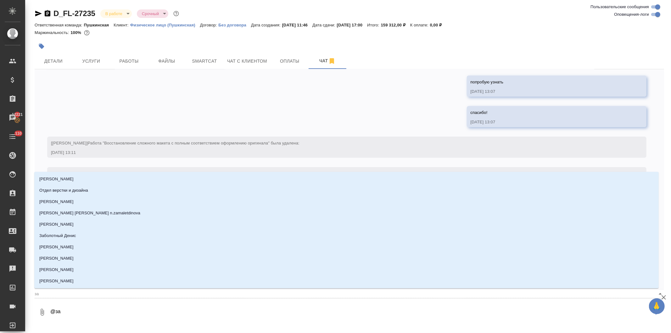
type input "заб"
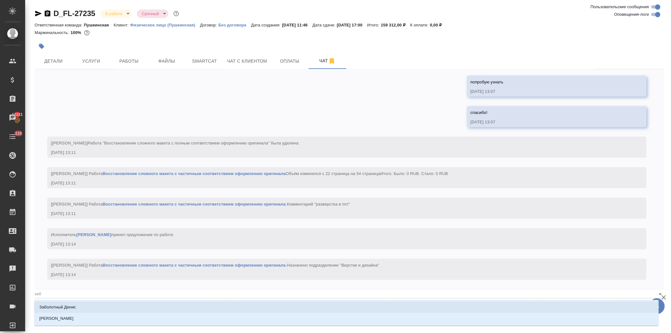
type textarea "@забо"
type input "забо"
click at [103, 320] on li "Заборова Александра" at bounding box center [346, 318] width 625 height 11
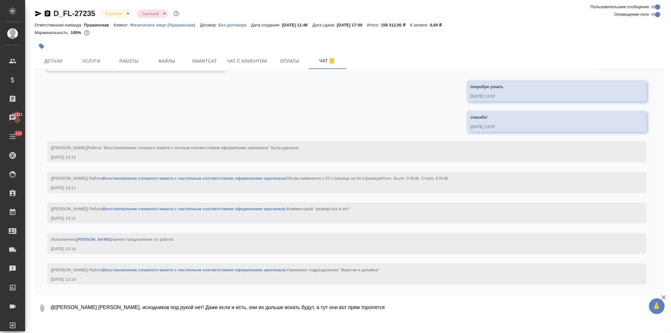
click at [186, 307] on textarea "@Заборова Александра Саша, исходников под рукой нет! Даже если и есть, они их д…" at bounding box center [352, 307] width 604 height 21
click at [485, 316] on textarea "@Заборова Александра Саша, исходников под рукой нет, они их дольше искать будут…" at bounding box center [352, 307] width 604 height 21
type textarea "@Заборова Александра Саша, исходников под рукой нет, они их дольше искать будут…"
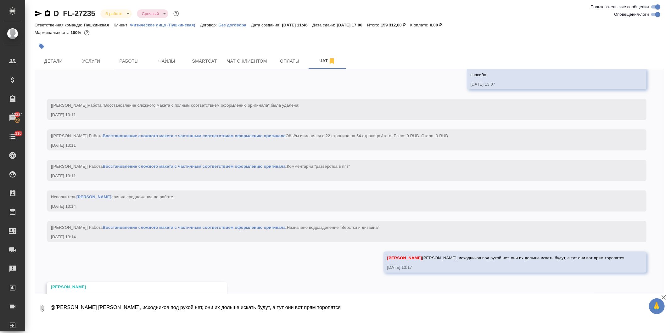
scroll to position [2073, 0]
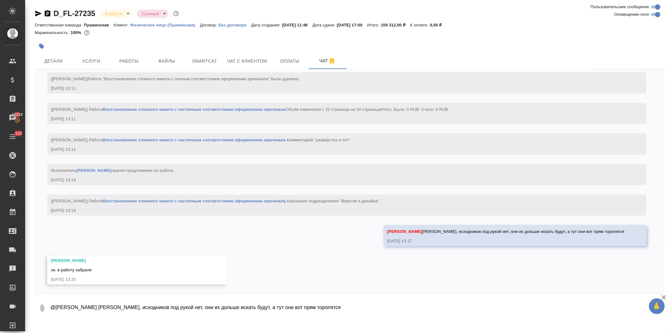
click at [120, 307] on textarea "@Заборова Александра Саша, исходников под рукой нет, они их дольше искать будут…" at bounding box center [357, 307] width 615 height 21
type textarea "большое спасибо!"
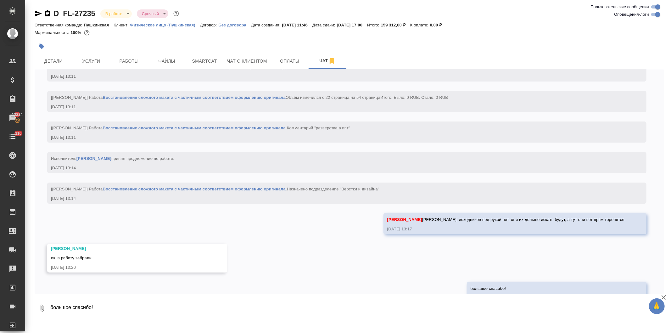
scroll to position [2103, 0]
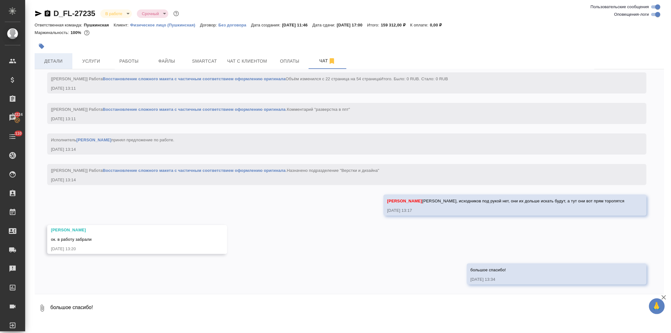
click at [48, 60] on span "Детали" at bounding box center [53, 61] width 30 height 8
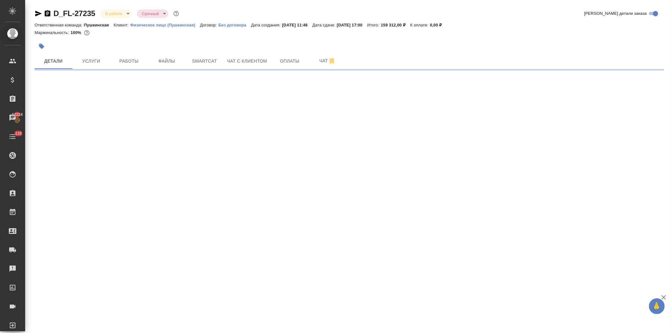
select select "RU"
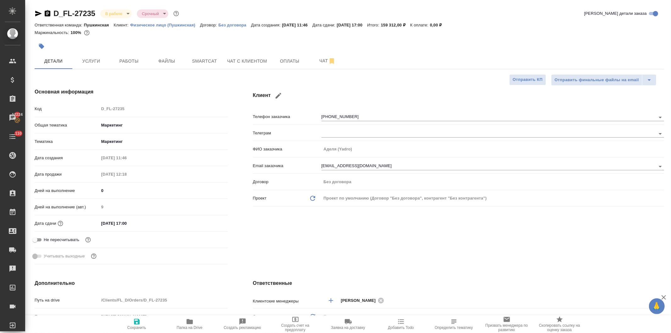
type textarea "x"
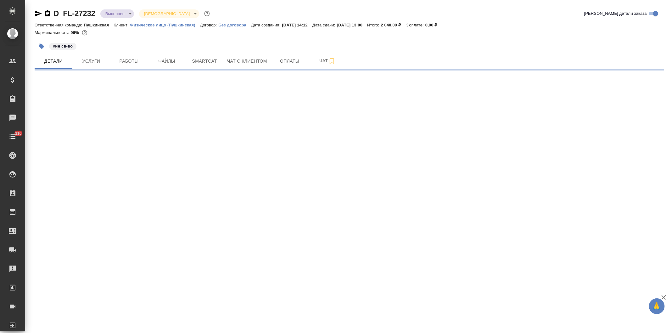
select select "RU"
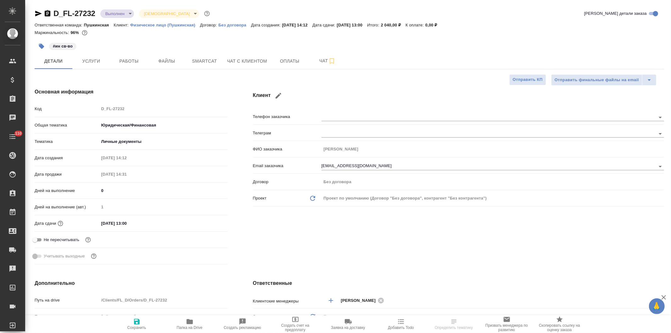
type textarea "x"
type input "[PERSON_NAME]"
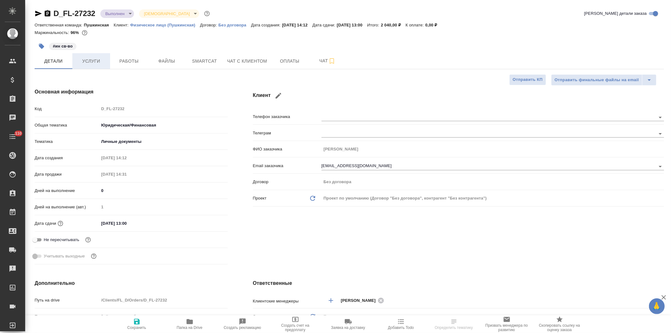
click at [86, 57] on button "Услуги" at bounding box center [91, 61] width 38 height 16
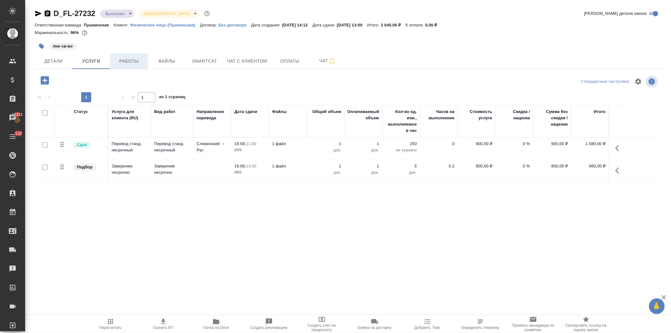
click at [130, 59] on span "Работы" at bounding box center [129, 61] width 30 height 8
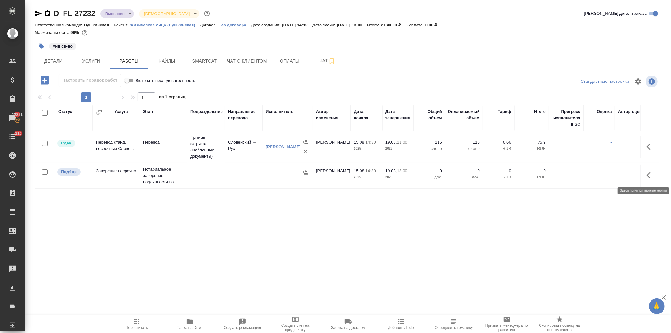
click at [645, 174] on button "button" at bounding box center [650, 175] width 15 height 15
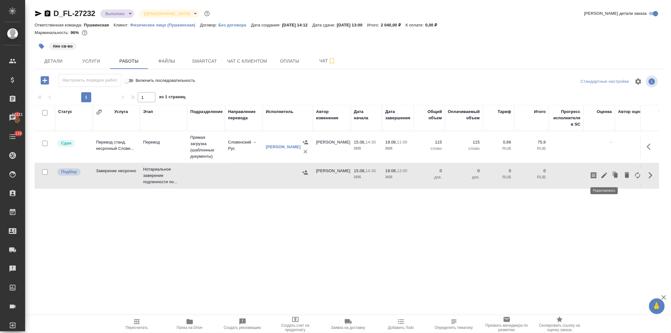
click at [603, 175] on icon "button" at bounding box center [605, 176] width 8 height 8
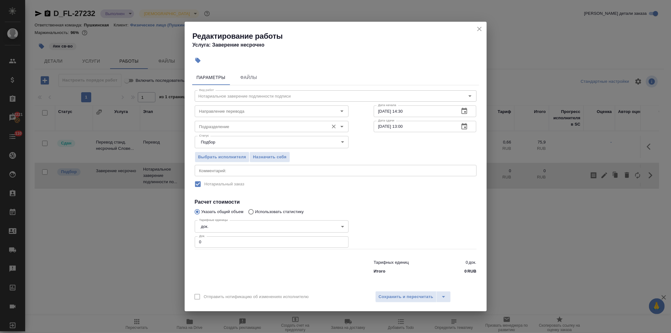
click at [226, 128] on input "Подразделение" at bounding box center [261, 127] width 129 height 8
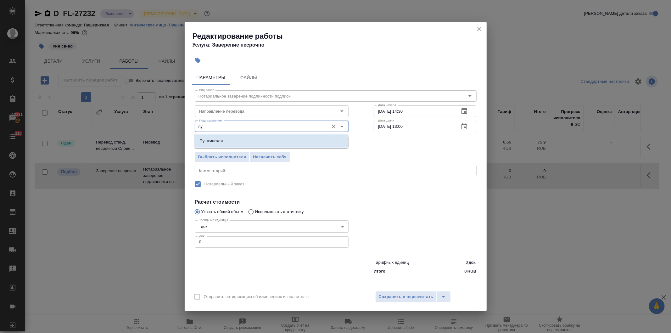
click at [214, 140] on p "Пушкинская" at bounding box center [211, 141] width 23 height 6
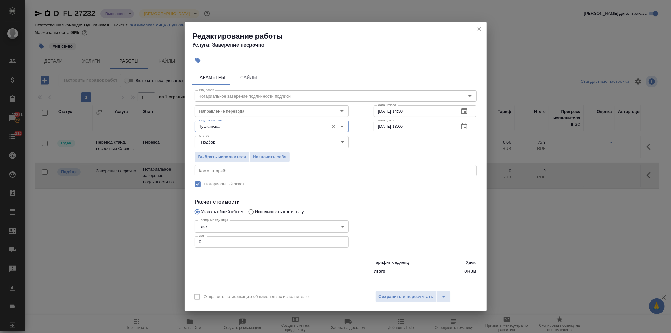
type input "Пушкинская"
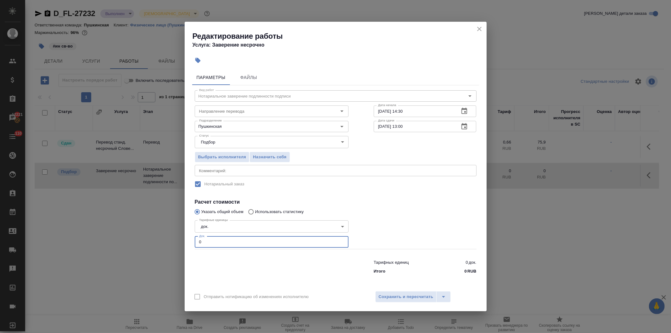
drag, startPoint x: 195, startPoint y: 241, endPoint x: 171, endPoint y: 248, distance: 25.6
click at [172, 244] on div "Редактирование работы Услуга: Заверение несрочно Параметры Файлы Вид работ Нота…" at bounding box center [335, 166] width 671 height 333
type input "1"
click at [388, 295] on span "Сохранить и пересчитать" at bounding box center [406, 296] width 55 height 7
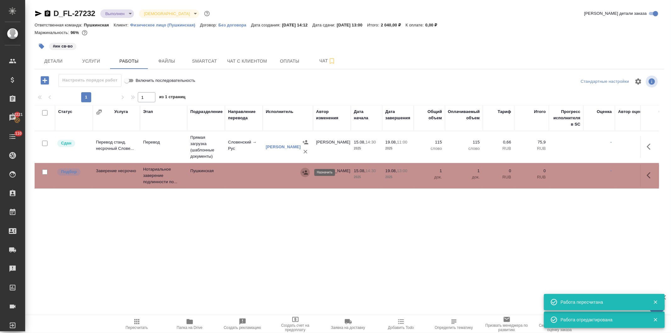
click at [302, 172] on icon "button" at bounding box center [305, 172] width 6 height 6
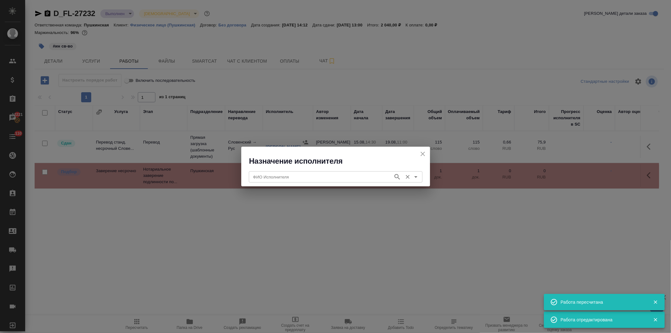
click at [278, 177] on input "ФИО Исполнителя" at bounding box center [320, 177] width 139 height 8
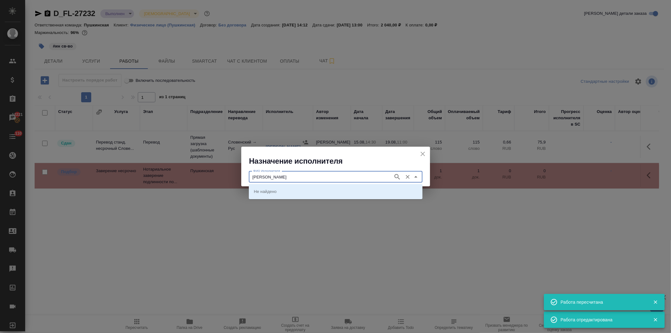
type input "[PERSON_NAME]"
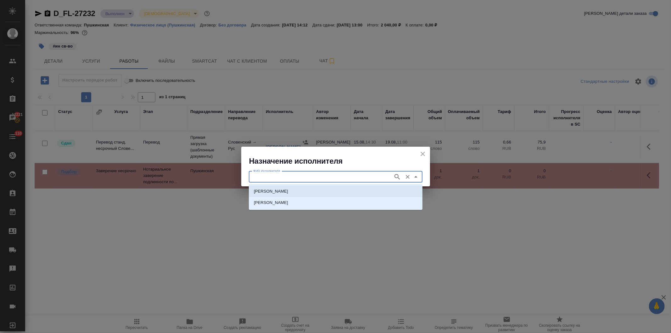
click at [283, 187] on li "[PERSON_NAME]" at bounding box center [336, 191] width 174 height 11
type input "[PERSON_NAME]"
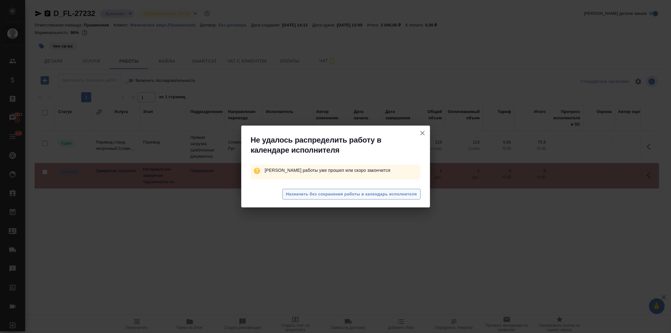
click at [287, 194] on span "Назначить без сохранения работы в календарь исполнителя" at bounding box center [351, 194] width 131 height 7
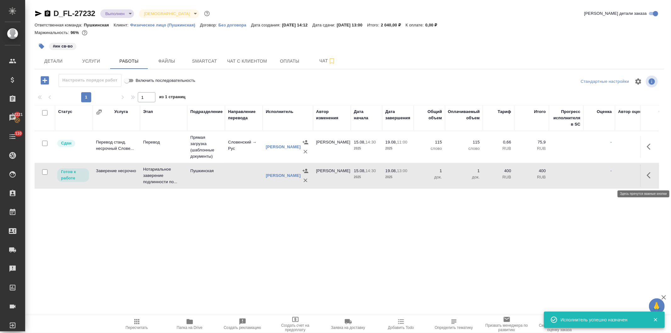
click at [646, 176] on button "button" at bounding box center [650, 175] width 15 height 15
click at [603, 178] on icon "button" at bounding box center [605, 176] width 8 height 8
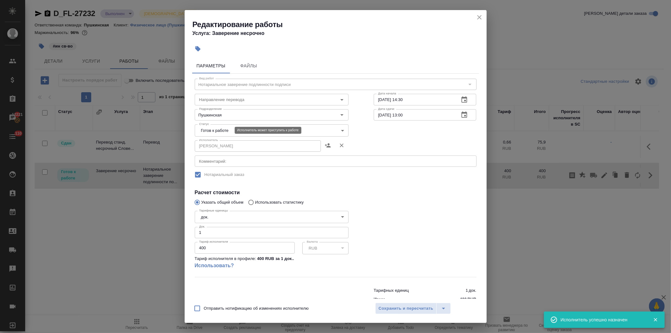
click at [228, 130] on body "🙏 .cls-1 fill:#fff; AWATERA [PERSON_NAME] Спецификации Заказы 12221 Чаты 110 To…" at bounding box center [335, 166] width 671 height 333
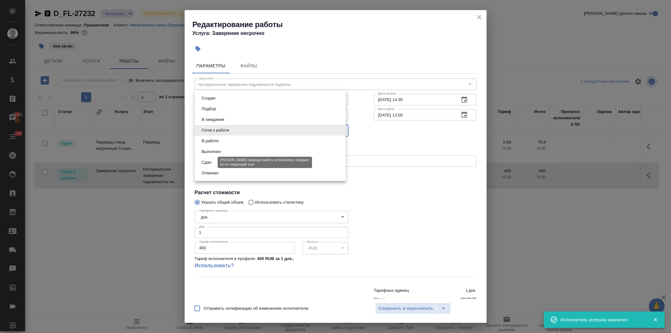
click at [213, 163] on button "Сдан" at bounding box center [207, 162] width 14 height 7
type input "closed"
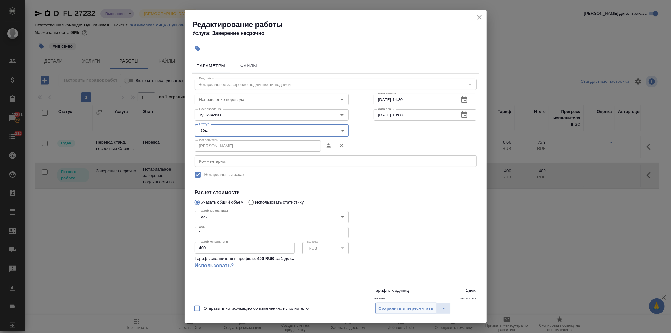
click at [402, 309] on span "Сохранить и пересчитать" at bounding box center [406, 308] width 55 height 7
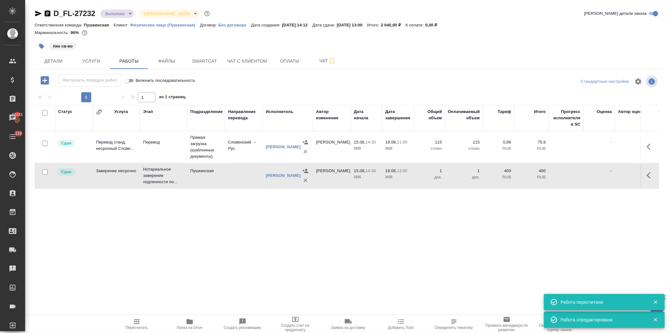
click at [135, 324] on icon "button" at bounding box center [136, 321] width 5 height 5
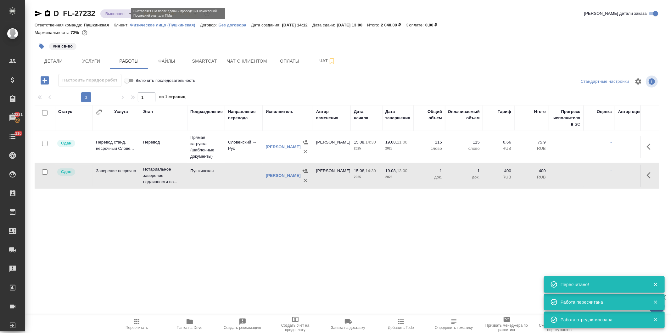
click at [113, 13] on body "🙏 .cls-1 fill:#fff; AWATERA [PERSON_NAME] Спецификации Заказы 12221 Чаты 110 To…" at bounding box center [335, 166] width 671 height 333
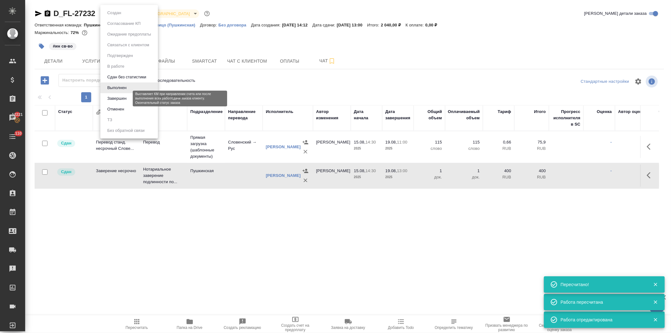
click at [117, 97] on button "Завершен" at bounding box center [116, 98] width 23 height 7
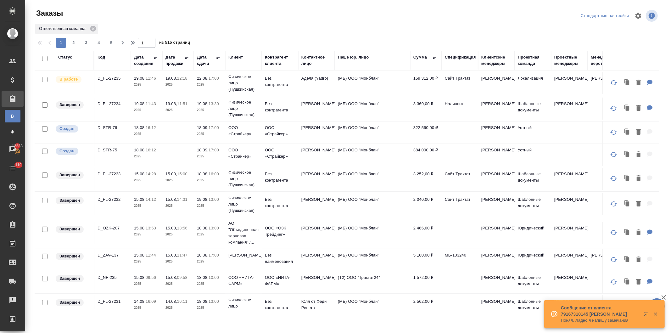
click at [183, 80] on p "12:18" at bounding box center [182, 78] width 10 height 5
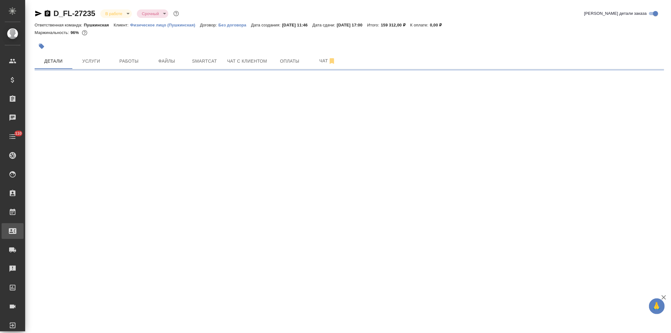
select select "RU"
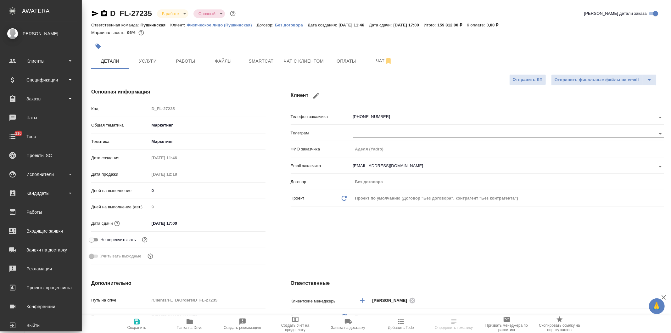
type textarea "x"
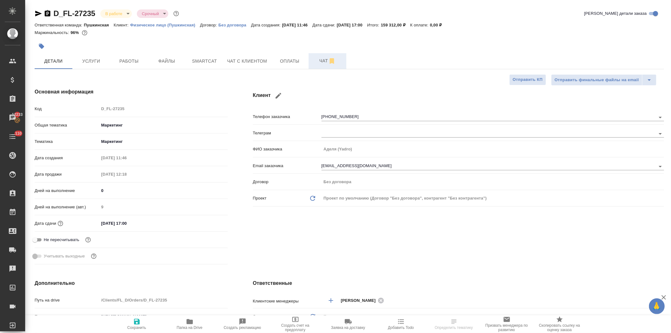
click at [315, 60] on span "Чат" at bounding box center [328, 61] width 30 height 8
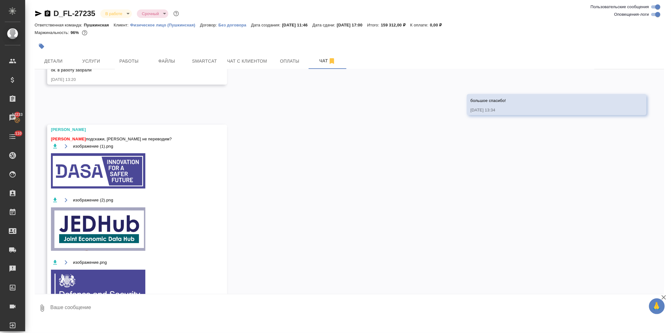
scroll to position [2318, 0]
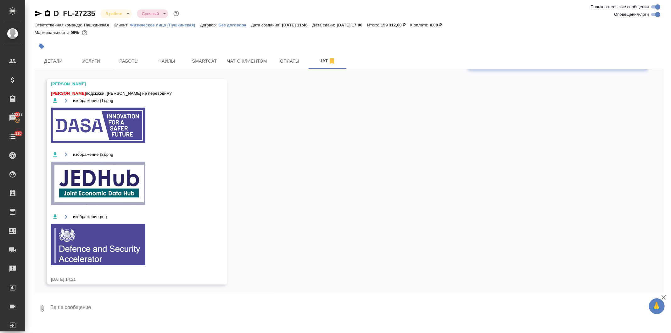
click at [112, 311] on textarea at bounding box center [357, 307] width 615 height 21
type textarea "[PERSON_NAME], неа, это не нот, не переводим, спасибо!"
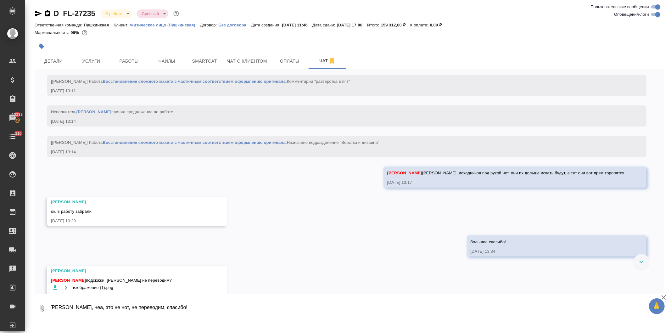
scroll to position [2104, 0]
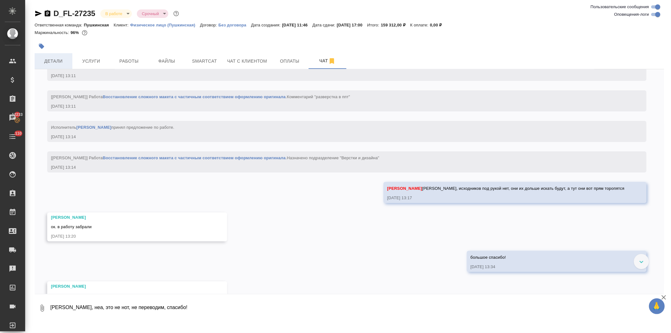
click at [53, 59] on span "Детали" at bounding box center [53, 61] width 30 height 8
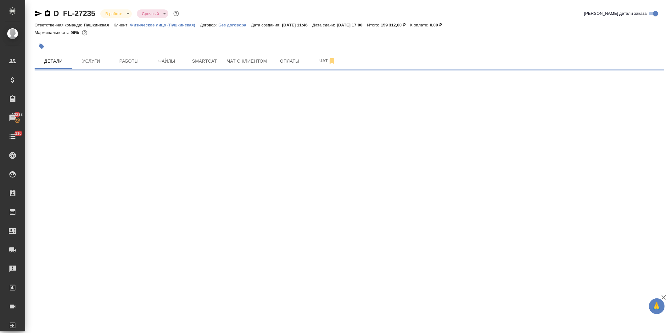
select select "RU"
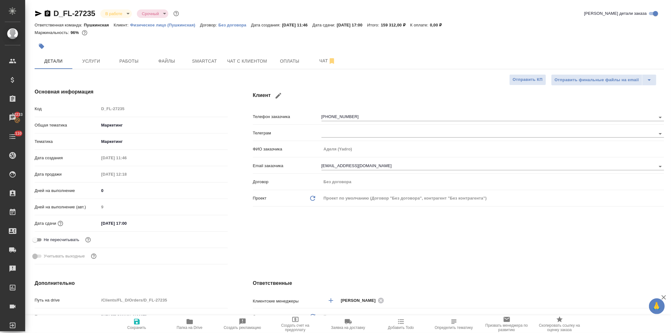
type textarea "x"
click at [191, 324] on icon "button" at bounding box center [190, 321] width 6 height 5
type textarea "x"
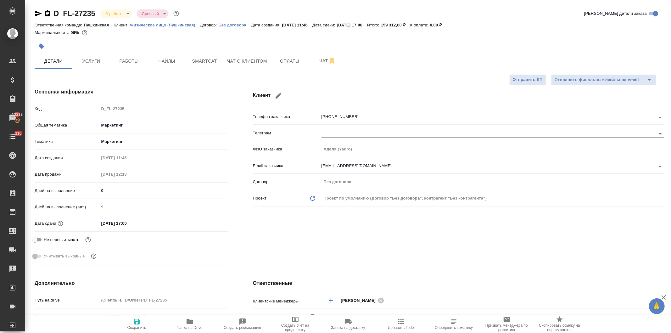
type textarea "x"
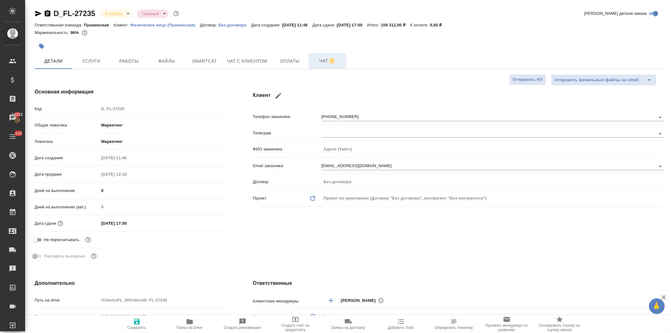
click at [320, 60] on span "Чат" at bounding box center [328, 61] width 30 height 8
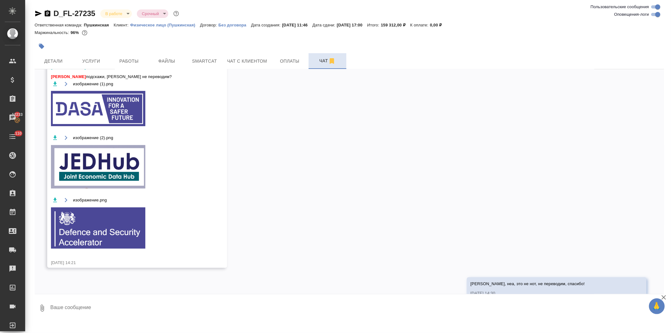
scroll to position [2349, 0]
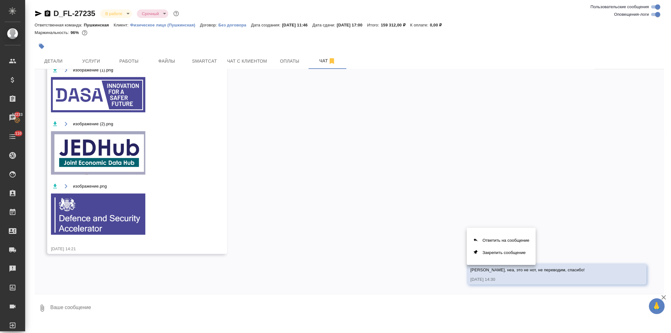
click at [460, 307] on div at bounding box center [335, 166] width 671 height 333
click at [90, 310] on textarea at bounding box center [357, 307] width 615 height 21
type textarea "ой, знаешь, что-то я просмотрела еще раз текст, давайте лучше переведем, пож-та"
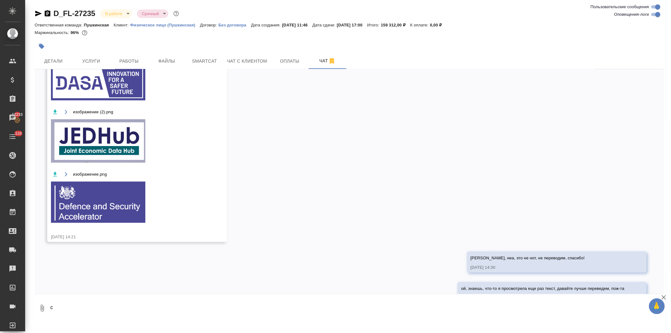
scroll to position [2379, 0]
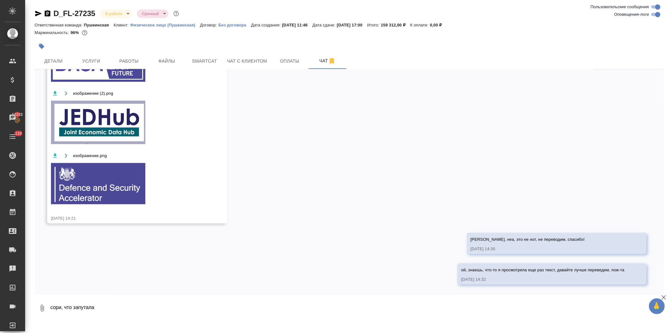
type textarea "сори, что запутала"
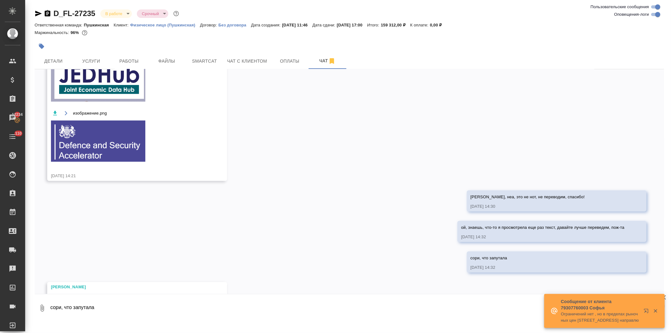
scroll to position [2448, 0]
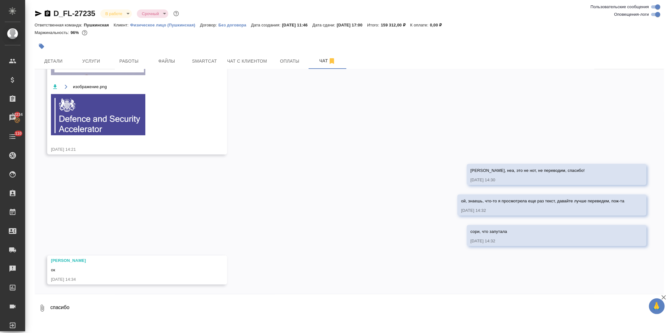
type textarea "спасибо"
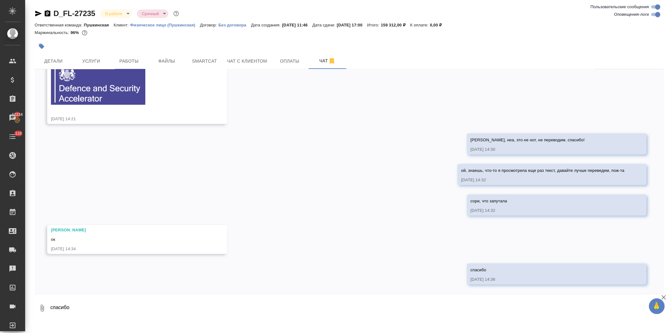
scroll to position [2479, 0]
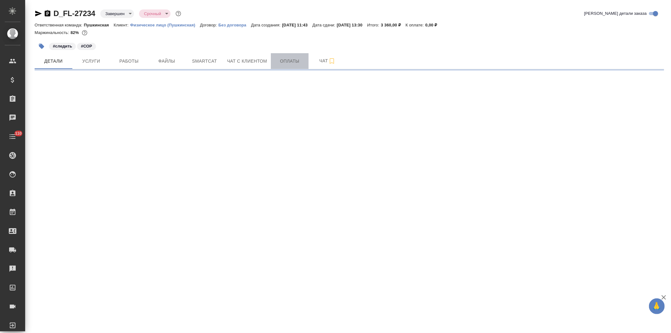
click at [284, 60] on span "Оплаты" at bounding box center [290, 61] width 30 height 8
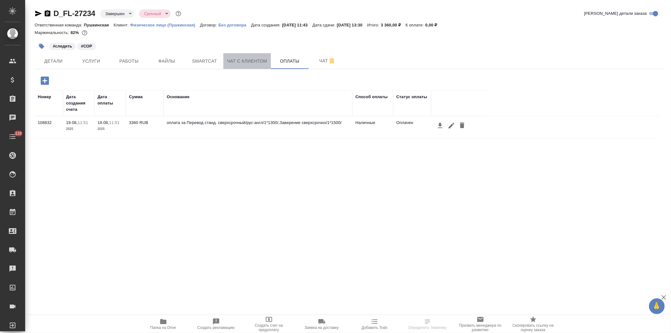
click at [225, 63] on button "Чат с клиентом" at bounding box center [247, 61] width 48 height 16
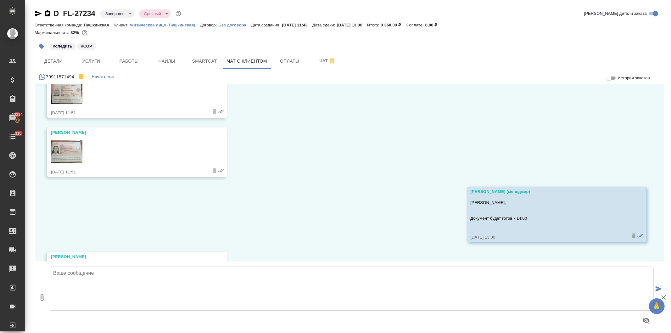
scroll to position [132, 0]
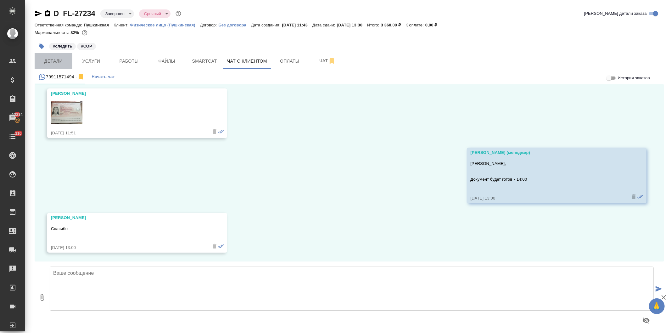
click at [52, 58] on span "Детали" at bounding box center [53, 61] width 30 height 8
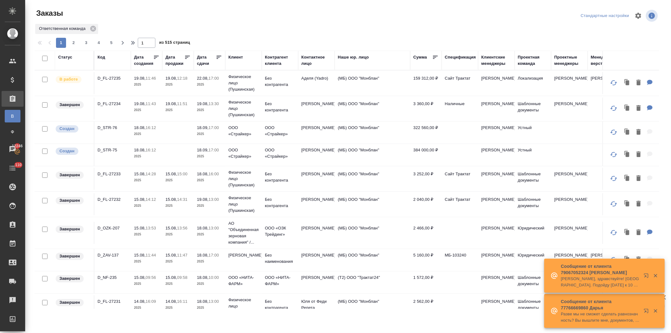
click at [237, 56] on div "Клиент" at bounding box center [235, 57] width 14 height 6
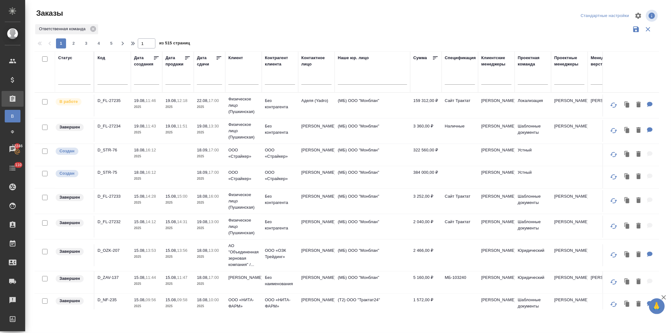
click at [244, 80] on input "text" at bounding box center [243, 80] width 30 height 8
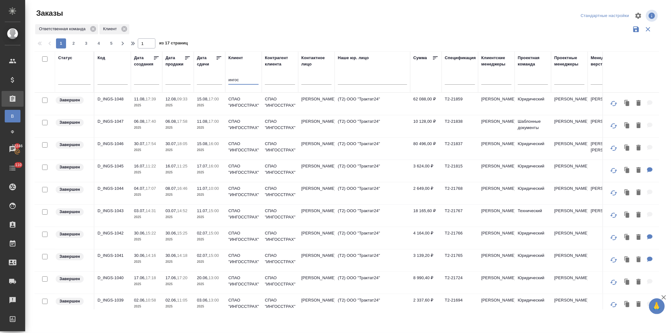
type input "ингос"
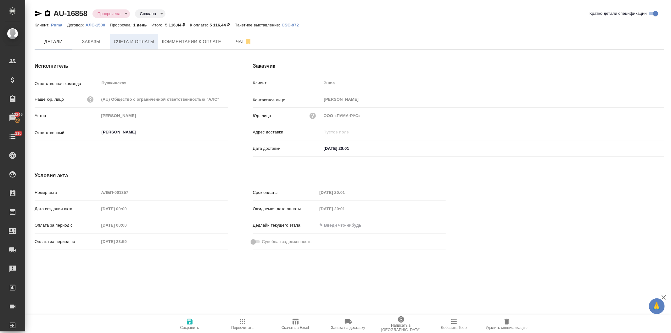
click at [137, 41] on span "Счета и оплаты" at bounding box center [134, 42] width 41 height 8
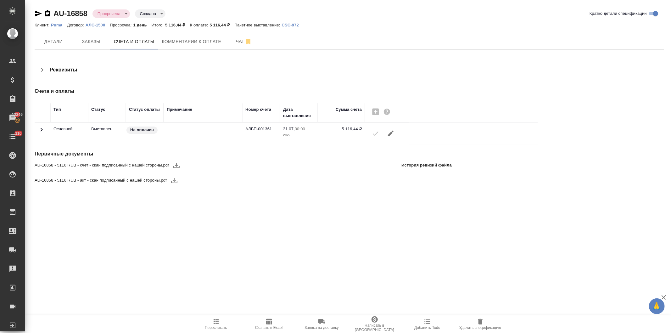
click at [174, 162] on icon "button" at bounding box center [177, 165] width 8 height 8
click at [171, 180] on icon "button" at bounding box center [175, 181] width 8 height 8
click at [188, 38] on span "Комментарии к оплате" at bounding box center [191, 42] width 59 height 8
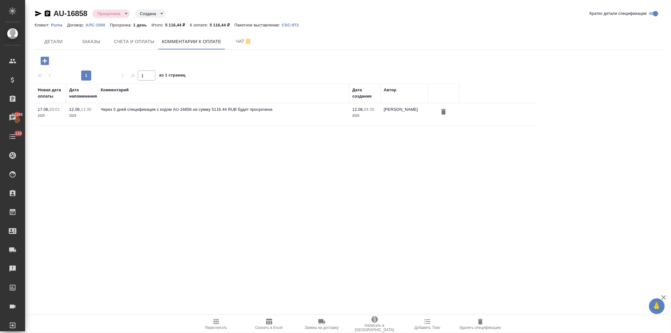
click at [39, 60] on icon "button" at bounding box center [44, 60] width 11 height 11
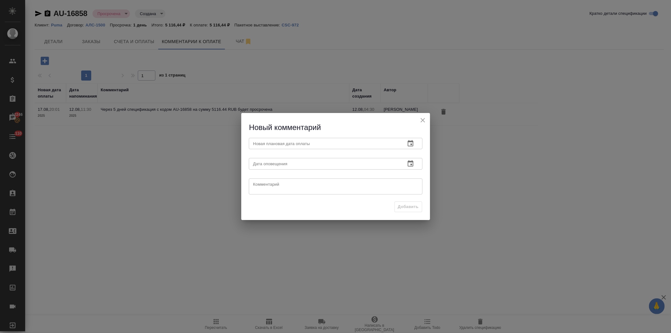
click at [407, 143] on icon "button" at bounding box center [411, 144] width 8 height 8
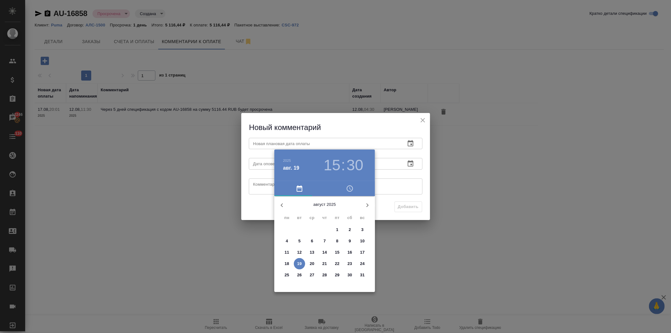
click at [335, 261] on p "22" at bounding box center [337, 264] width 5 height 6
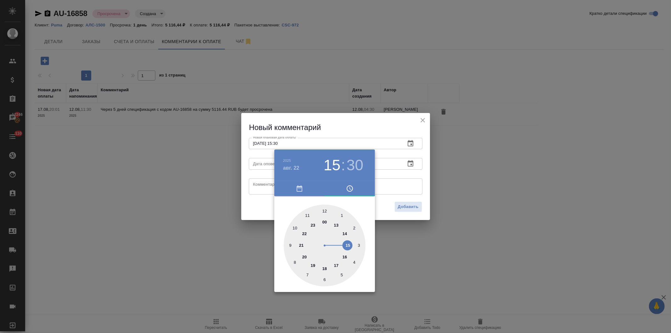
click at [335, 263] on div at bounding box center [325, 246] width 82 height 82
click at [325, 211] on div at bounding box center [325, 246] width 82 height 82
type input "[DATE] 17:00"
click at [360, 121] on div at bounding box center [335, 166] width 671 height 333
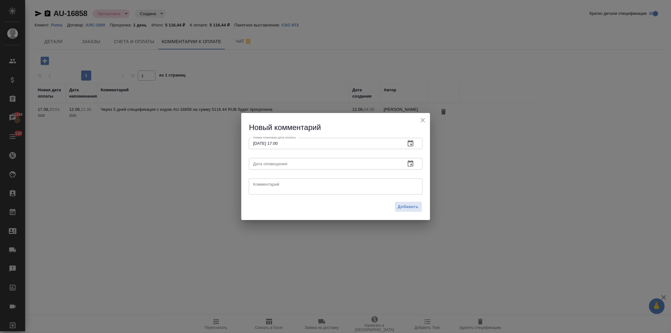
click at [409, 161] on icon "button" at bounding box center [411, 163] width 6 height 6
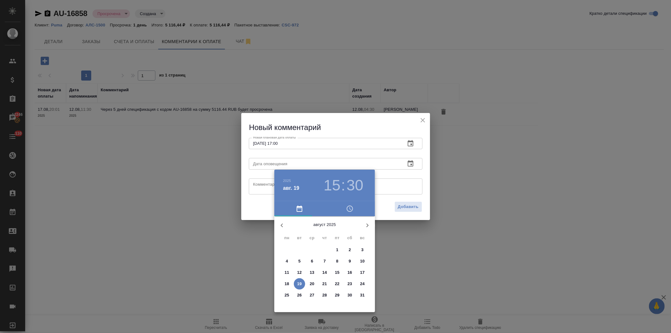
click at [329, 187] on h3 "15" at bounding box center [332, 186] width 17 height 18
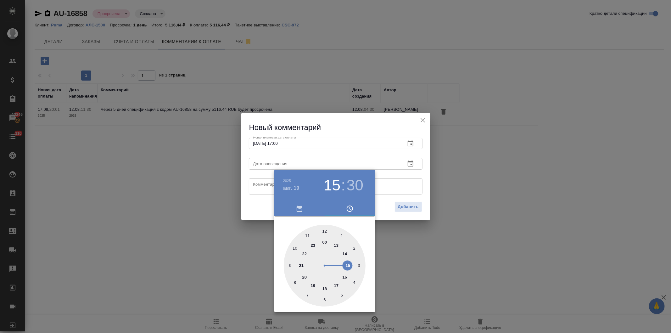
click at [358, 184] on h3 "30" at bounding box center [355, 186] width 17 height 18
click at [324, 300] on div at bounding box center [325, 266] width 82 height 82
type input "19.08.2025 15:30"
click at [261, 187] on div at bounding box center [335, 166] width 671 height 333
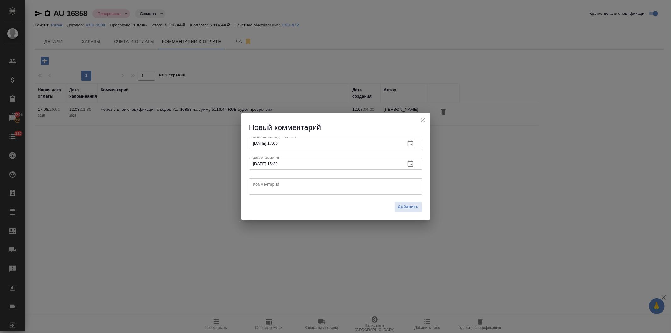
click at [261, 187] on div "2025 авг. 19 15 : 30 00 05 10 15 20 25 30 35 40 45 50 55" at bounding box center [335, 166] width 671 height 333
click at [268, 187] on textarea at bounding box center [335, 186] width 165 height 9
type textarea "Направлен запрос об оплате"
click at [404, 204] on span "Добавить" at bounding box center [408, 206] width 21 height 7
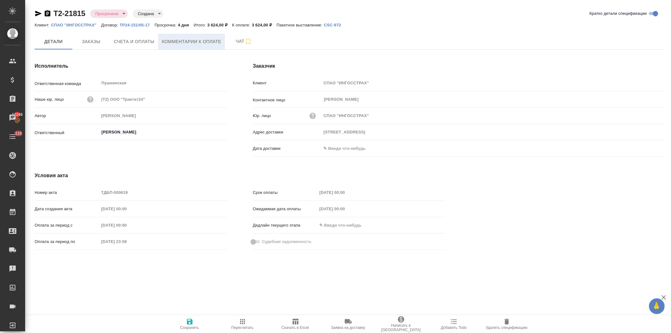
click at [180, 42] on span "Комментарии к оплате" at bounding box center [191, 42] width 59 height 8
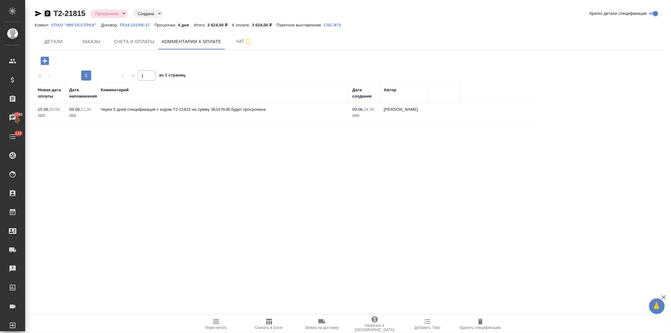
click at [42, 58] on icon "button" at bounding box center [45, 61] width 8 height 8
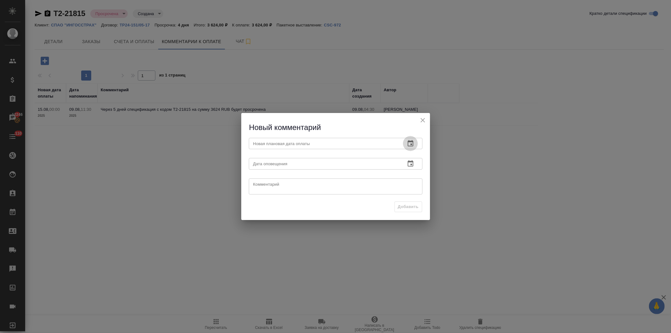
click at [407, 142] on icon "button" at bounding box center [411, 144] width 8 height 8
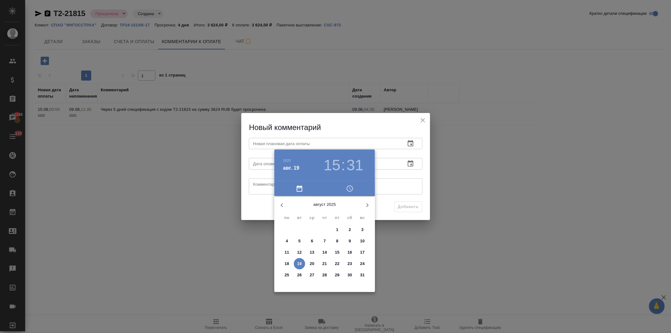
click at [334, 261] on span "22" at bounding box center [337, 264] width 11 height 6
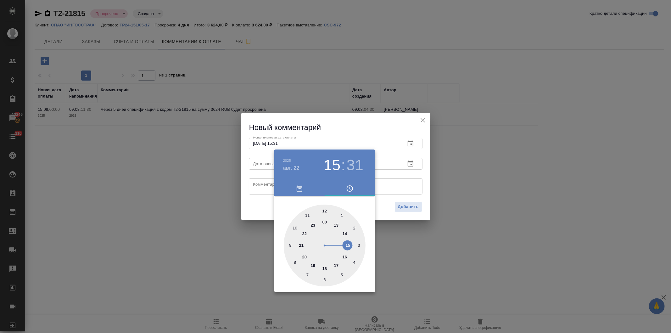
click at [334, 263] on div at bounding box center [325, 246] width 82 height 82
click at [324, 211] on div at bounding box center [325, 246] width 82 height 82
type input "[DATE] 17:00"
click at [330, 112] on div at bounding box center [335, 166] width 671 height 333
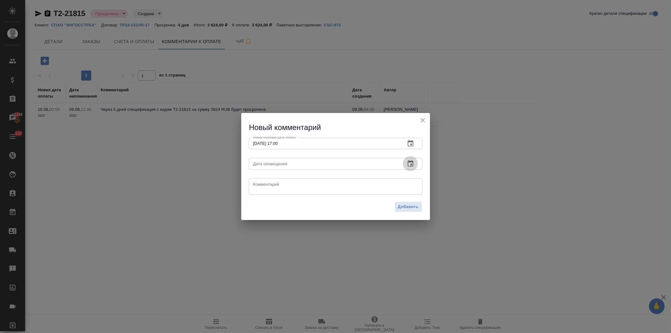
click at [407, 161] on icon "button" at bounding box center [411, 164] width 8 height 8
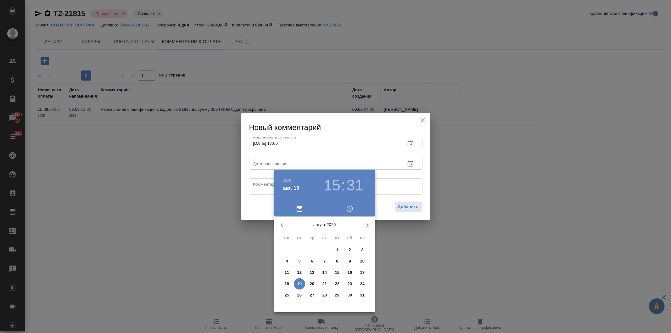
click at [296, 281] on span "19" at bounding box center [299, 284] width 11 height 6
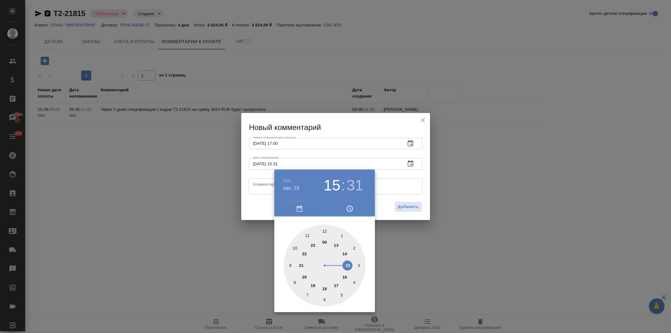
click at [353, 186] on h3 "31" at bounding box center [355, 186] width 17 height 18
click at [322, 299] on div at bounding box center [325, 266] width 82 height 82
type input "19.08.2025 15:30"
click at [324, 297] on div at bounding box center [325, 266] width 82 height 82
click at [257, 186] on div at bounding box center [335, 166] width 671 height 333
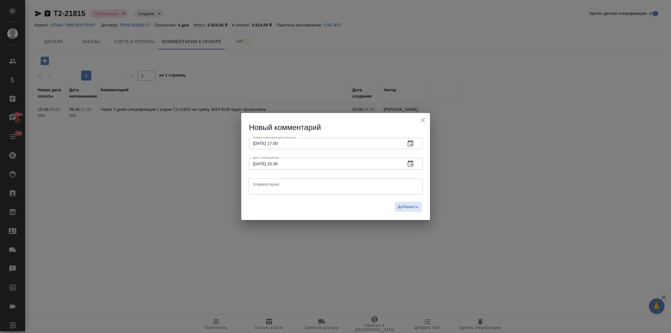
click at [263, 187] on div "2025 авг. 19 15 : 30 00 05 10 15 20 25 30 35 40 45 50 55" at bounding box center [335, 166] width 671 height 333
click at [269, 187] on textarea at bounding box center [335, 186] width 165 height 9
type textarea "Направлен запрос об оплате"
click at [402, 206] on span "Добавить" at bounding box center [408, 206] width 21 height 7
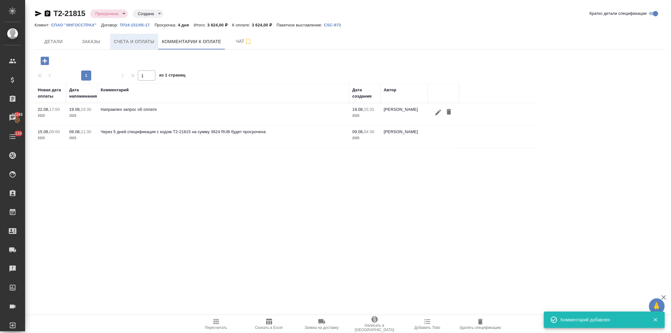
click at [134, 42] on span "Счета и оплаты" at bounding box center [134, 42] width 41 height 8
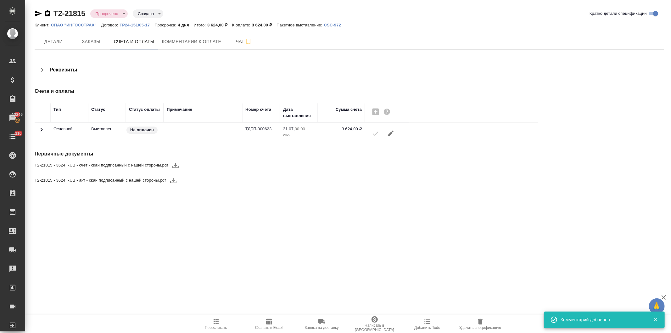
click at [173, 162] on icon "button" at bounding box center [176, 165] width 8 height 8
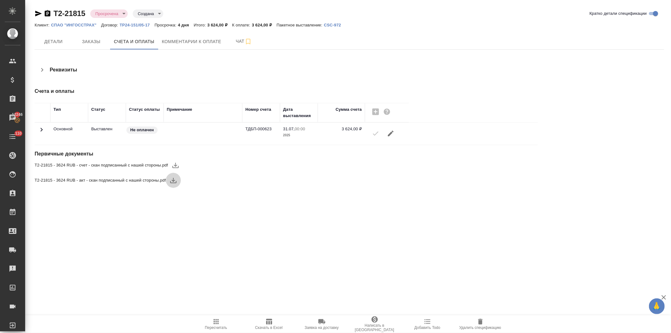
click at [170, 179] on icon "button" at bounding box center [174, 181] width 8 height 8
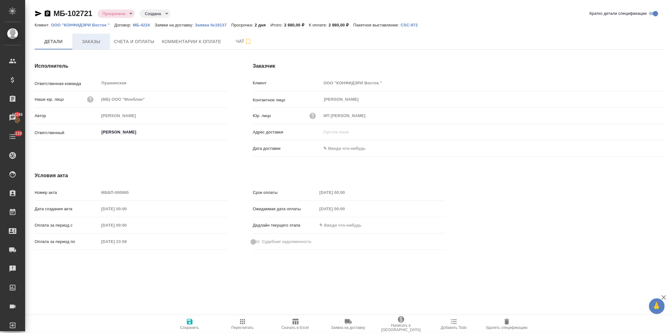
click at [87, 40] on span "Заказы" at bounding box center [91, 42] width 30 height 8
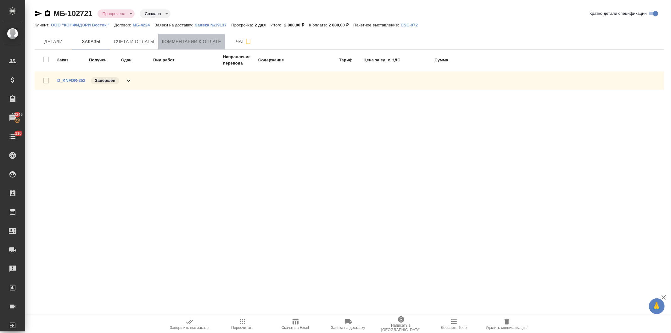
click at [189, 38] on span "Комментарии к оплате" at bounding box center [191, 42] width 59 height 8
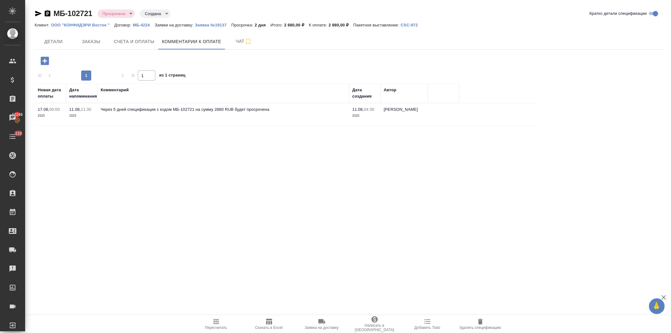
click at [42, 59] on icon "button" at bounding box center [45, 61] width 8 height 8
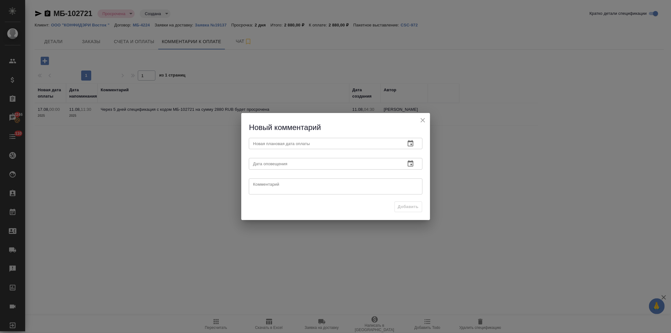
click at [407, 143] on icon "button" at bounding box center [411, 144] width 8 height 8
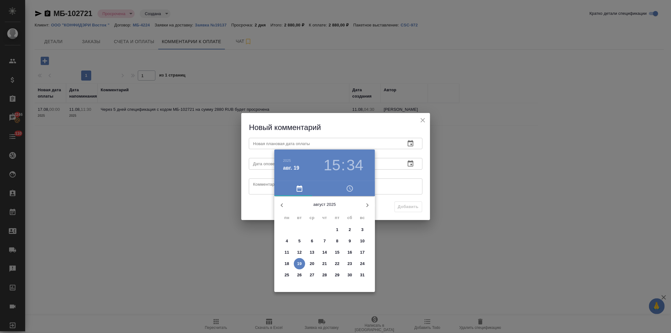
click at [335, 262] on span "22" at bounding box center [337, 264] width 11 height 6
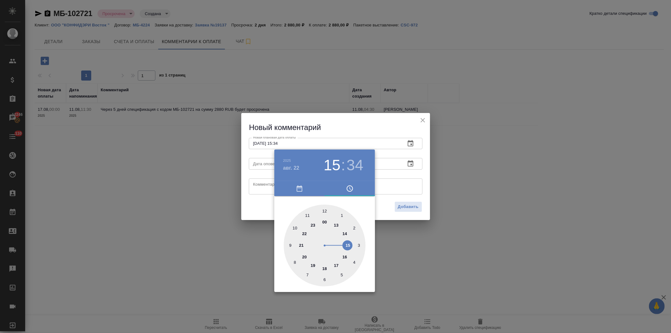
click at [334, 265] on div at bounding box center [325, 246] width 82 height 82
click at [323, 208] on div at bounding box center [325, 246] width 82 height 82
type input "[DATE] 17:00"
click at [341, 123] on div at bounding box center [335, 166] width 671 height 333
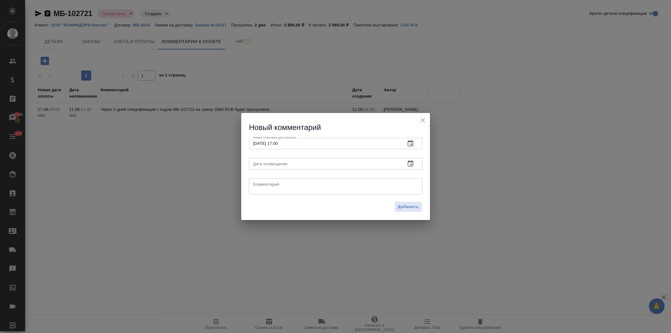
click at [408, 162] on icon "button" at bounding box center [411, 163] width 6 height 6
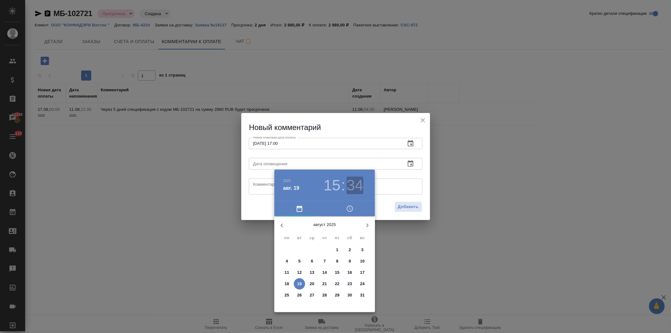
click at [351, 185] on h3 "34" at bounding box center [355, 186] width 17 height 18
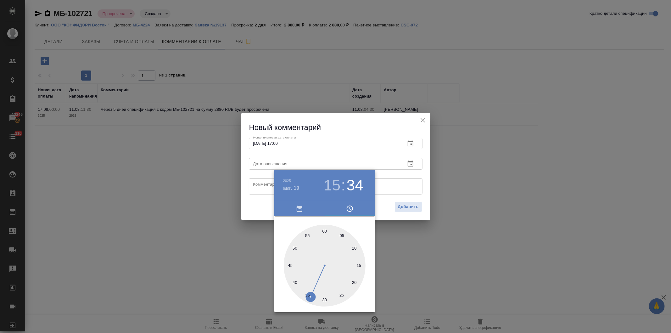
click at [304, 293] on div at bounding box center [325, 266] width 82 height 82
click at [306, 293] on div at bounding box center [325, 266] width 82 height 82
click at [307, 293] on div at bounding box center [325, 266] width 82 height 82
type input "19.08.2025 15:35"
click at [346, 120] on div at bounding box center [335, 166] width 671 height 333
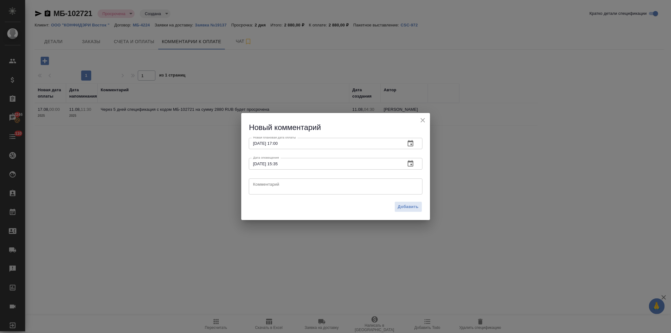
click at [334, 183] on textarea at bounding box center [335, 186] width 165 height 9
type textarea "Направлен запрос об оплате"
click at [404, 206] on span "Добавить" at bounding box center [408, 206] width 21 height 7
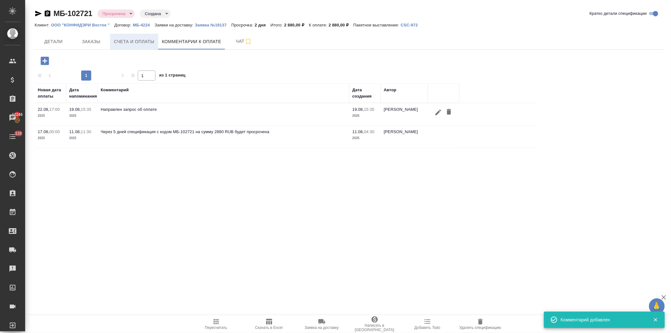
click at [140, 41] on span "Счета и оплаты" at bounding box center [134, 42] width 41 height 8
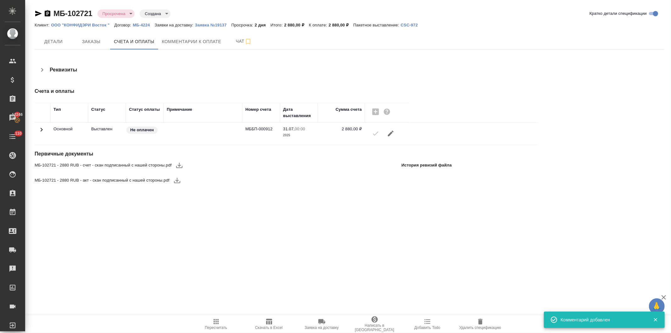
click at [176, 165] on icon "button" at bounding box center [180, 165] width 8 height 8
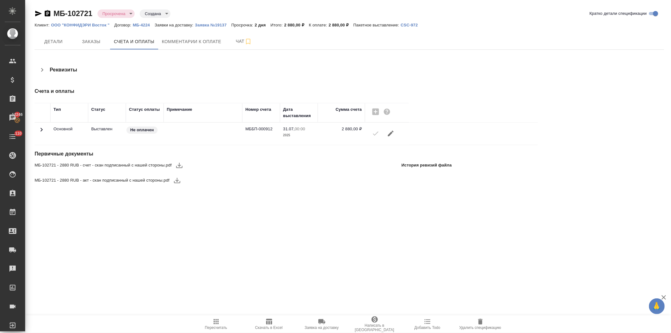
click at [174, 180] on icon "button" at bounding box center [177, 181] width 8 height 8
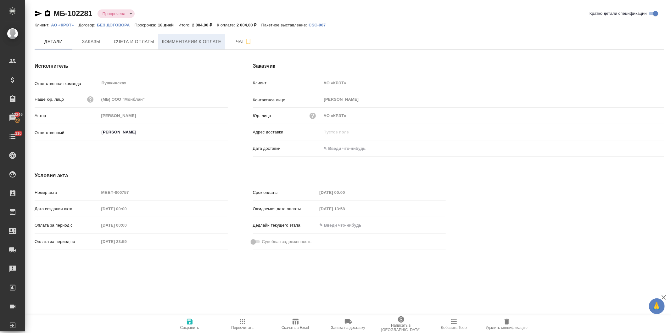
click at [179, 38] on span "Комментарии к оплате" at bounding box center [191, 42] width 59 height 8
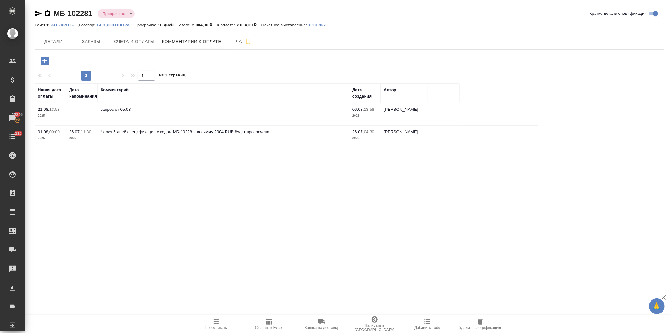
click at [42, 58] on icon "button" at bounding box center [45, 61] width 8 height 8
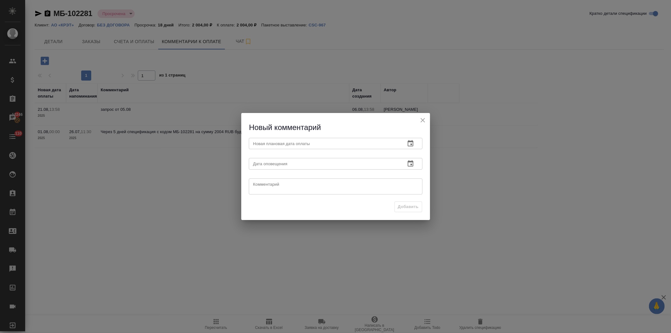
click at [408, 141] on icon "button" at bounding box center [411, 143] width 6 height 6
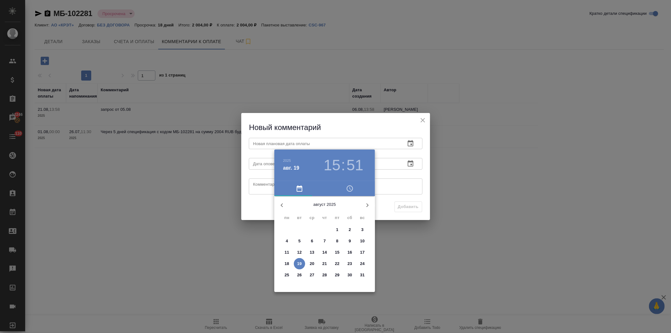
click at [336, 261] on p "22" at bounding box center [337, 264] width 5 height 6
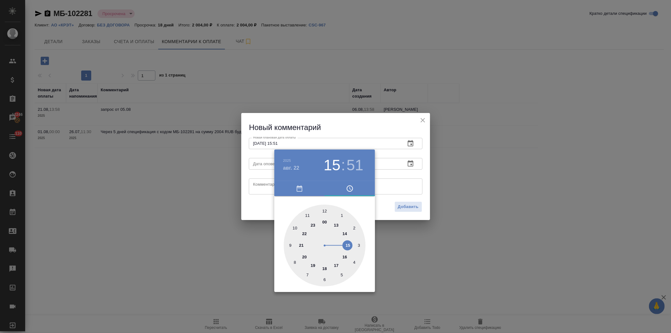
click at [335, 263] on div at bounding box center [325, 246] width 82 height 82
type input "[DATE] 17:00"
click at [323, 208] on div at bounding box center [325, 246] width 82 height 82
click at [337, 118] on div at bounding box center [335, 166] width 671 height 333
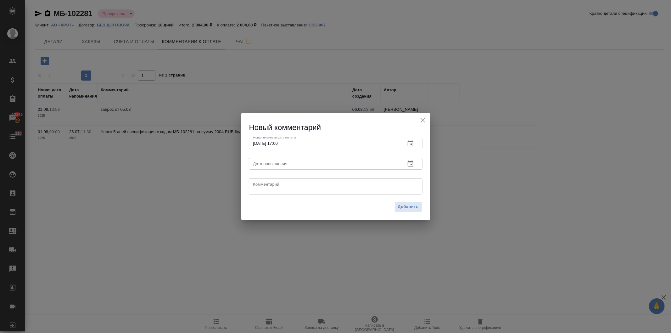
click at [407, 164] on icon "button" at bounding box center [411, 164] width 8 height 8
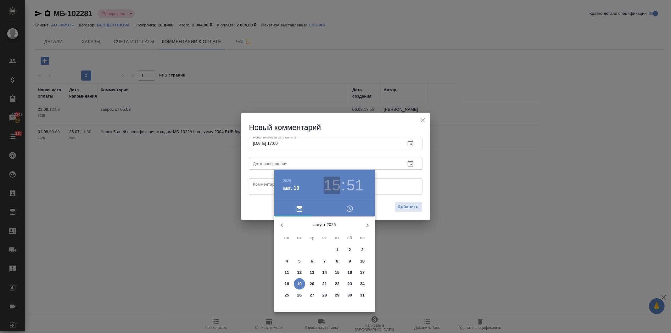
click at [332, 186] on h3 "15" at bounding box center [332, 186] width 17 height 18
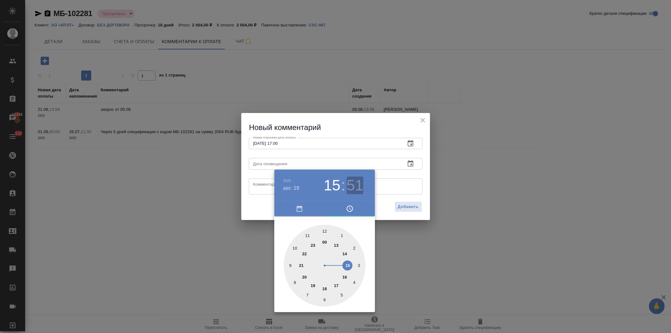
click at [352, 187] on h3 "51" at bounding box center [355, 186] width 17 height 18
click at [294, 246] on div at bounding box center [325, 266] width 82 height 82
type input "19.08.2025 15:50"
click at [337, 124] on div at bounding box center [335, 166] width 671 height 333
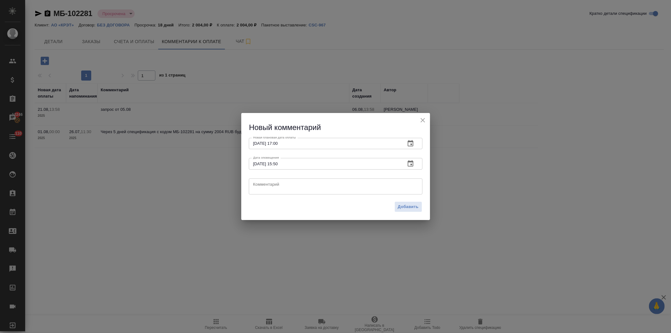
click at [309, 183] on textarea at bounding box center [335, 186] width 165 height 9
type textarea "Направлен запрос об оплате"
click at [408, 205] on span "Добавить" at bounding box center [408, 206] width 21 height 7
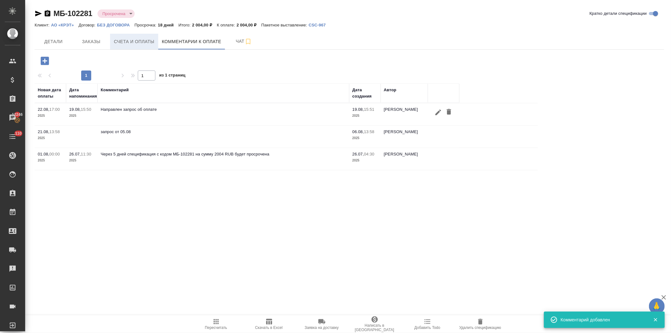
click at [137, 40] on span "Счета и оплаты" at bounding box center [134, 42] width 41 height 8
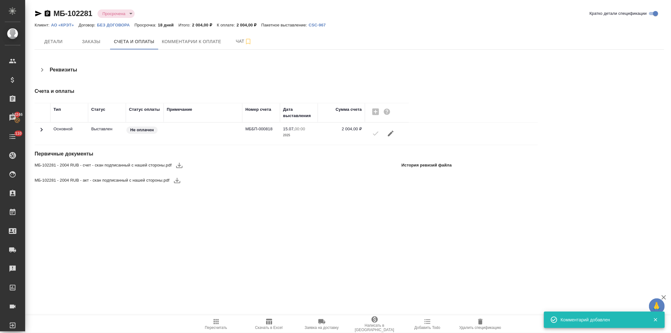
click at [177, 164] on icon "button" at bounding box center [180, 165] width 8 height 8
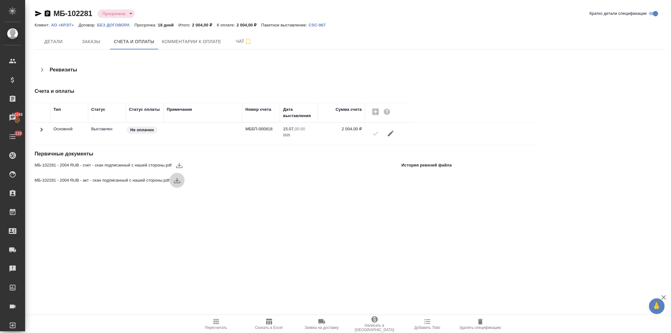
click at [176, 180] on icon "button" at bounding box center [177, 180] width 6 height 5
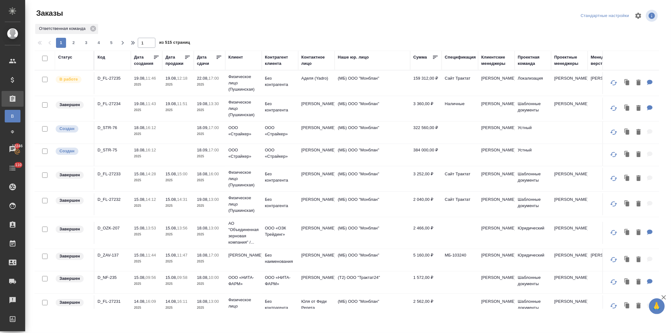
click at [233, 55] on div "Клиент" at bounding box center [235, 57] width 14 height 6
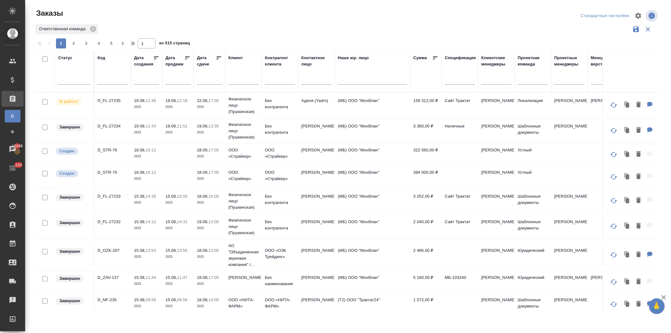
click at [235, 80] on input "text" at bounding box center [243, 80] width 30 height 8
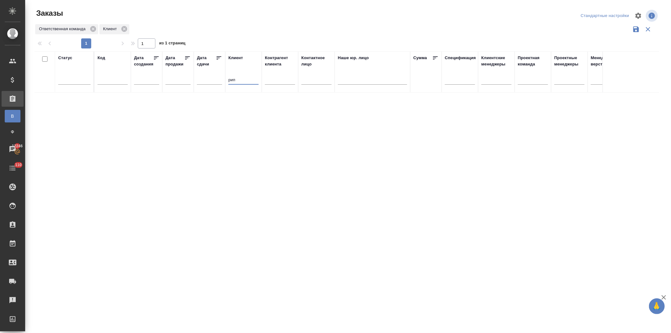
type input "рип"
click at [274, 83] on input "text" at bounding box center [280, 80] width 30 height 8
type input "рип"
click at [200, 81] on tr "Статус Код Дата создания Дата продажи Дата сдачи Клиент рип Контрагент клиента …" at bounding box center [562, 71] width 1054 height 41
click at [111, 81] on input "text" at bounding box center [113, 80] width 30 height 8
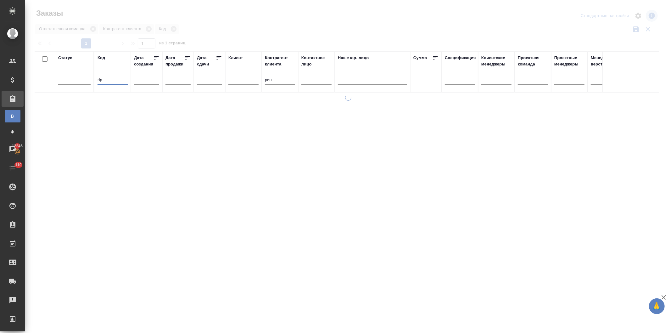
type input "rip"
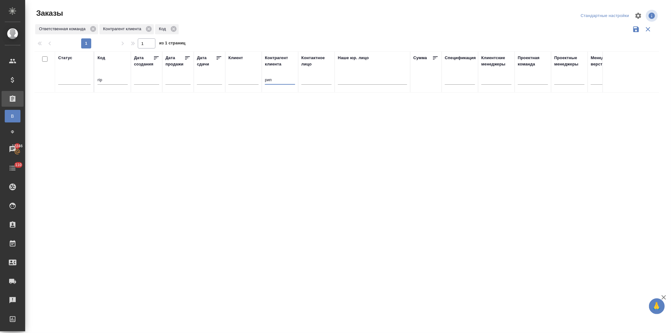
click at [256, 81] on tr "Статус Код rip Дата создания Дата продажи Дата сдачи Клиент Контрагент клиента …" at bounding box center [562, 71] width 1054 height 41
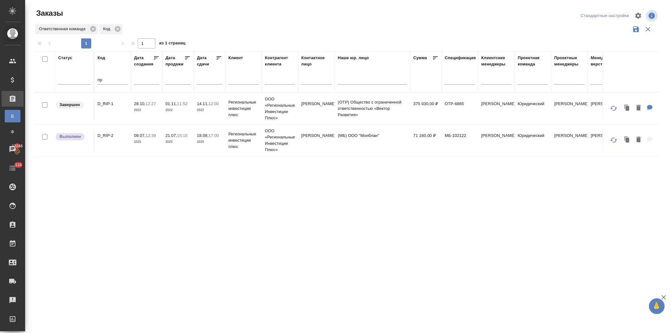
click at [155, 141] on p "2025" at bounding box center [146, 142] width 25 height 6
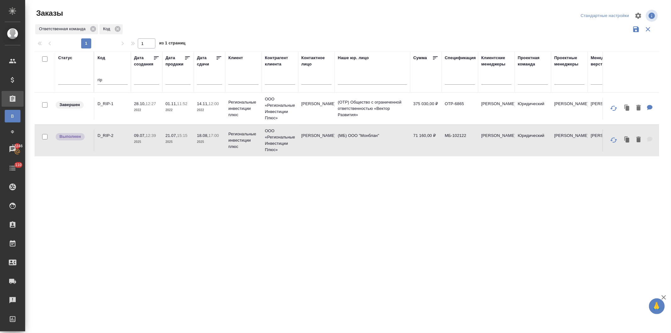
click at [140, 134] on p "09.07," at bounding box center [140, 135] width 12 height 5
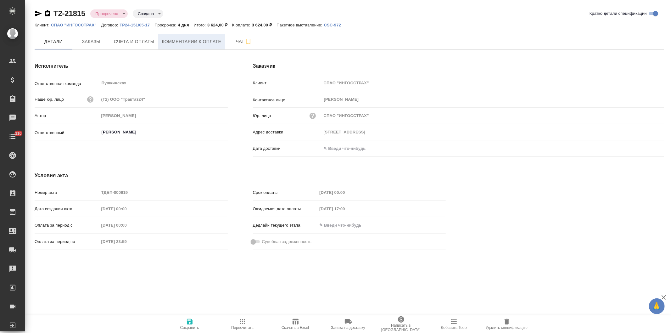
click at [183, 41] on span "Комментарии к оплате" at bounding box center [191, 42] width 59 height 8
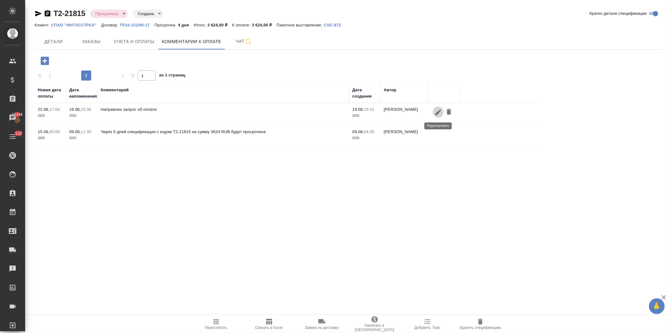
click at [433, 111] on button "button" at bounding box center [438, 112] width 11 height 12
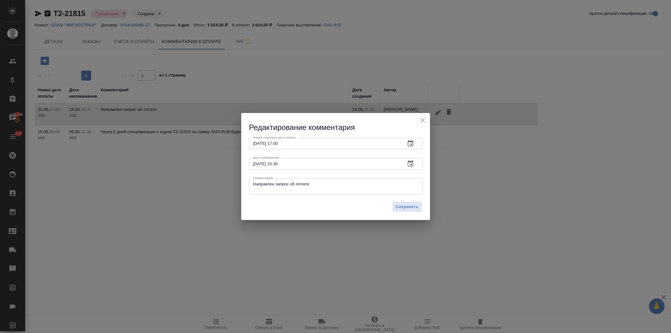
click at [408, 142] on icon "button" at bounding box center [411, 144] width 8 height 8
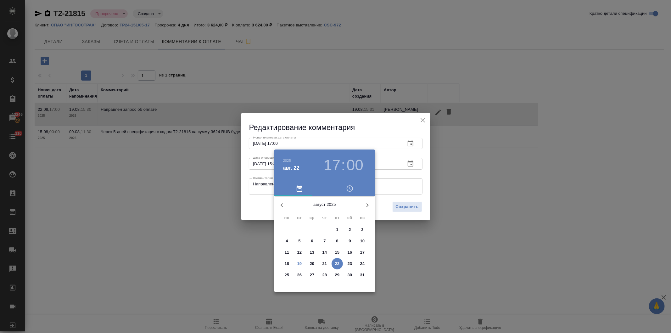
click at [336, 273] on p "29" at bounding box center [337, 275] width 5 height 6
type input "[DATE] 17:00"
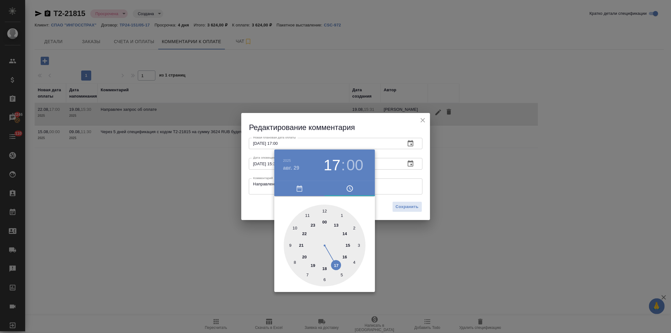
click at [379, 122] on div at bounding box center [335, 166] width 671 height 333
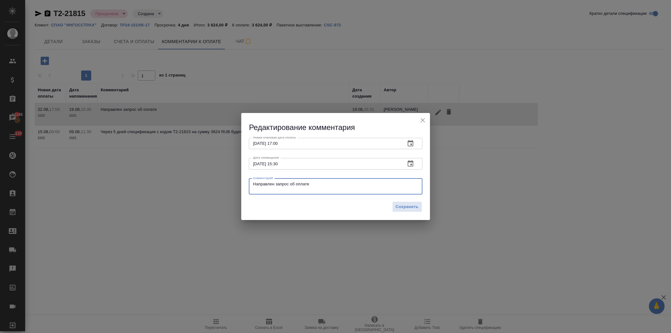
drag, startPoint x: 331, startPoint y: 187, endPoint x: 191, endPoint y: 191, distance: 139.5
click at [188, 193] on div "Редактирование комментария Новая плановая дата оплаты [DATE] 17:00 Новая планов…" at bounding box center [335, 166] width 671 height 333
paste textarea "Ориентировочно на следующей неделе, поскольку руководство в отпуске. Прошу изви…"
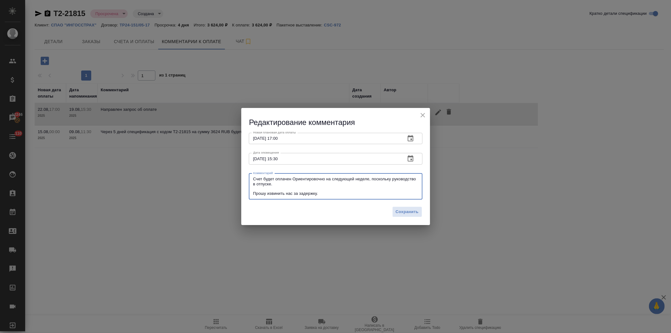
click at [291, 180] on textarea "Счет будет оплачен Ориентировочно на следующей неделе, поскольку руководство в …" at bounding box center [335, 187] width 165 height 20
click at [264, 188] on textarea "Счет будет оплачен ориентировочно на следующей неделе, поскольку руководство в …" at bounding box center [335, 187] width 165 height 20
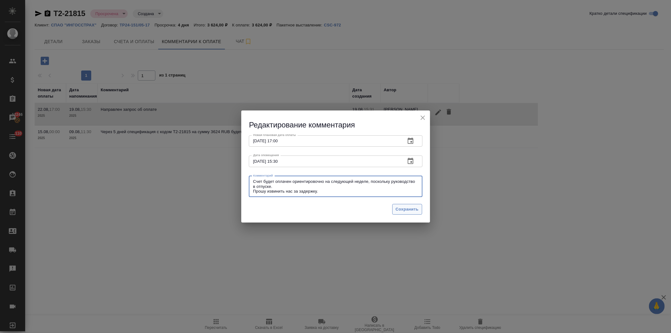
type textarea "Счет будет оплачен ориентировочно на следующей неделе, поскольку руководство в …"
click at [399, 207] on span "Сохранить" at bounding box center [407, 209] width 23 height 7
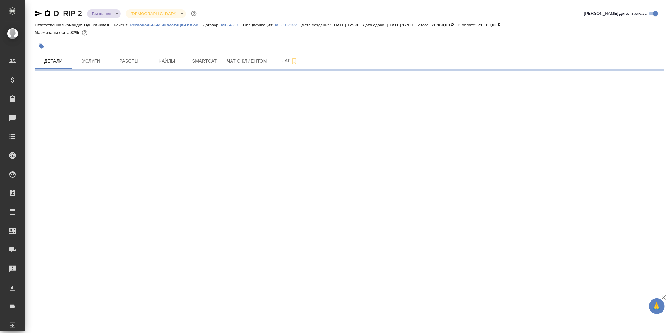
select select "RU"
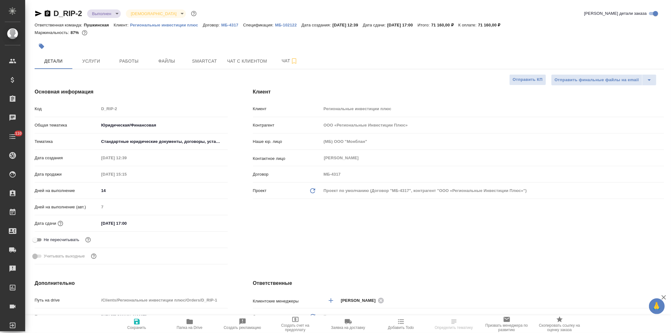
type textarea "x"
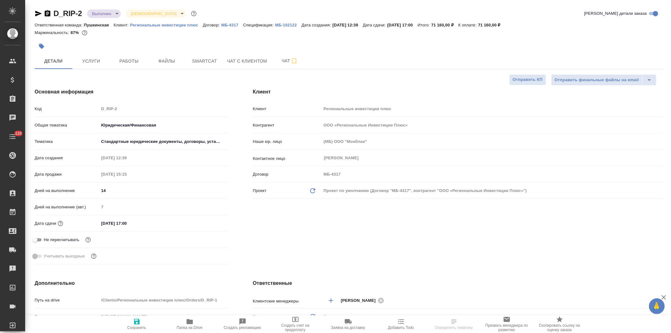
type textarea "x"
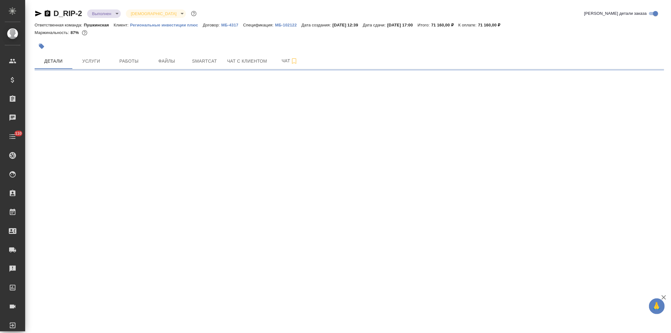
select select "RU"
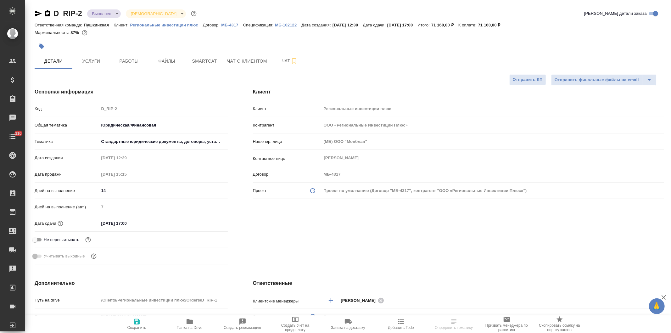
type textarea "x"
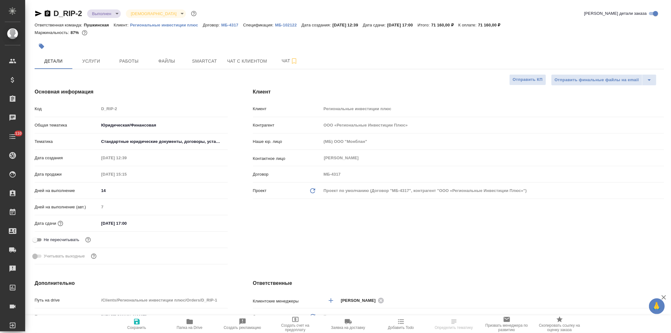
type textarea "x"
click at [144, 224] on input "18.08.2025 17:00" at bounding box center [126, 223] width 55 height 9
click at [207, 224] on icon "button" at bounding box center [210, 223] width 6 height 6
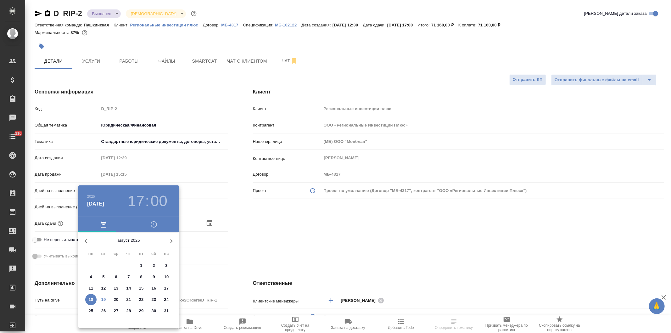
click at [140, 310] on p "29" at bounding box center [141, 311] width 5 height 6
type input "29.08.2025 17:00"
type textarea "x"
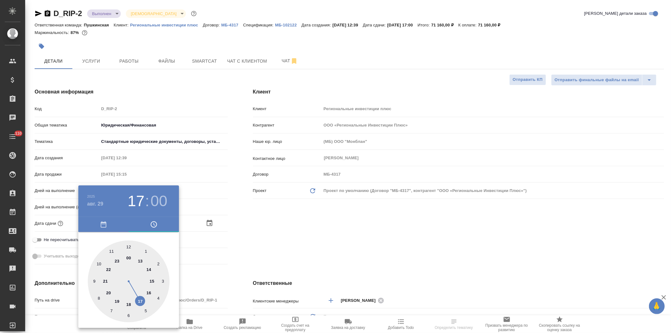
drag, startPoint x: 270, startPoint y: 231, endPoint x: 262, endPoint y: 237, distance: 9.9
click at [271, 231] on div at bounding box center [335, 166] width 671 height 333
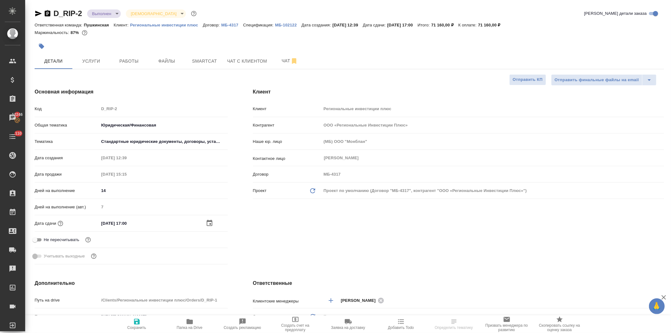
click at [138, 323] on icon "button" at bounding box center [137, 322] width 6 height 6
type textarea "x"
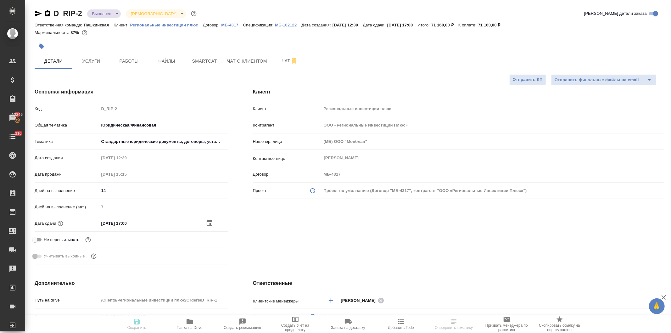
type textarea "x"
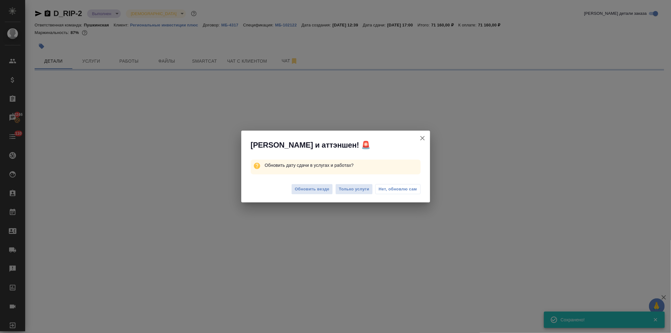
select select "RU"
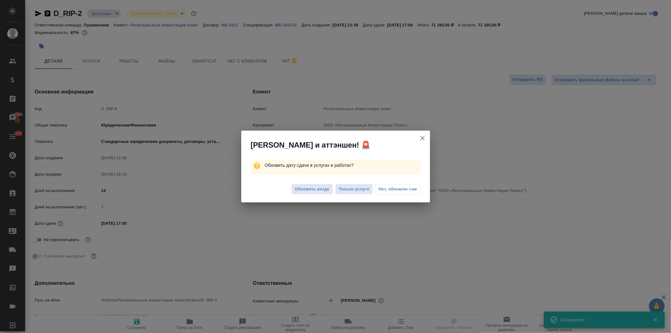
type textarea "x"
click at [389, 188] on span "Нет, обновлю сам" at bounding box center [398, 189] width 38 height 6
type textarea "x"
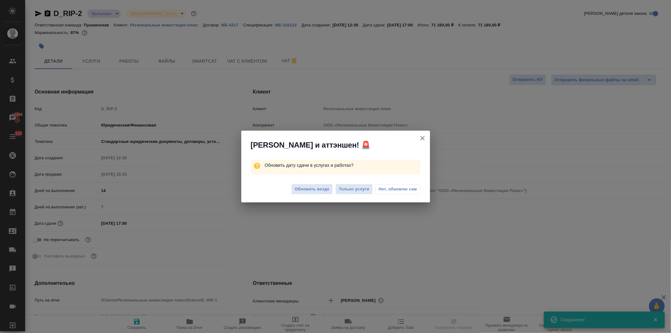
type textarea "x"
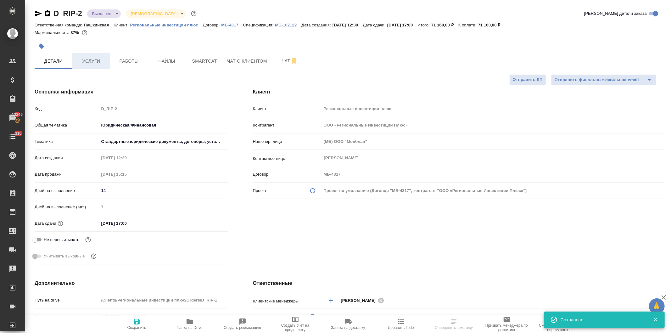
click at [87, 60] on span "Услуги" at bounding box center [91, 61] width 30 height 8
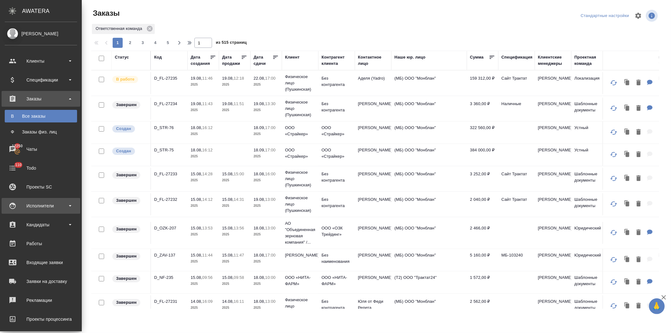
scroll to position [42, 0]
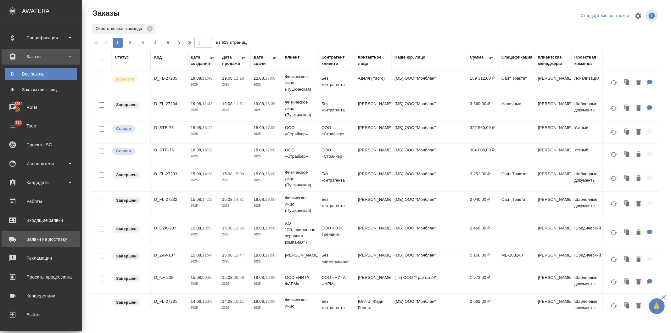
click at [47, 237] on div "Заявки на доставку" at bounding box center [41, 238] width 72 height 9
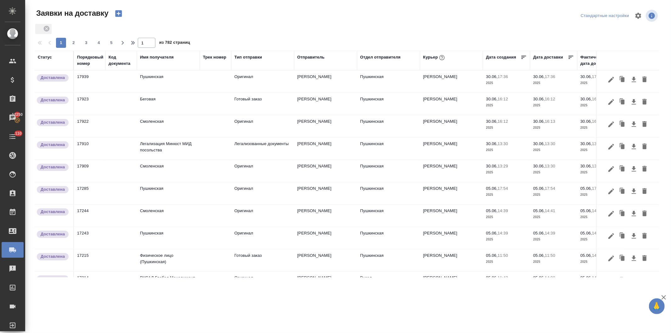
click at [427, 55] on div "Курьер" at bounding box center [434, 58] width 23 height 8
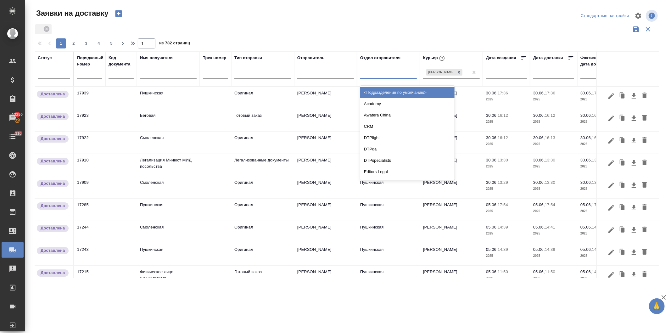
click at [383, 72] on div at bounding box center [388, 72] width 57 height 9
type input "пуш"
click at [387, 90] on div "Пушкинская" at bounding box center [407, 92] width 94 height 11
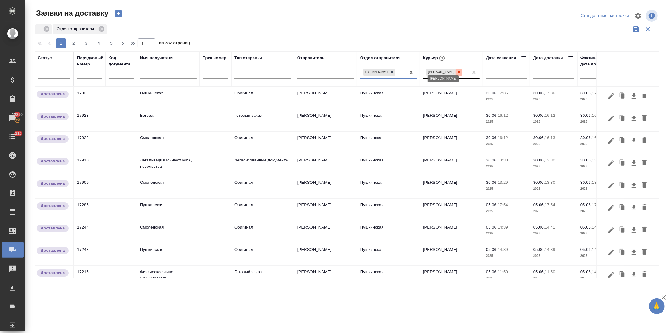
click at [460, 70] on icon at bounding box center [459, 72] width 4 height 4
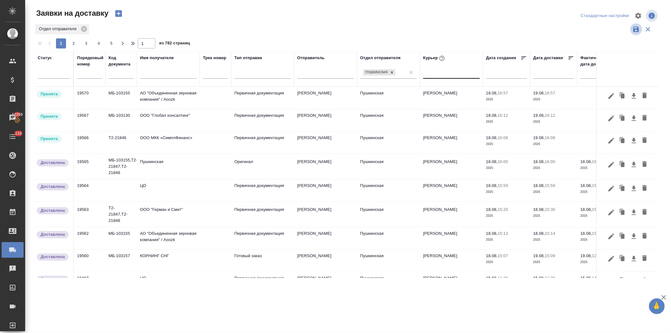
click at [634, 27] on icon "button" at bounding box center [637, 29] width 8 height 8
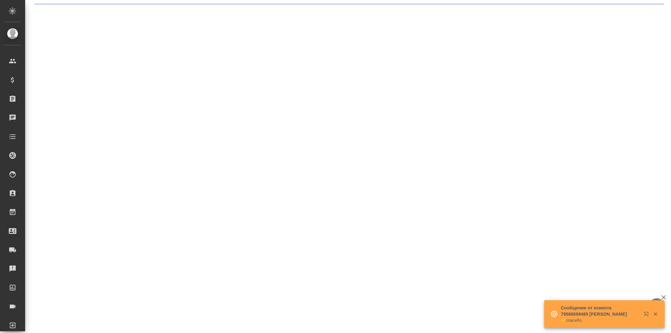
select select "RU"
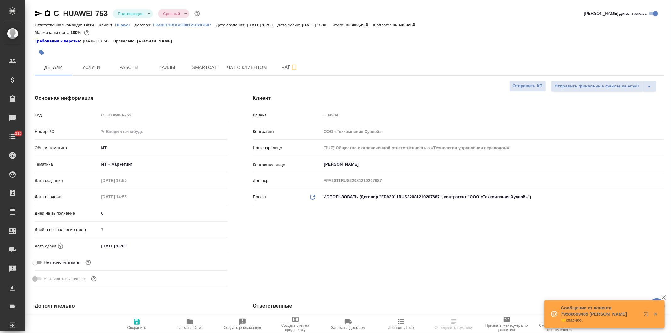
type textarea "x"
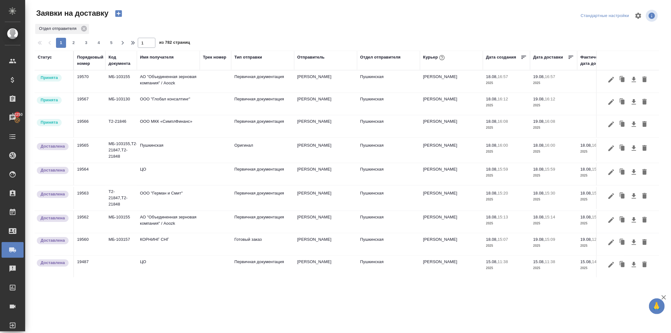
click at [427, 56] on div "Курьер" at bounding box center [434, 58] width 23 height 8
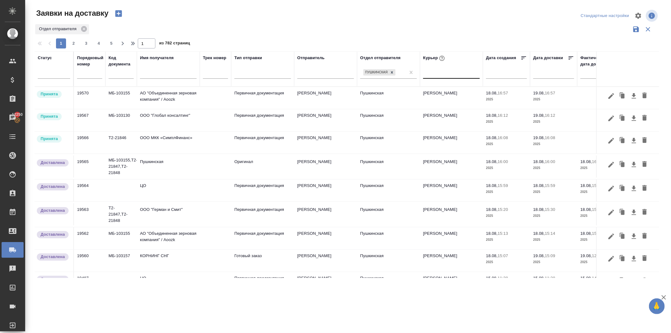
click at [437, 73] on div at bounding box center [451, 72] width 57 height 9
type input "балак"
click at [434, 92] on div "[PERSON_NAME]" at bounding box center [470, 92] width 94 height 11
click at [82, 42] on span "3" at bounding box center [86, 43] width 10 height 6
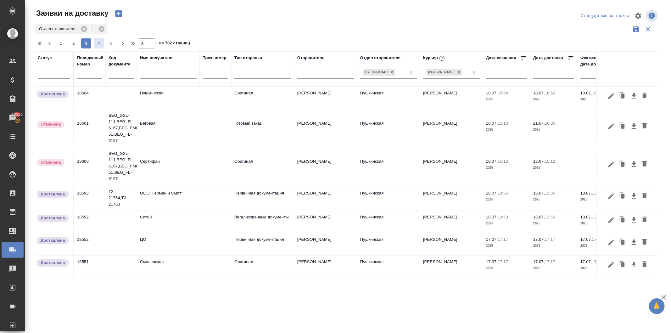
click at [97, 42] on span "4" at bounding box center [99, 43] width 10 height 6
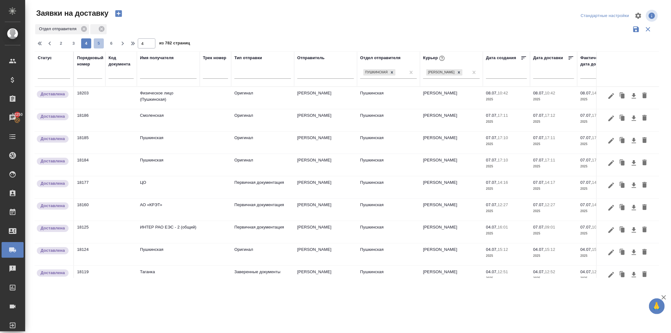
click at [97, 41] on span "5" at bounding box center [99, 43] width 10 height 6
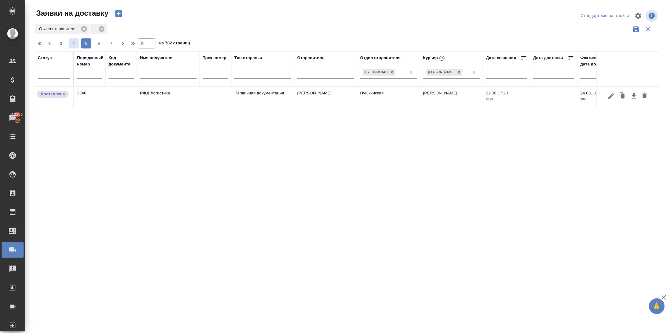
click at [71, 42] on span "4" at bounding box center [74, 43] width 10 height 6
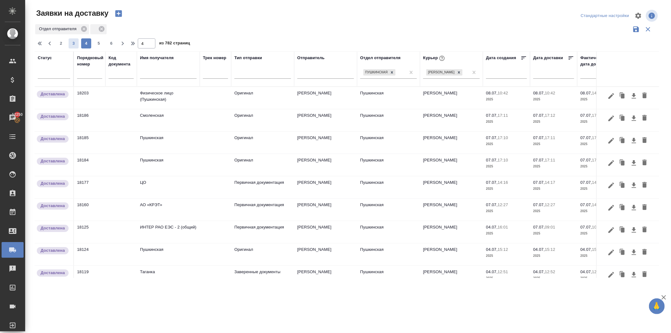
click at [69, 41] on span "3" at bounding box center [74, 43] width 10 height 6
type input "3"
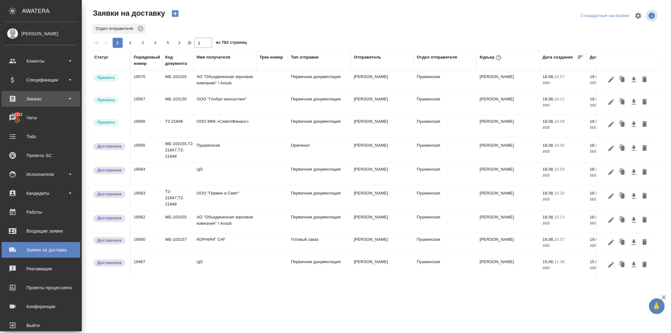
click at [35, 98] on div "Заказы" at bounding box center [41, 98] width 72 height 9
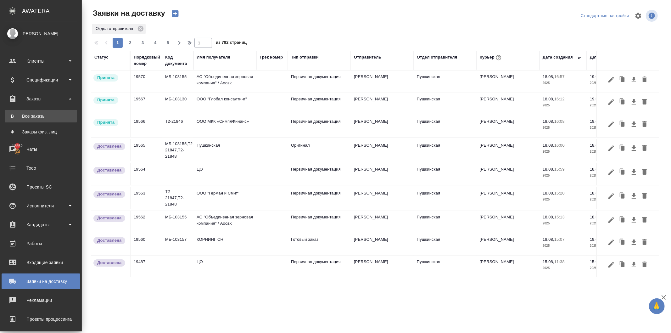
click at [33, 115] on div "Все заказы" at bounding box center [41, 116] width 66 height 6
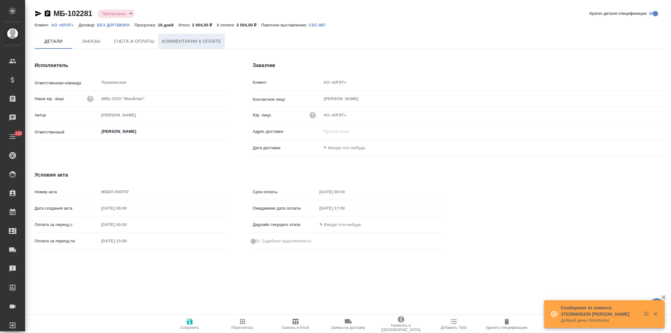
click at [179, 39] on span "Комментарии к оплате" at bounding box center [191, 41] width 59 height 8
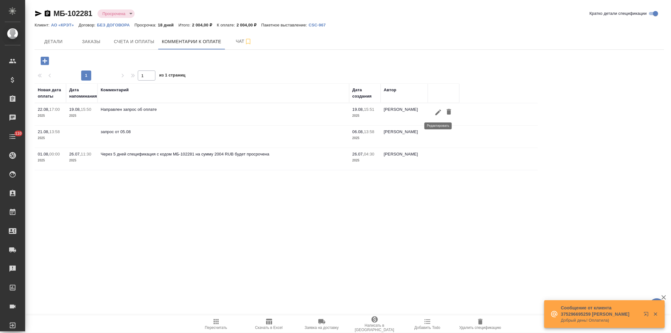
click at [436, 111] on icon "button" at bounding box center [439, 113] width 8 height 8
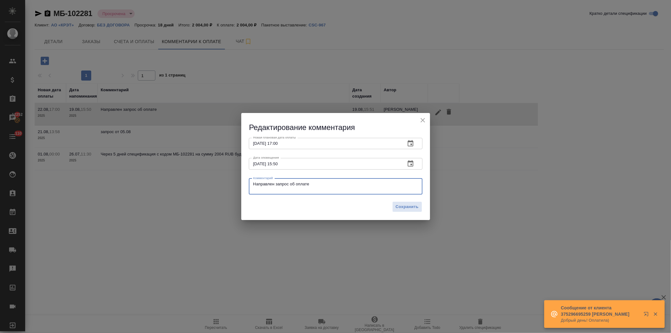
drag, startPoint x: 328, startPoint y: 185, endPoint x: 168, endPoint y: 184, distance: 159.9
click at [169, 183] on div "Редактирование комментария Новая плановая дата оплаты 22.08.2025 17:00 Новая пл…" at bounding box center [335, 166] width 671 height 333
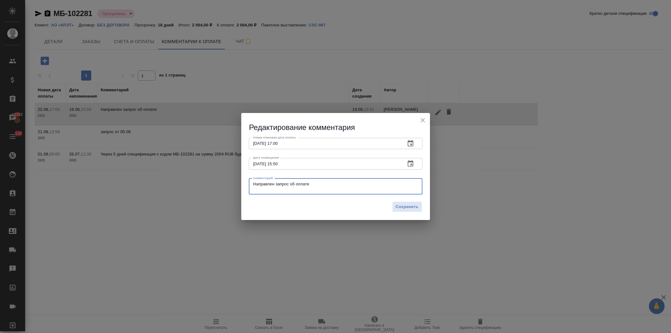
paste textarea "плата по указанному счету включена в платежный календарь до конца августа 2025 …"
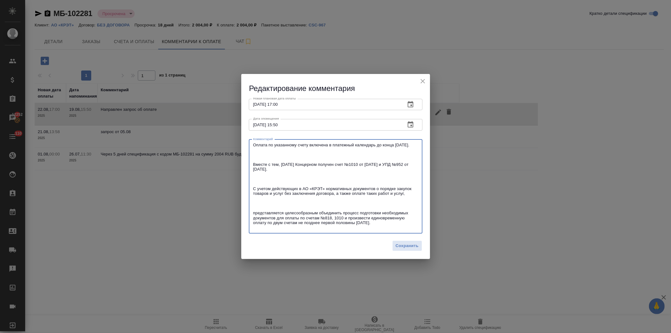
click at [253, 155] on textarea "Оплата по указанному счету включена в платежный календарь до конца августа 2025…" at bounding box center [335, 186] width 165 height 87
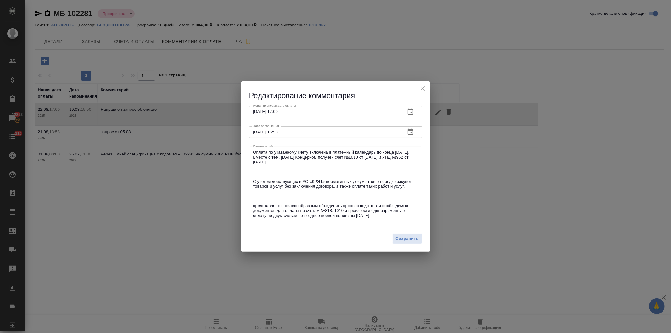
click at [253, 170] on div "Оплата по указанному счету включена в платежный календарь до конца августа 2025…" at bounding box center [336, 187] width 174 height 80
click at [251, 170] on div "Оплата по указанному счету включена в платежный календарь до конца августа 2025…" at bounding box center [336, 187] width 174 height 80
click at [254, 171] on textarea "Оплата по указанному счету включена в платежный календарь до конца августа 2025…" at bounding box center [335, 186] width 165 height 73
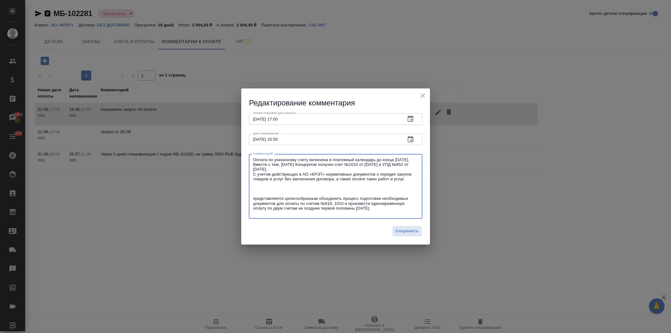
click at [253, 185] on textarea "Оплата по указанному счету включена в платежный календарь до конца августа 2025…" at bounding box center [335, 186] width 165 height 58
click at [251, 187] on div "Оплата по указанному счету включена в платежный календарь до конца августа 2025…" at bounding box center [336, 186] width 174 height 65
click at [253, 187] on textarea "Оплата по указанному счету включена в платежный календарь до конца августа 2025…" at bounding box center [335, 186] width 165 height 58
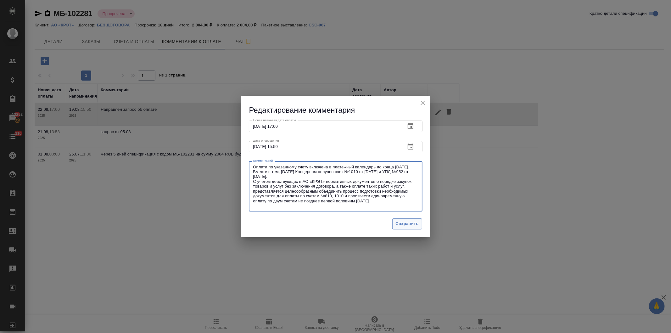
type textarea "Оплата по указанному счету включена в платежный календарь до конца августа 2025…"
click at [403, 223] on span "Сохранить" at bounding box center [407, 223] width 23 height 7
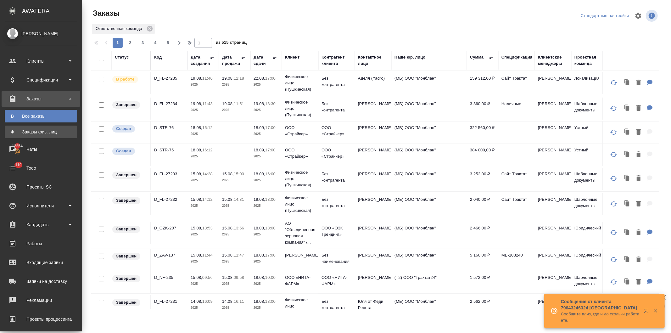
click at [26, 130] on div "Заказы физ. лиц" at bounding box center [41, 132] width 66 height 6
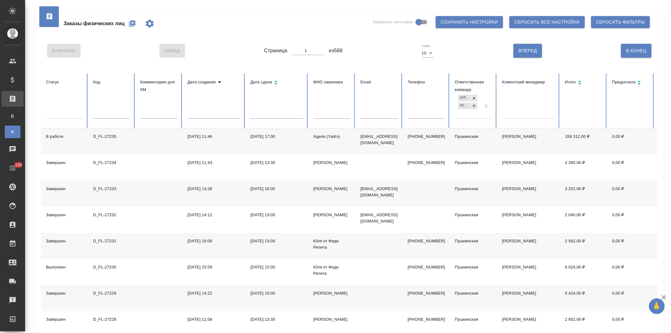
click at [326, 113] on input "text" at bounding box center [331, 114] width 37 height 9
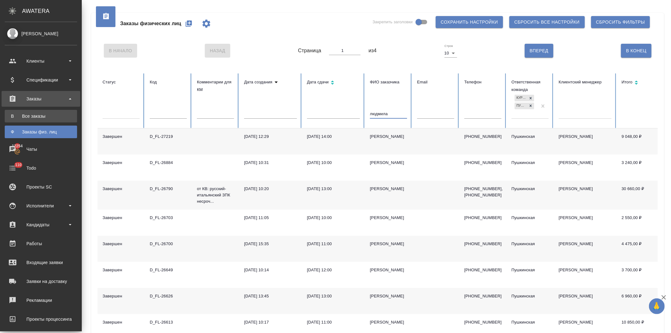
type input "людмила"
click at [26, 115] on div "Все заказы" at bounding box center [41, 116] width 66 height 6
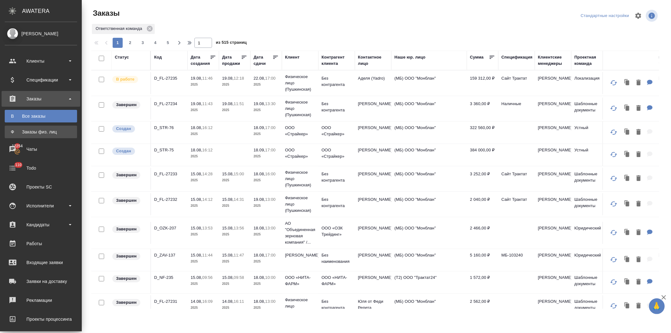
click at [27, 130] on div "Заказы физ. лиц" at bounding box center [41, 132] width 66 height 6
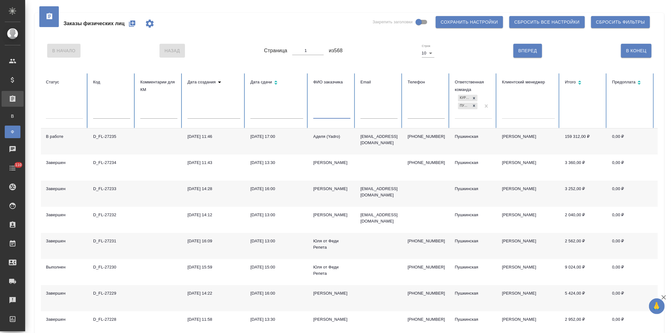
click at [326, 110] on input "text" at bounding box center [331, 114] width 37 height 9
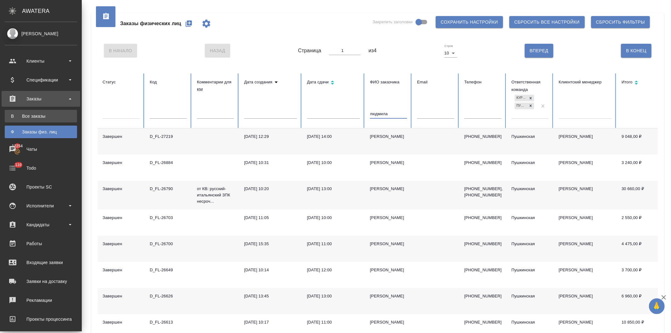
type input "людмила"
click at [28, 119] on div "Все заказы" at bounding box center [41, 116] width 66 height 6
